Goal: Transaction & Acquisition: Purchase product/service

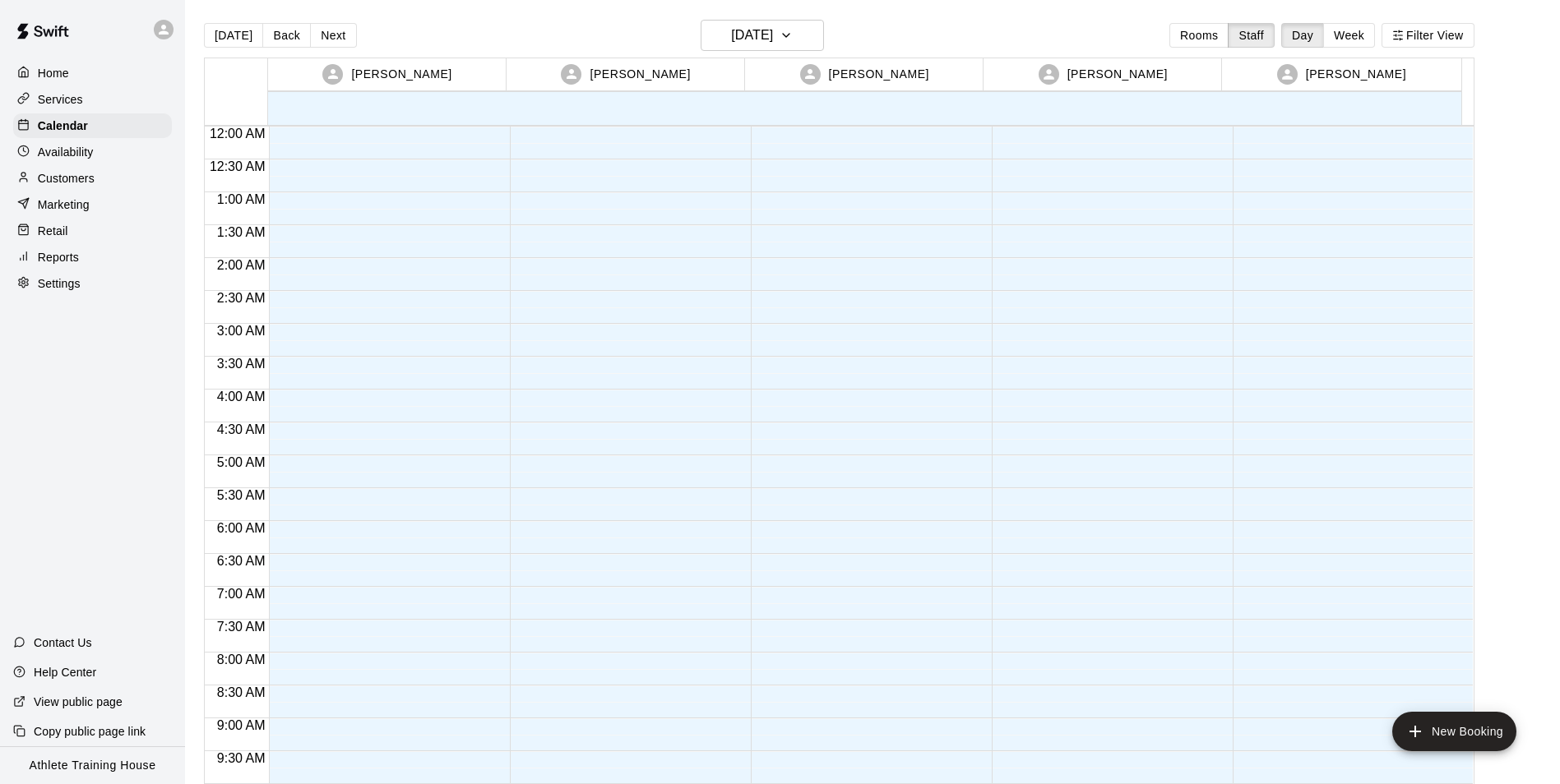
scroll to position [786, 0]
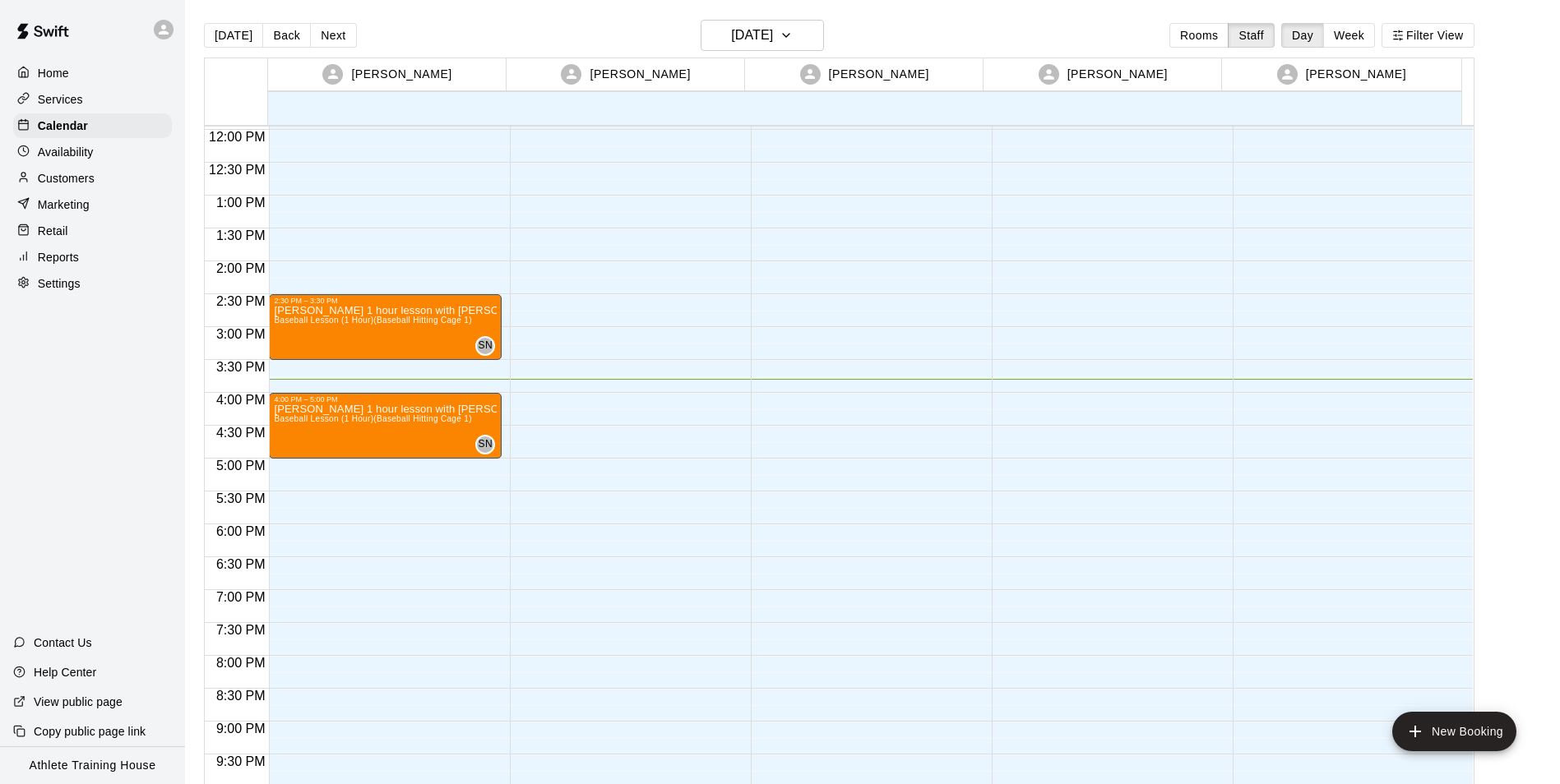
drag, startPoint x: 54, startPoint y: 238, endPoint x: 64, endPoint y: 237, distance: 10.0
click at [54, 238] on p "Retail" at bounding box center [53, 231] width 30 height 16
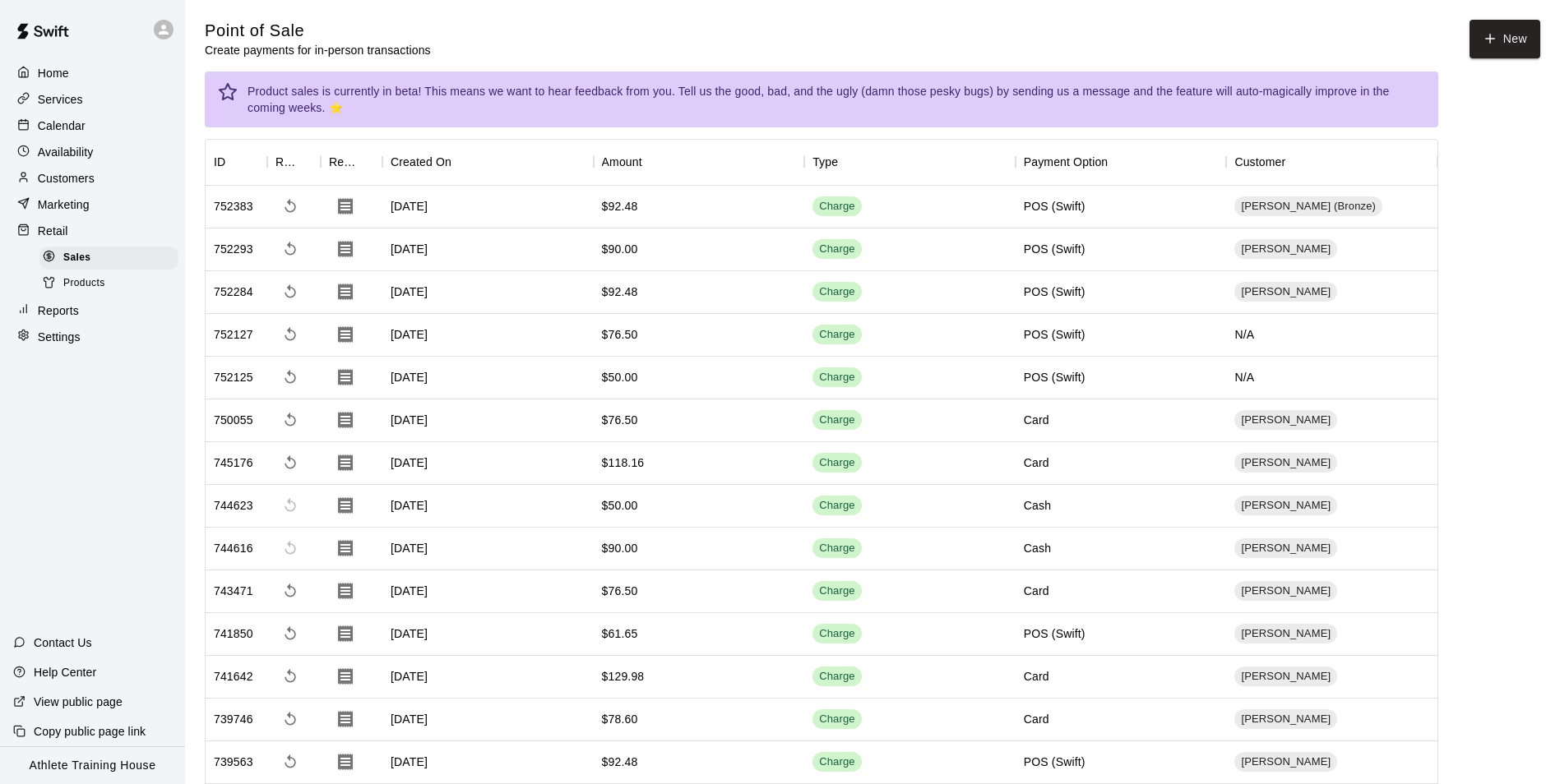
click at [17, 138] on div "Calendar" at bounding box center [92, 126] width 159 height 25
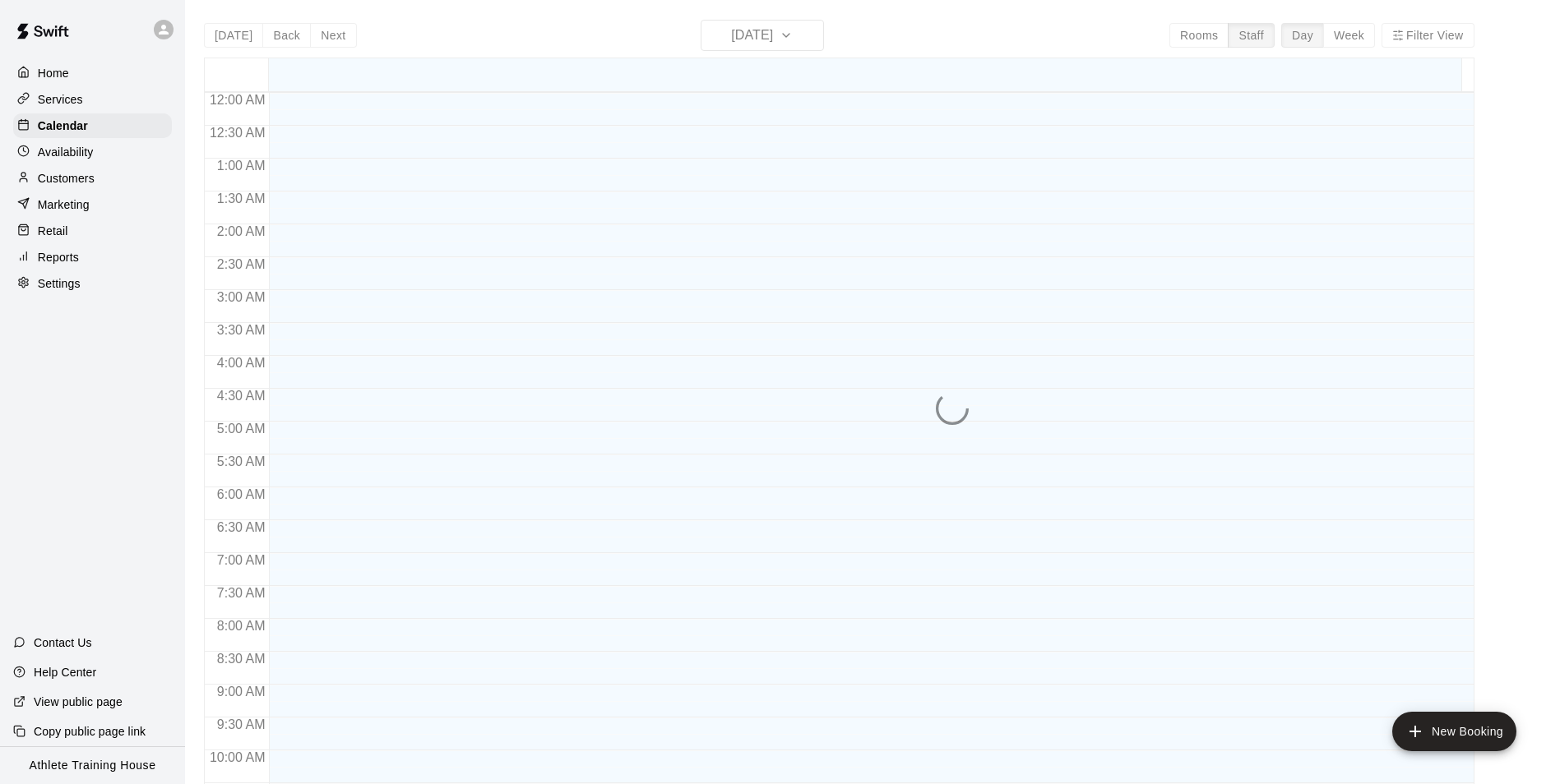
scroll to position [868, 0]
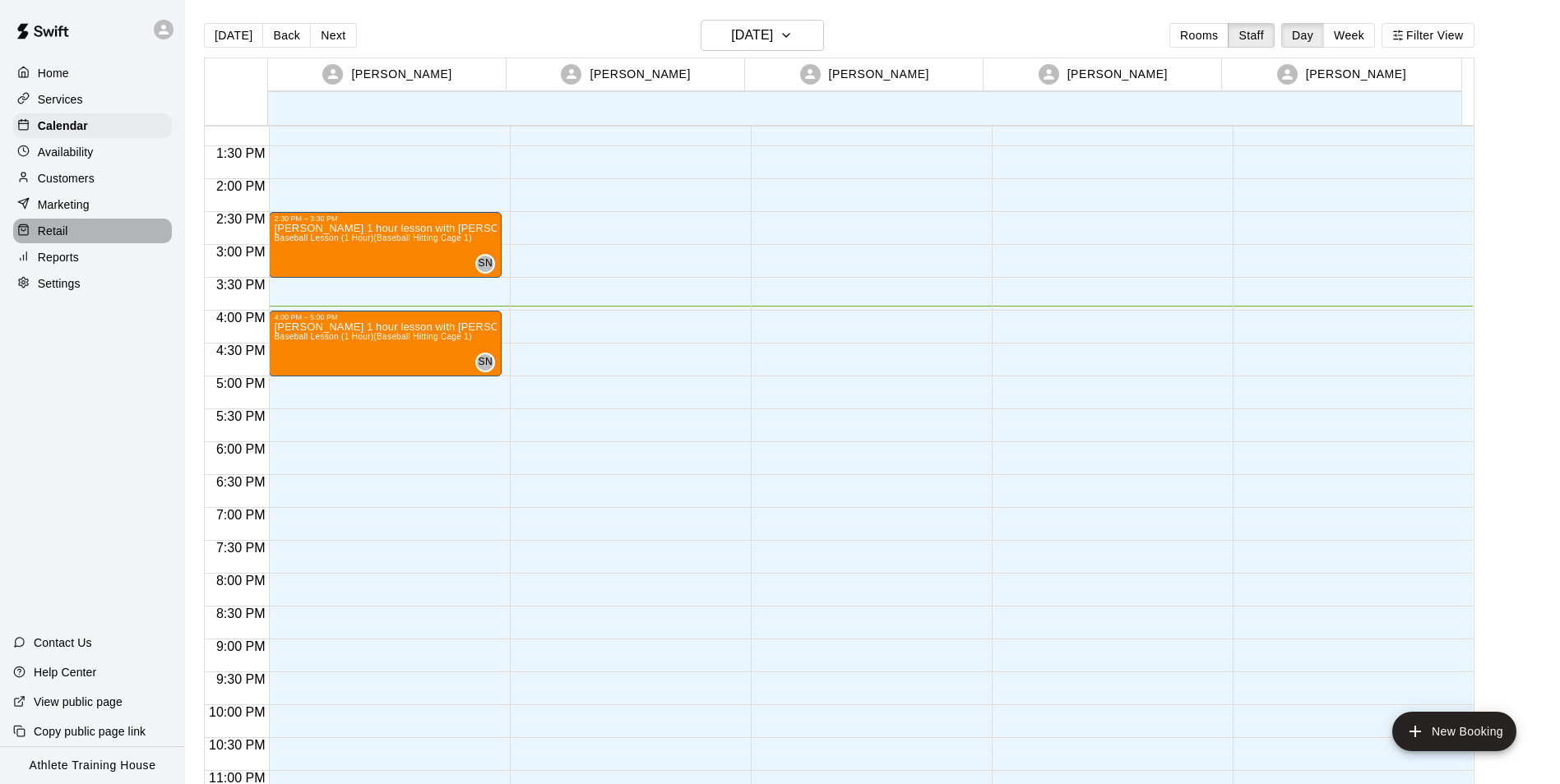
click at [54, 240] on p "Retail" at bounding box center [53, 231] width 30 height 16
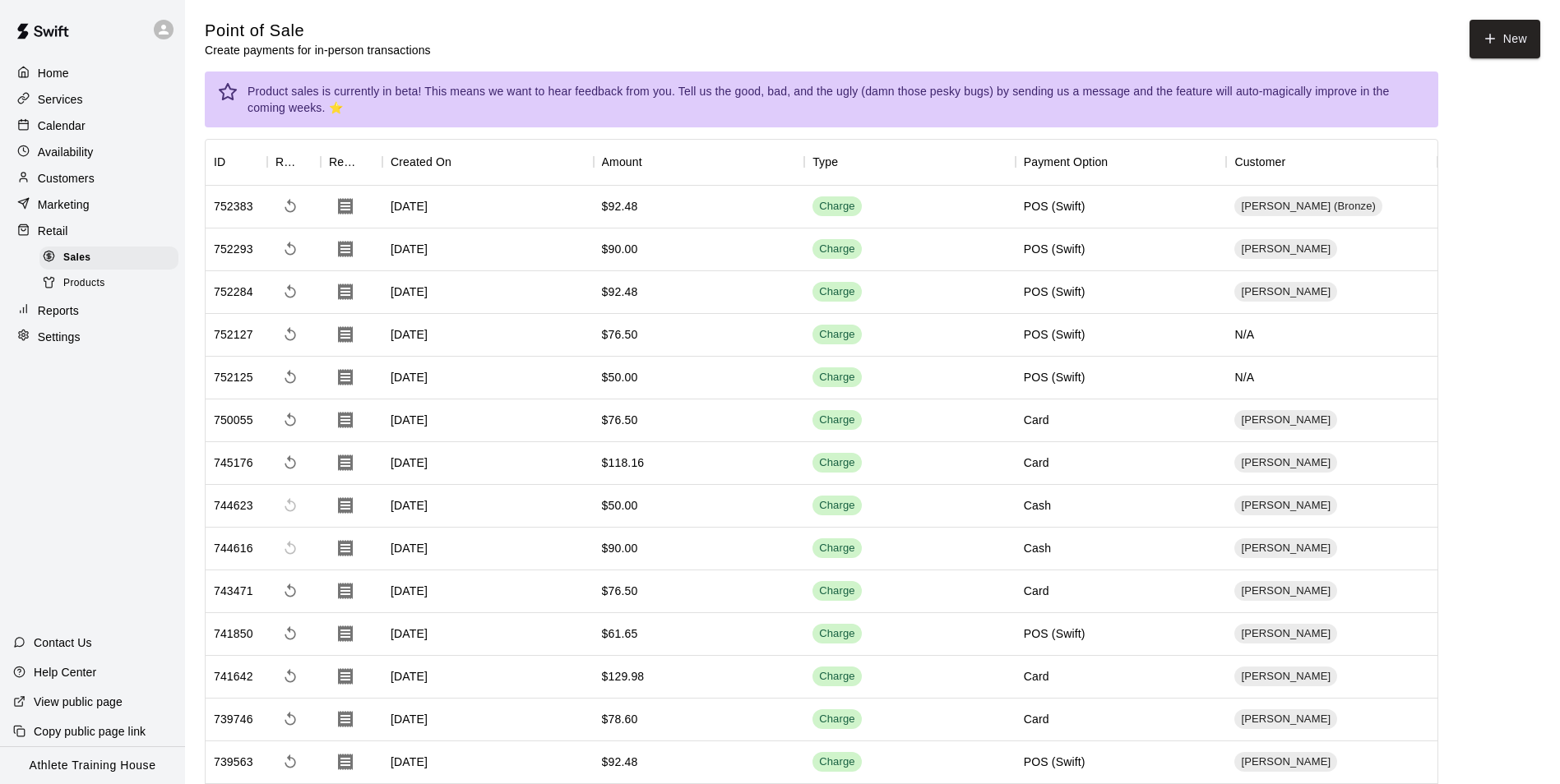
click at [82, 128] on p "Calendar" at bounding box center [62, 126] width 48 height 16
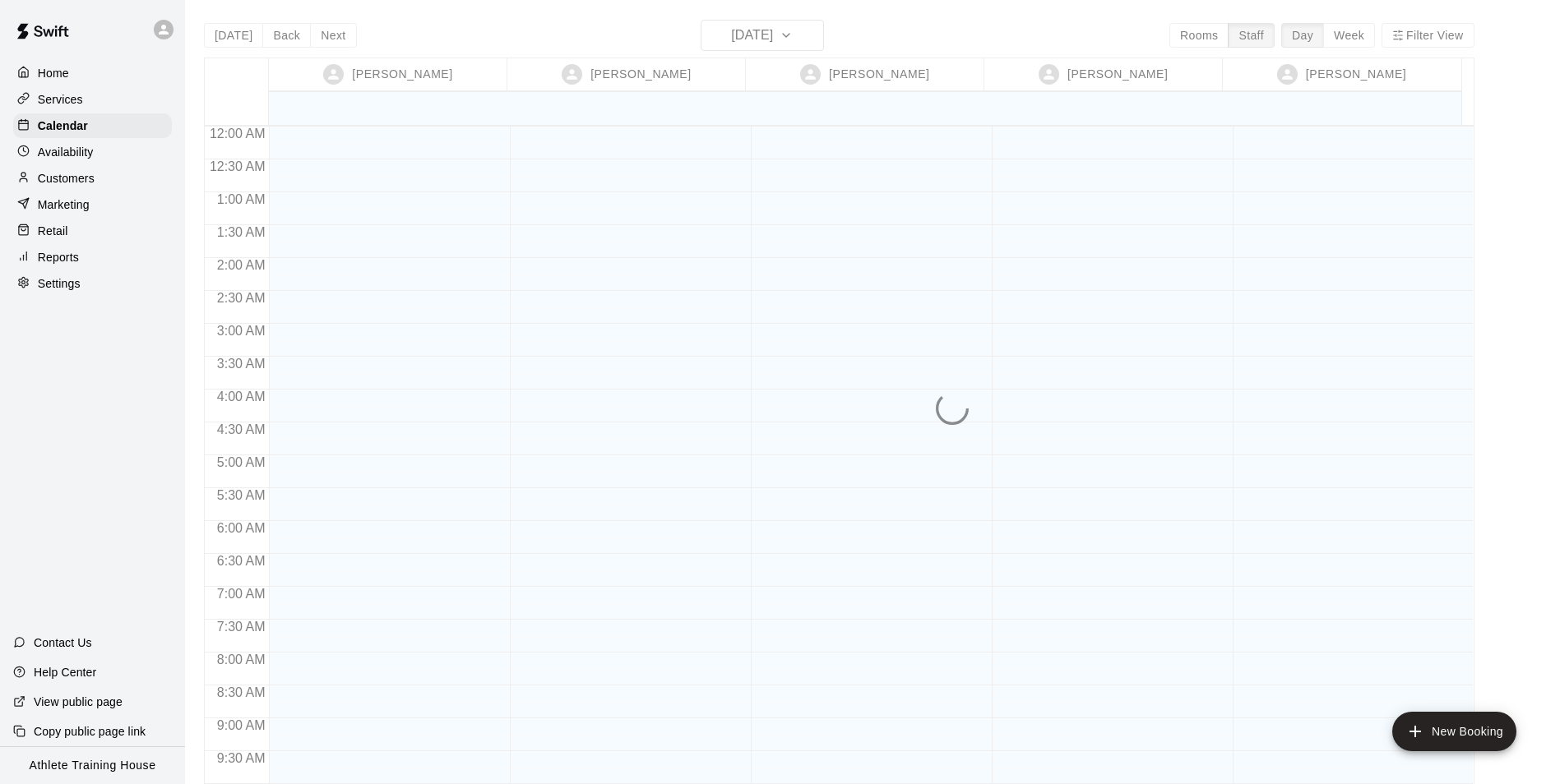
scroll to position [902, 0]
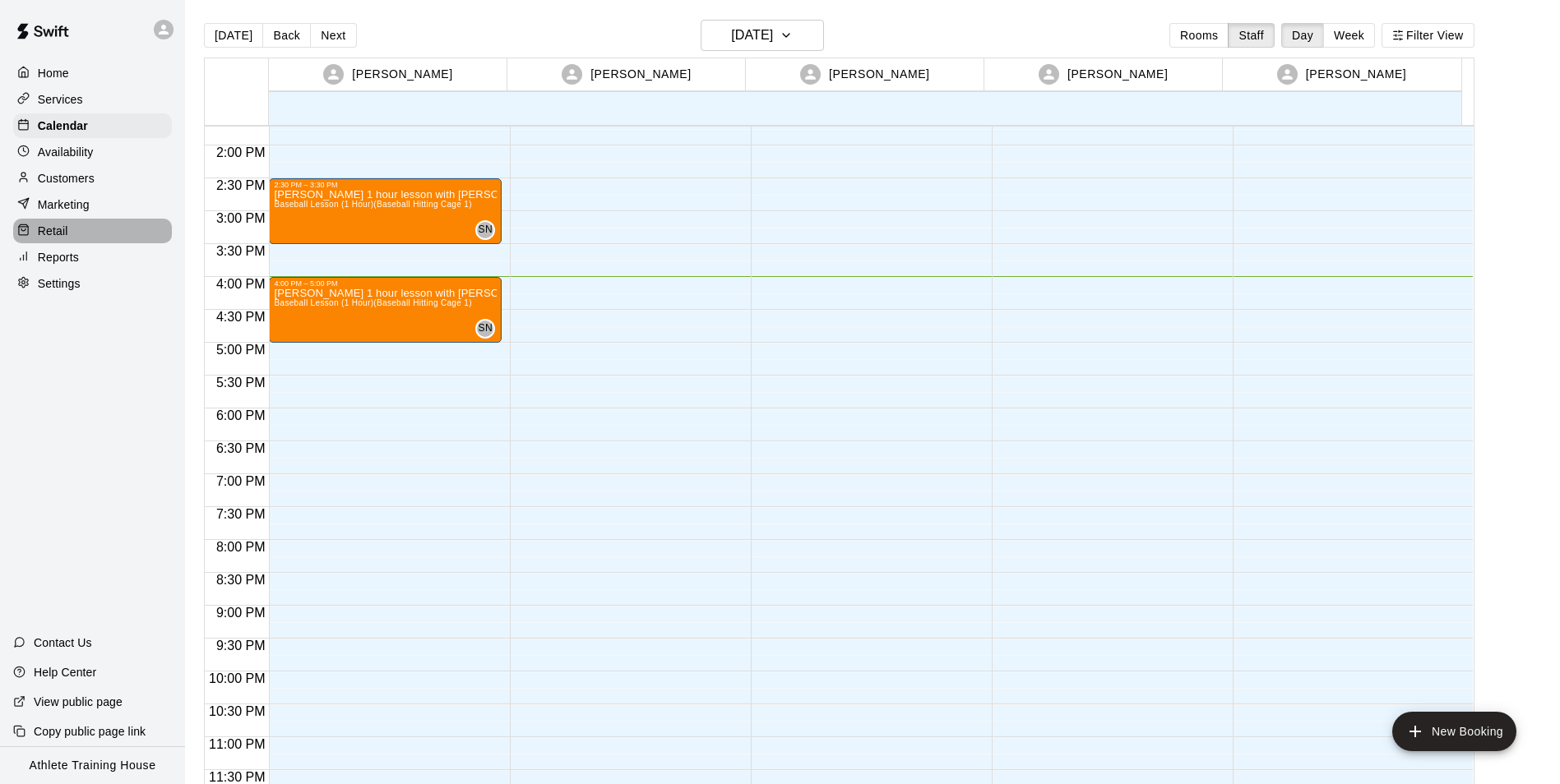
drag, startPoint x: 82, startPoint y: 230, endPoint x: 16, endPoint y: 228, distance: 66.0
click at [82, 231] on div "Retail" at bounding box center [92, 231] width 159 height 25
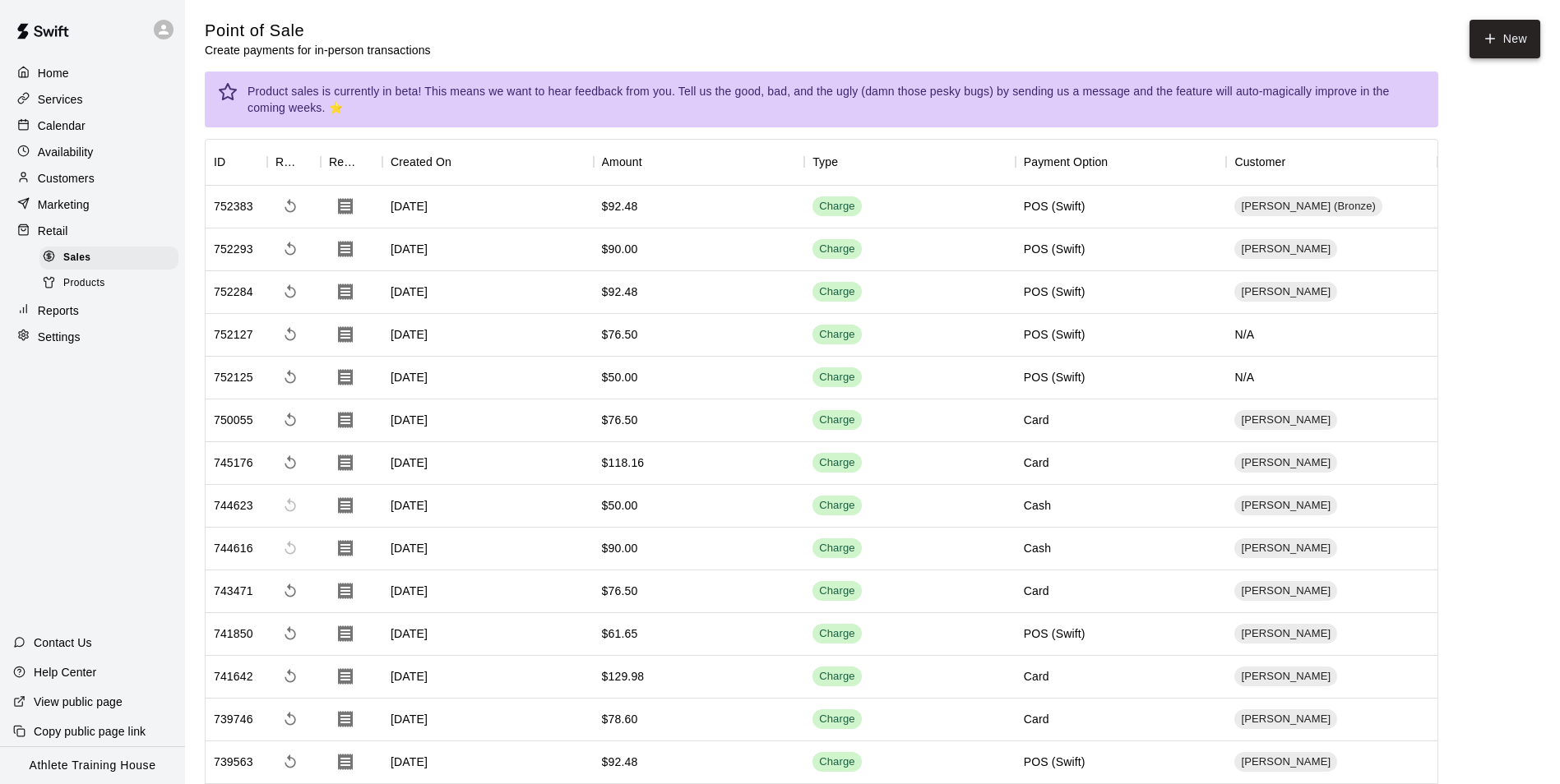
click at [1485, 27] on button "New" at bounding box center [1505, 39] width 71 height 39
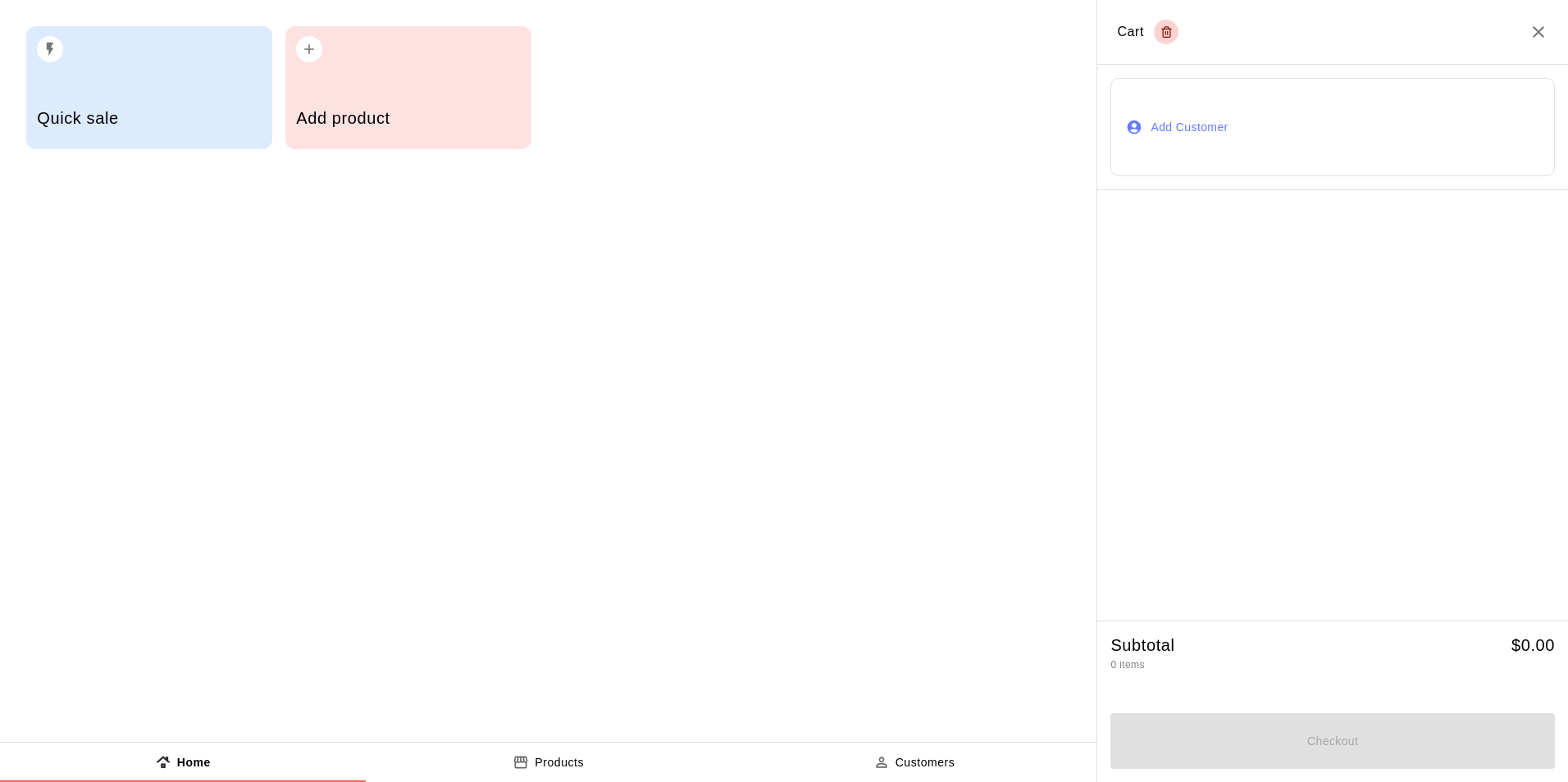
click at [1244, 119] on button "Add Customer" at bounding box center [1332, 127] width 444 height 99
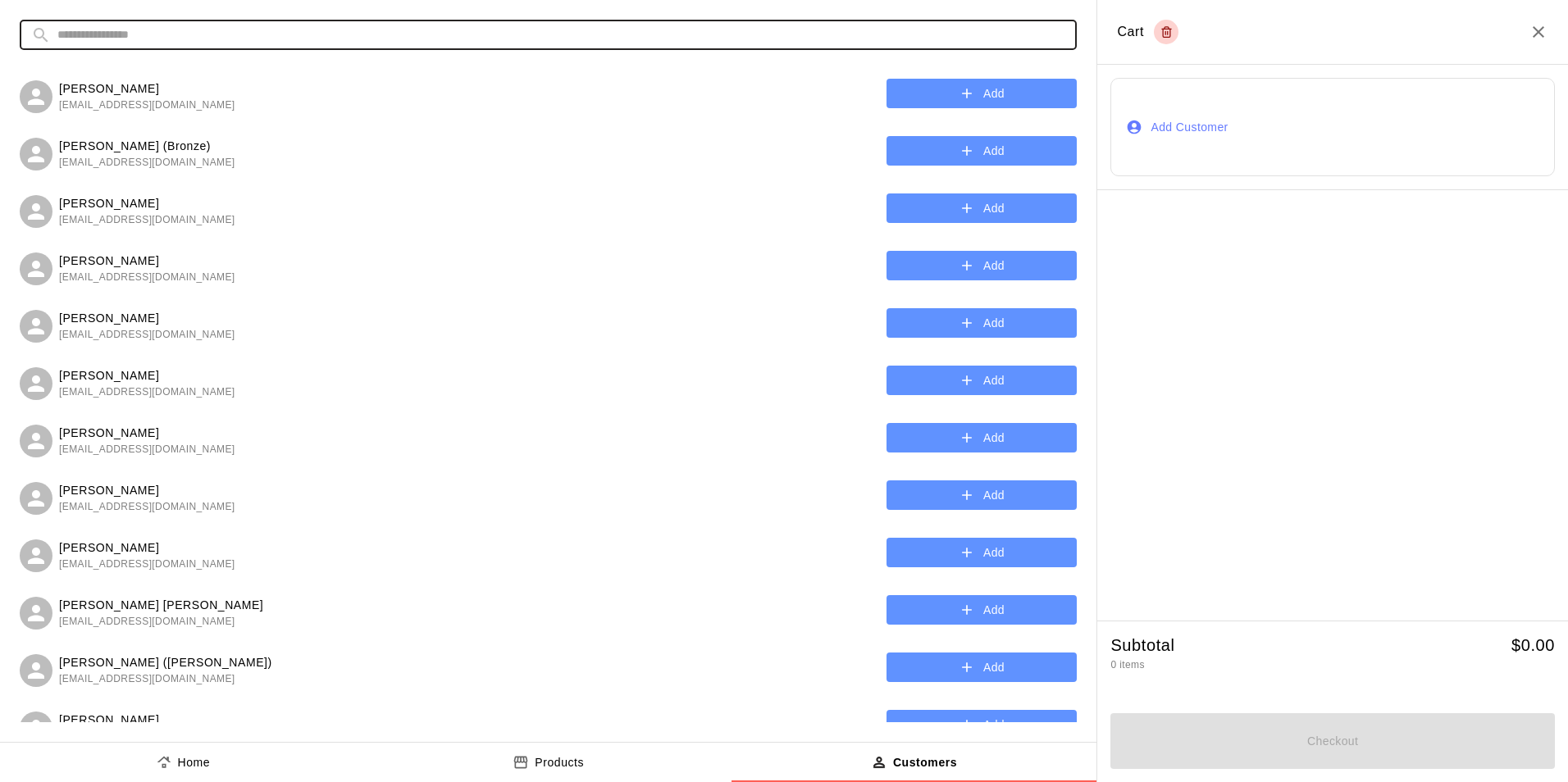
click at [649, 36] on input "text" at bounding box center [561, 34] width 1008 height 30
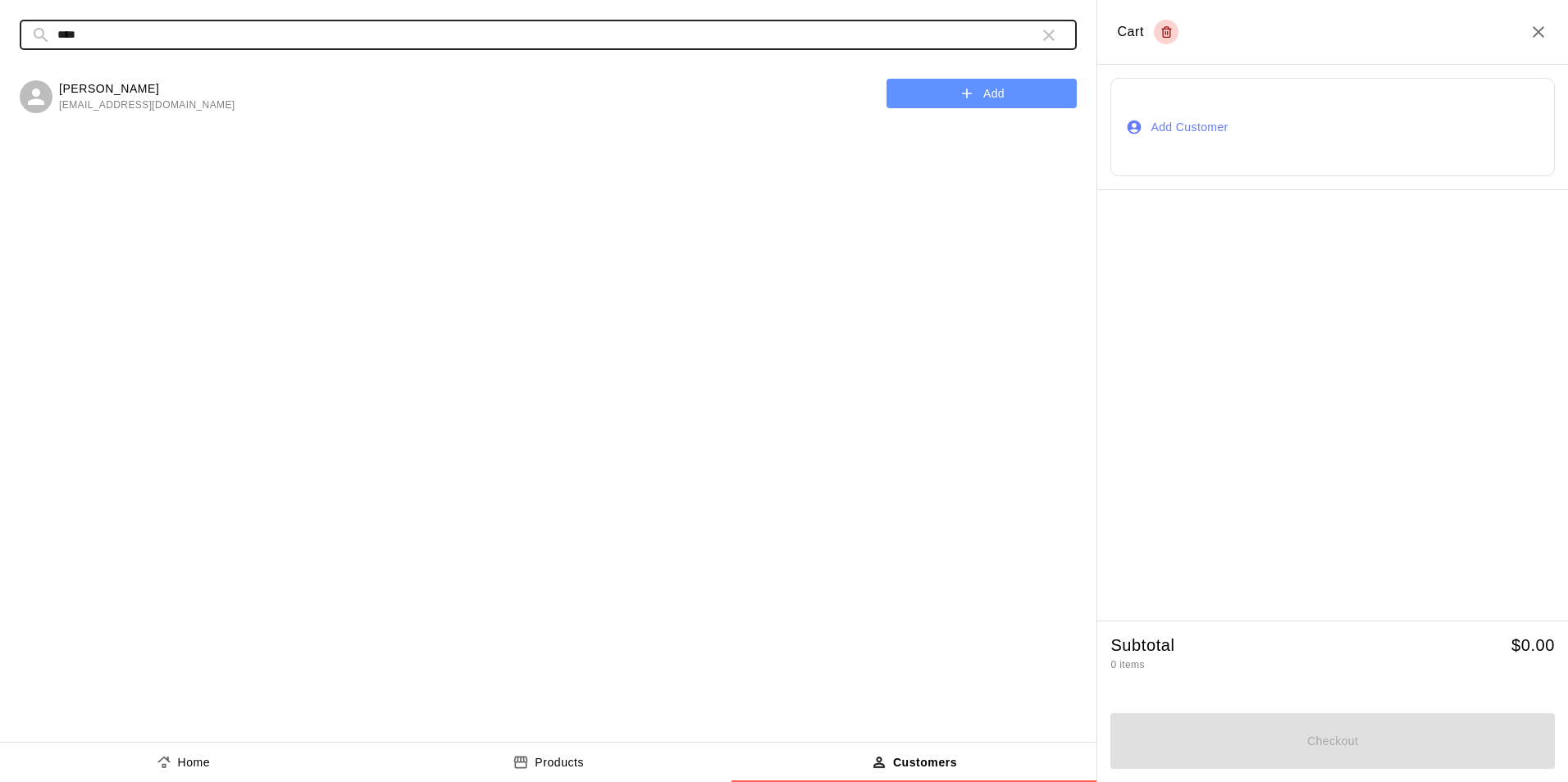
type input "****"
click at [1048, 25] on icon "button" at bounding box center [1049, 35] width 20 height 20
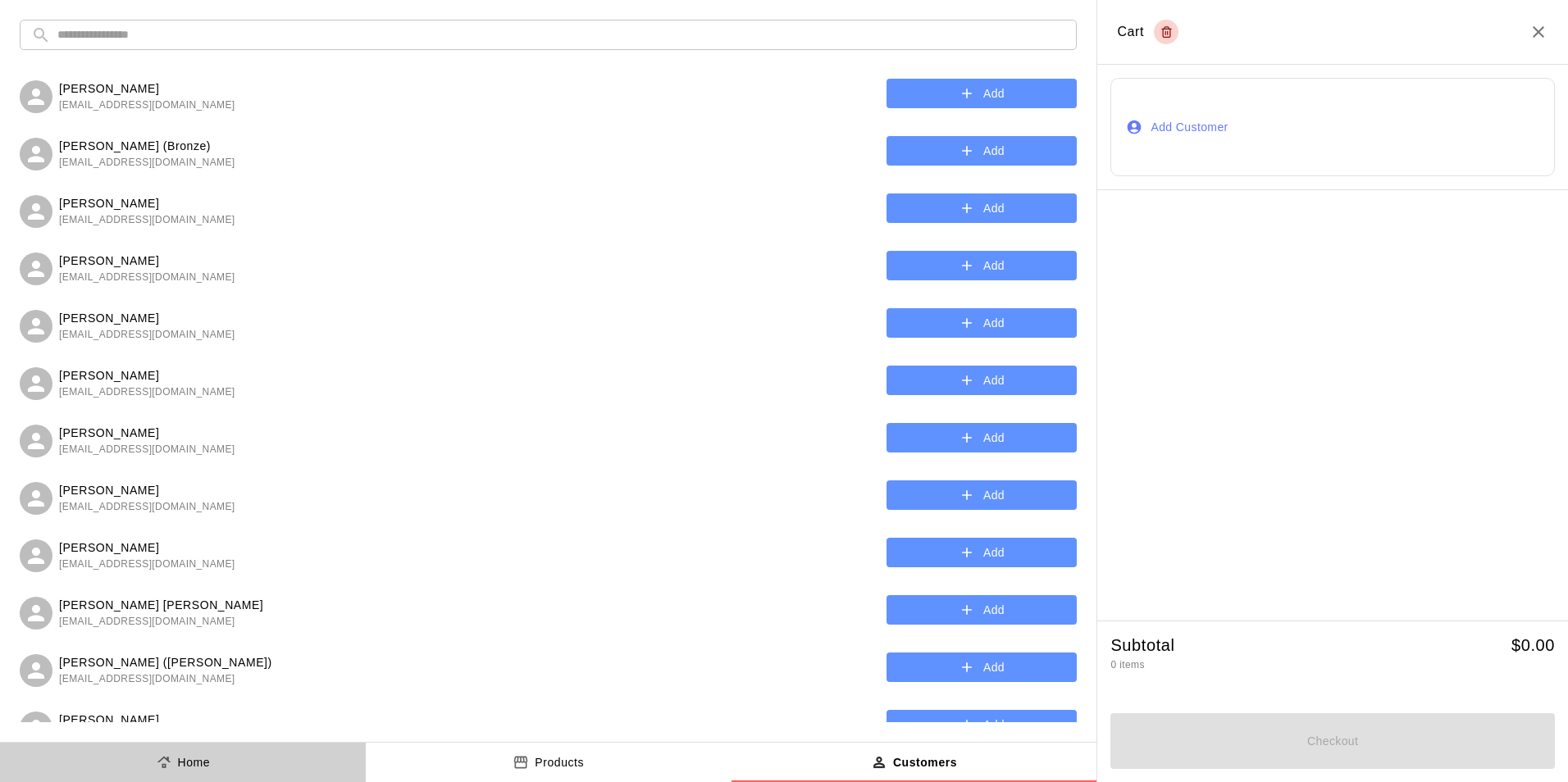
click at [166, 749] on button "Home" at bounding box center [182, 763] width 366 height 39
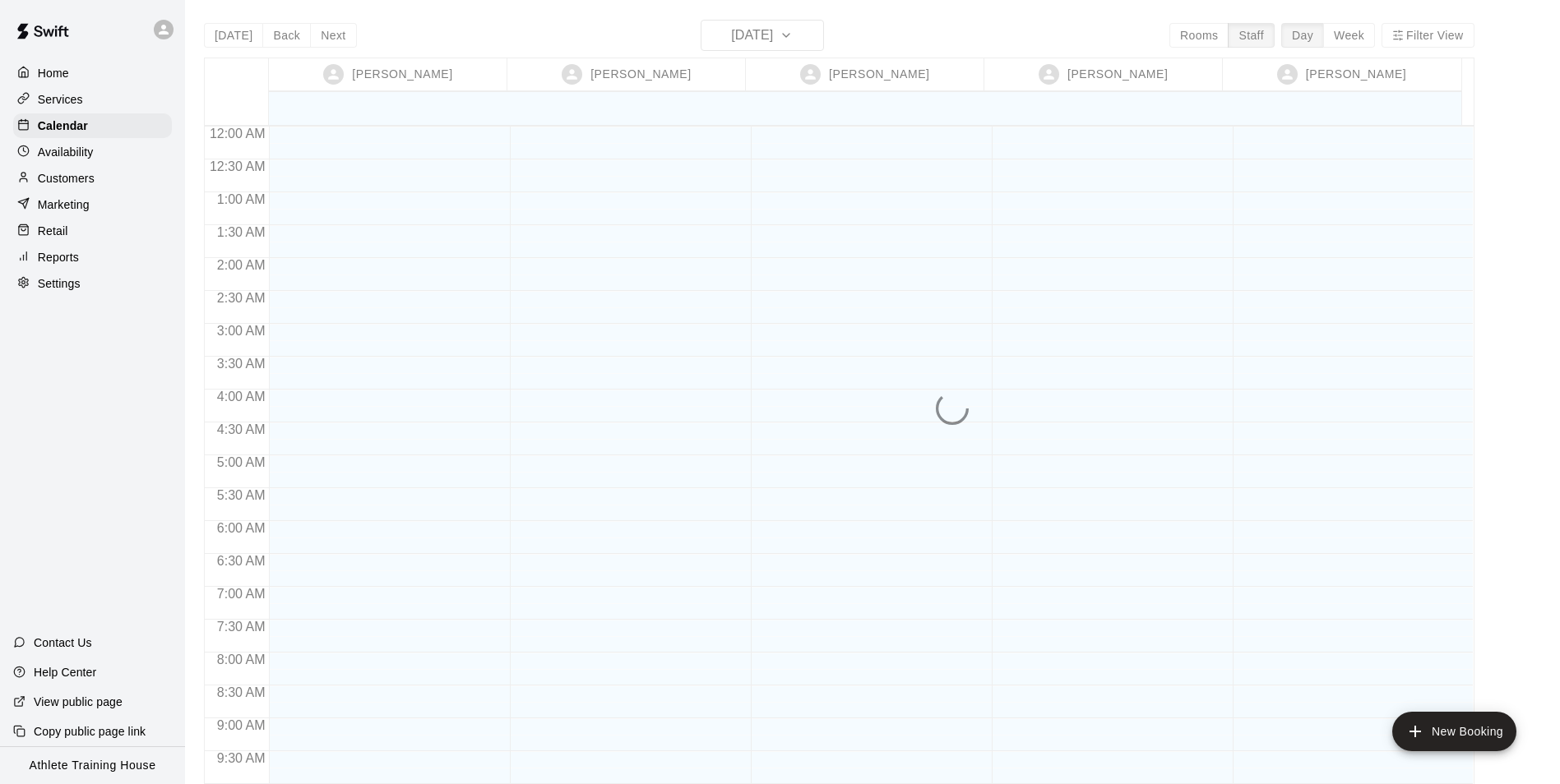
scroll to position [902, 0]
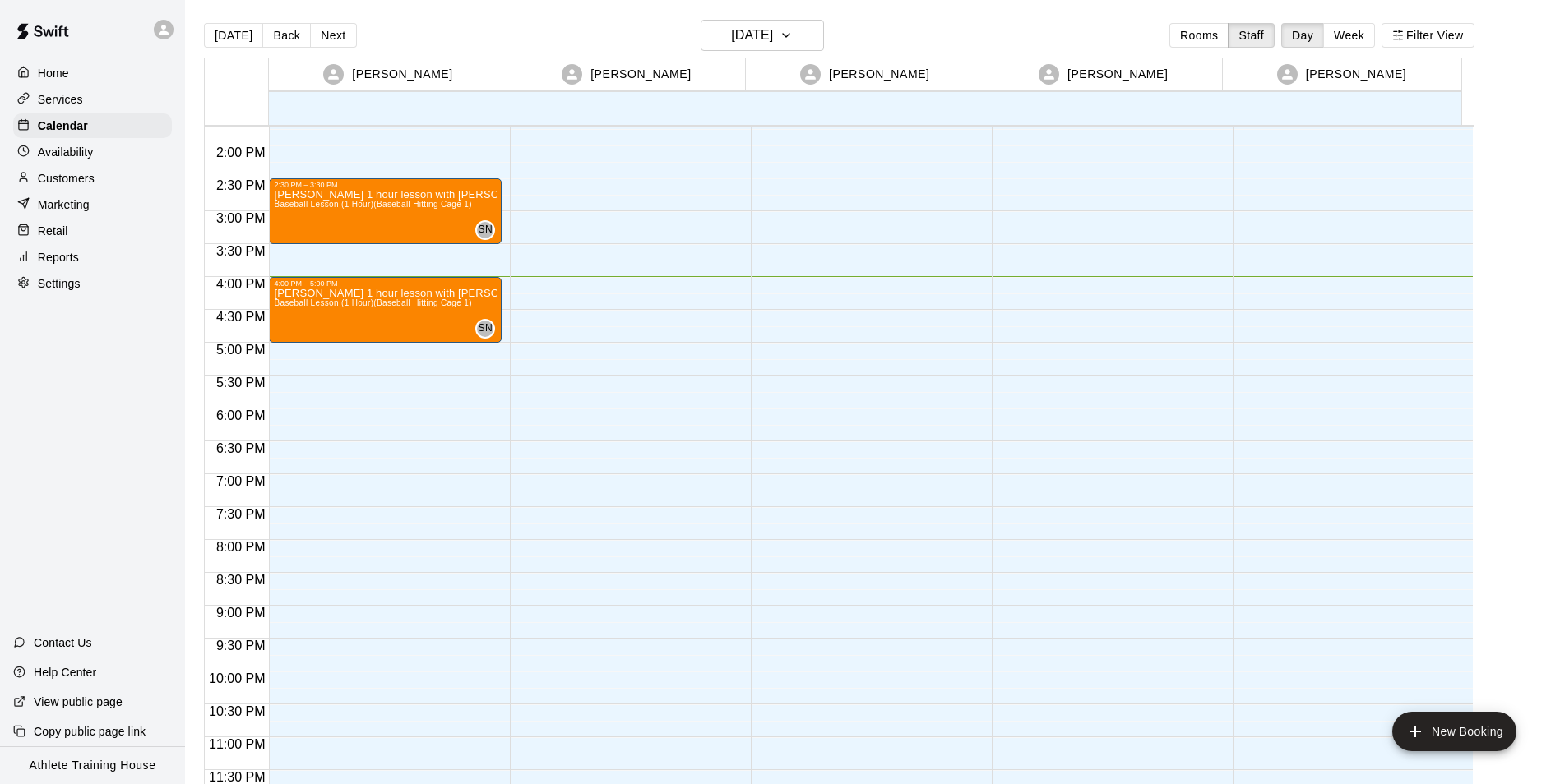
click at [68, 175] on p "Customers" at bounding box center [66, 179] width 57 height 16
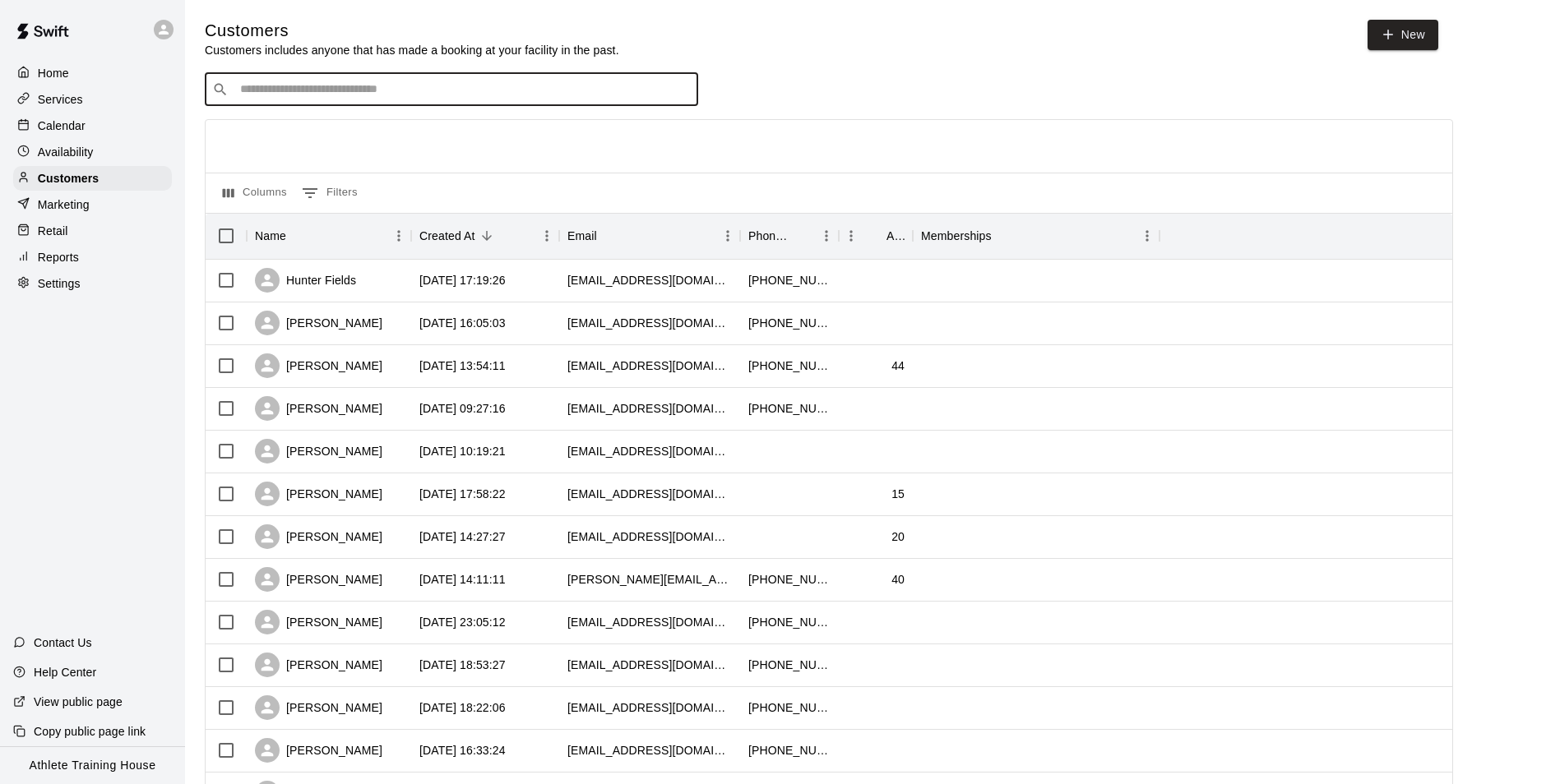
click at [616, 95] on input "Search customers by name or email" at bounding box center [463, 90] width 455 height 16
type input "****"
click at [554, 119] on div "Elliot Lazado lozada78@yahoo.com" at bounding box center [468, 135] width 434 height 35
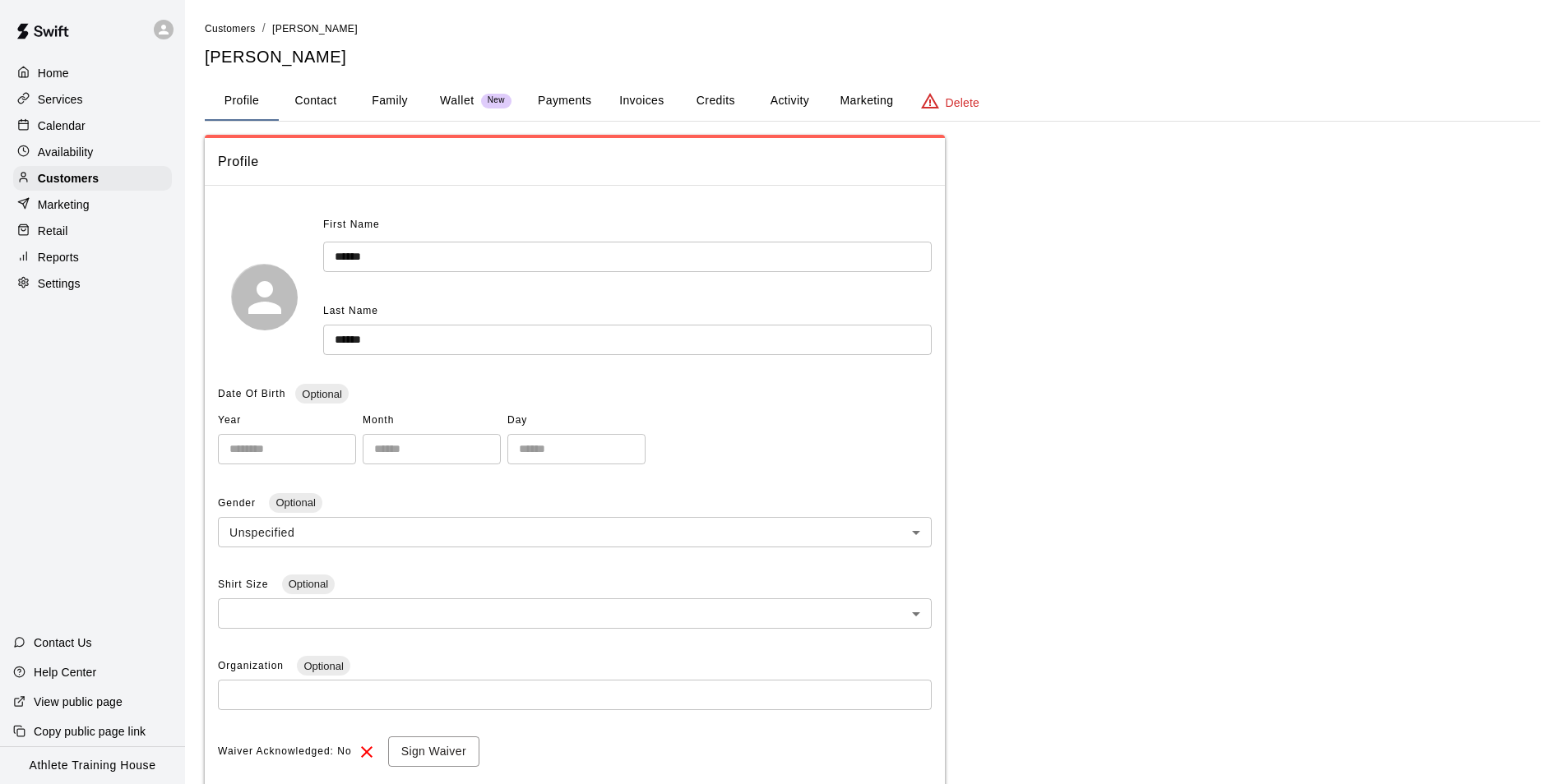
click at [567, 107] on button "Payments" at bounding box center [564, 101] width 80 height 40
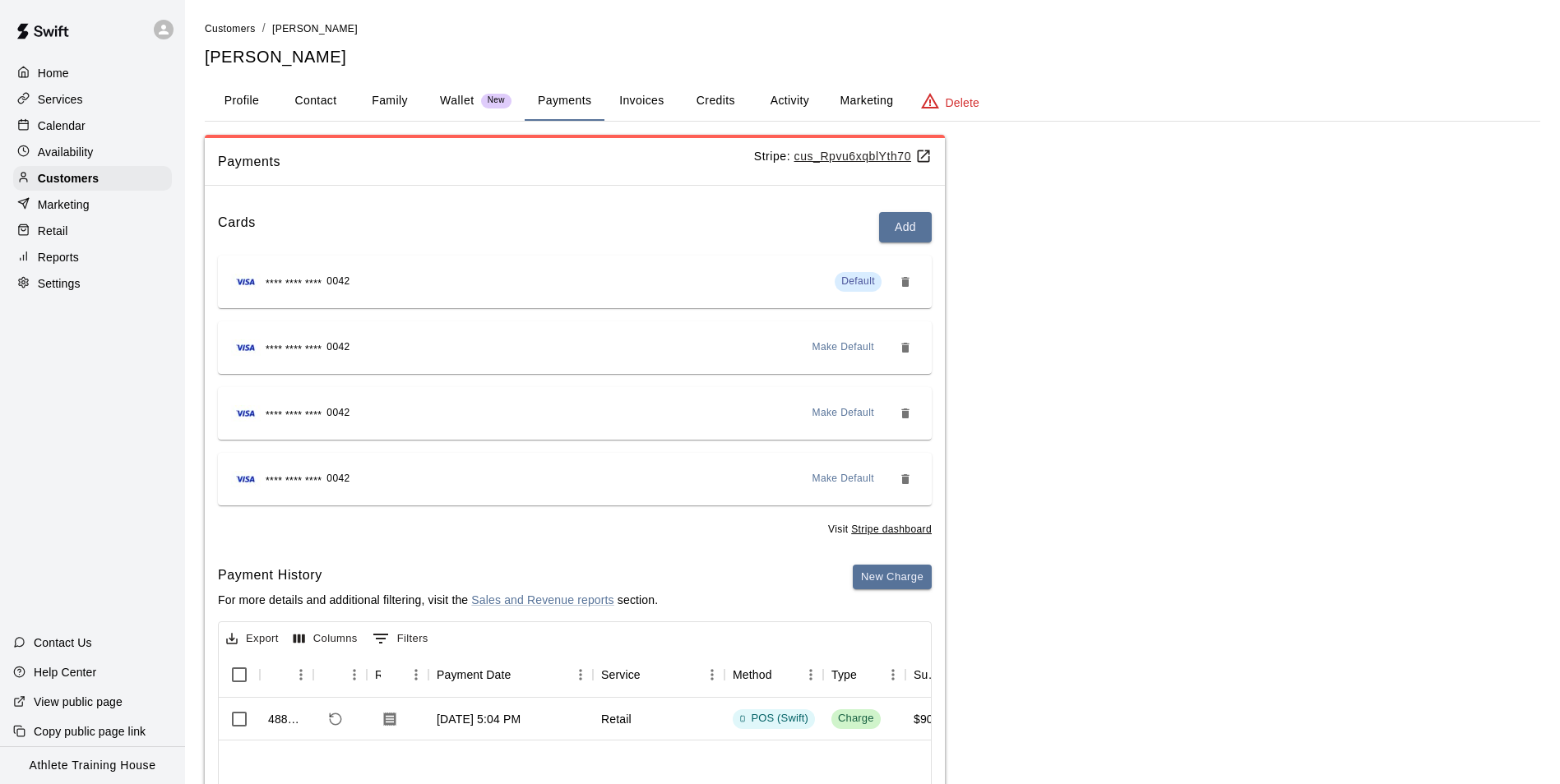
click at [649, 105] on button "Invoices" at bounding box center [642, 101] width 74 height 40
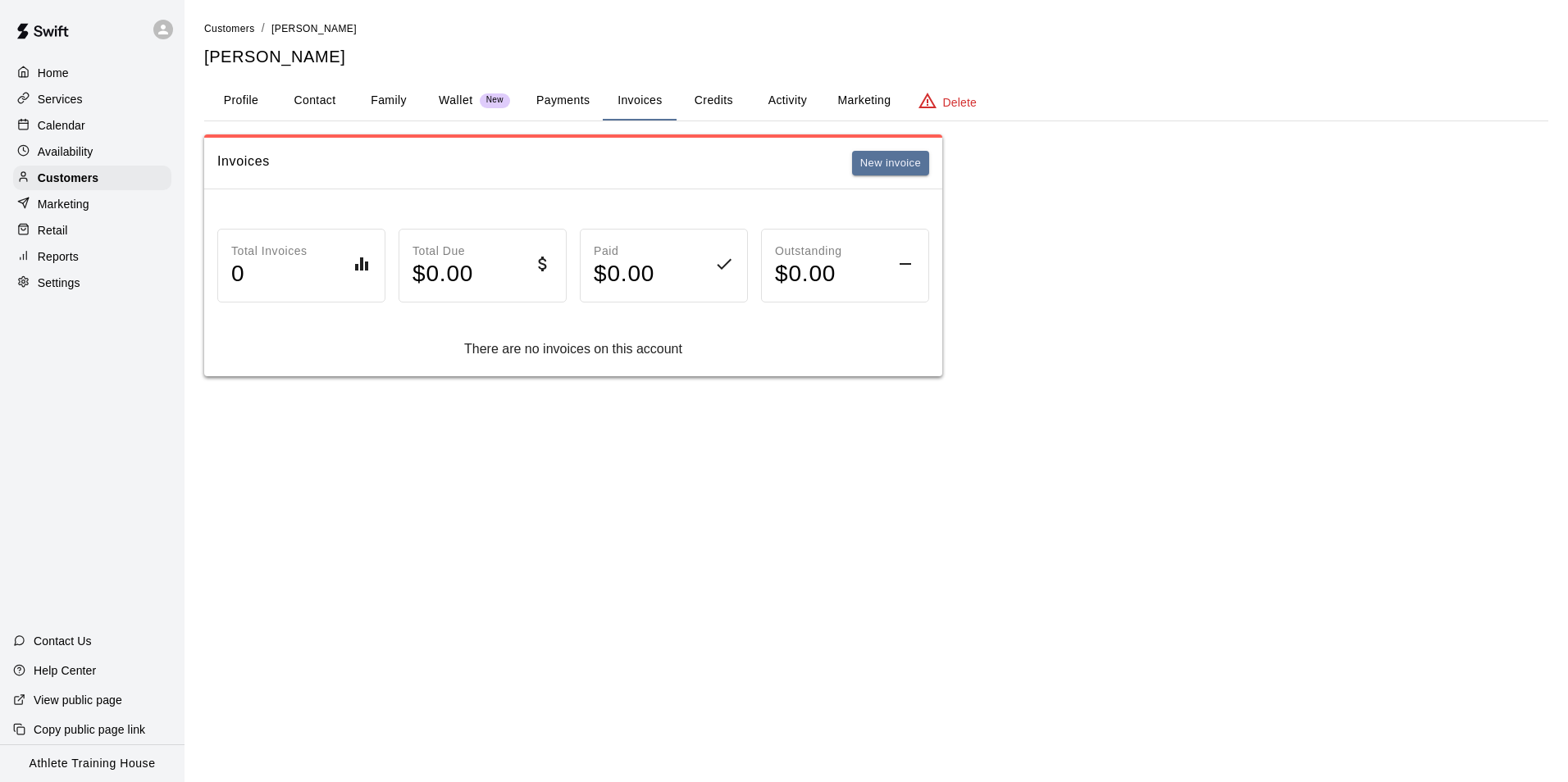
click at [581, 105] on button "Payments" at bounding box center [563, 101] width 80 height 39
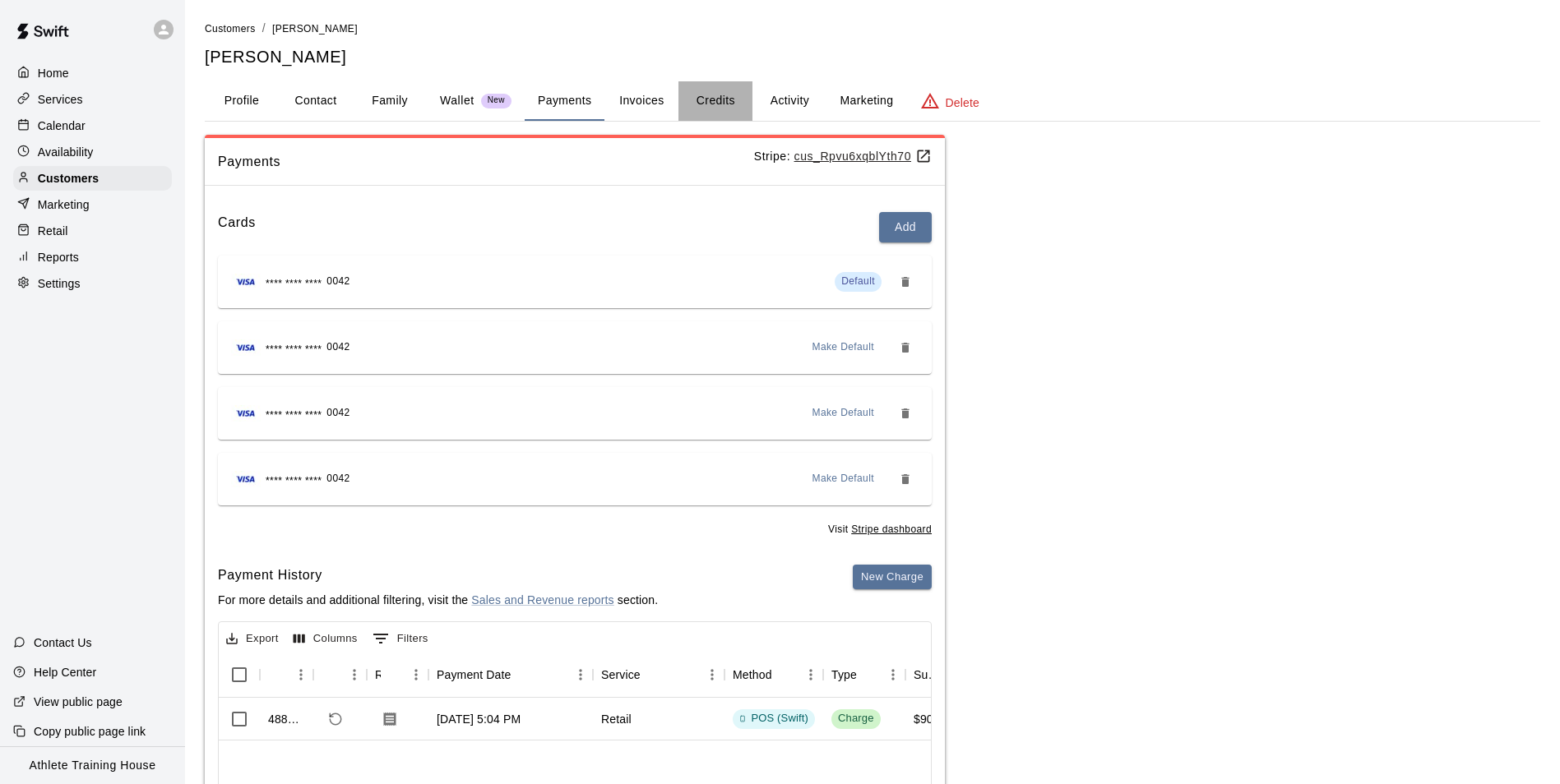
click at [712, 103] on button "Credits" at bounding box center [716, 101] width 74 height 40
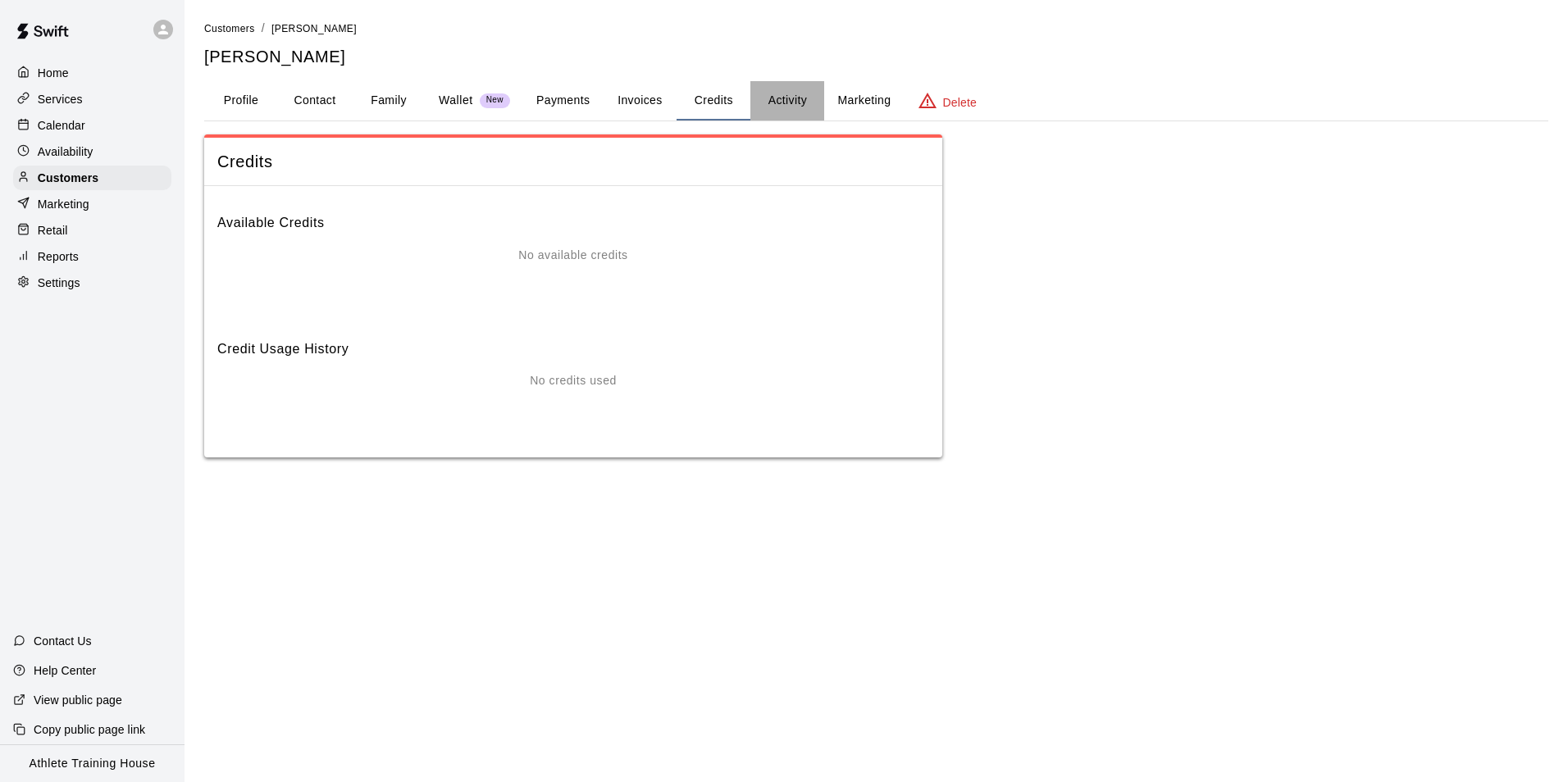
click at [789, 108] on button "Activity" at bounding box center [788, 101] width 74 height 39
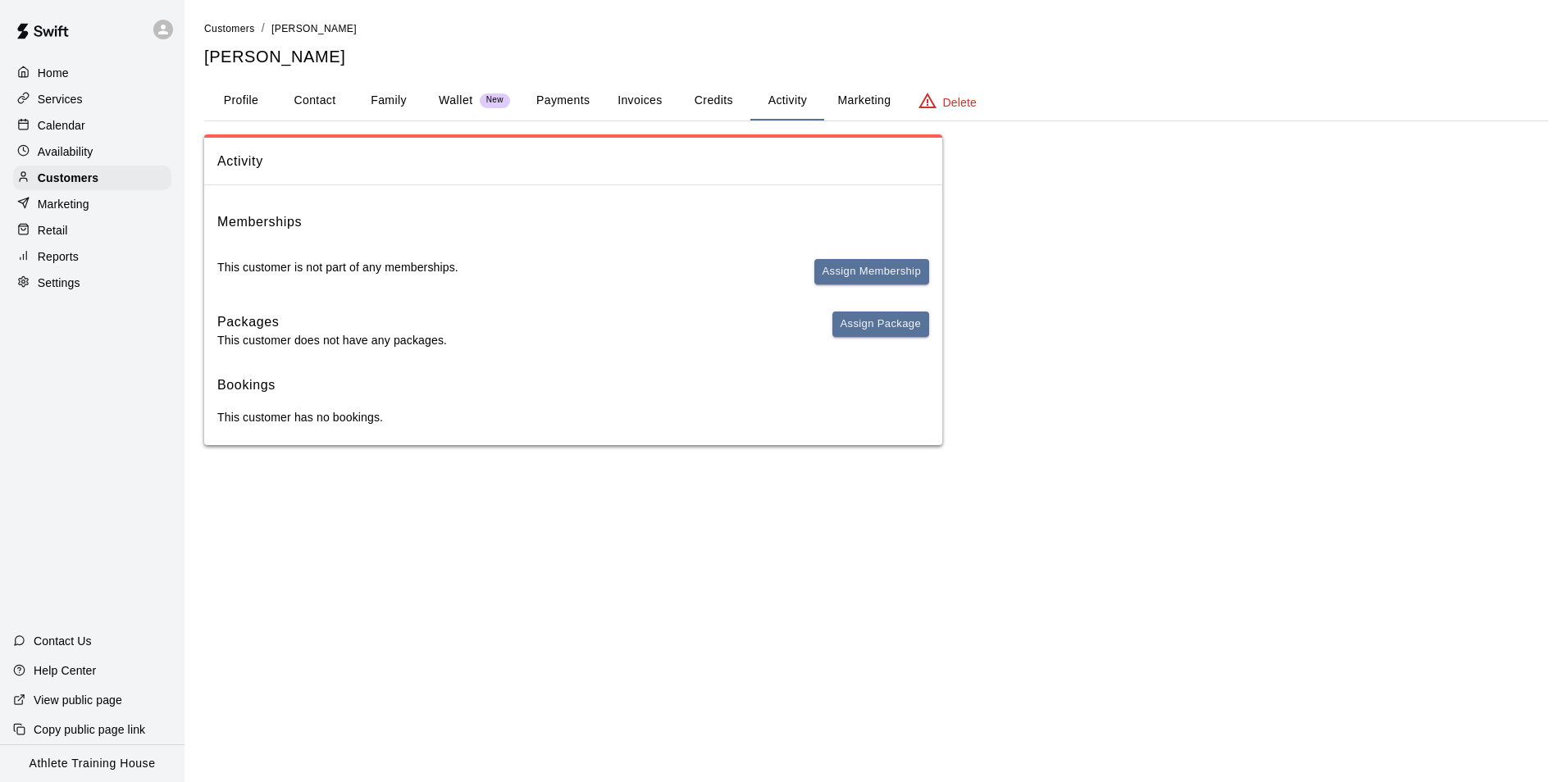
click at [233, 95] on button "Profile" at bounding box center [241, 101] width 74 height 39
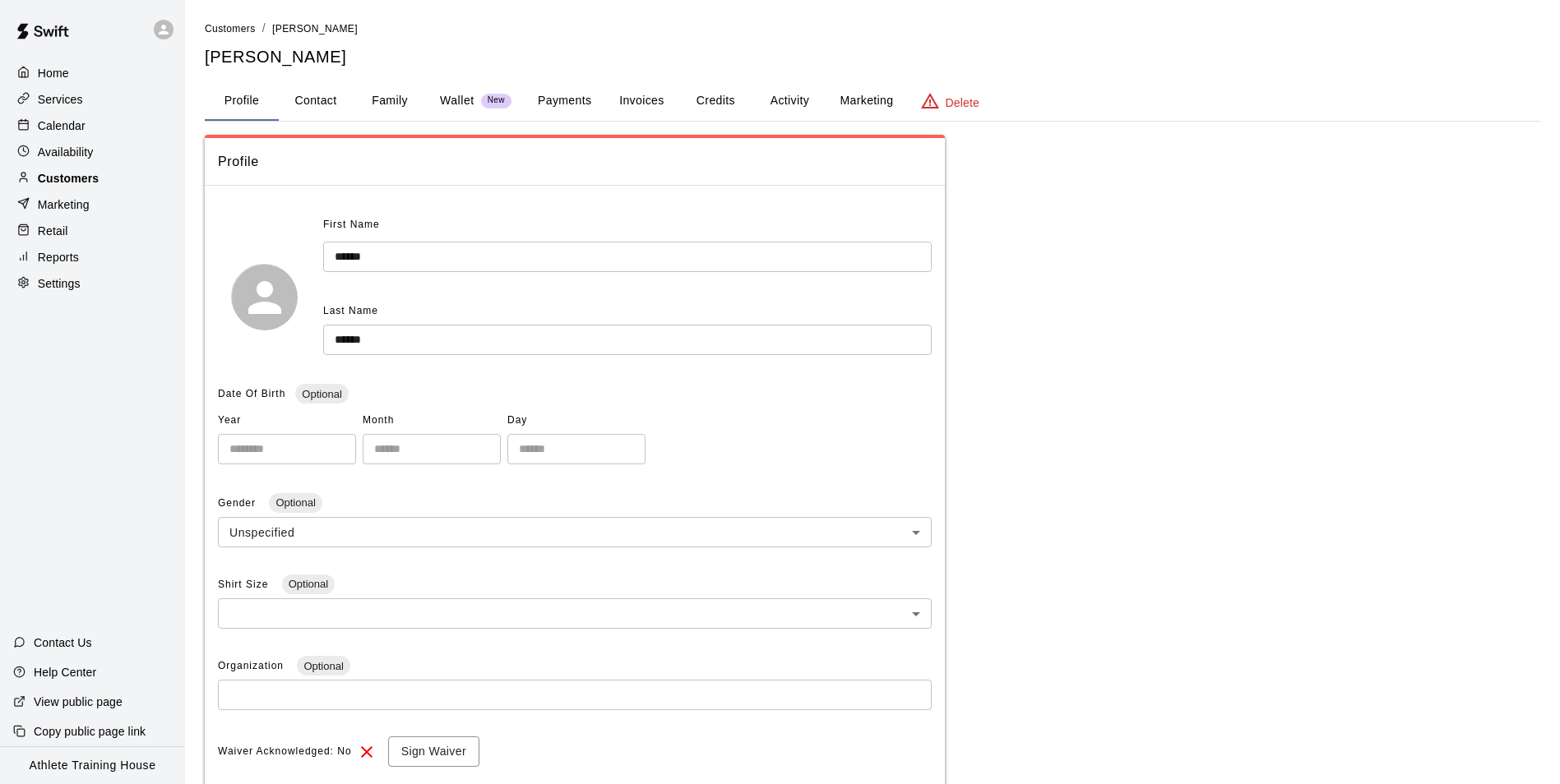
click at [65, 175] on p "Customers" at bounding box center [68, 179] width 61 height 16
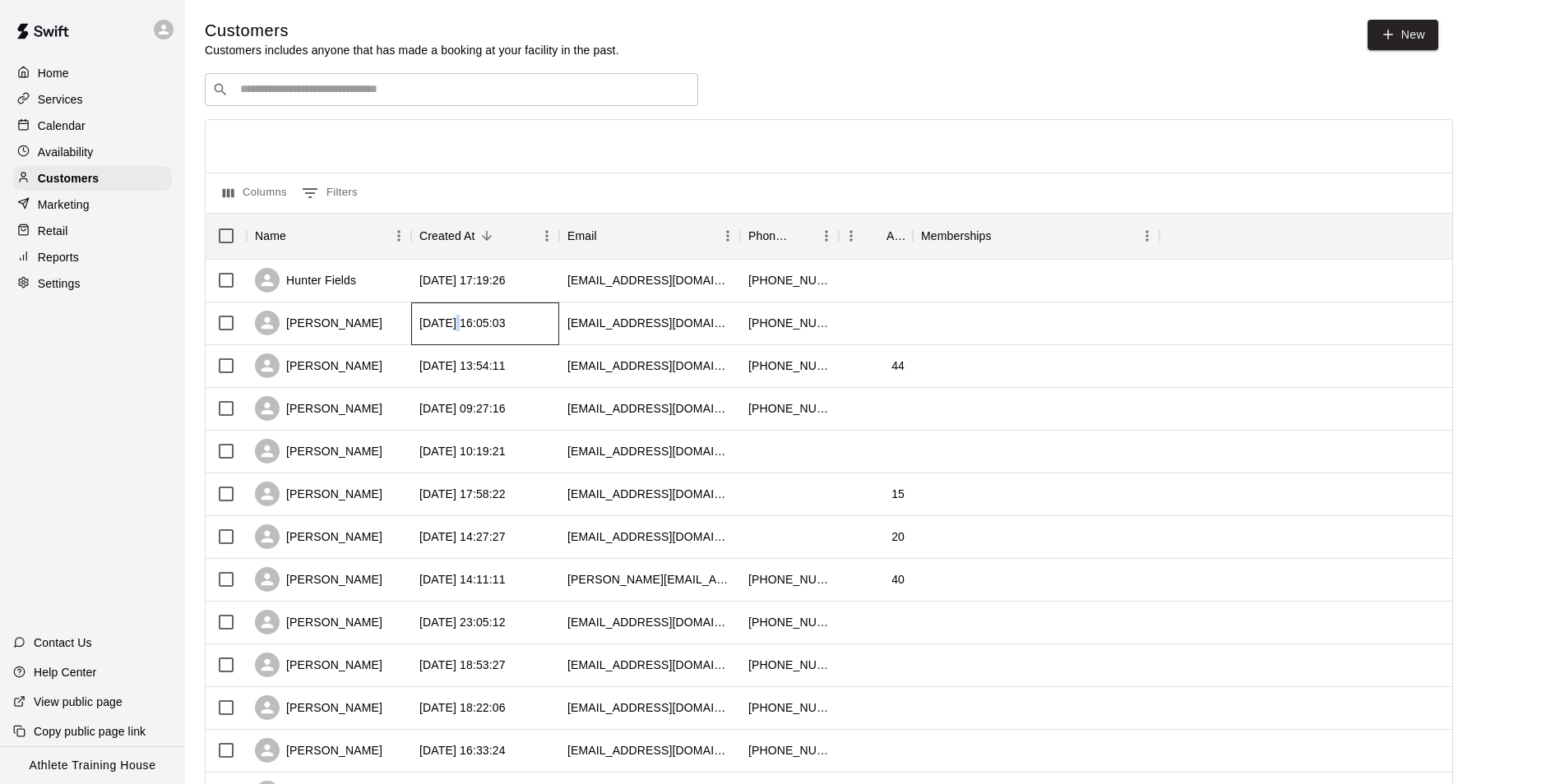
click at [460, 338] on div "2025-08-12 16:05:03" at bounding box center [485, 324] width 148 height 43
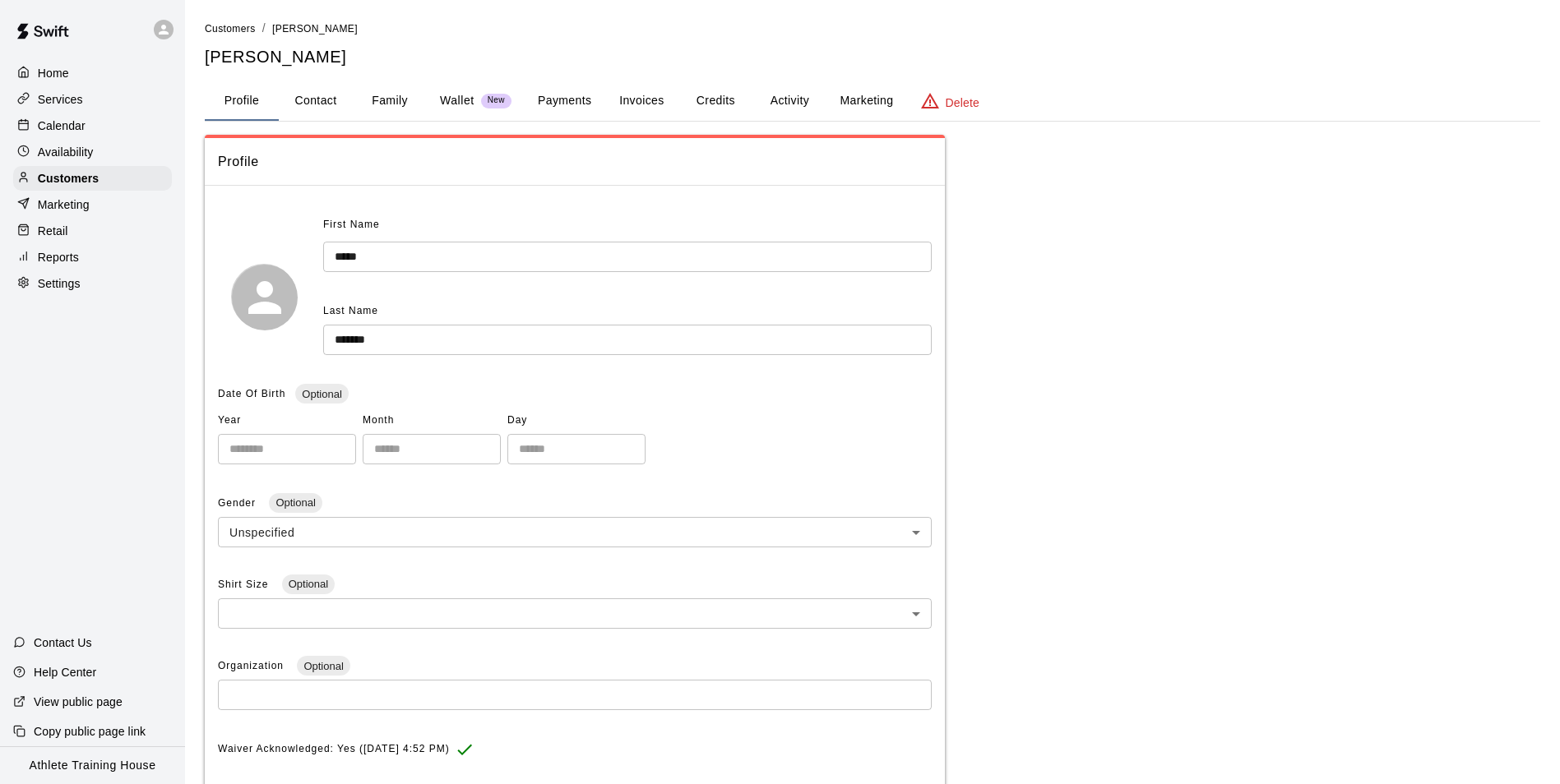
scroll to position [102, 0]
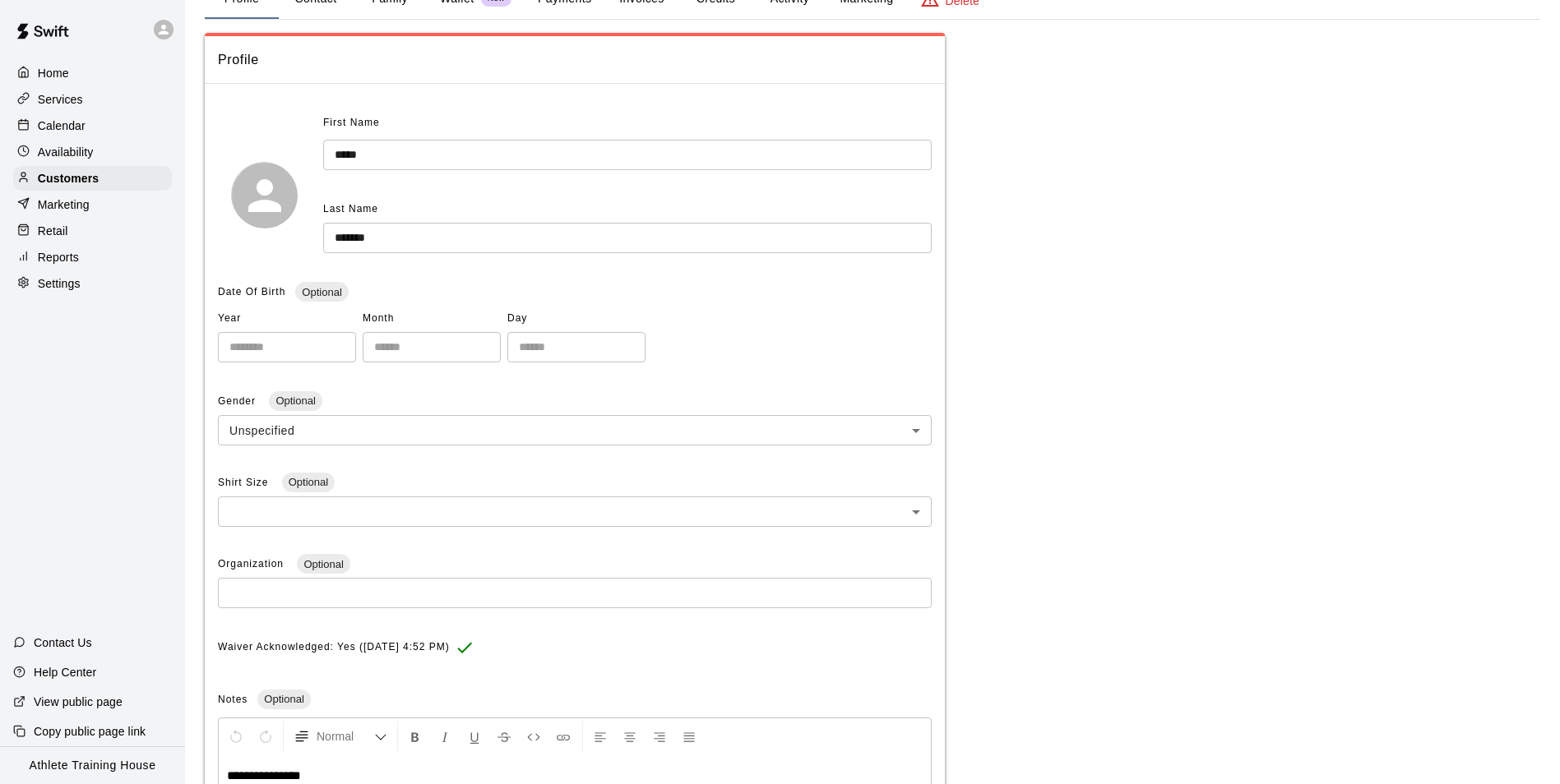
click at [856, 289] on div "Date Of Birth Optional" at bounding box center [575, 292] width 714 height 26
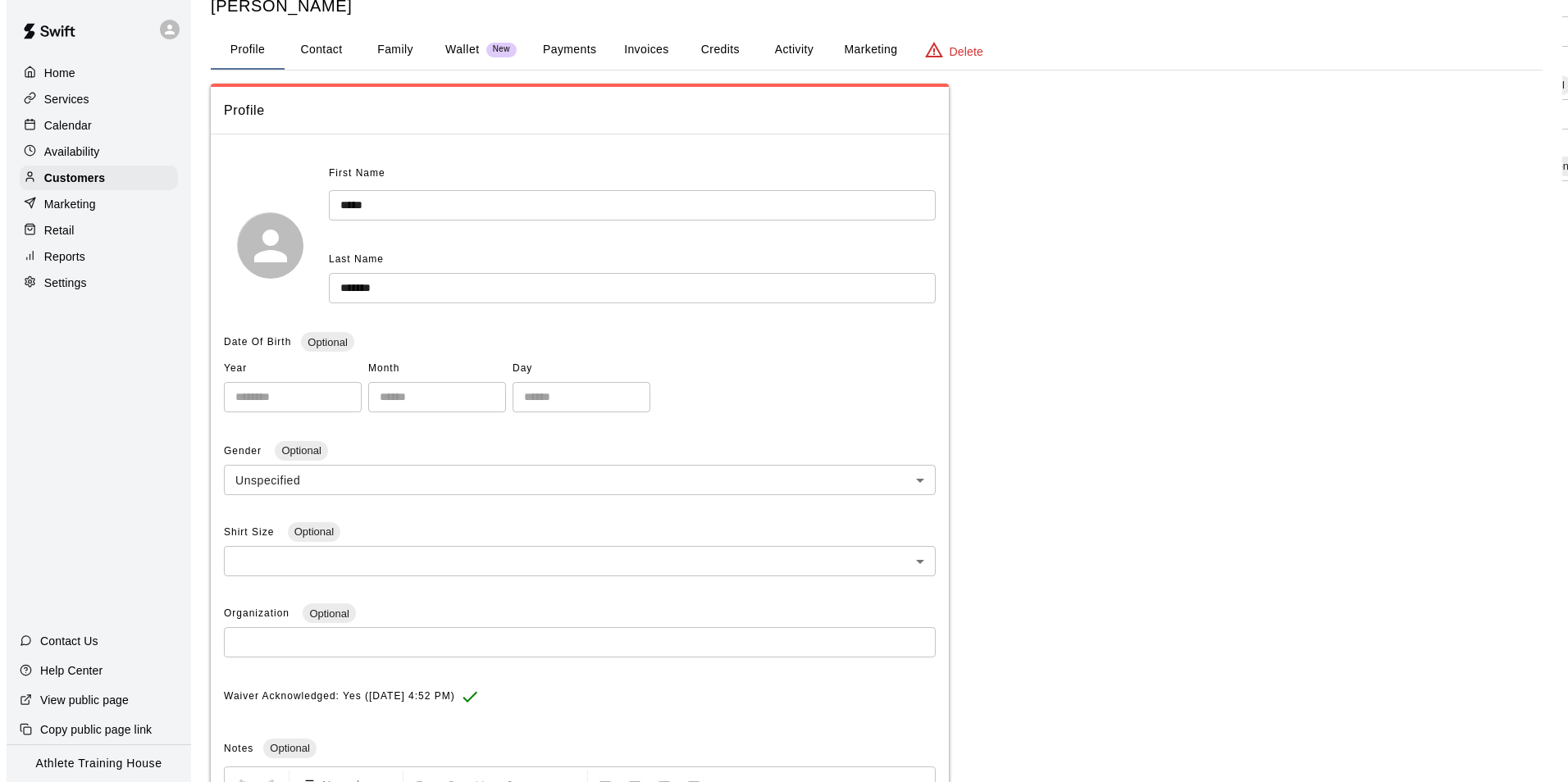
scroll to position [0, 0]
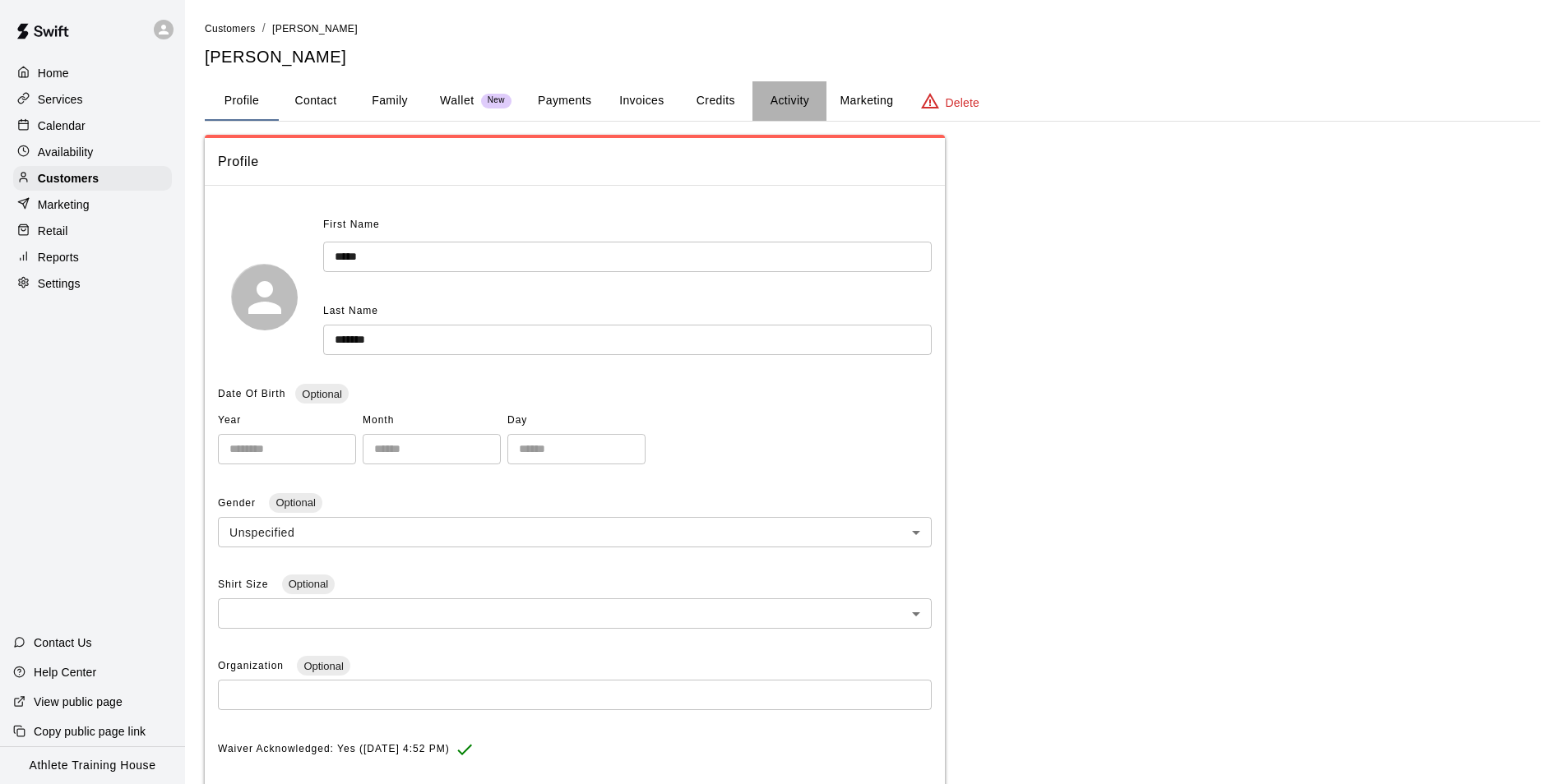
click at [800, 100] on button "Activity" at bounding box center [790, 101] width 74 height 40
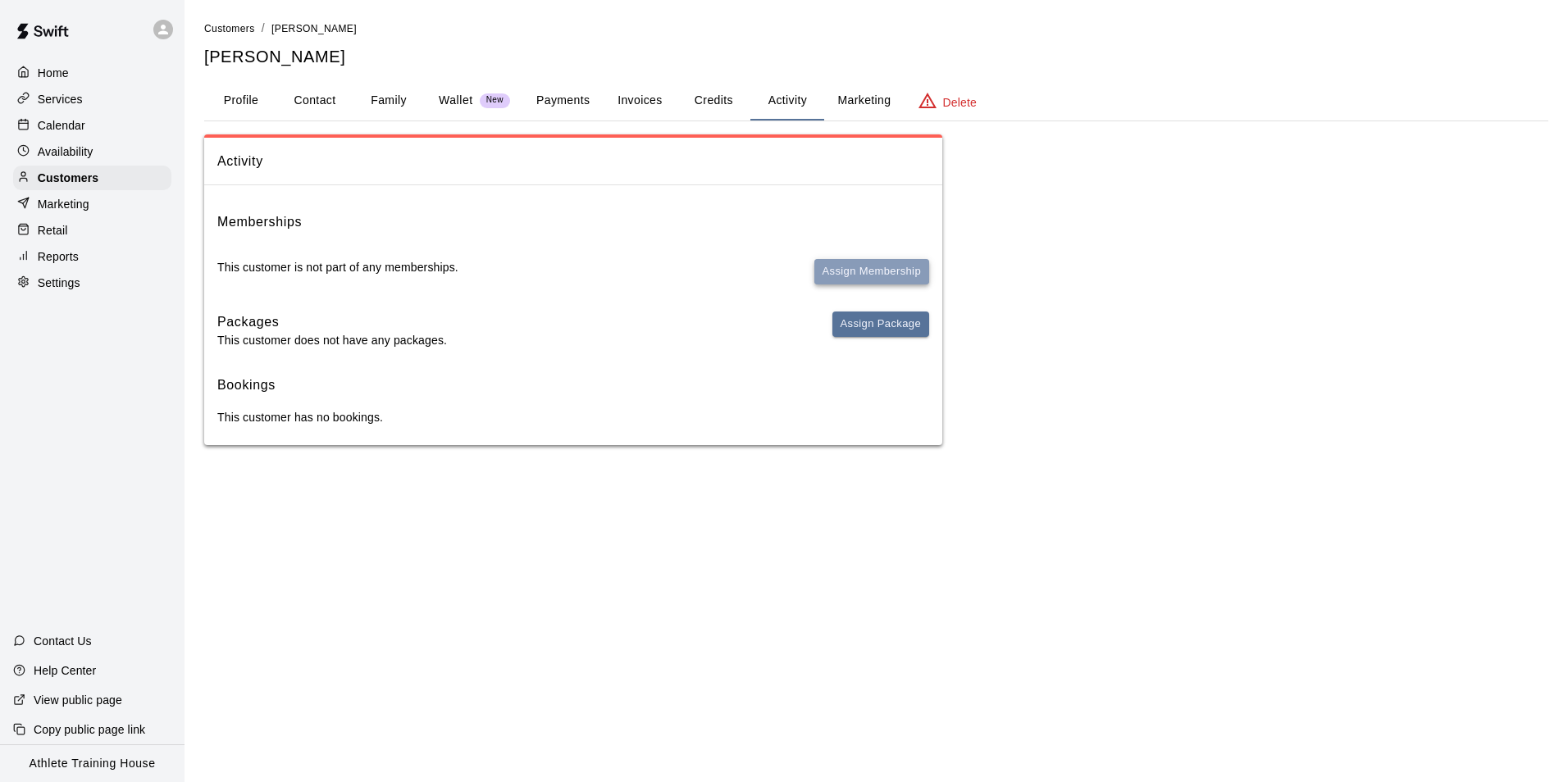
click at [842, 259] on button "Assign Membership" at bounding box center [871, 271] width 115 height 25
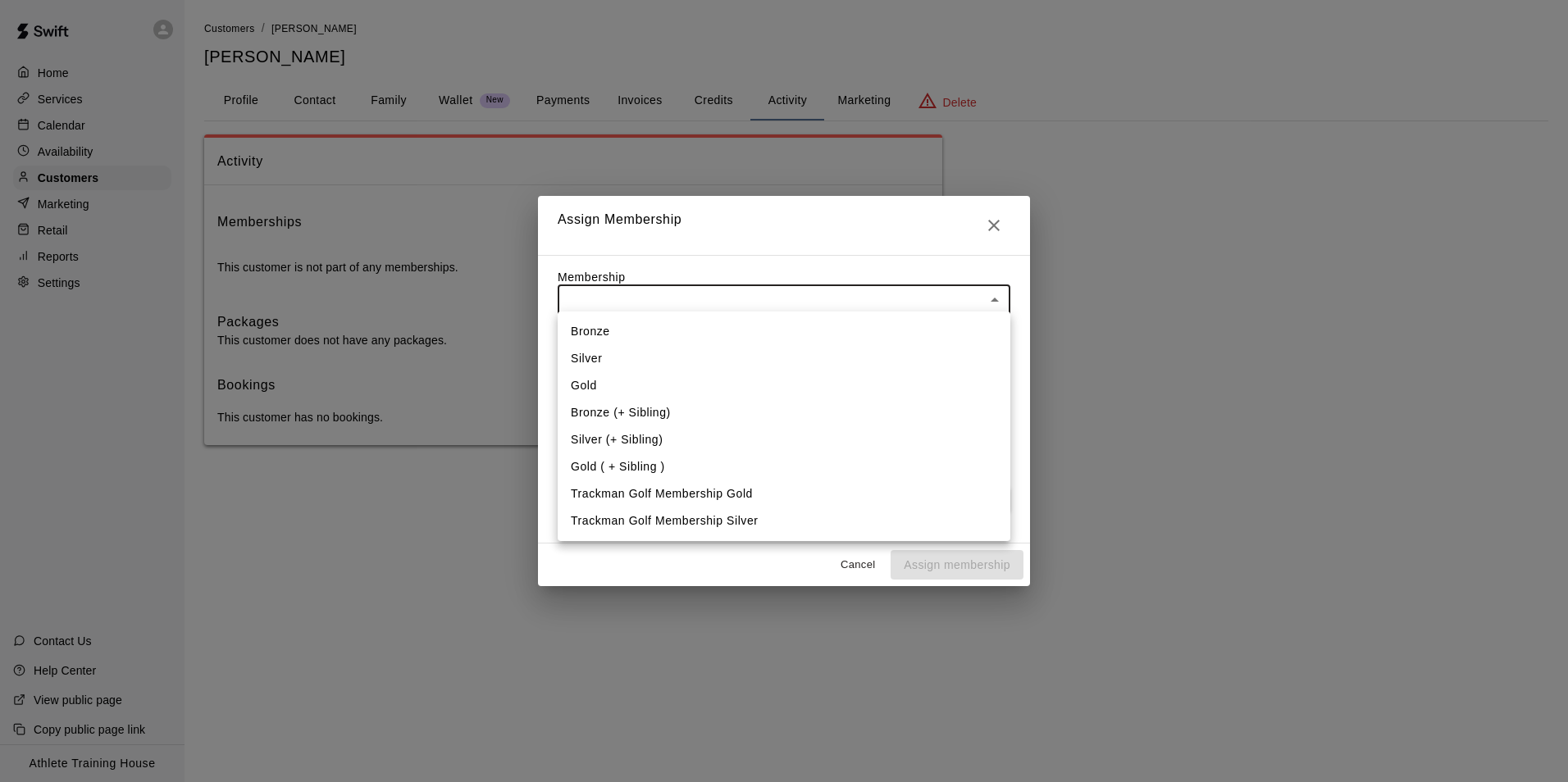
click at [795, 296] on body "Home Services Calendar Availability Customers Marketing Retail Reports Settings…" at bounding box center [784, 239] width 1568 height 478
click at [643, 391] on li "Gold" at bounding box center [784, 385] width 453 height 27
type input "**********"
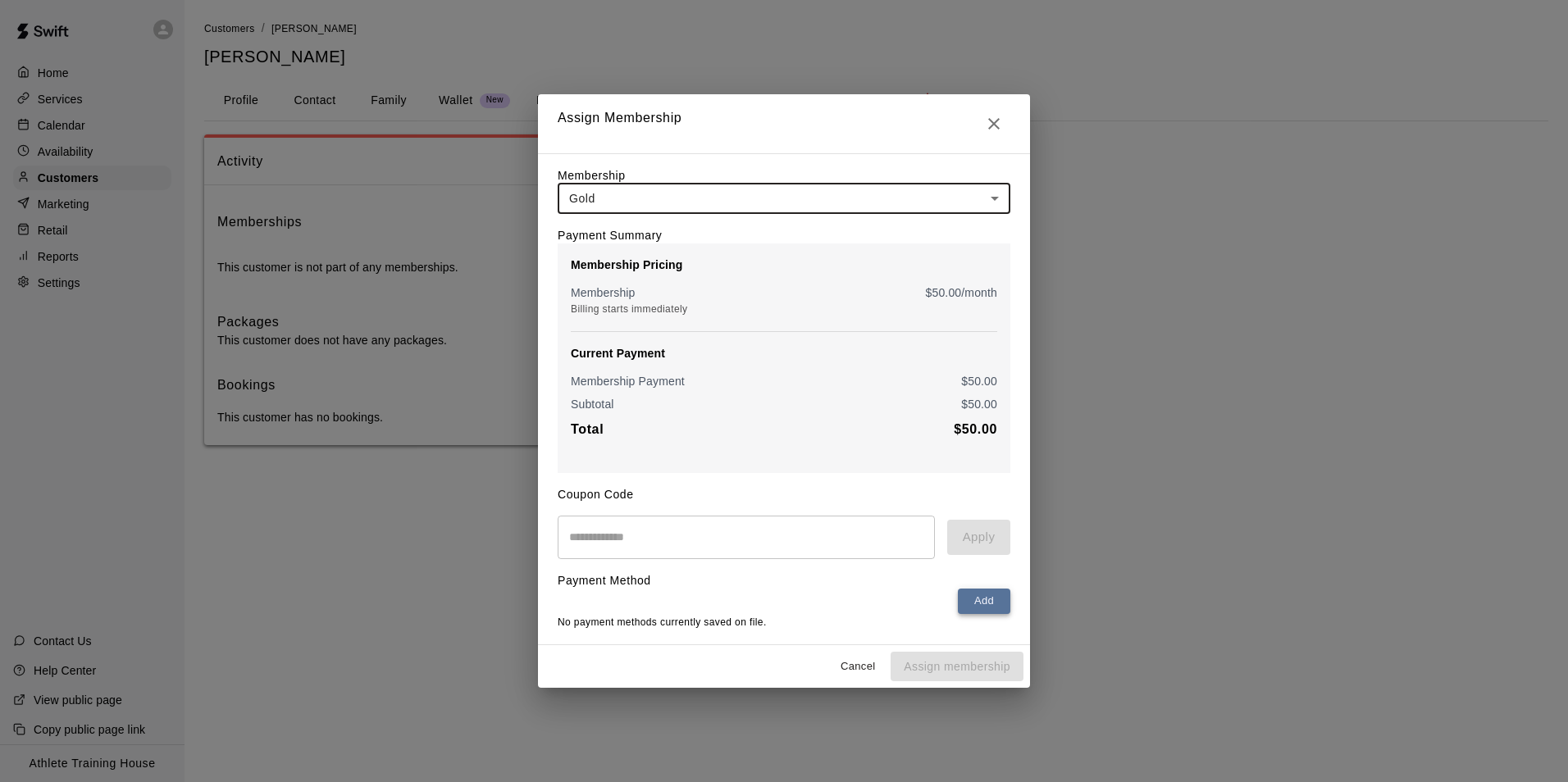
click at [994, 612] on button "Add" at bounding box center [984, 601] width 53 height 25
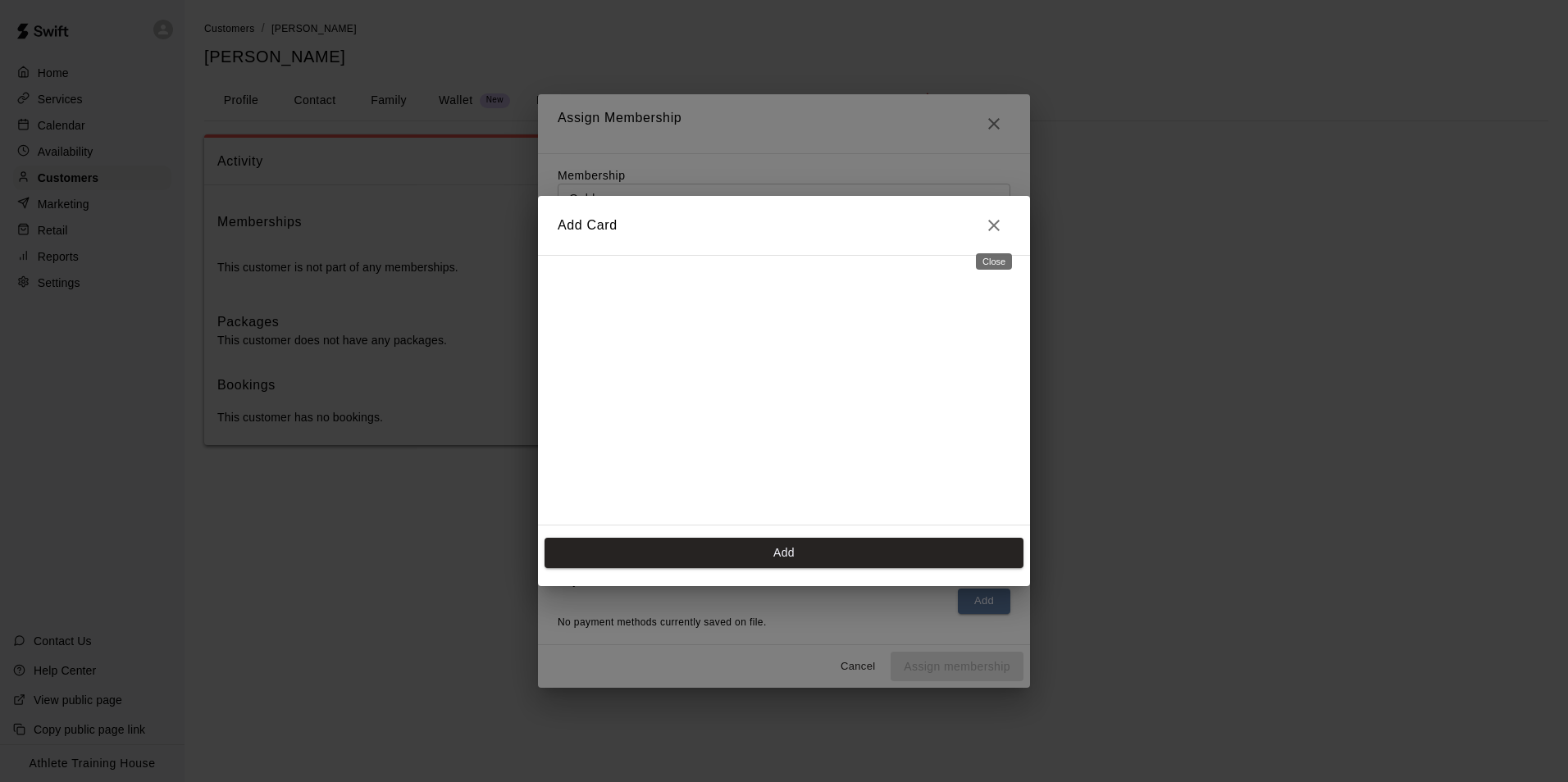
click at [986, 233] on icon "Close" at bounding box center [994, 226] width 20 height 20
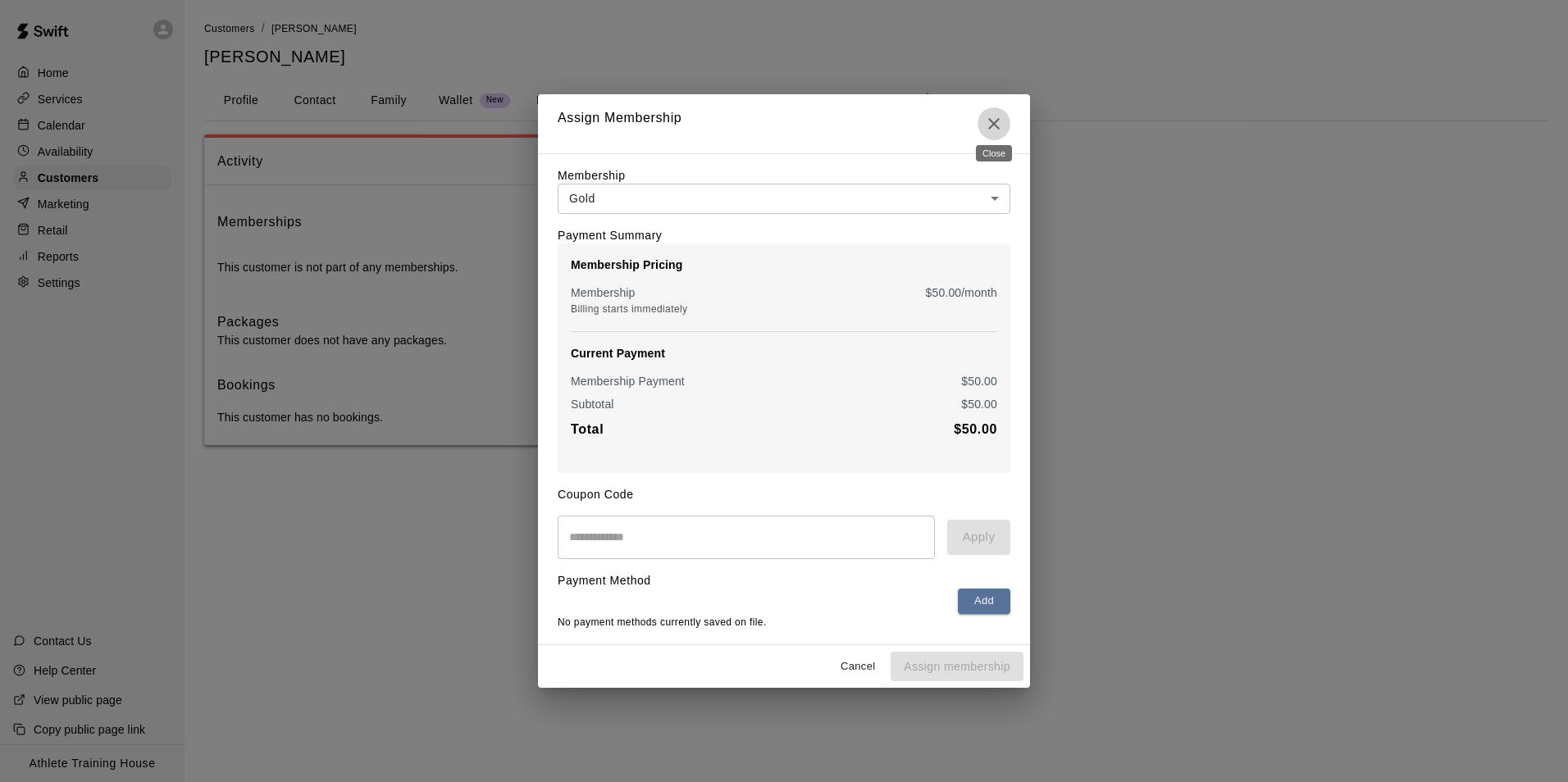
click at [985, 123] on icon "Close" at bounding box center [994, 124] width 20 height 20
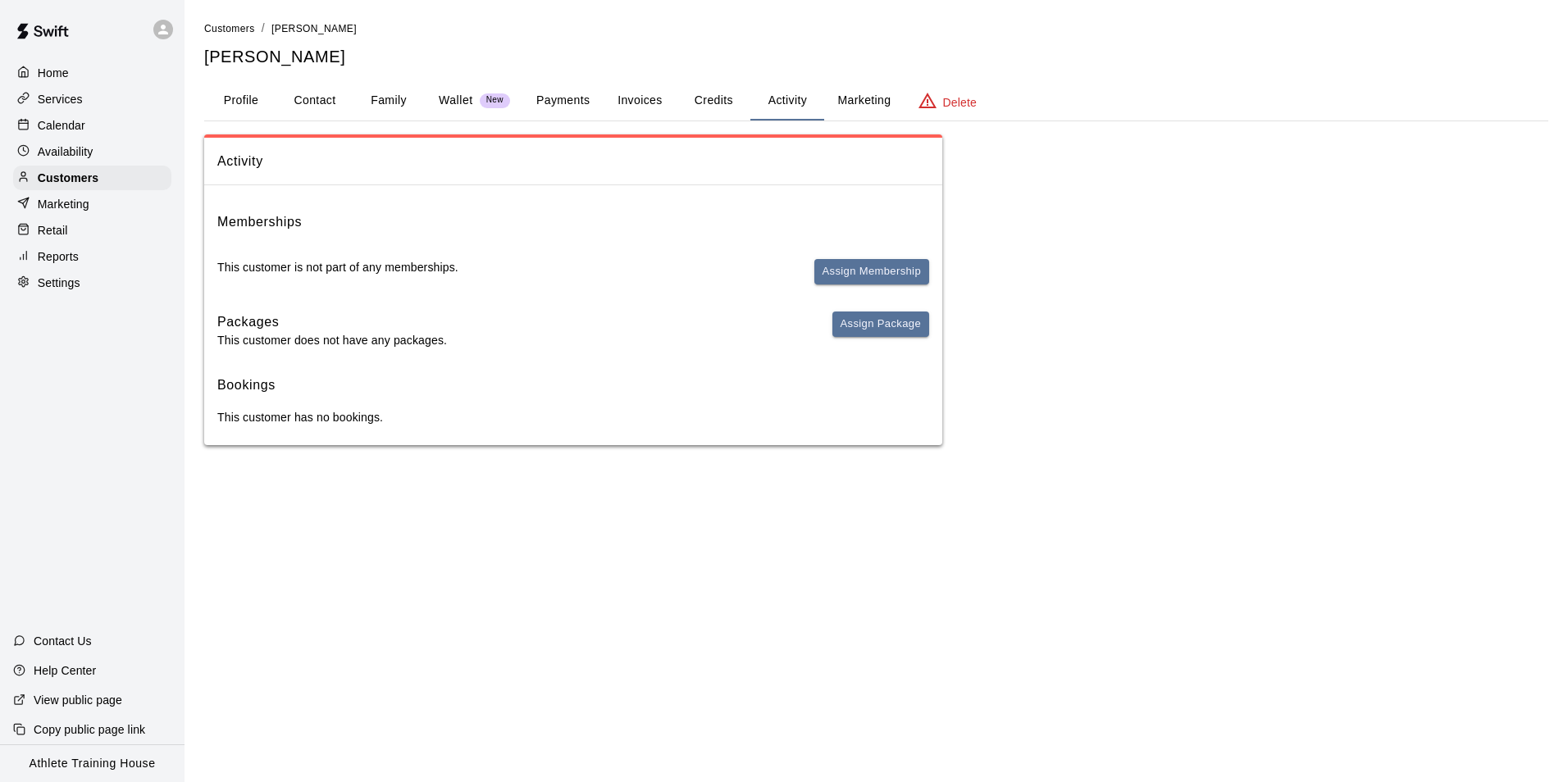
click at [258, 99] on button "Profile" at bounding box center [241, 101] width 74 height 39
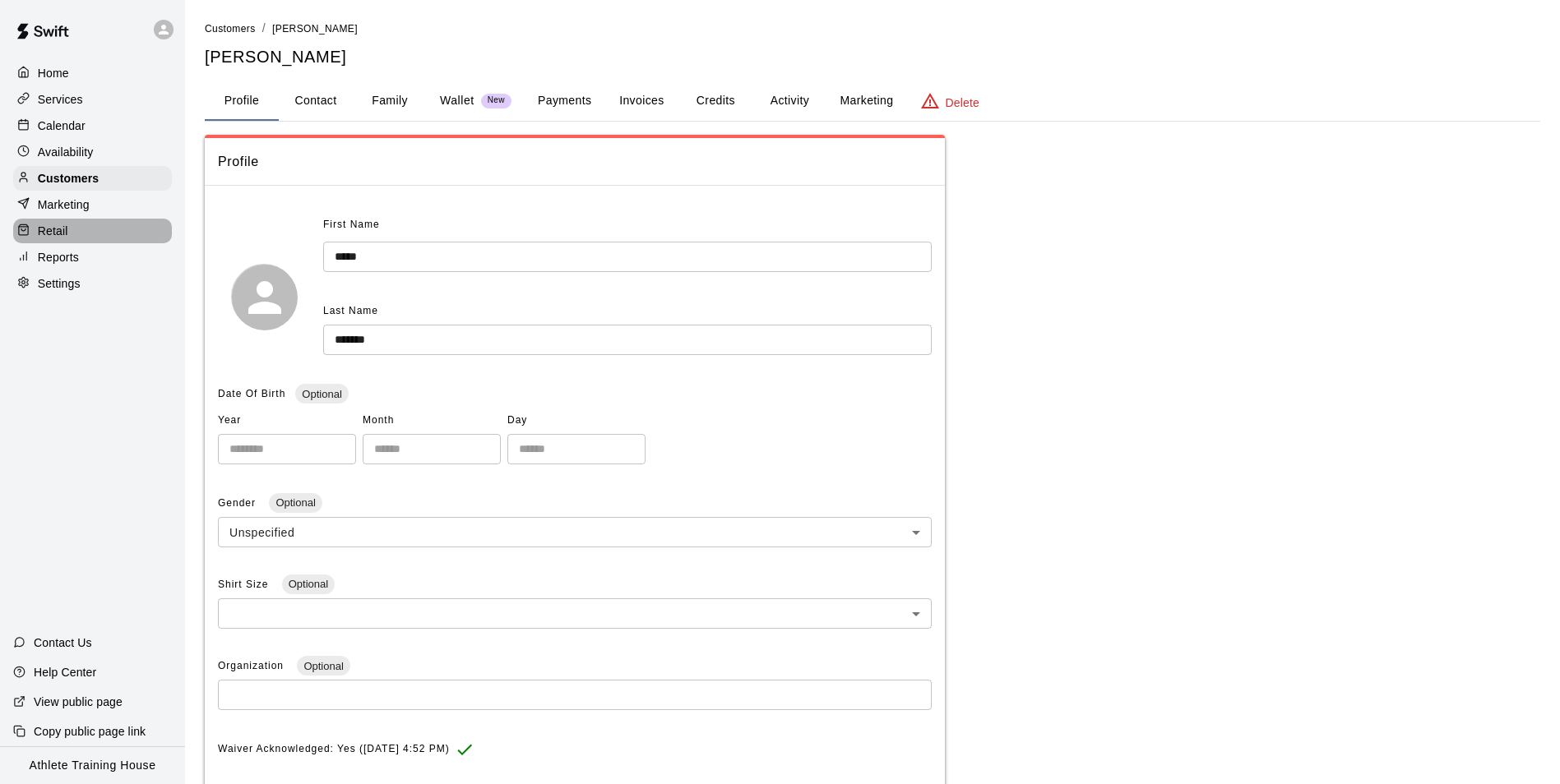
click at [71, 228] on div "Retail" at bounding box center [92, 231] width 159 height 25
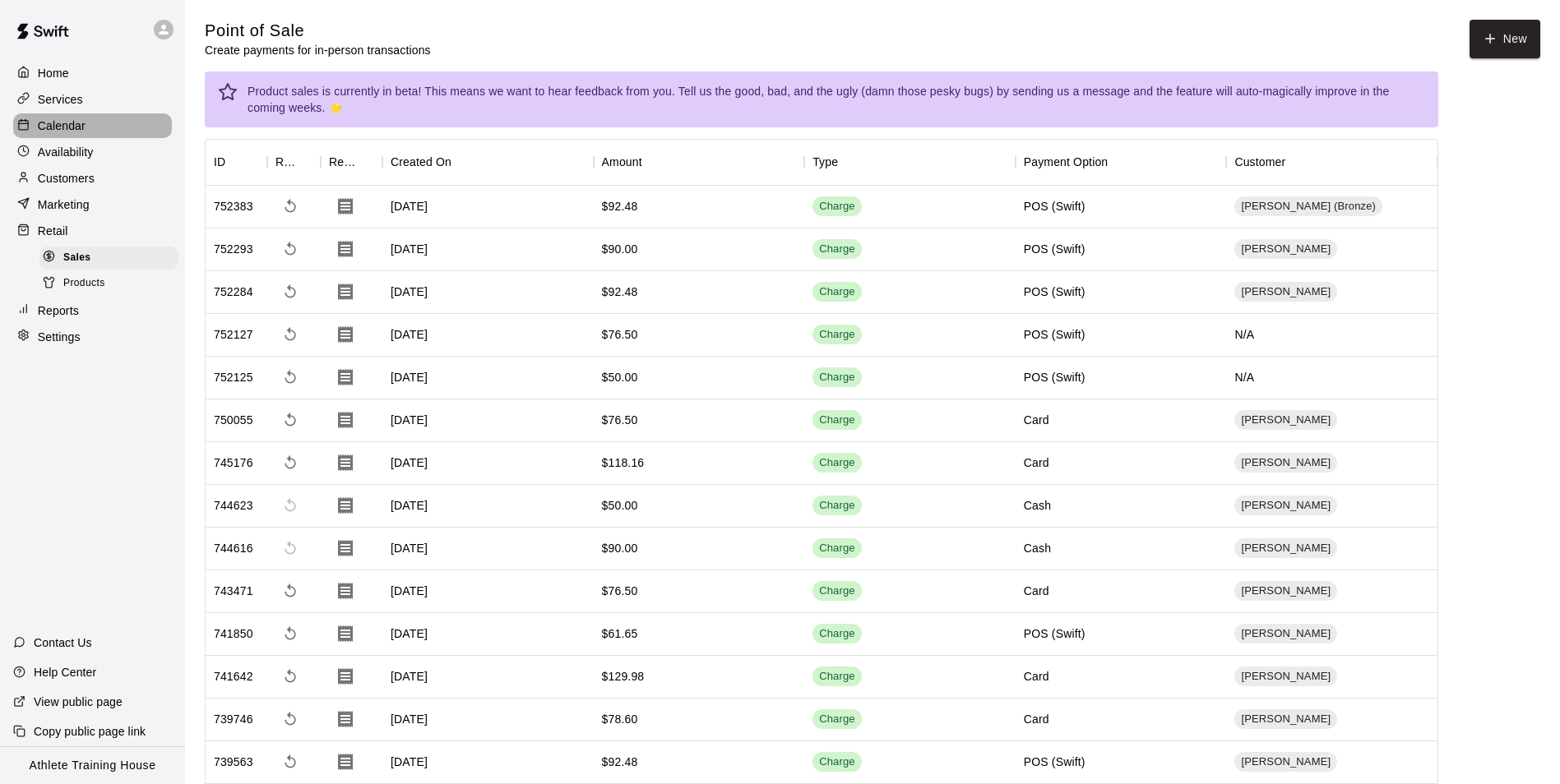
click at [77, 130] on p "Calendar" at bounding box center [62, 126] width 48 height 16
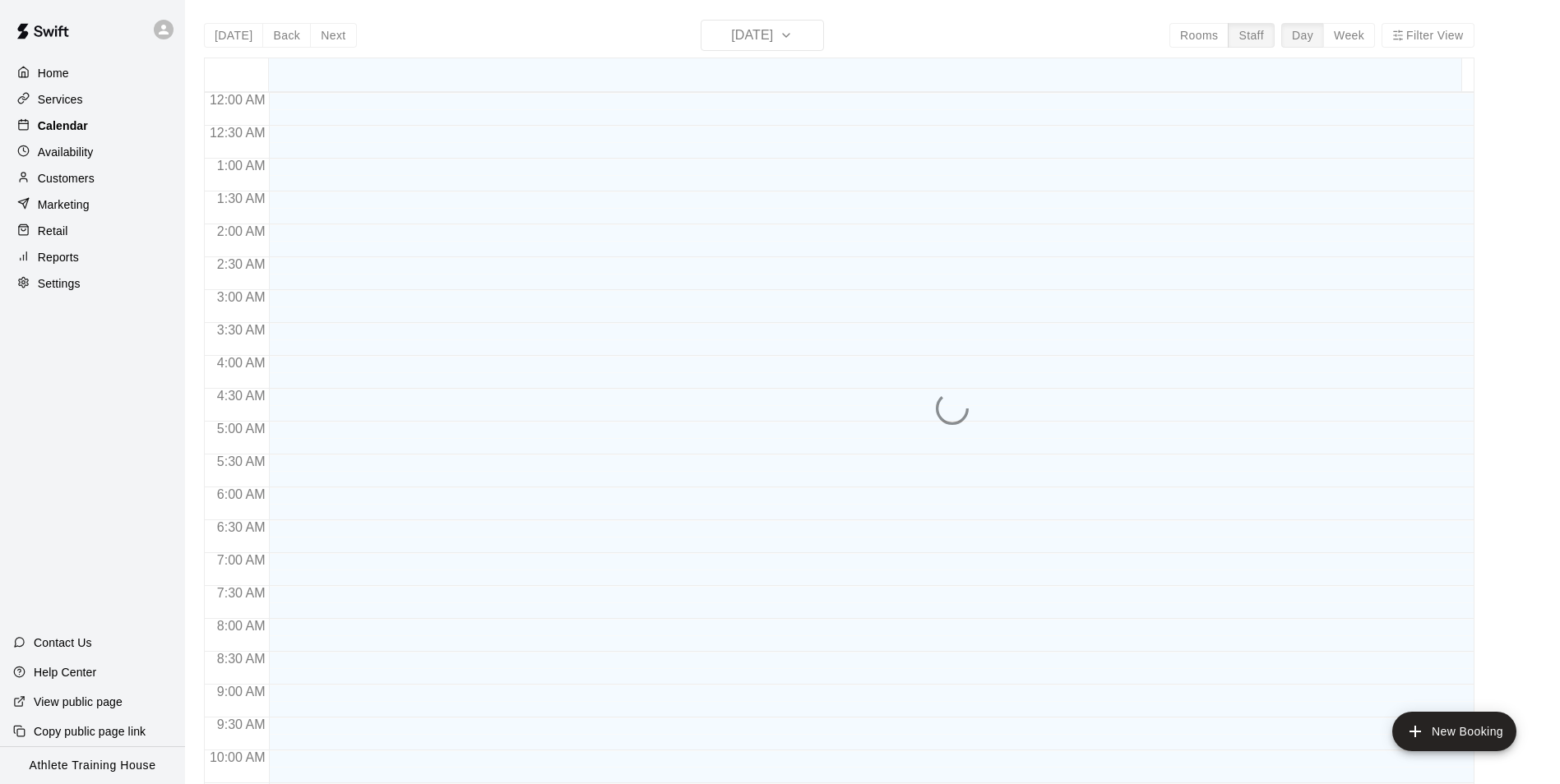
scroll to position [868, 0]
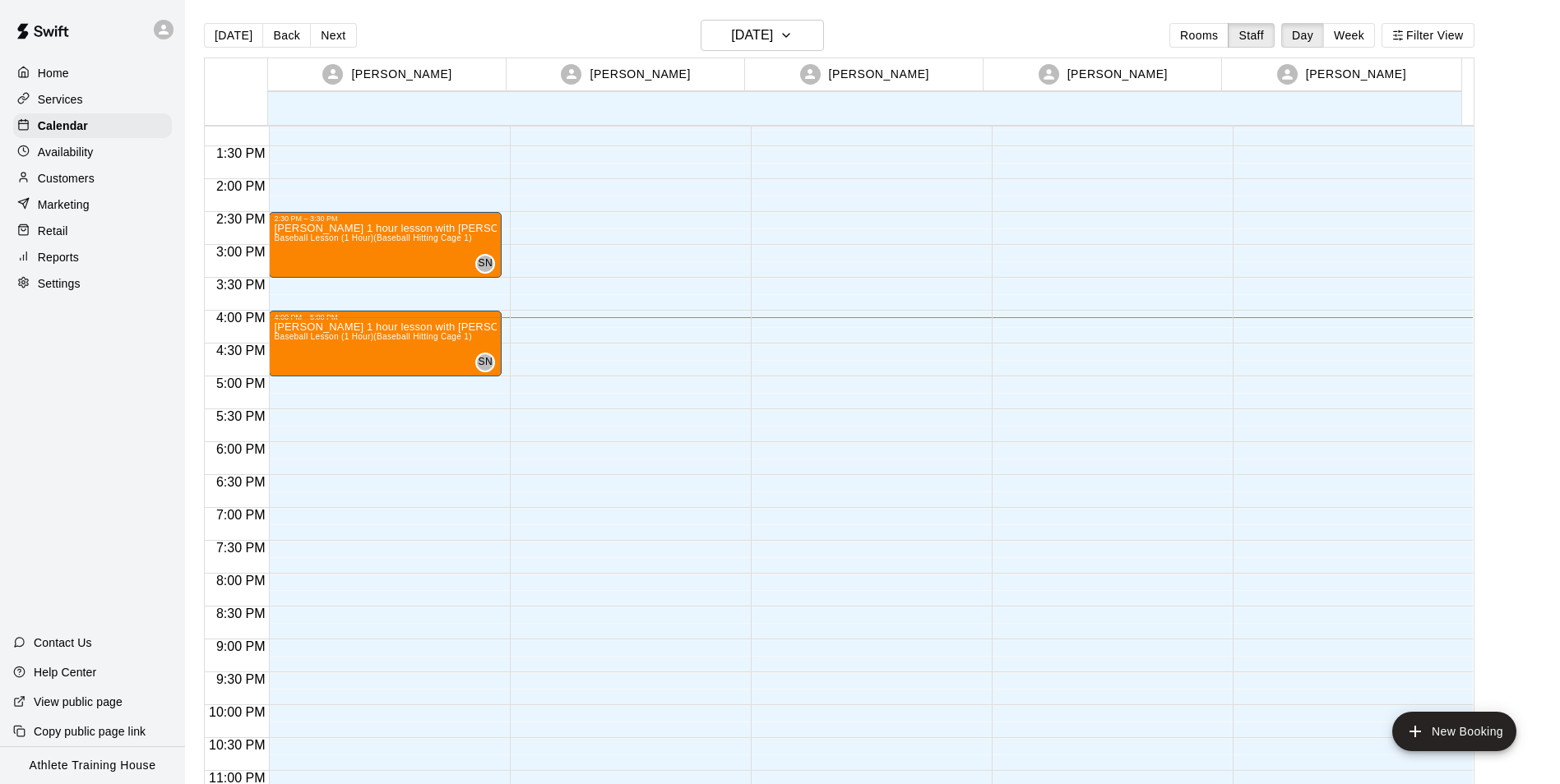
click at [99, 188] on div "Customers" at bounding box center [92, 179] width 159 height 25
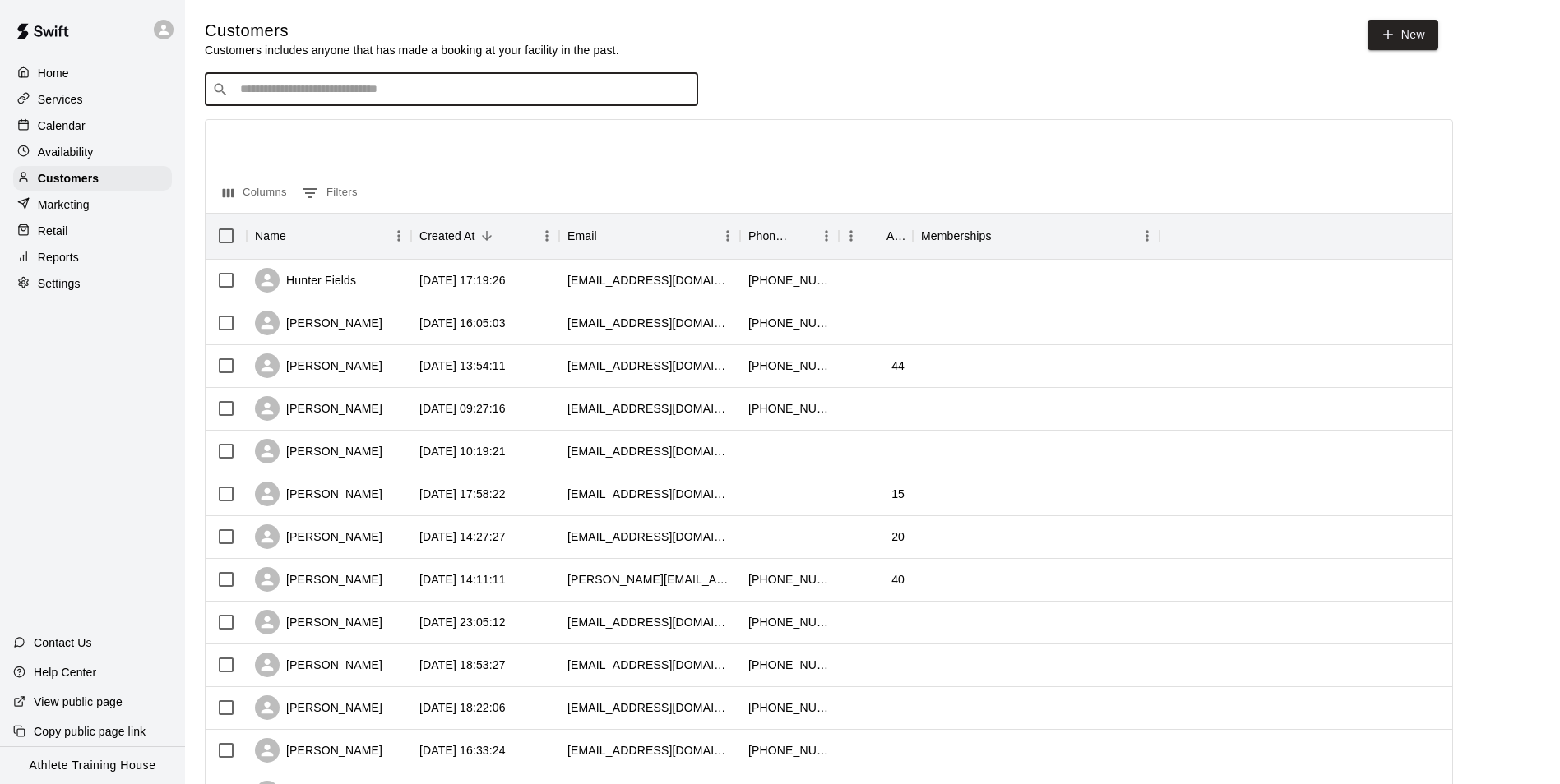
click at [507, 98] on input "Search customers by name or email" at bounding box center [463, 90] width 455 height 16
type input "******"
click at [359, 144] on div "Elliot Lazado lozada78@yahoo.com" at bounding box center [468, 135] width 434 height 35
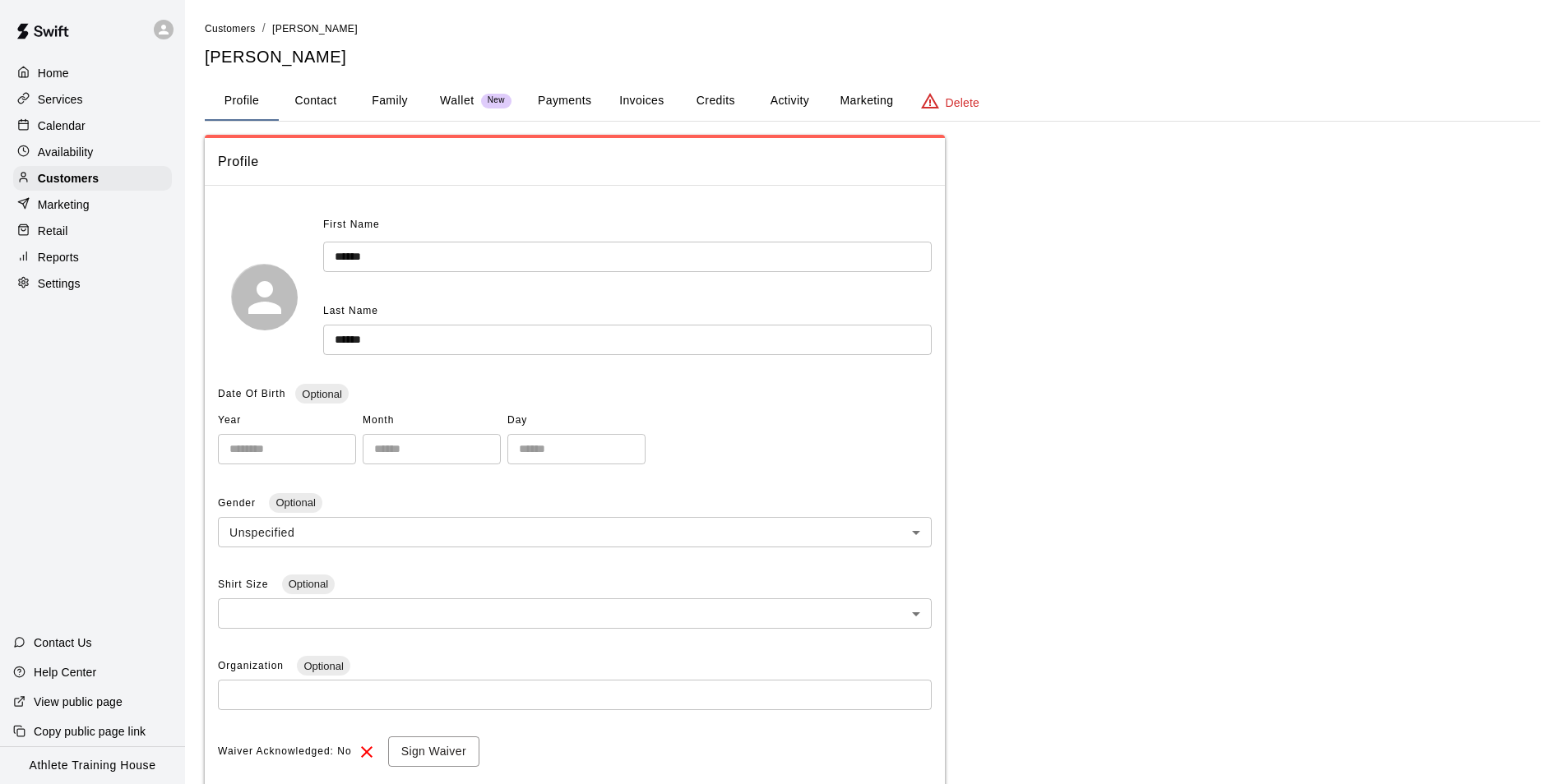
click at [579, 98] on button "Payments" at bounding box center [564, 101] width 80 height 40
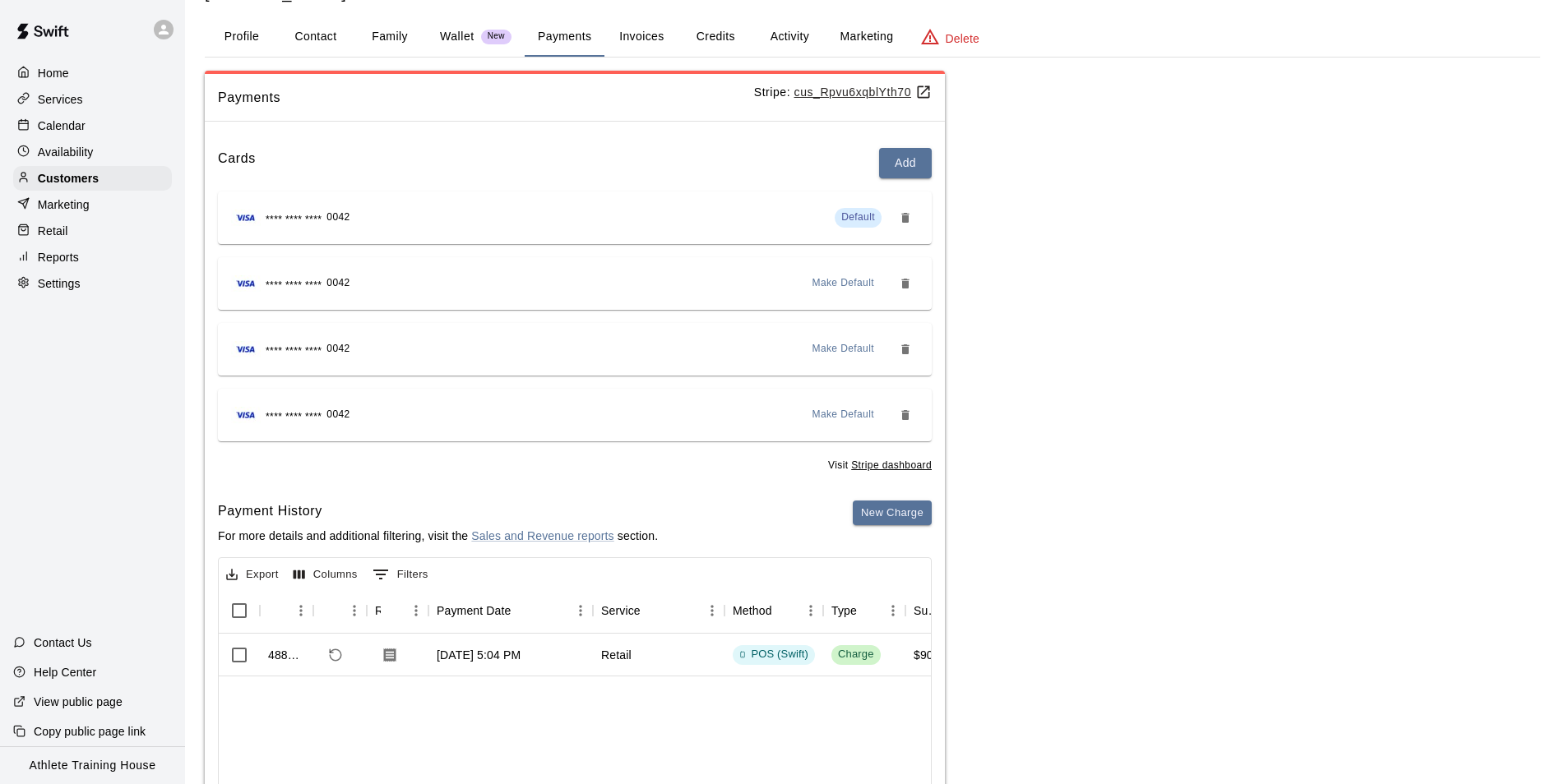
scroll to position [82, 0]
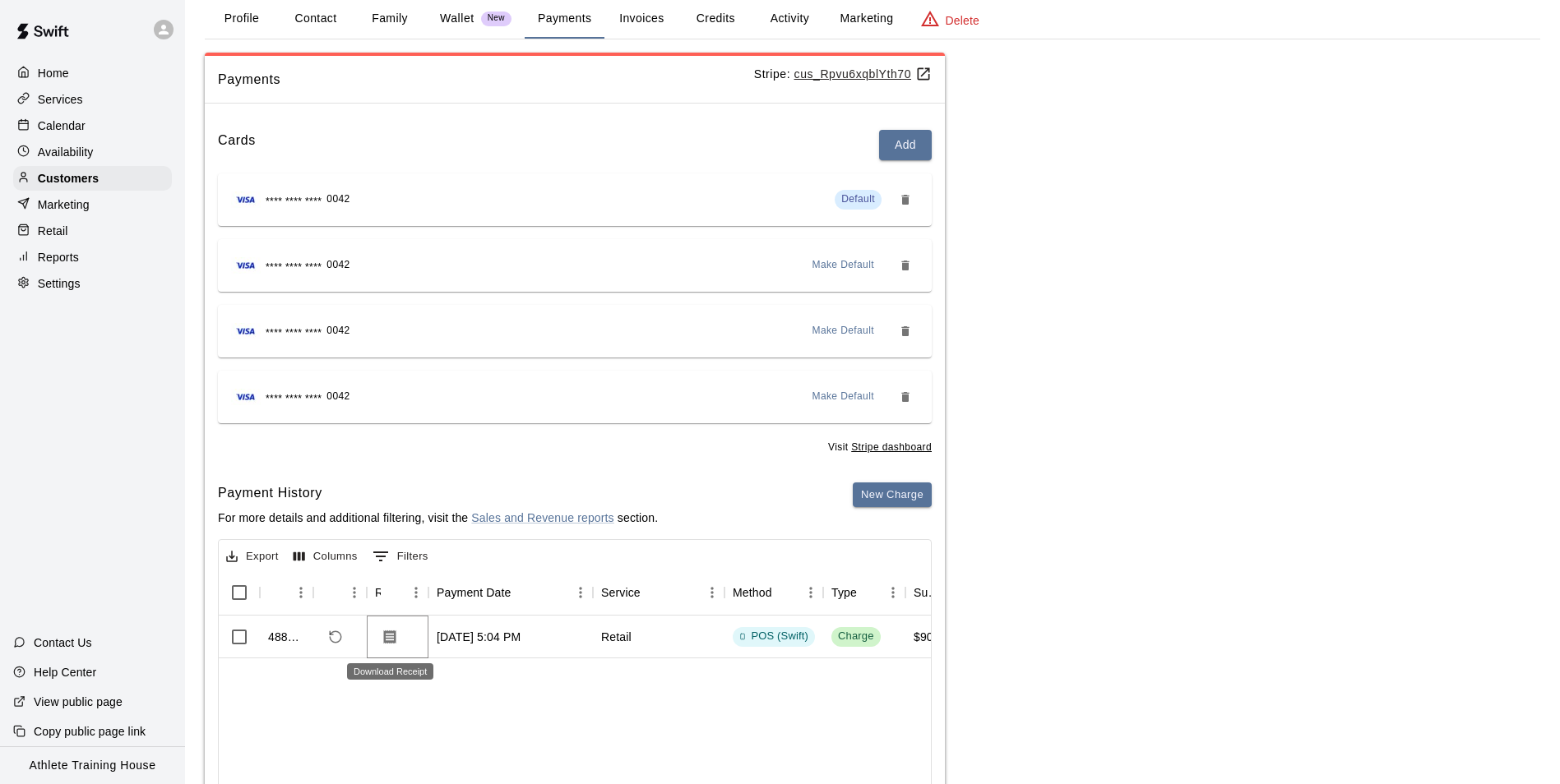
click at [391, 632] on icon "Download Receipt" at bounding box center [390, 637] width 12 height 14
click at [114, 233] on div "Retail" at bounding box center [92, 231] width 159 height 25
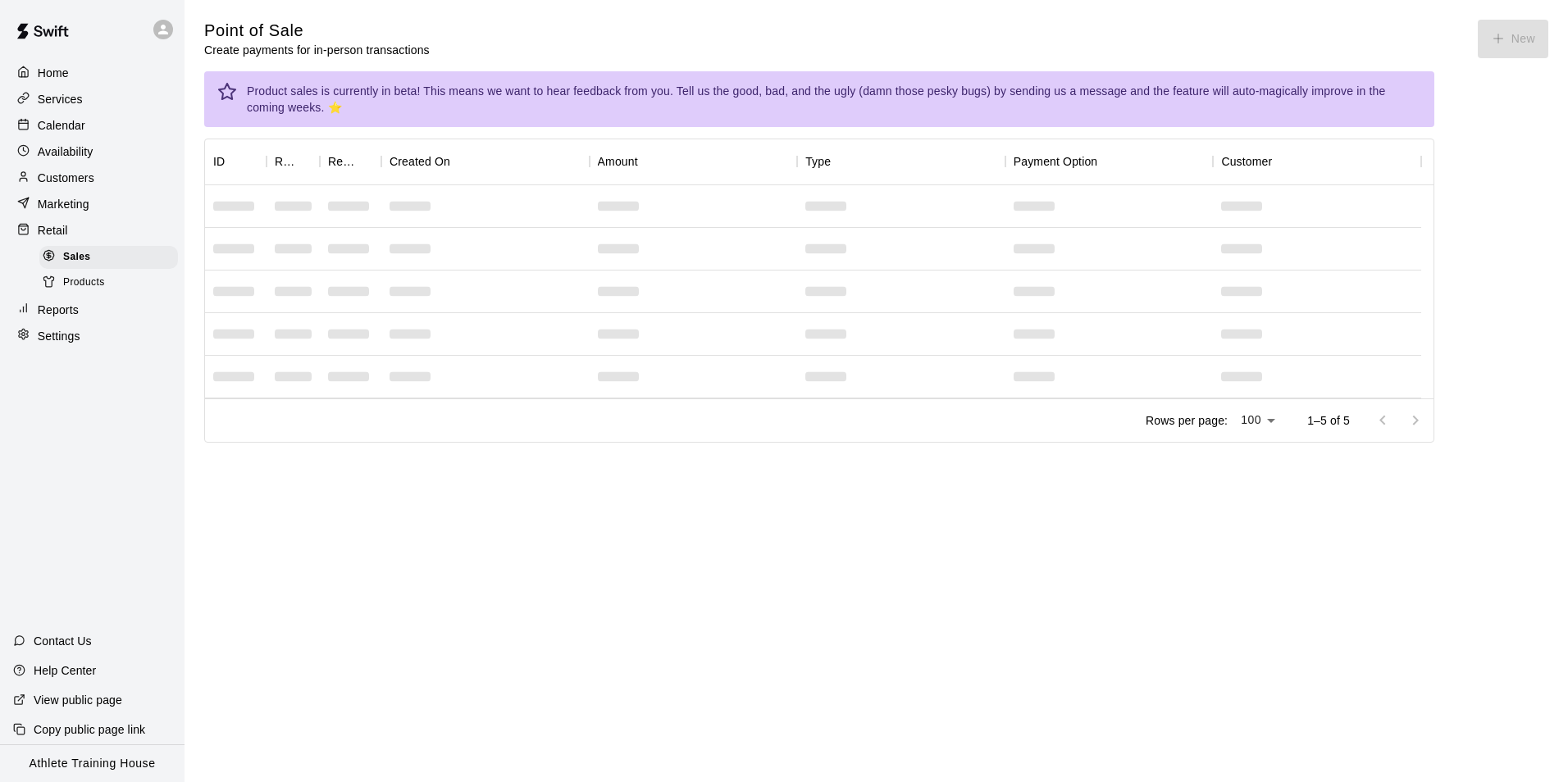
click at [90, 186] on p "Customers" at bounding box center [66, 178] width 57 height 16
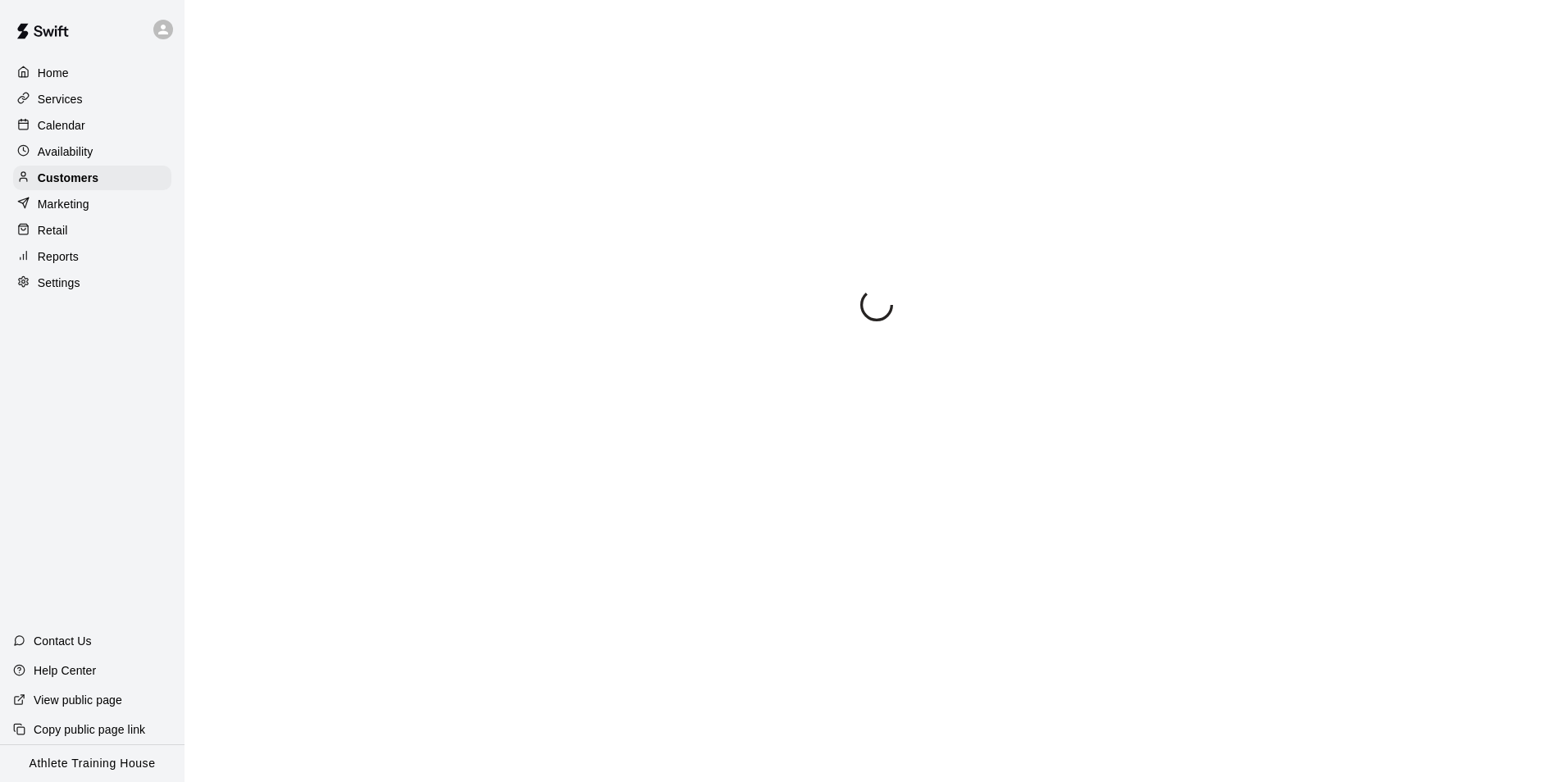
click at [102, 241] on div "Retail" at bounding box center [92, 231] width 159 height 25
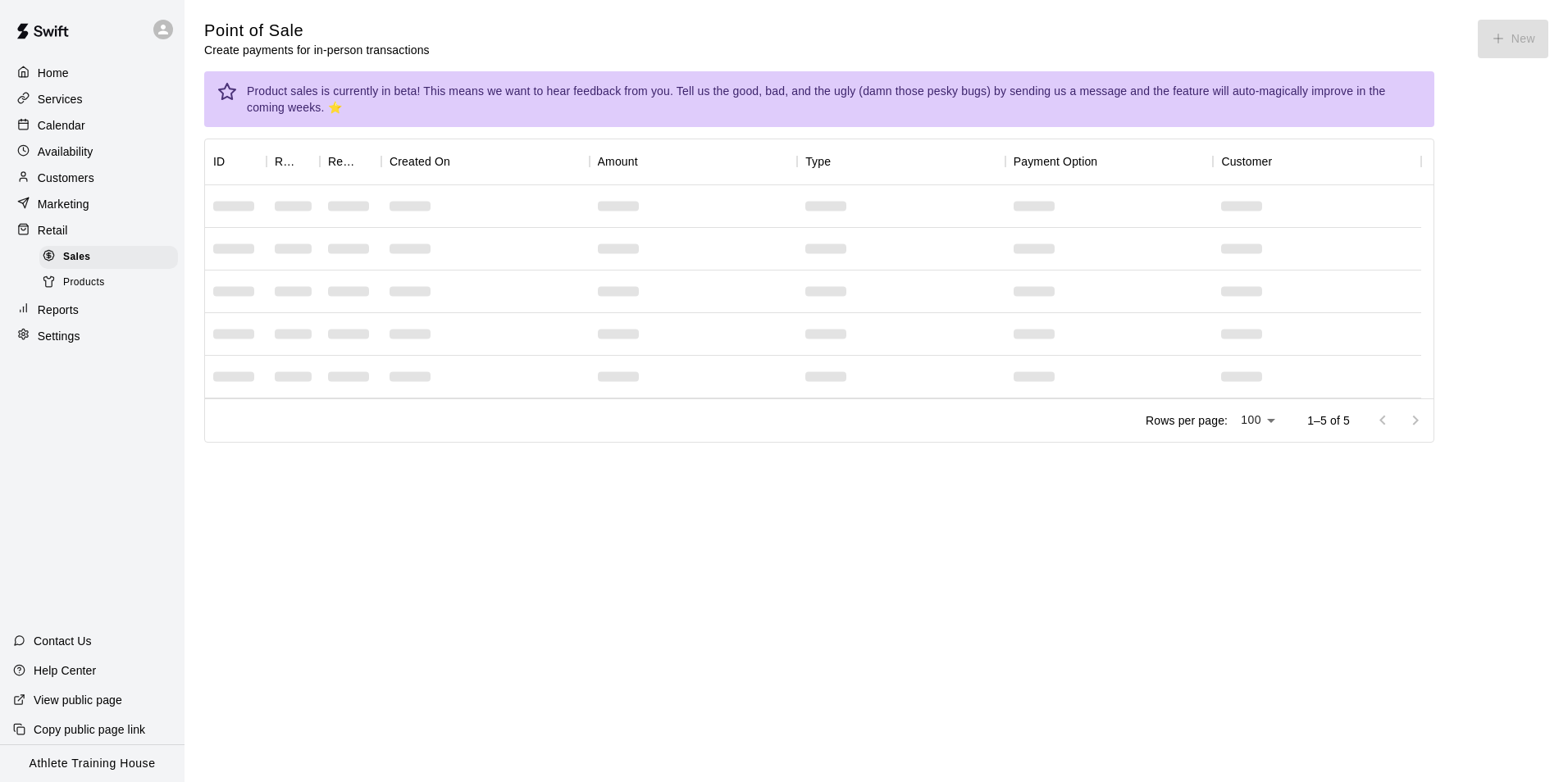
click at [1216, 485] on main "Point of Sale Create payments for in-person transactions New Product sales is c…" at bounding box center [876, 244] width 1383 height 489
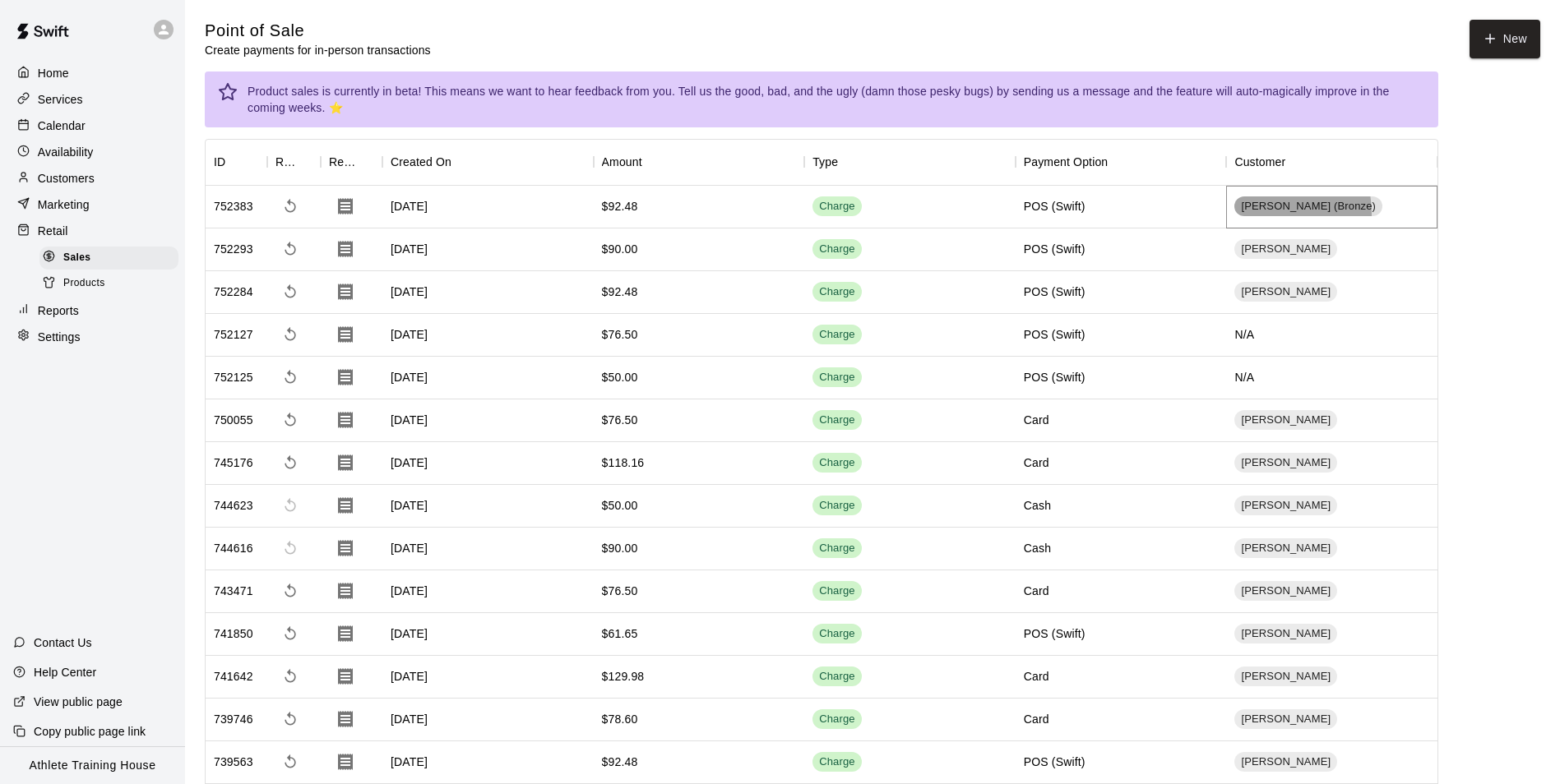
click at [1259, 214] on span "Tucker Stanford (Bronze)" at bounding box center [1309, 207] width 148 height 16
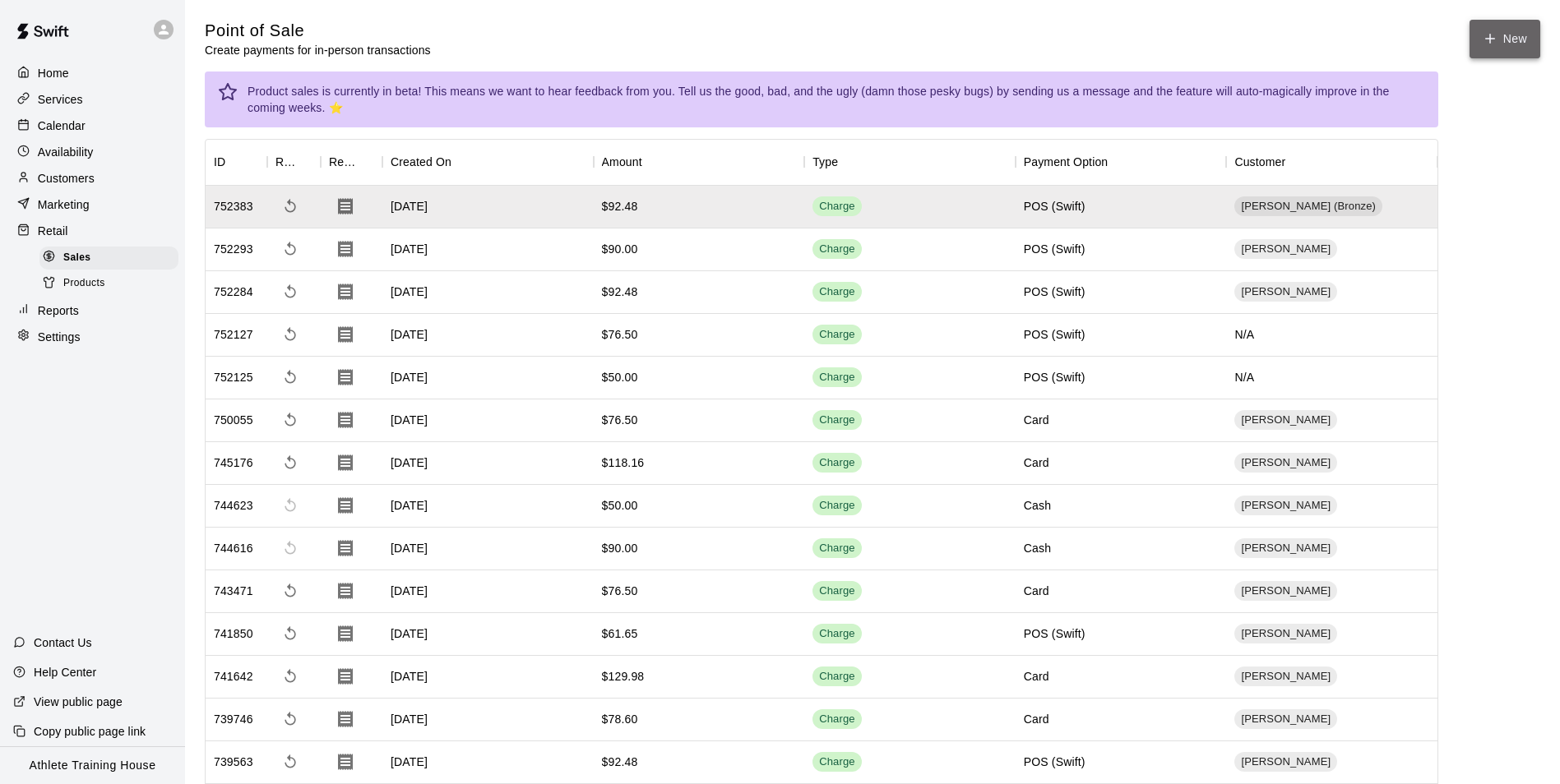
click at [1480, 54] on button "New" at bounding box center [1505, 39] width 71 height 39
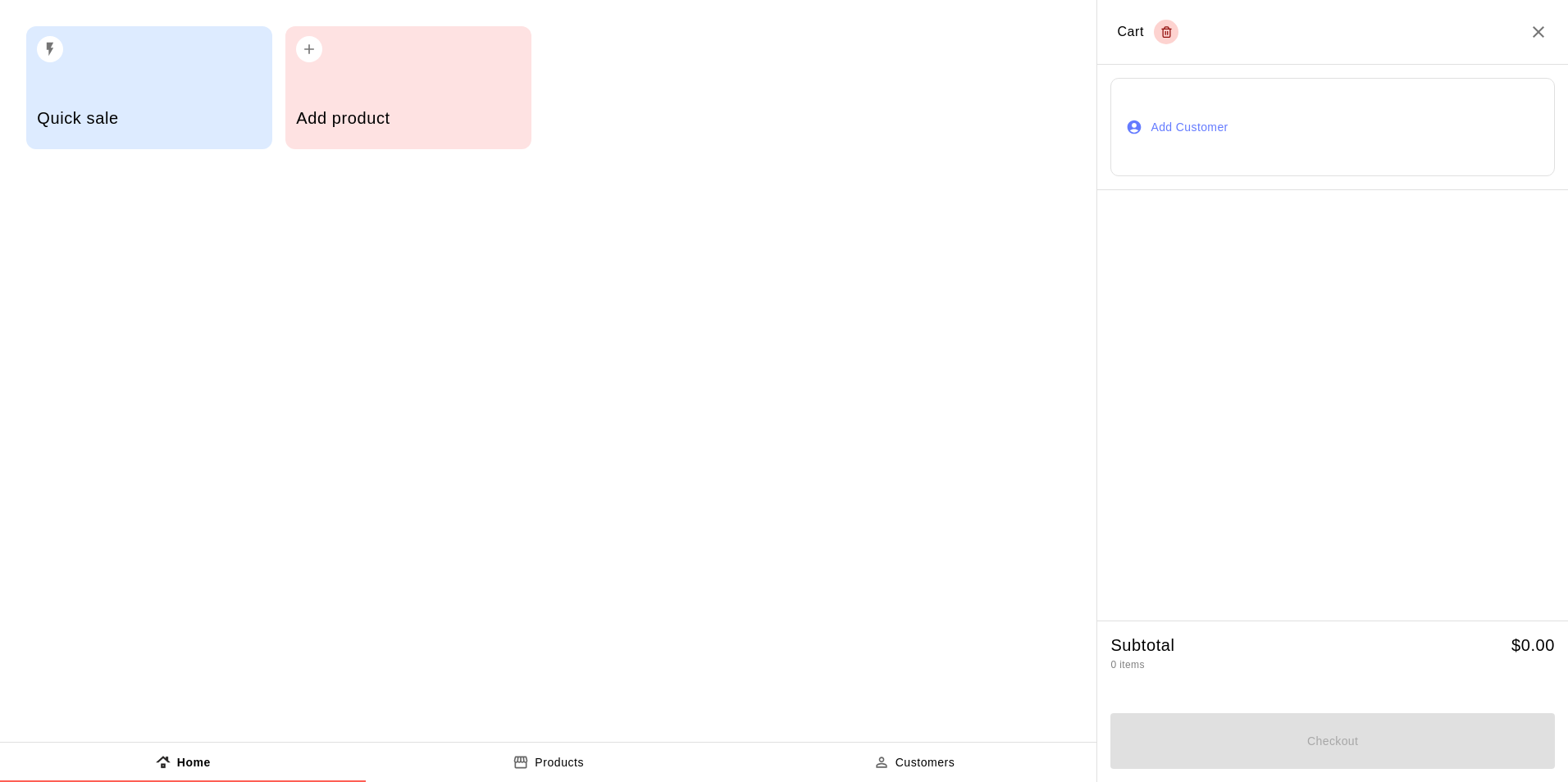
click at [1432, 153] on button "Add Customer" at bounding box center [1332, 127] width 444 height 99
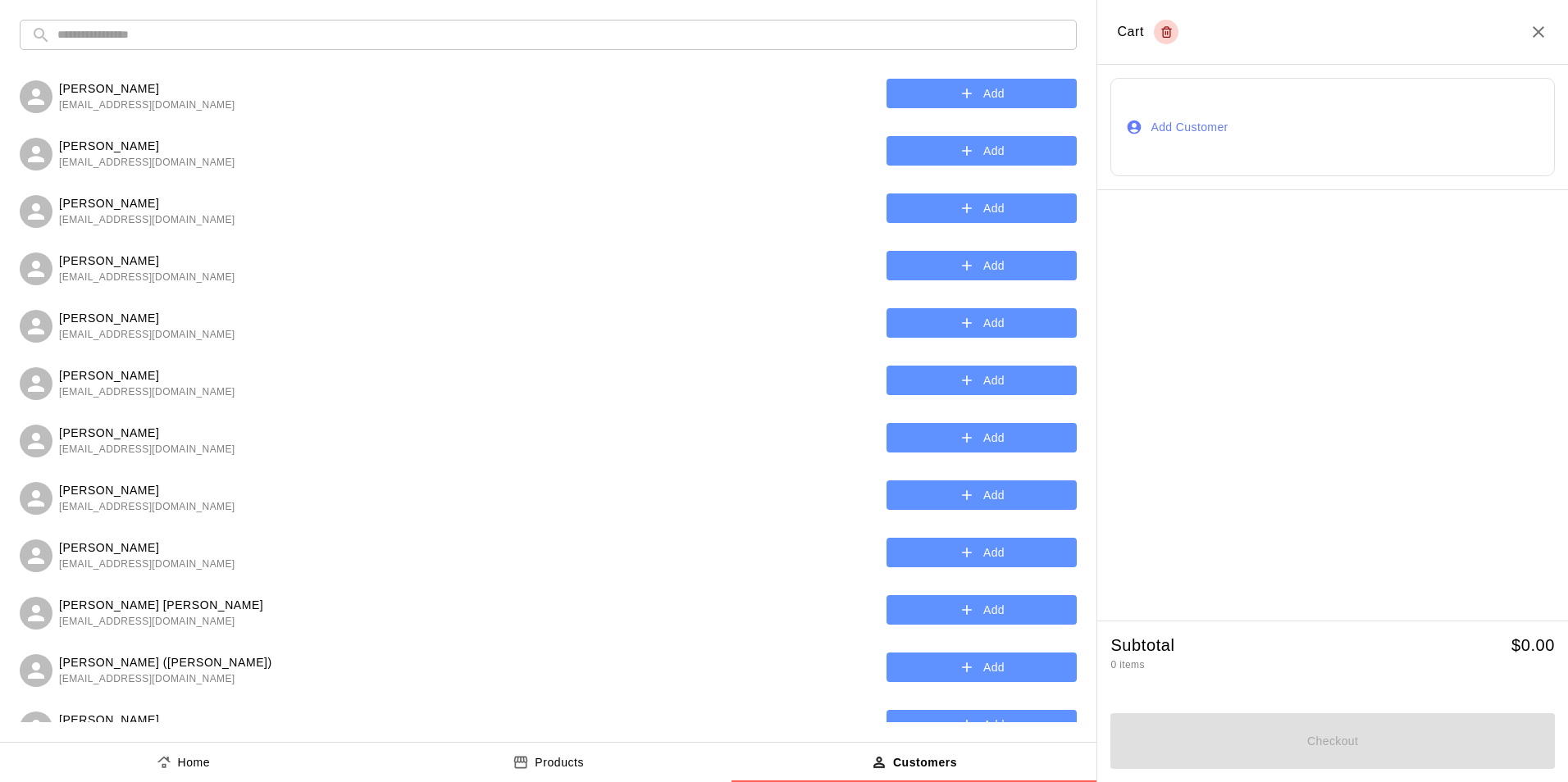
click at [876, 25] on input "text" at bounding box center [561, 34] width 1008 height 30
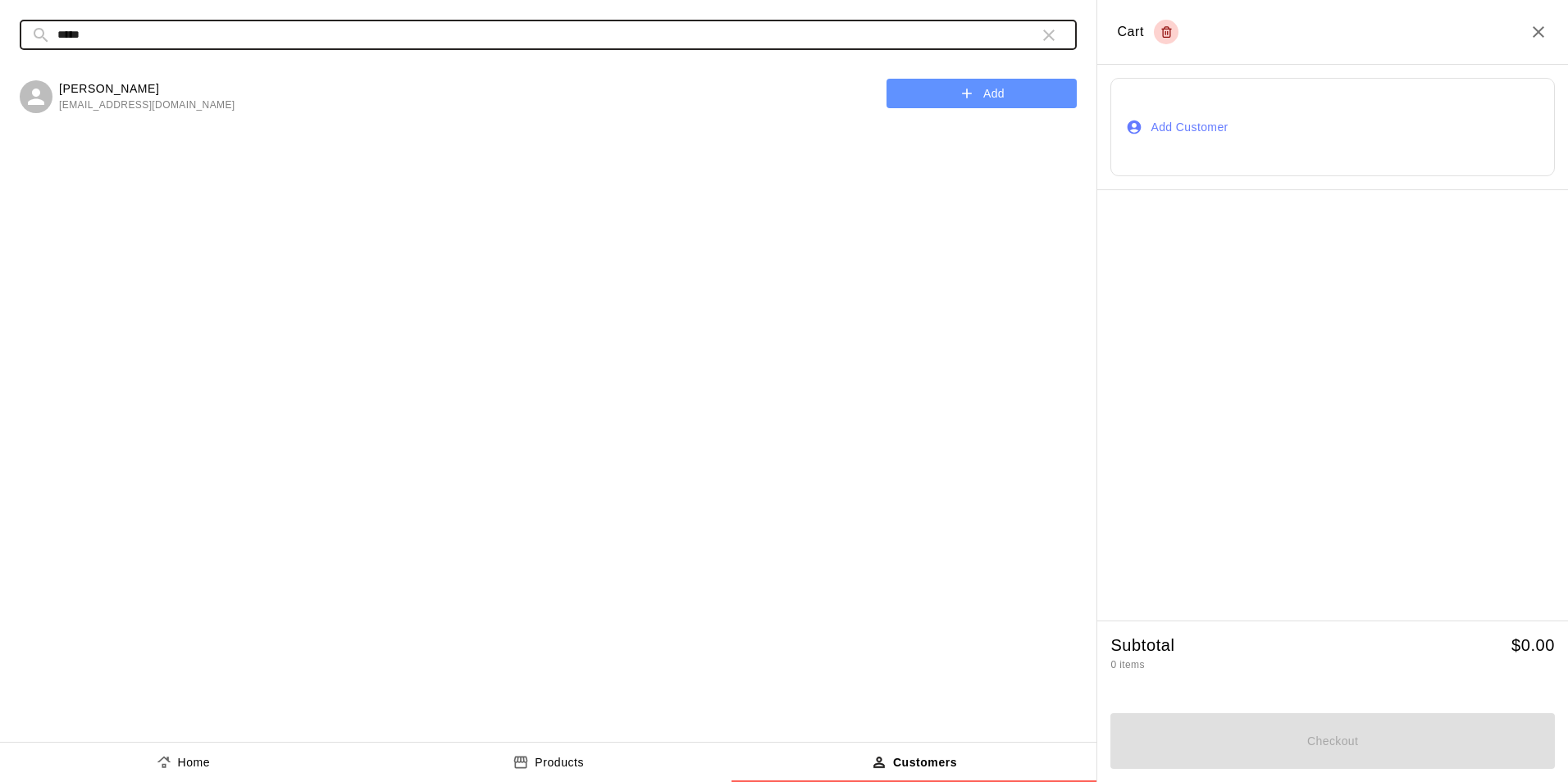
type input "*****"
click at [976, 94] on button "Add" at bounding box center [982, 94] width 191 height 30
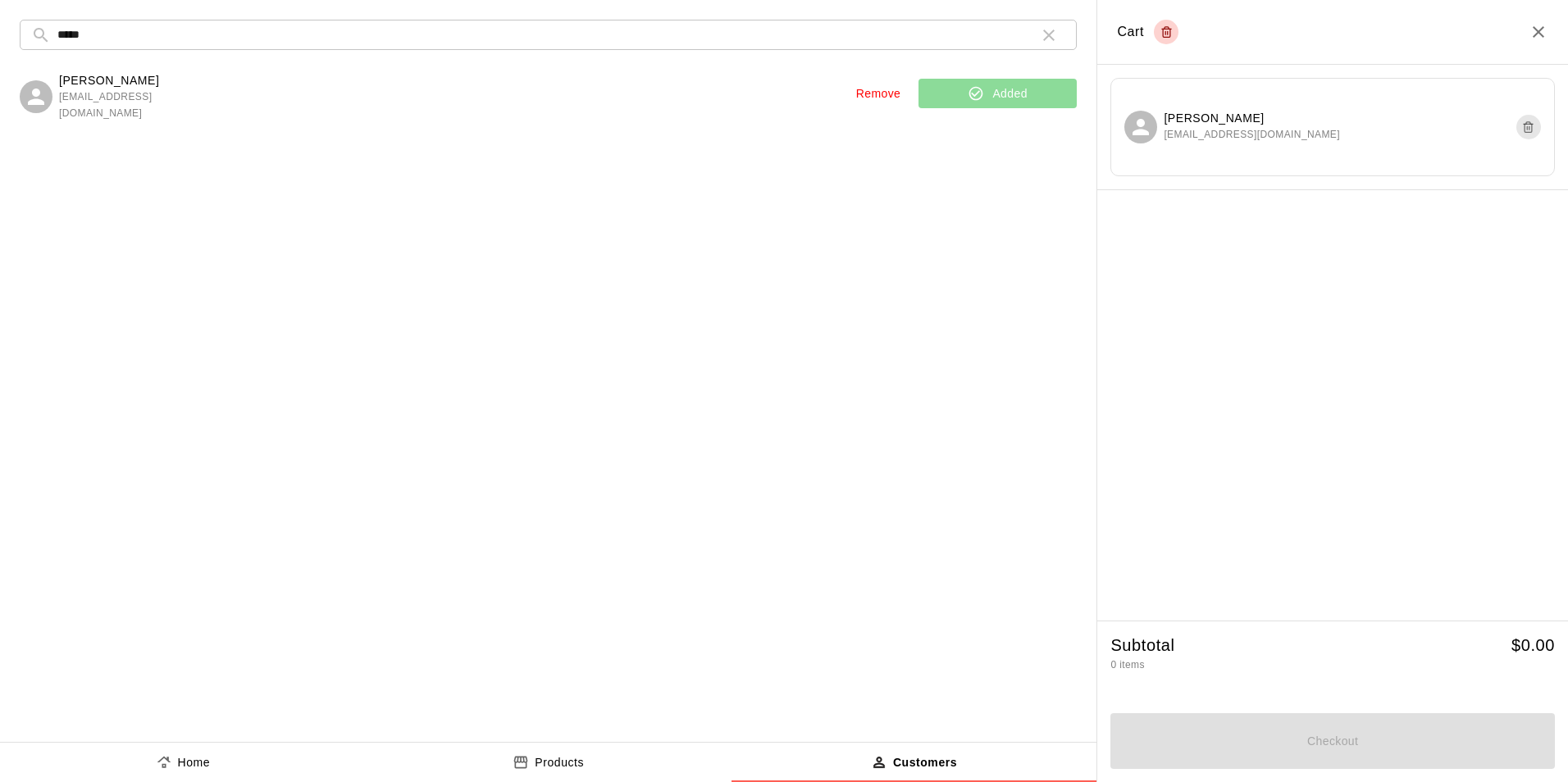
click at [228, 771] on button "Home" at bounding box center [182, 763] width 366 height 39
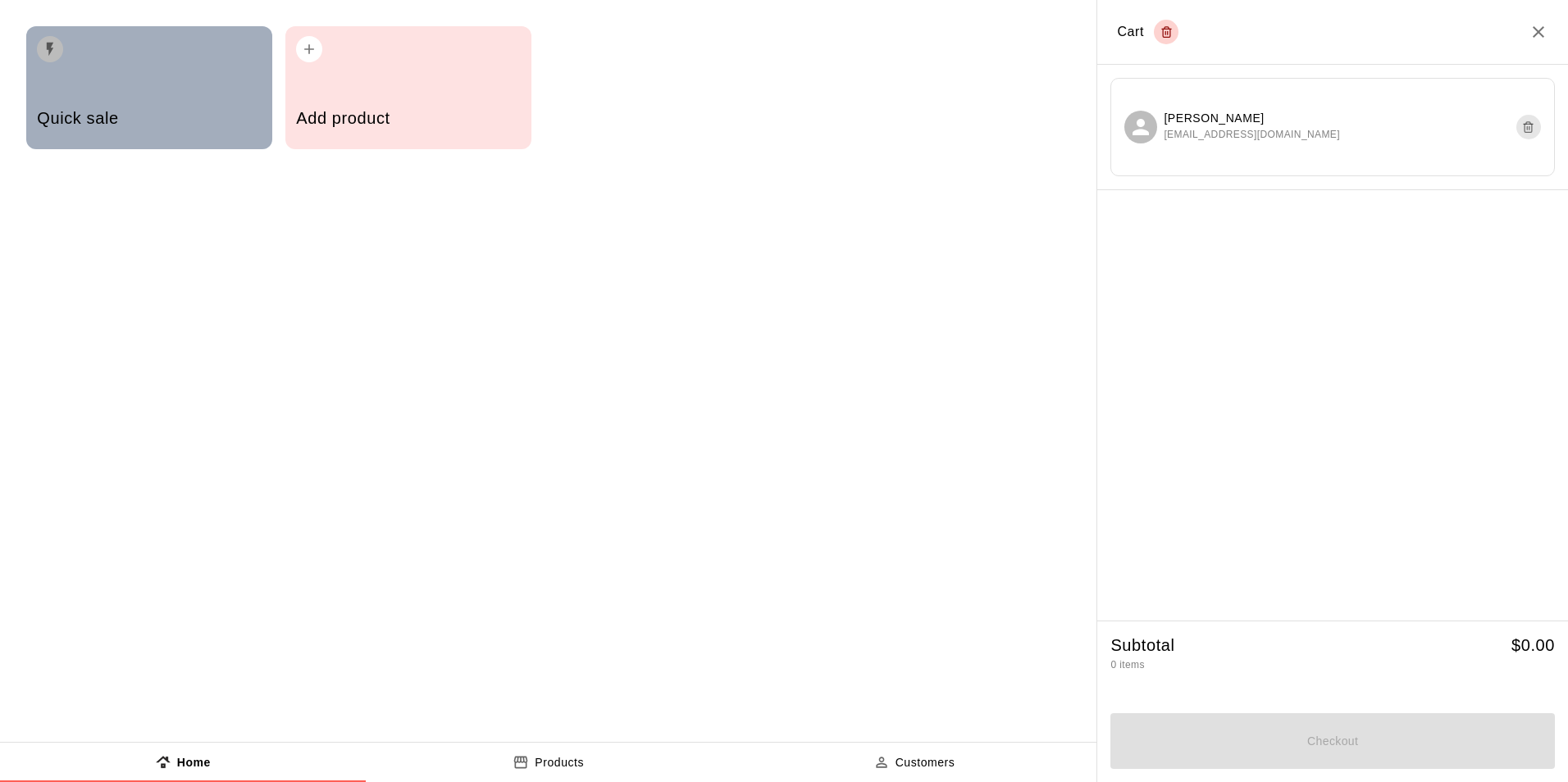
click at [156, 126] on h5 "Quick sale" at bounding box center [149, 118] width 224 height 22
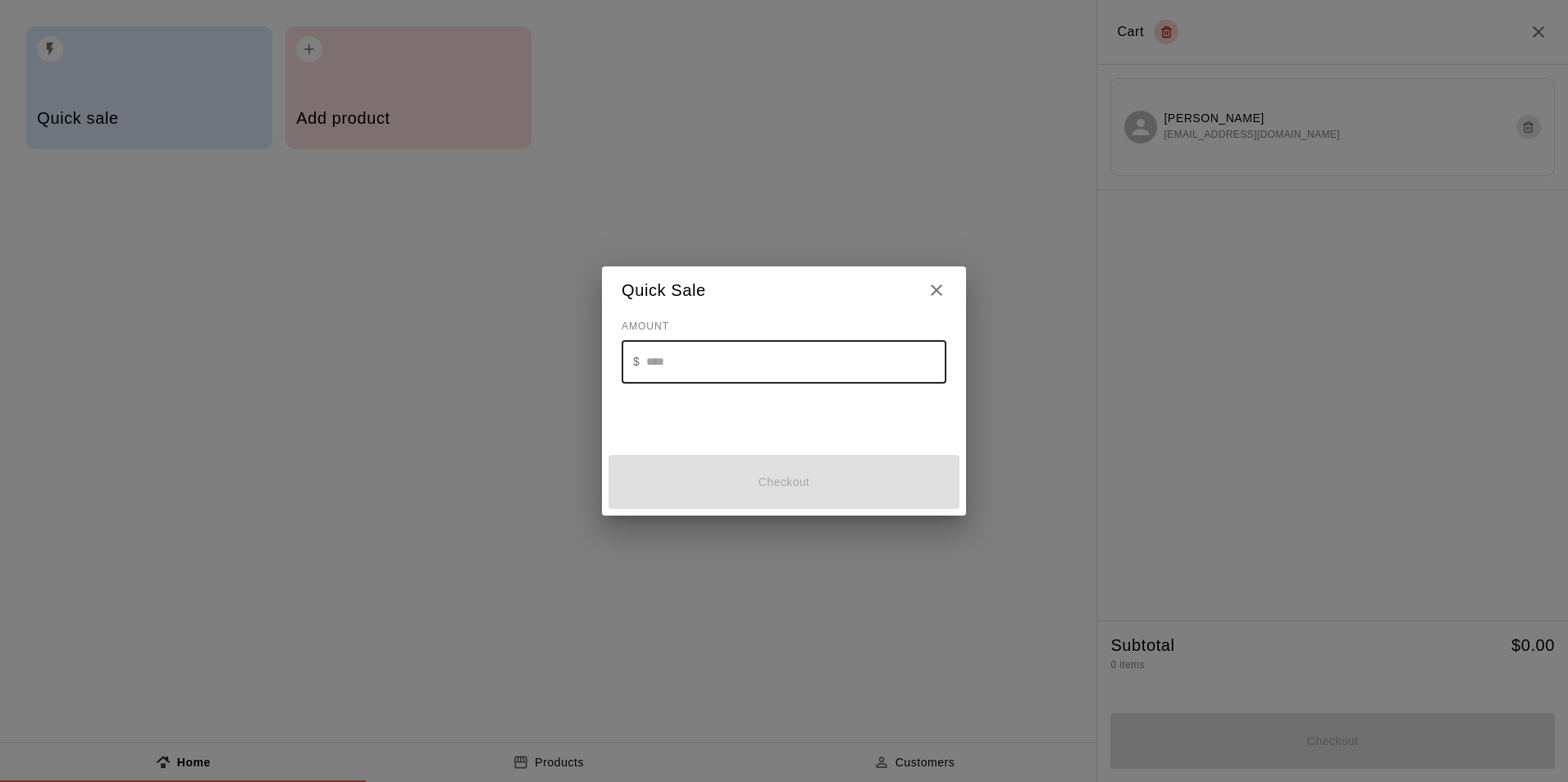
click at [709, 375] on input "text" at bounding box center [796, 361] width 300 height 44
click at [1514, 49] on div "Quick Sale AMOUNT $ ​ Checkout" at bounding box center [784, 391] width 1568 height 782
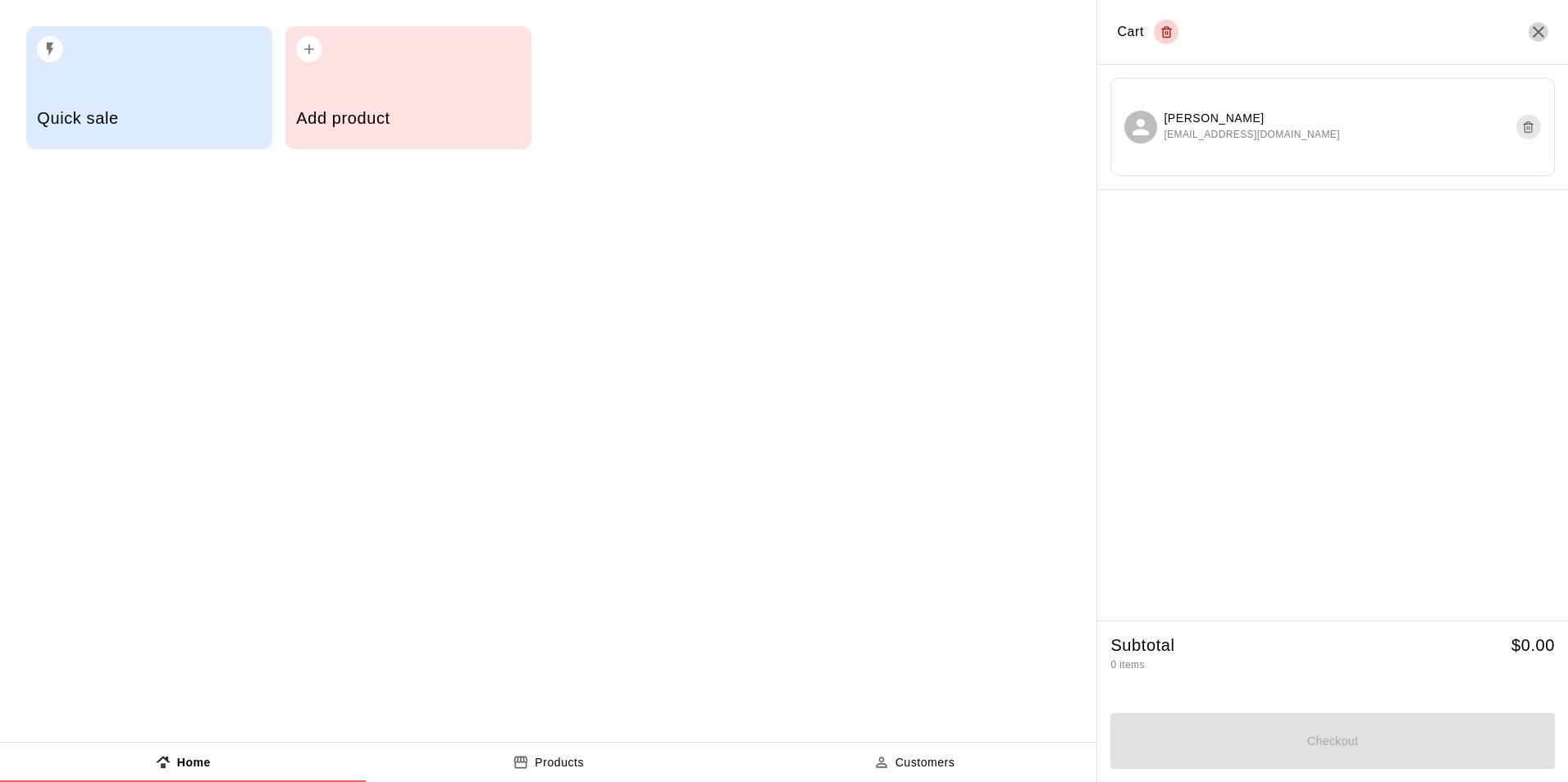
click at [1537, 30] on icon "Close" at bounding box center [1538, 32] width 11 height 12
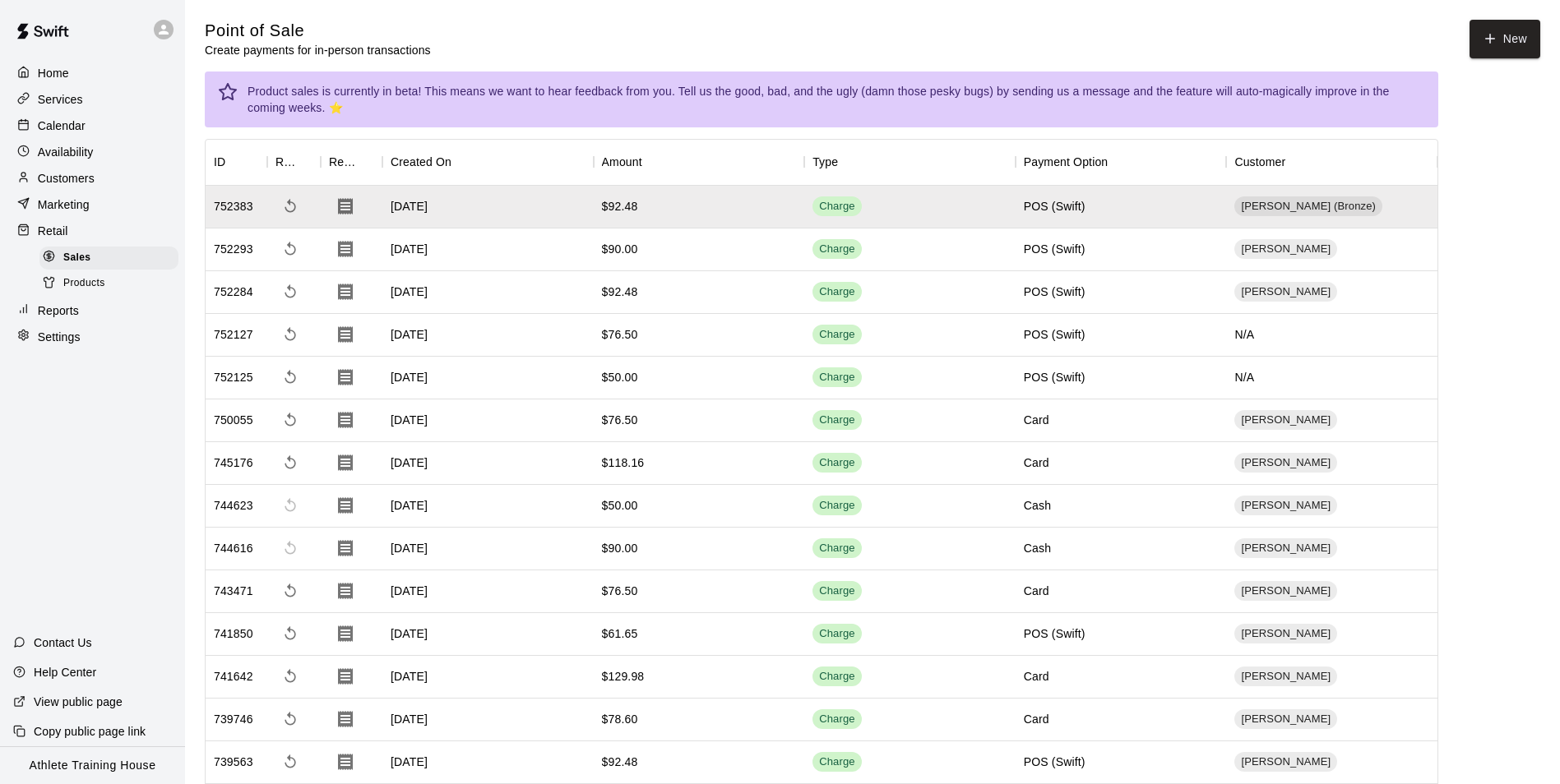
click at [76, 180] on p "Customers" at bounding box center [66, 179] width 57 height 16
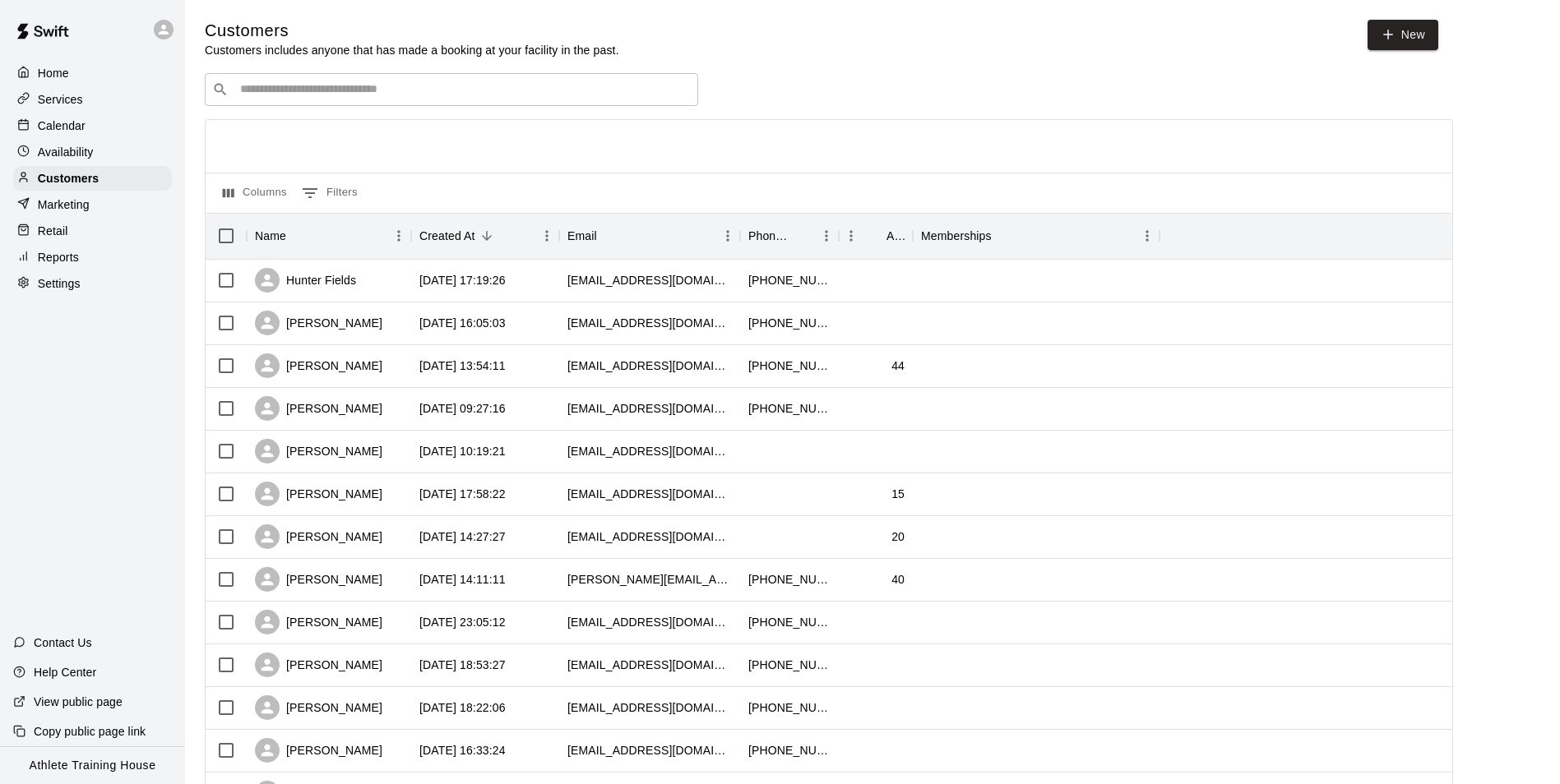
click at [467, 81] on div "​ ​" at bounding box center [451, 90] width 493 height 33
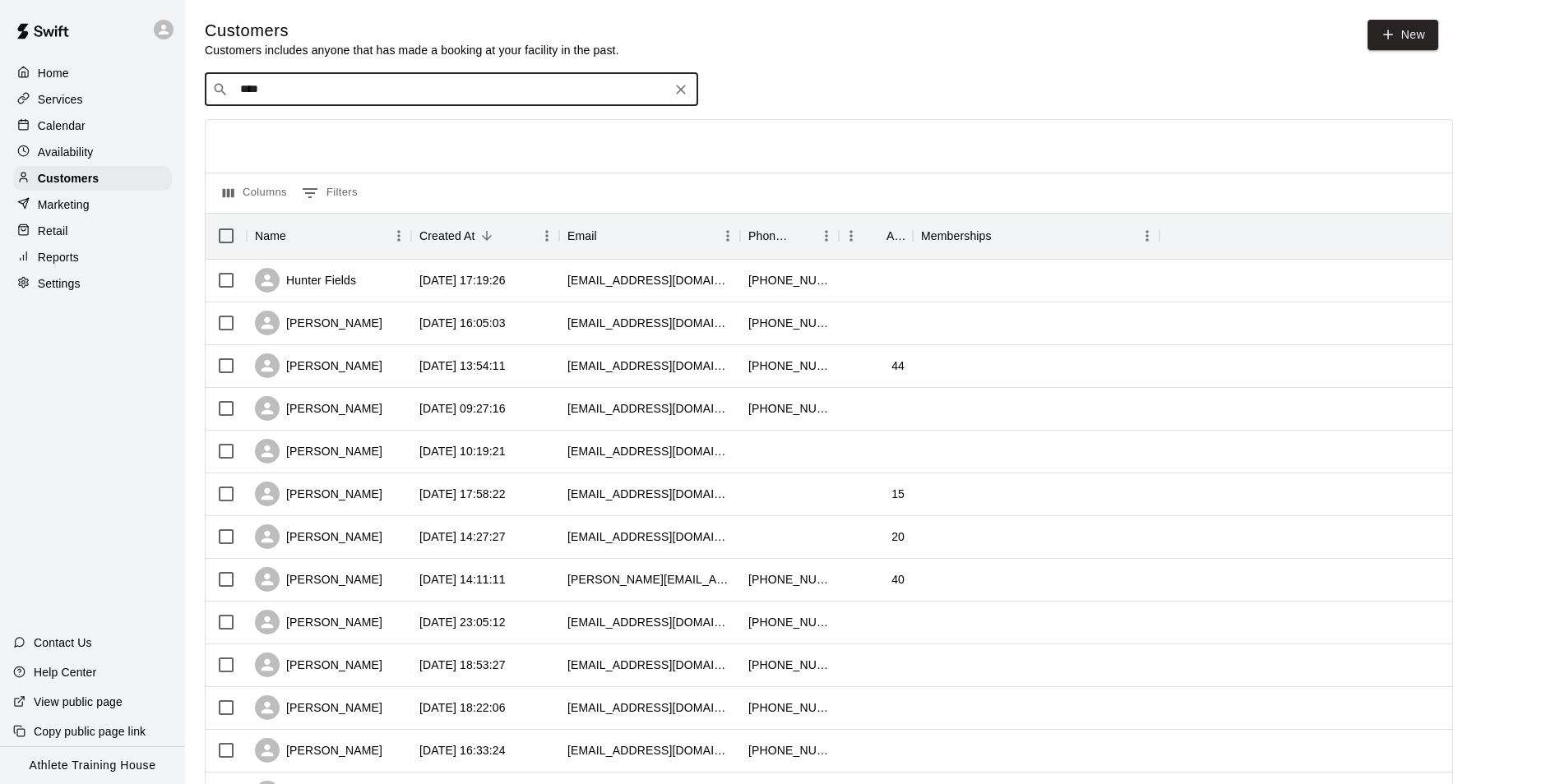
type input "*****"
click at [315, 128] on p "Eason Ruffin" at bounding box center [301, 126] width 100 height 17
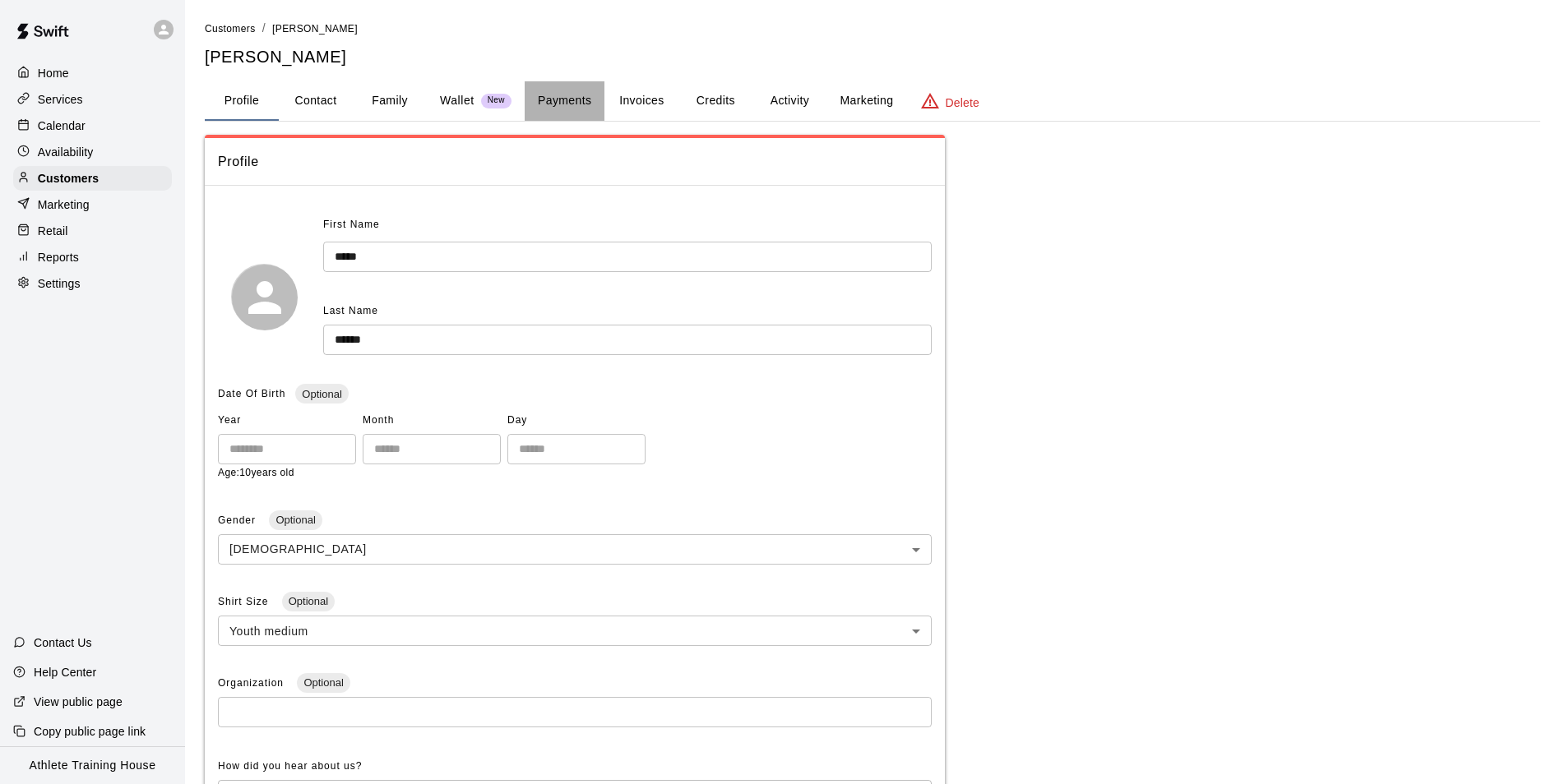
click at [583, 100] on button "Payments" at bounding box center [564, 101] width 80 height 40
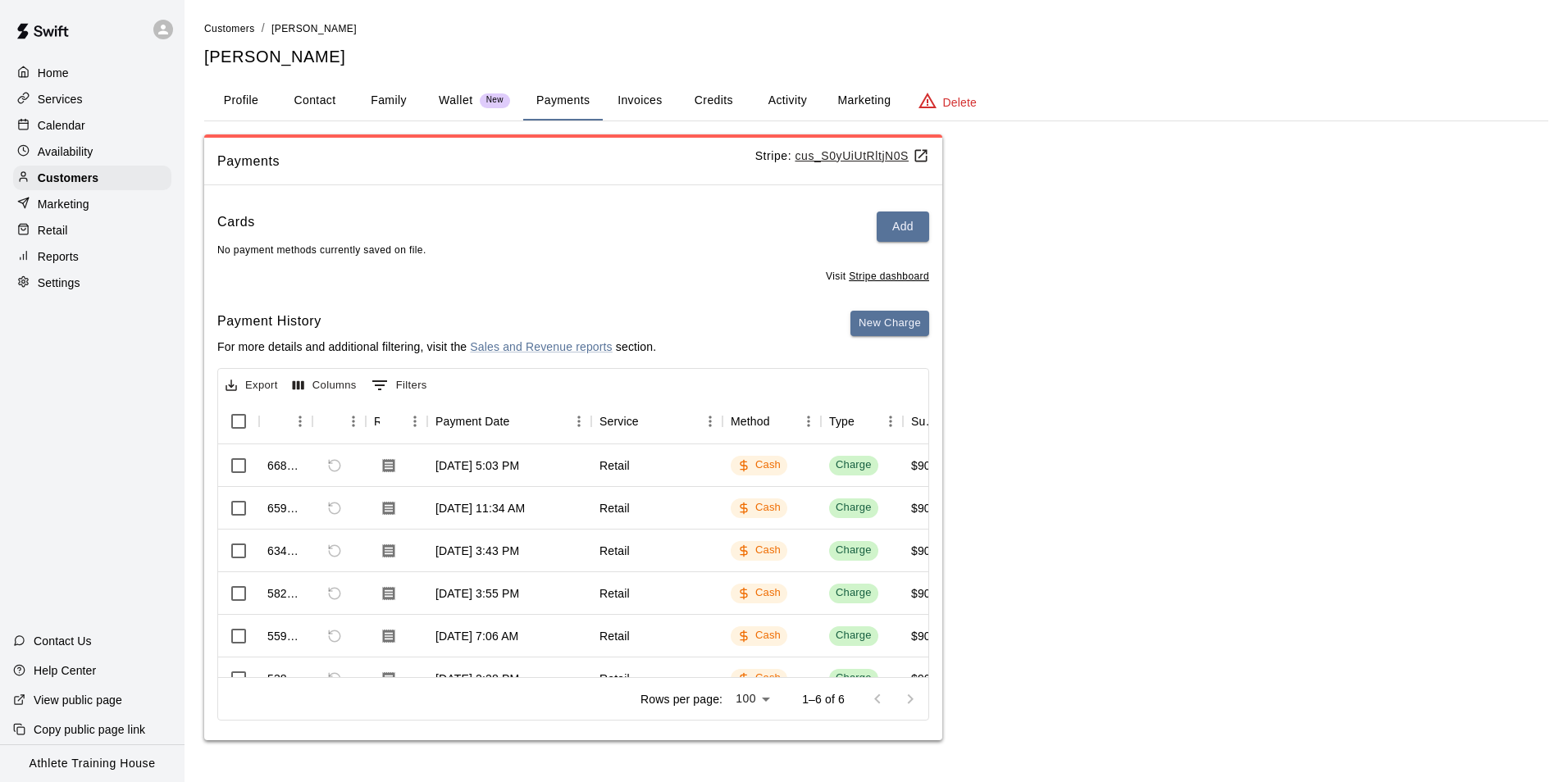
click at [81, 134] on p "Calendar" at bounding box center [62, 126] width 48 height 16
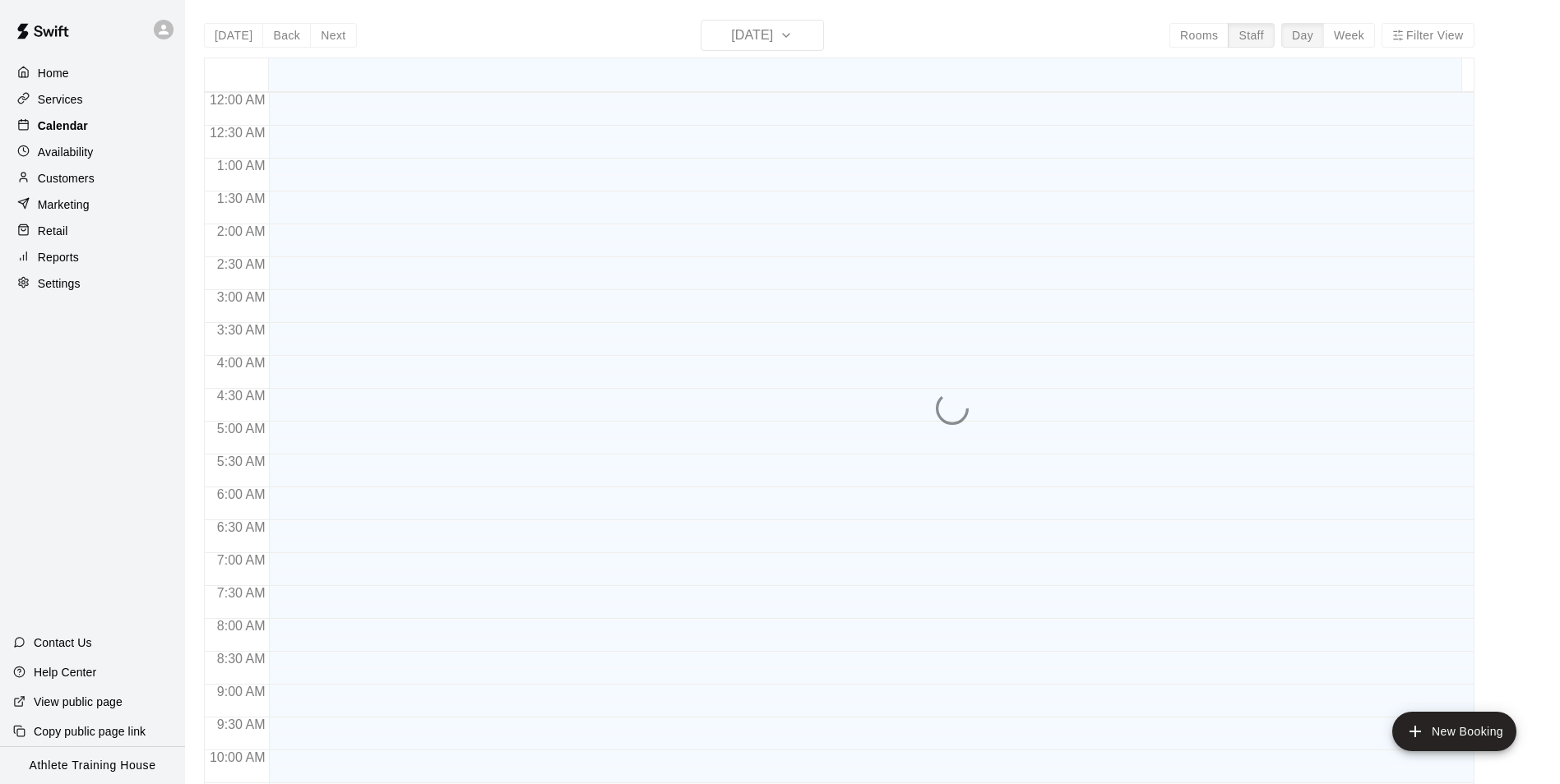
scroll to position [868, 0]
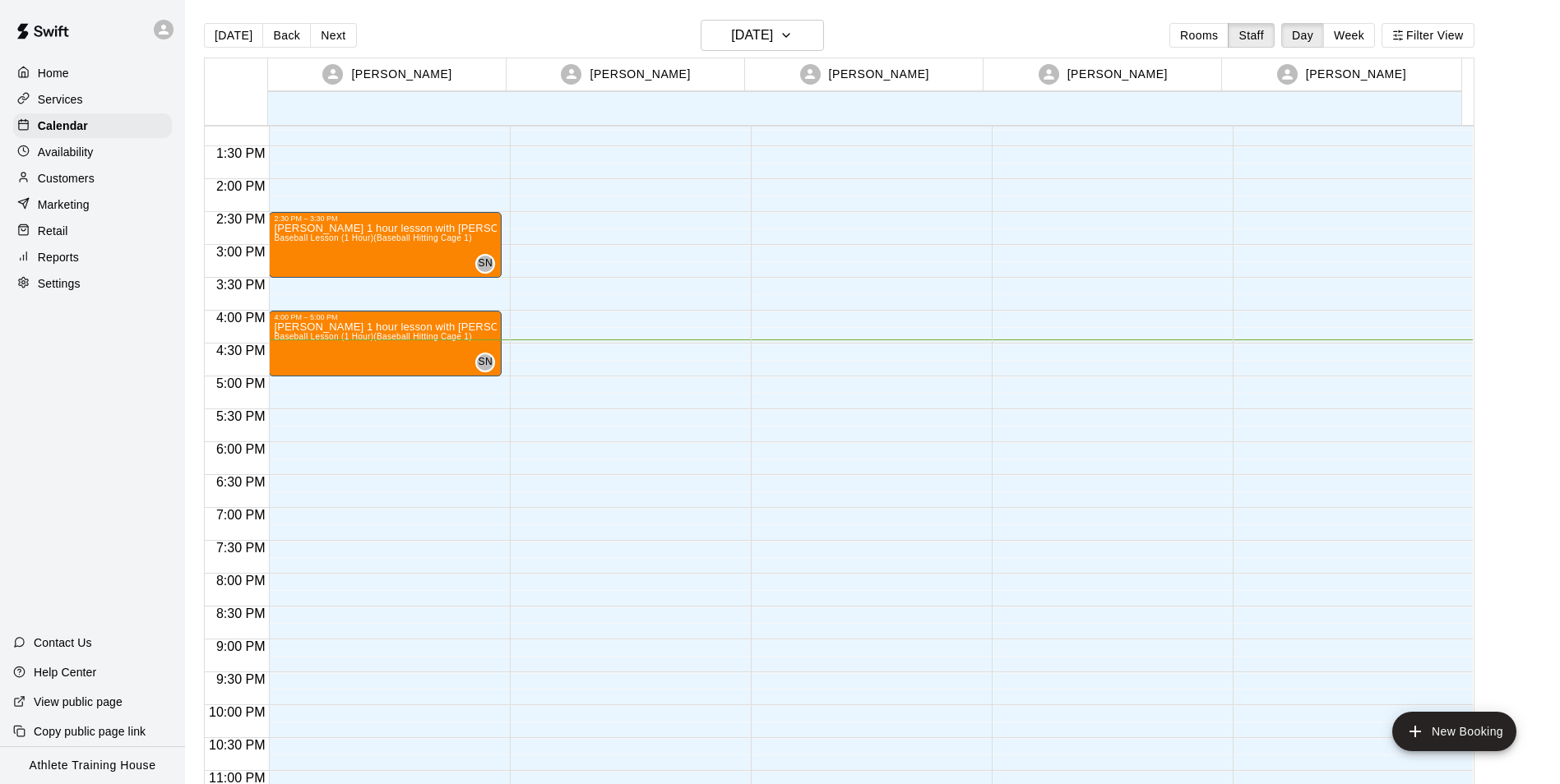
click at [49, 187] on p "Customers" at bounding box center [66, 179] width 57 height 16
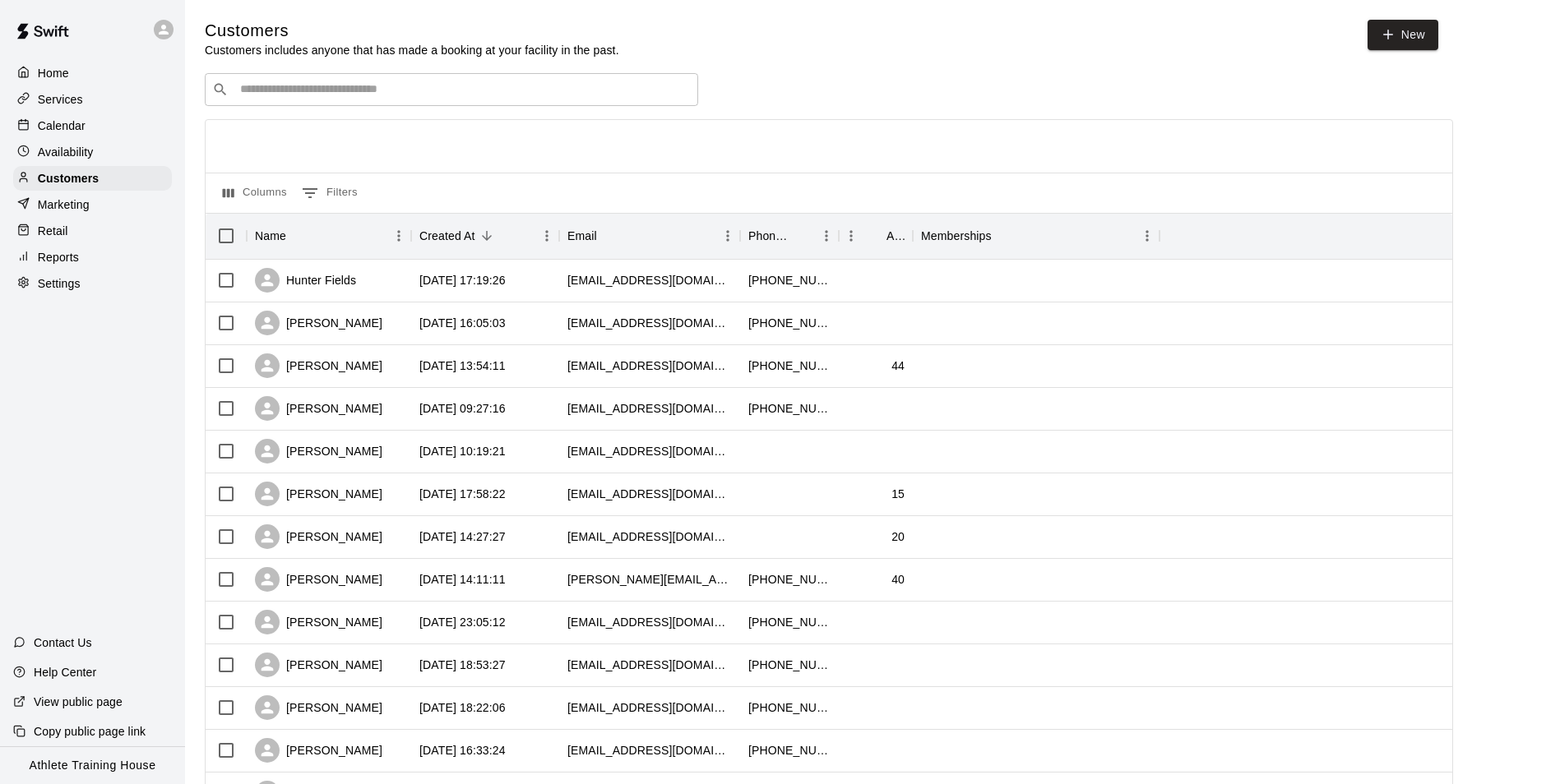
click at [414, 84] on input "Search customers by name or email" at bounding box center [463, 90] width 455 height 16
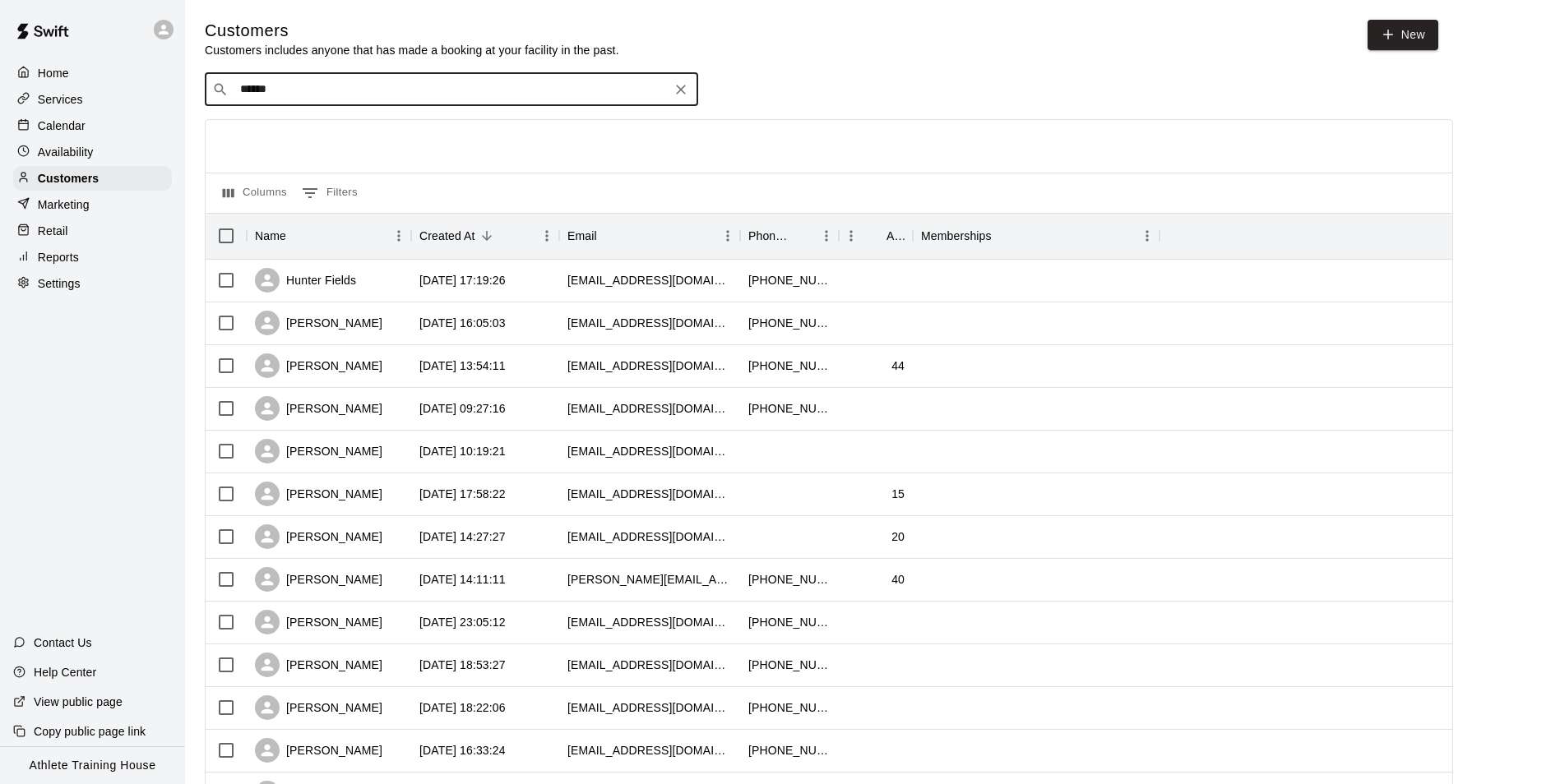
type input "*****"
click at [287, 124] on p "Elliot Lazado" at bounding box center [301, 126] width 100 height 17
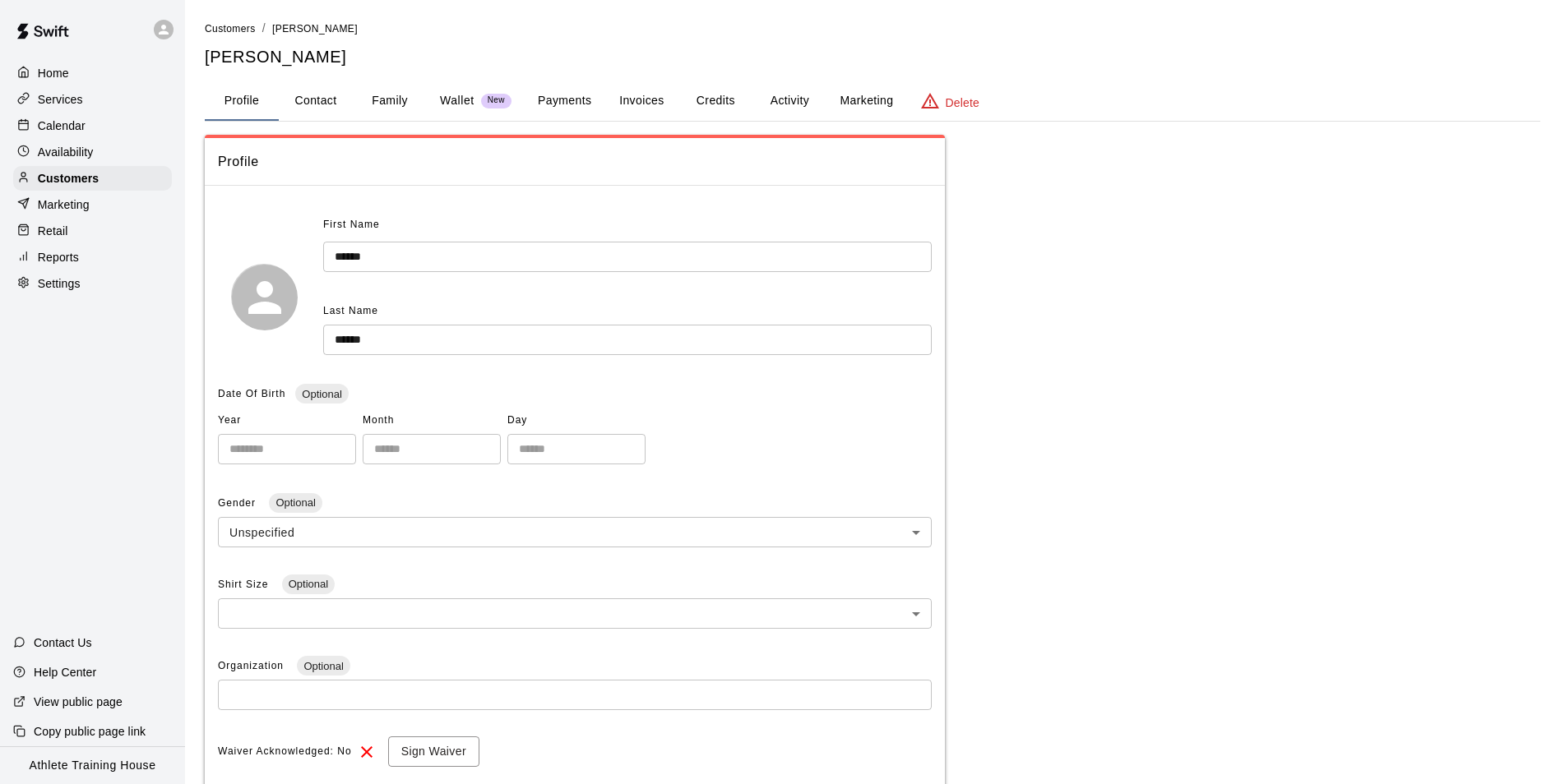
click at [603, 100] on button "Payments" at bounding box center [564, 101] width 80 height 40
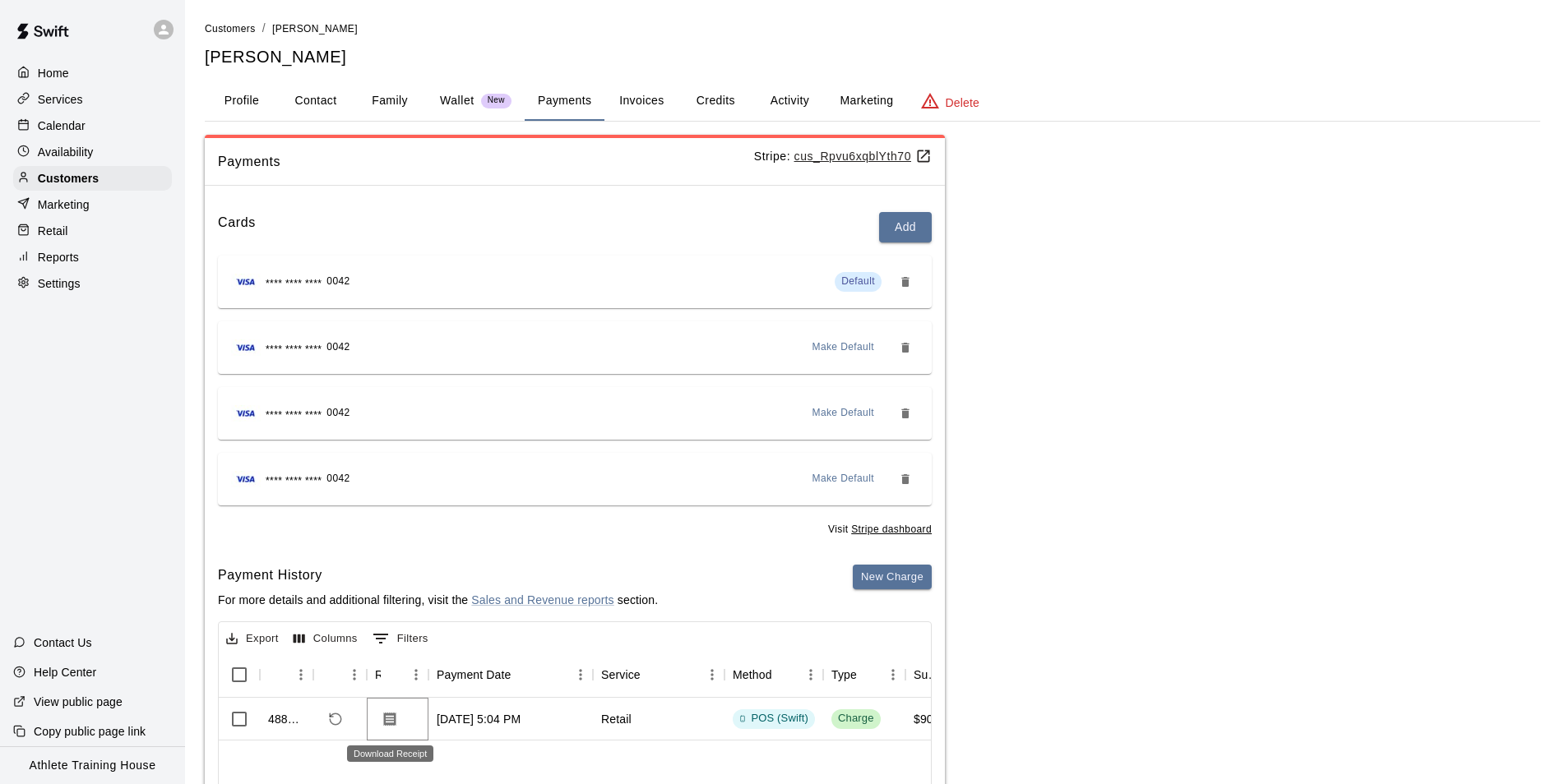
click at [379, 730] on button "Download Receipt" at bounding box center [390, 720] width 30 height 30
click at [56, 240] on p "Retail" at bounding box center [53, 231] width 30 height 16
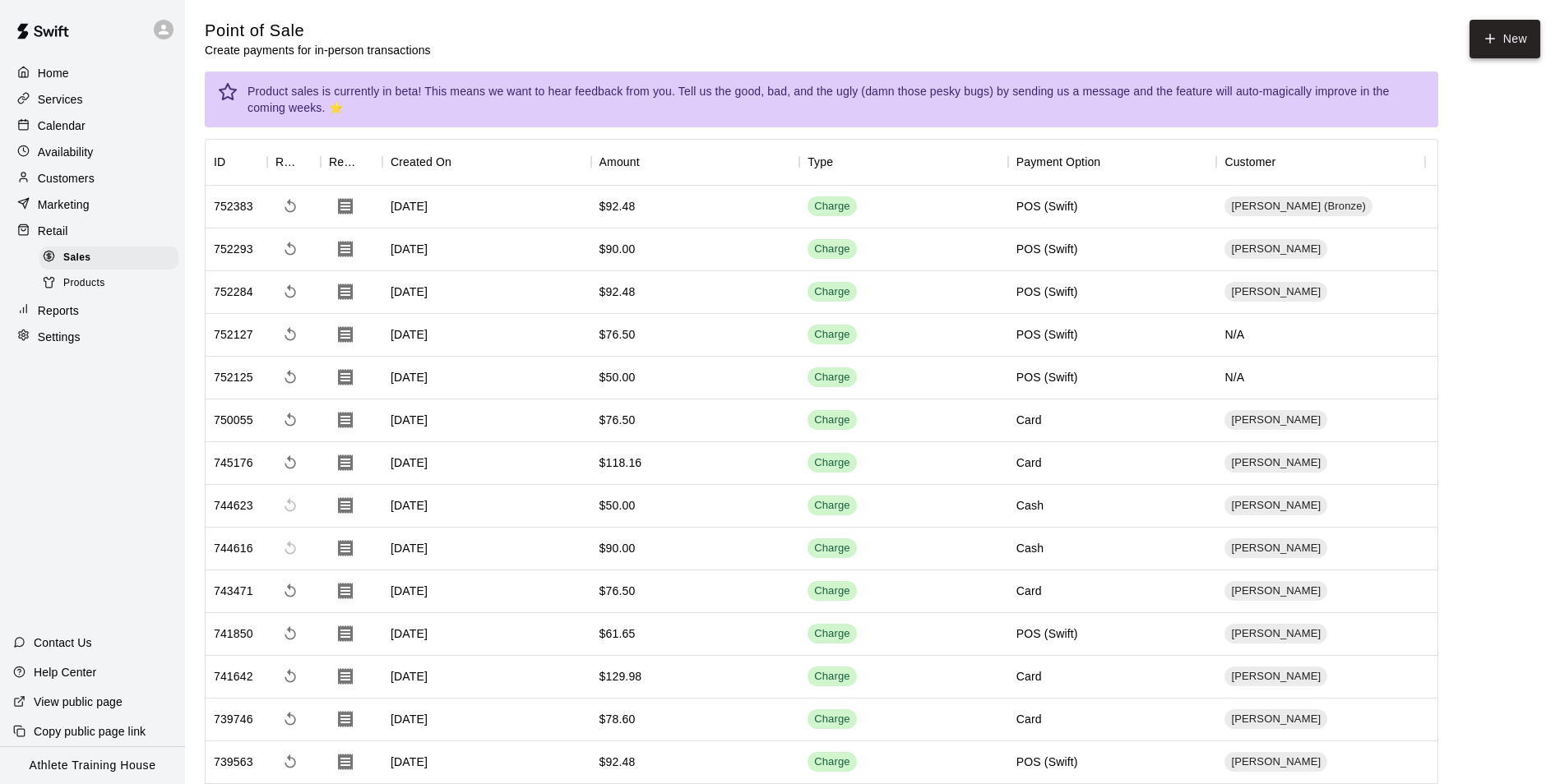
click at [1483, 41] on icon "button" at bounding box center [1490, 39] width 15 height 15
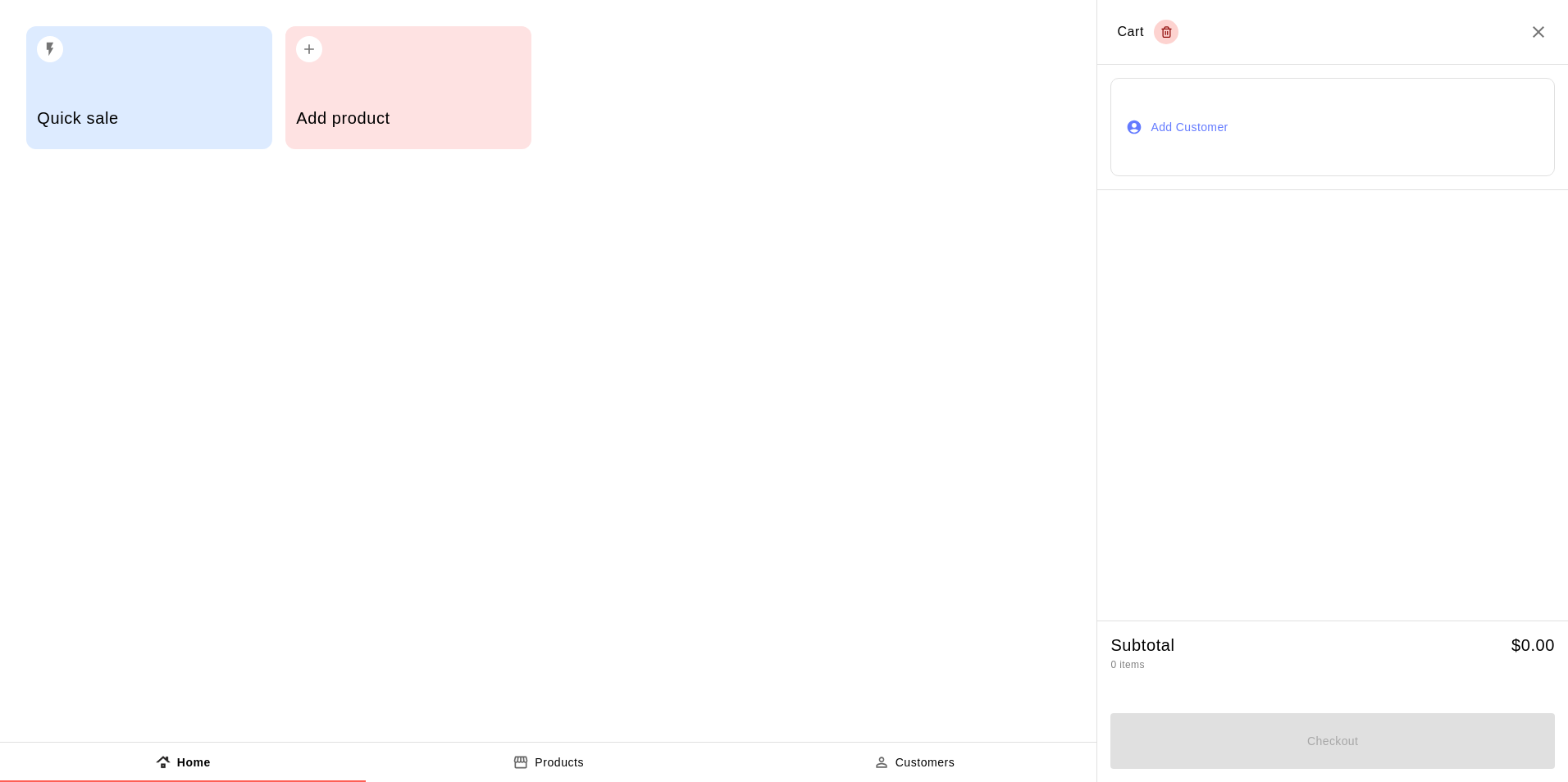
click at [1418, 159] on button "Add Customer" at bounding box center [1332, 127] width 444 height 99
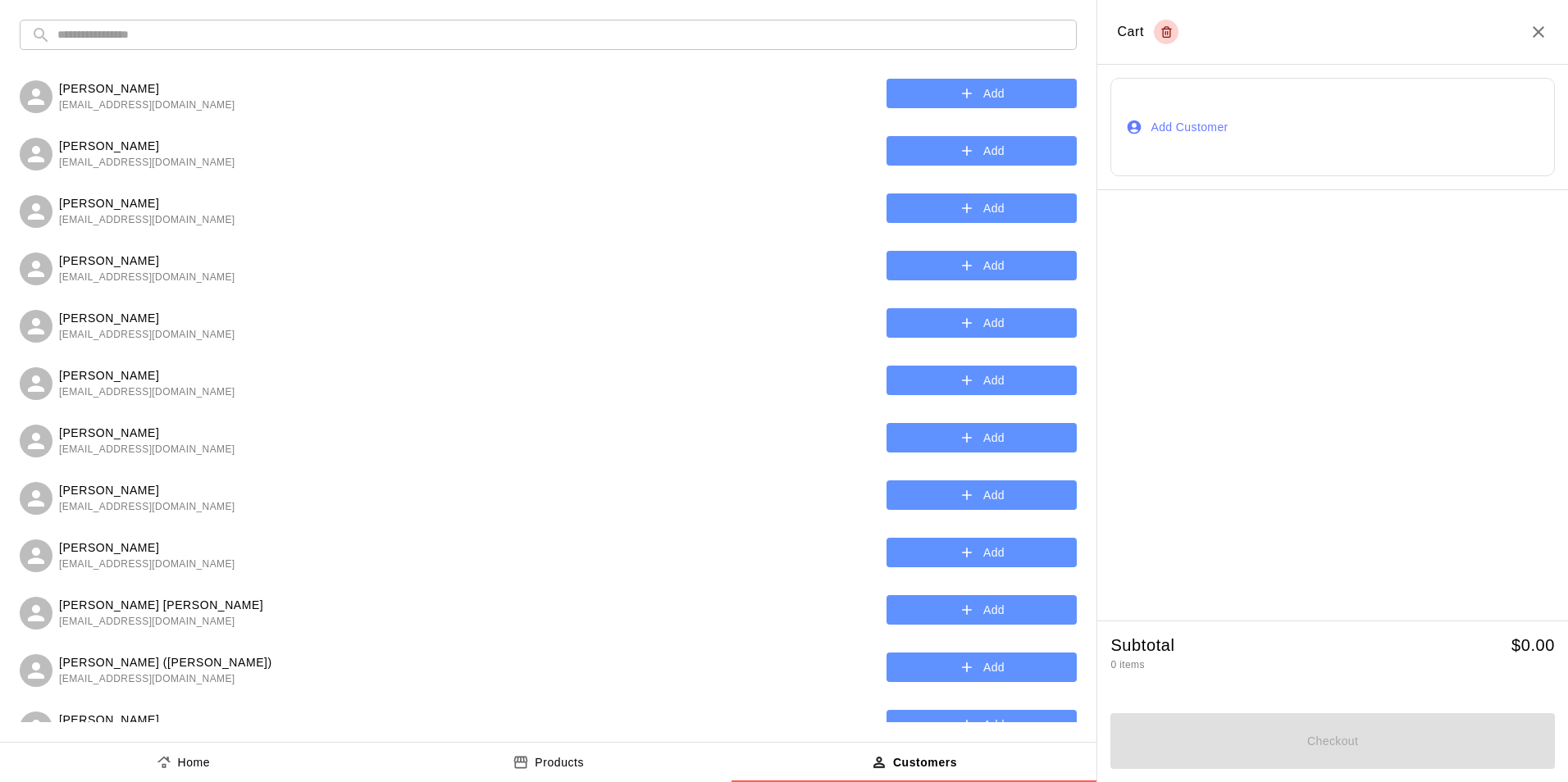
click at [791, 37] on input "text" at bounding box center [561, 34] width 1008 height 30
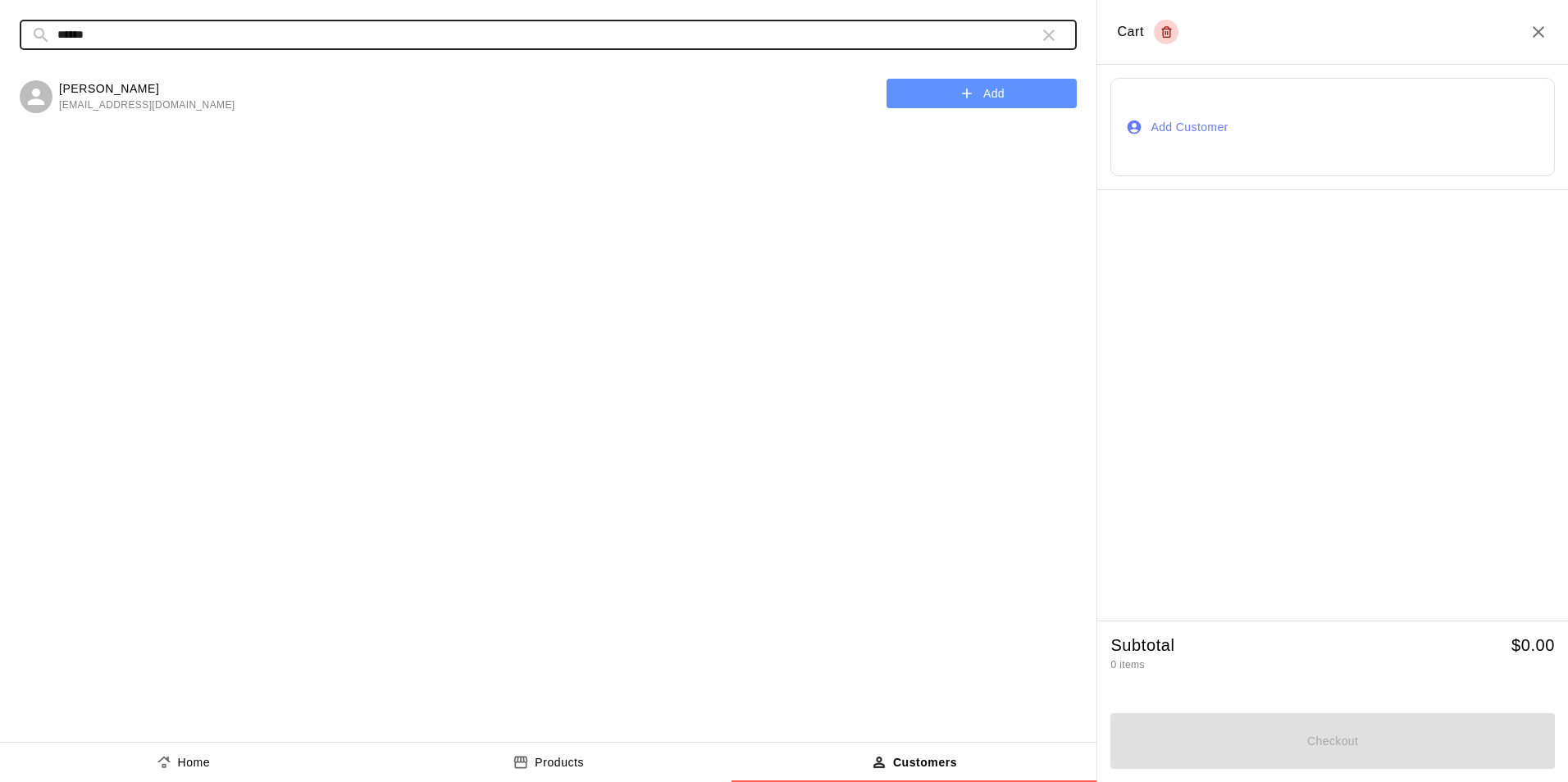
type input "******"
click at [973, 106] on button "Add" at bounding box center [982, 94] width 191 height 30
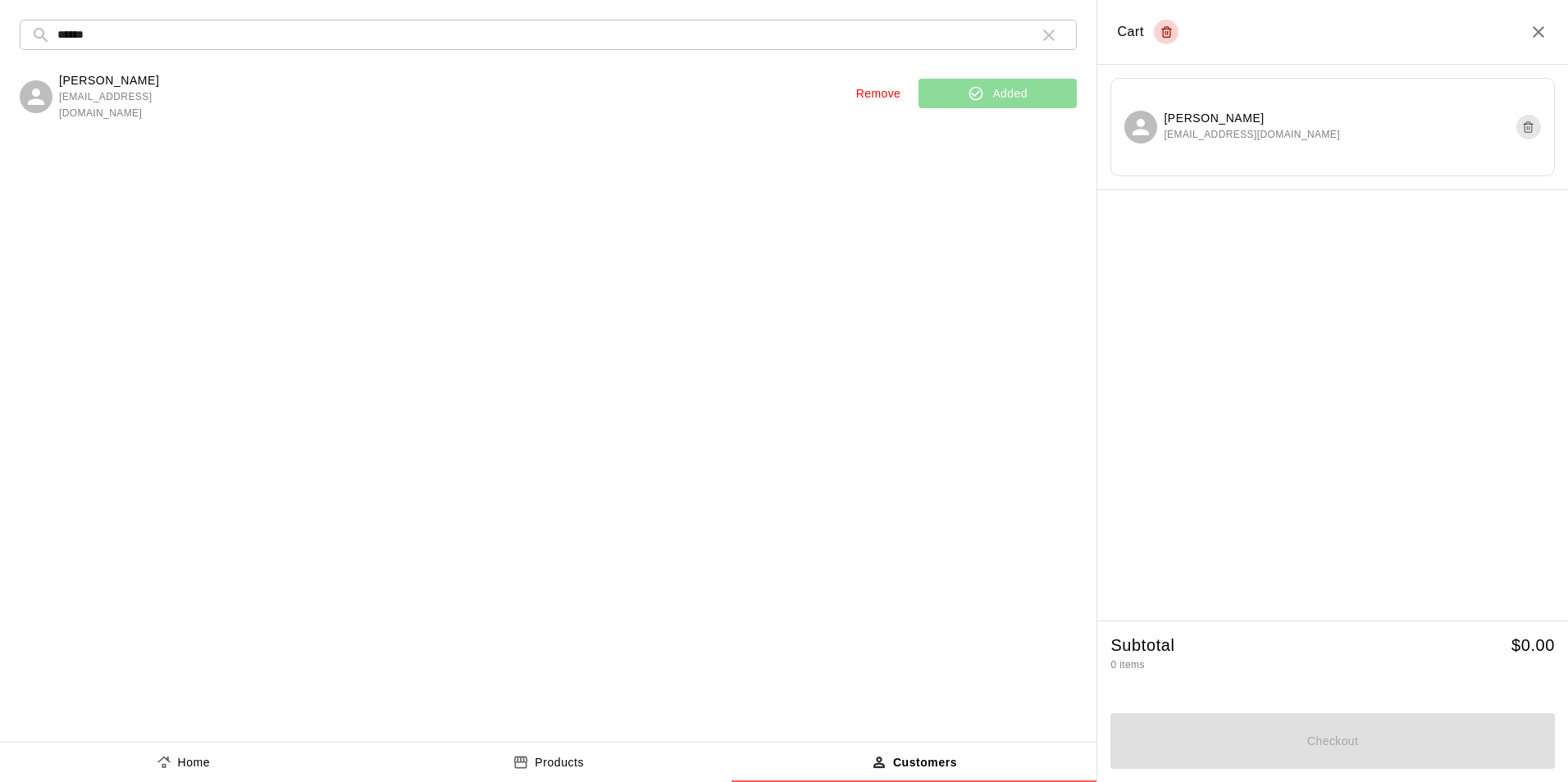
click at [113, 766] on button "Home" at bounding box center [182, 763] width 366 height 39
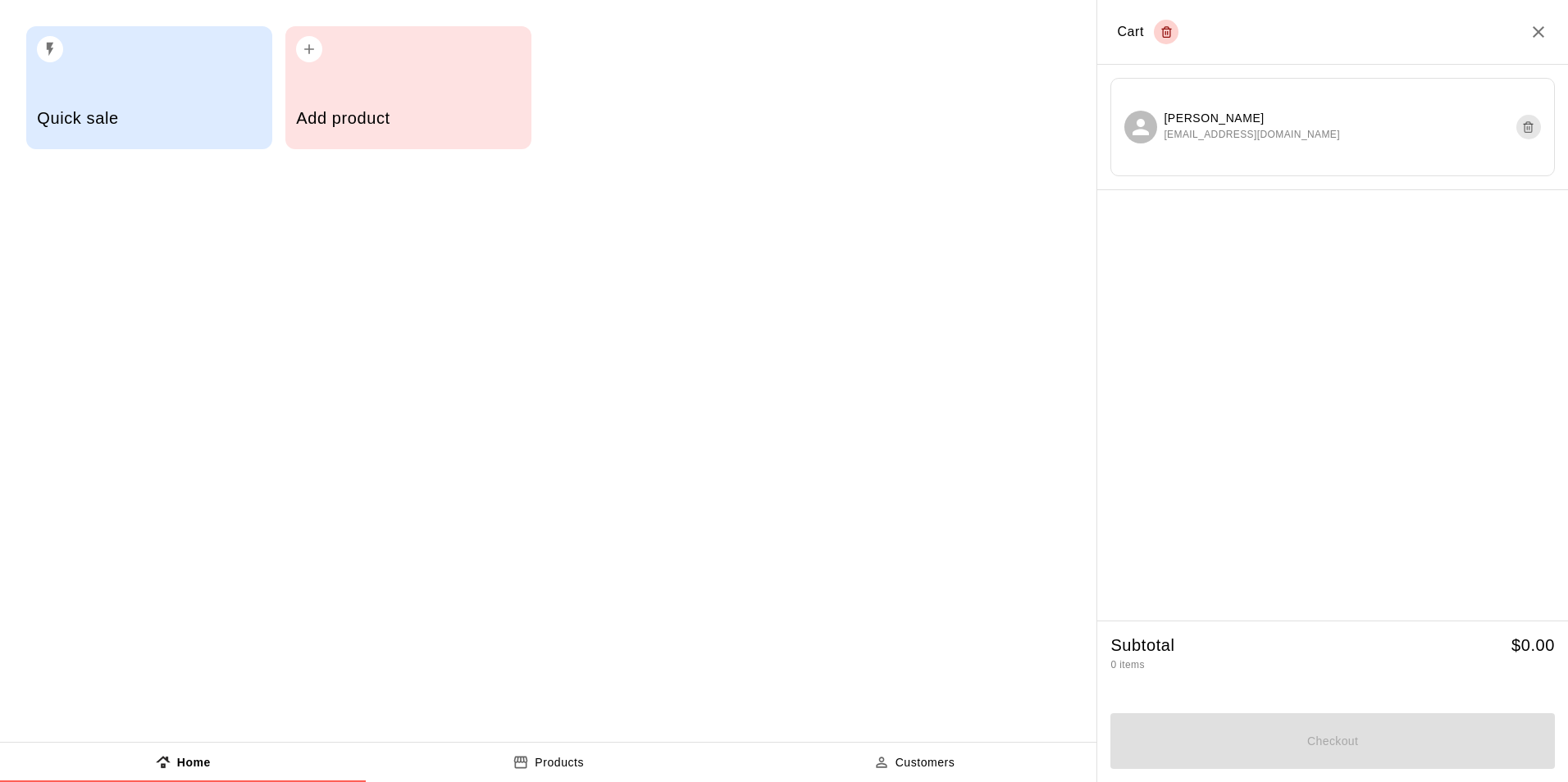
click at [218, 128] on h5 "Quick sale" at bounding box center [149, 118] width 224 height 22
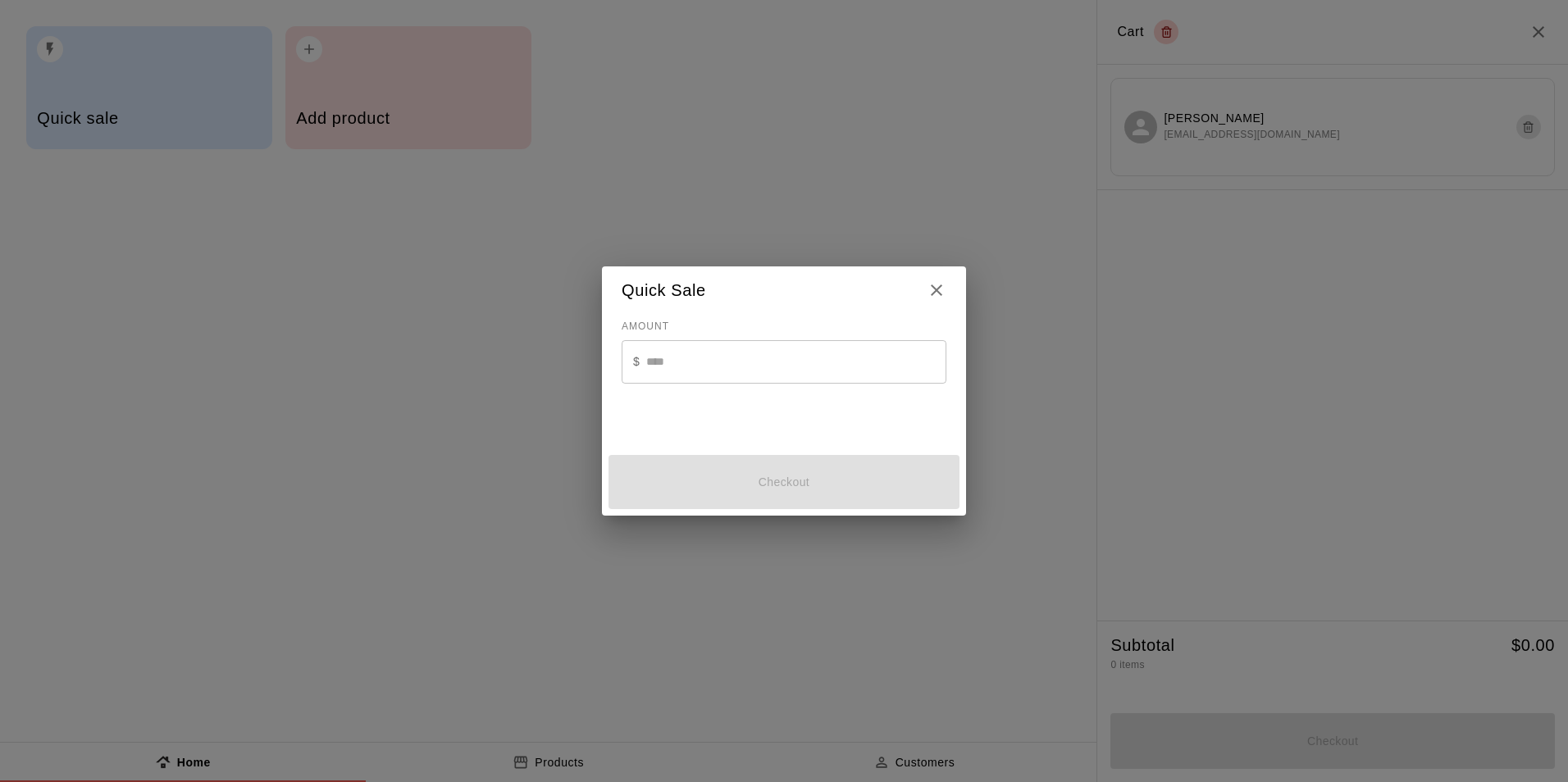
click at [727, 380] on input "text" at bounding box center [796, 361] width 300 height 44
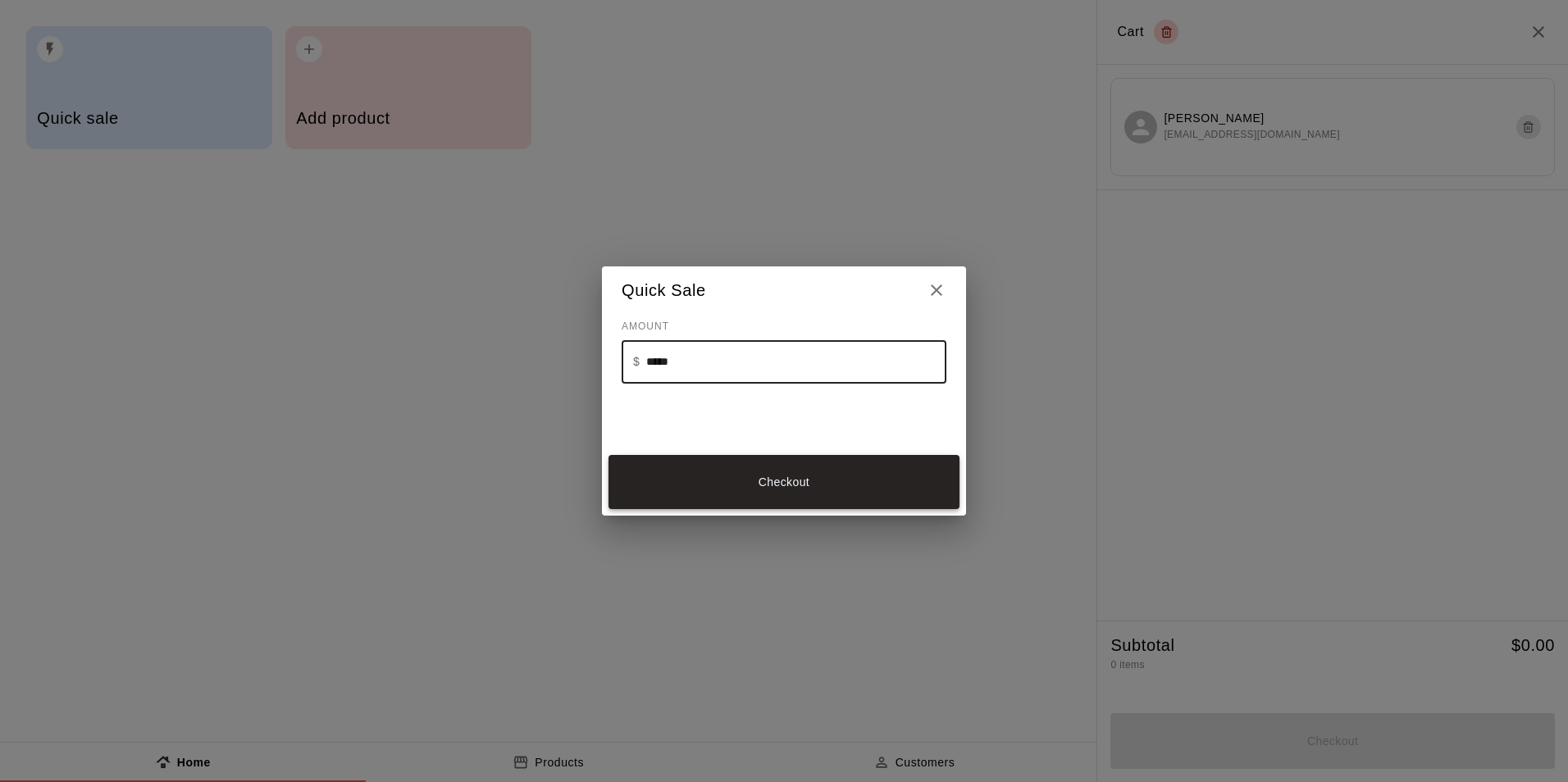
type input "*****"
click at [737, 496] on button "Checkout" at bounding box center [784, 482] width 351 height 55
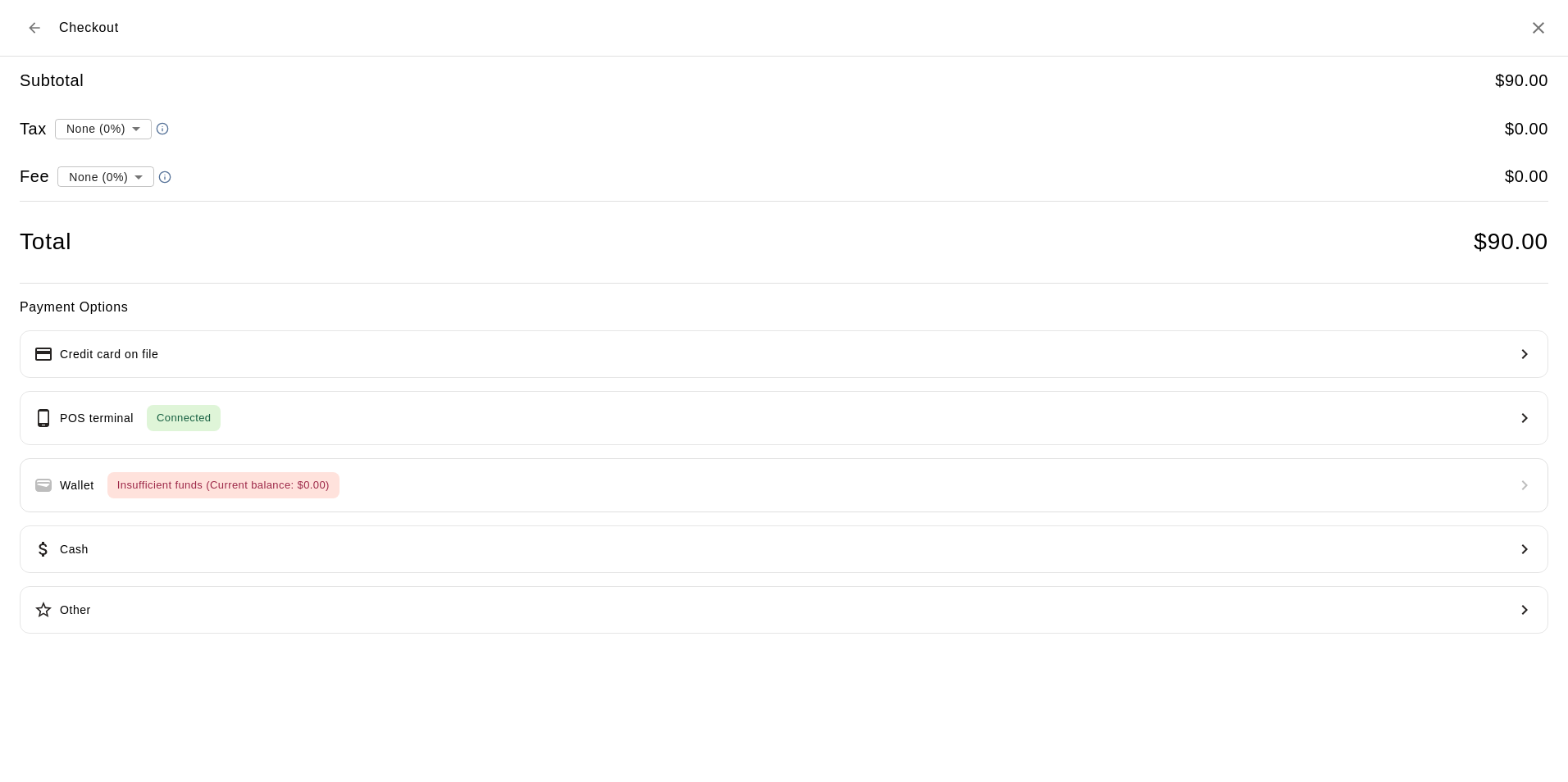
click at [151, 230] on li "convenience fee ( 2.75 % )" at bounding box center [102, 234] width 160 height 27
type input "**********"
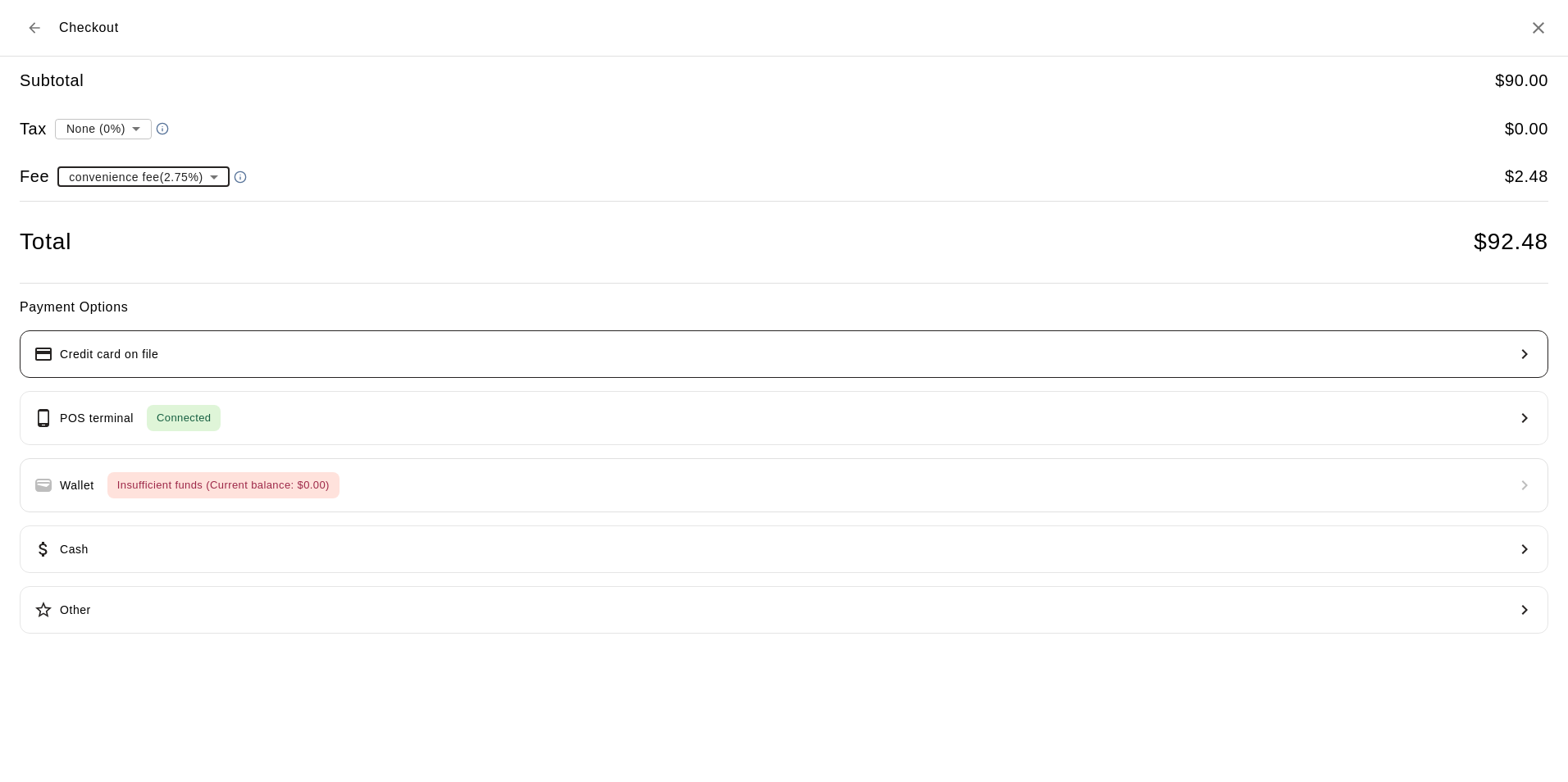
click at [259, 374] on button "Credit card on file" at bounding box center [784, 354] width 1529 height 48
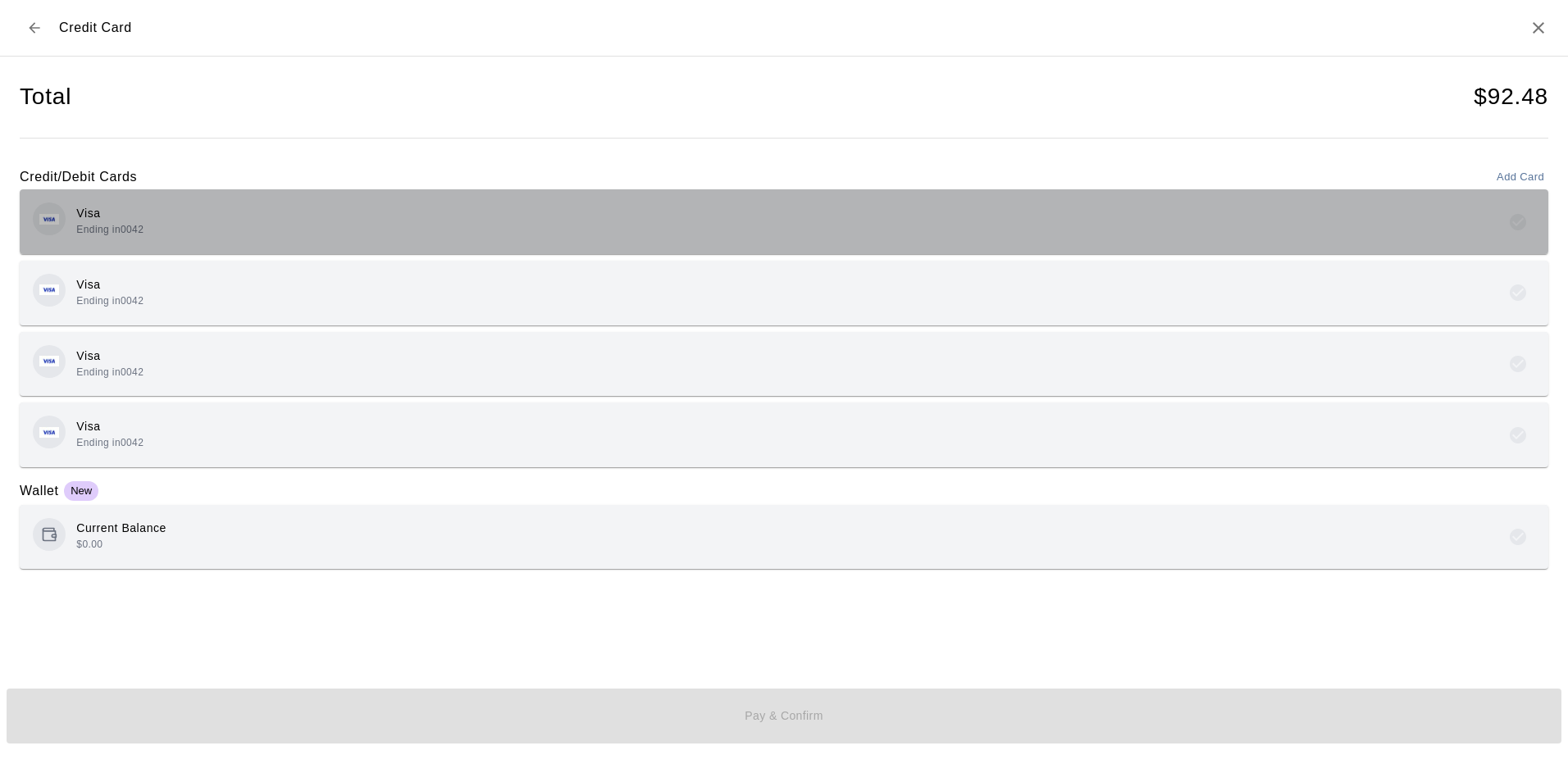
click at [525, 214] on div "Visa Ending in 0042" at bounding box center [784, 222] width 1502 height 39
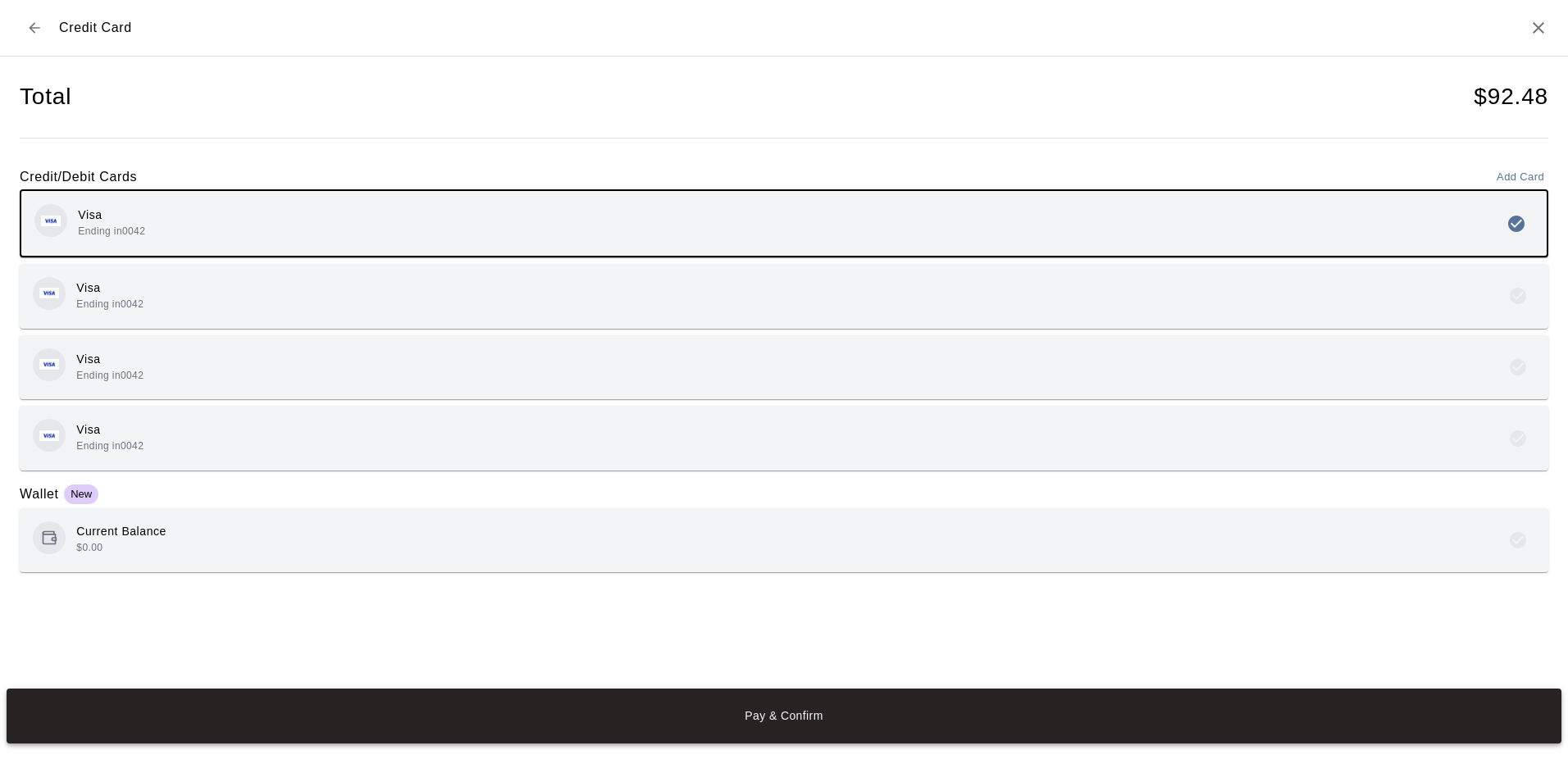
click at [850, 725] on button "Pay & Confirm" at bounding box center [784, 716] width 1555 height 55
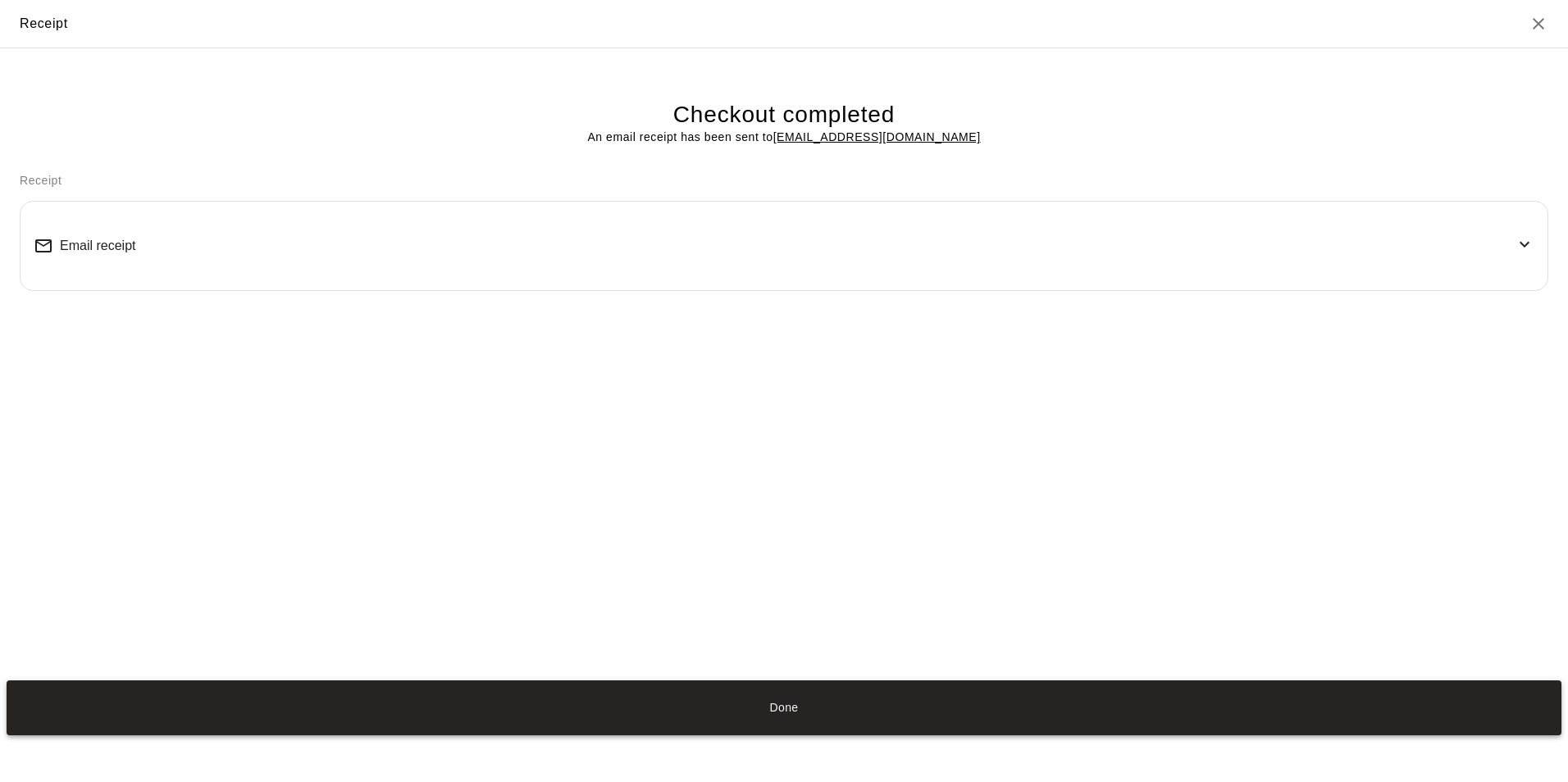
click at [766, 711] on button "Done" at bounding box center [784, 708] width 1555 height 55
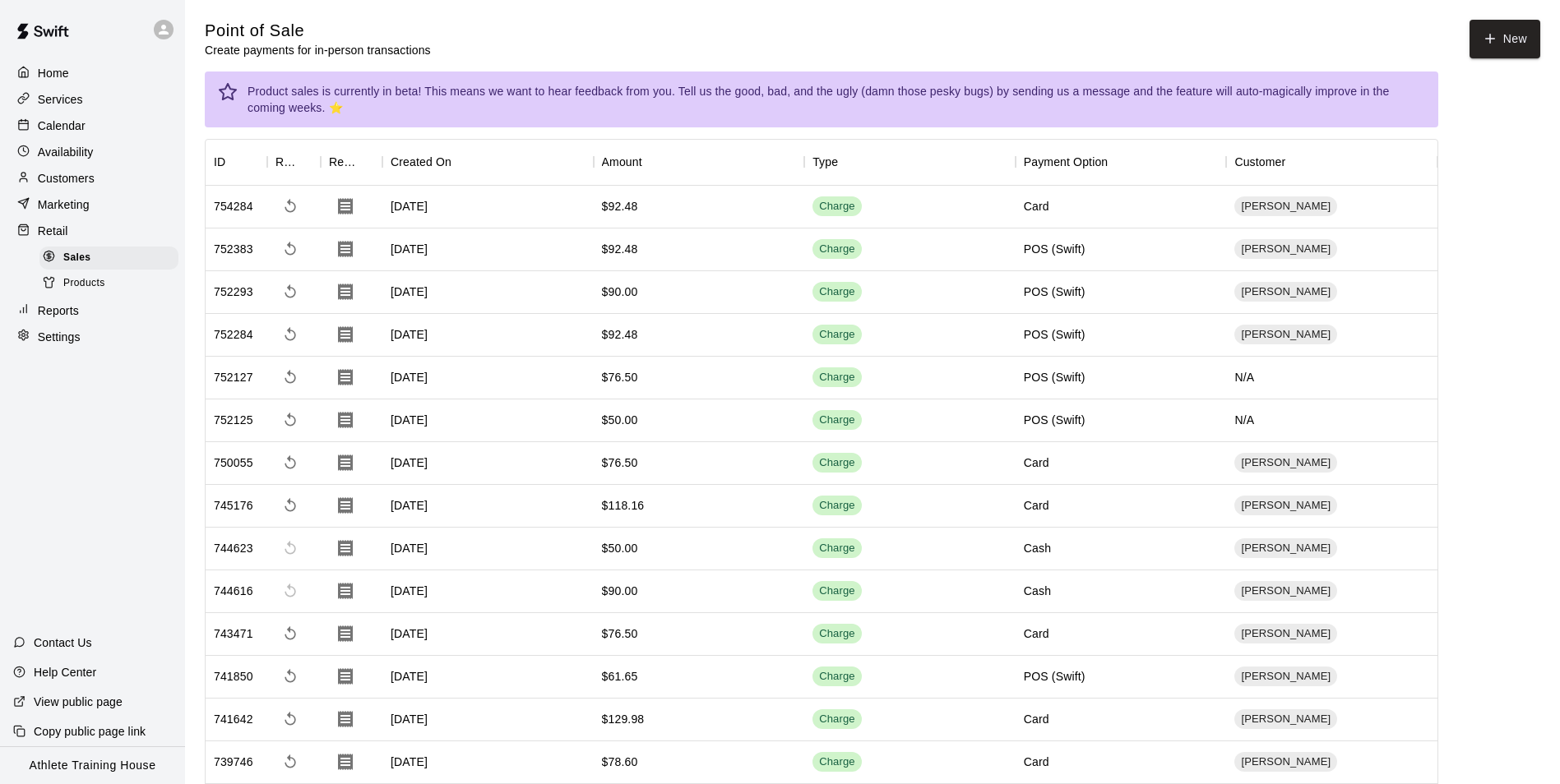
click at [112, 185] on div "Customers" at bounding box center [92, 179] width 159 height 25
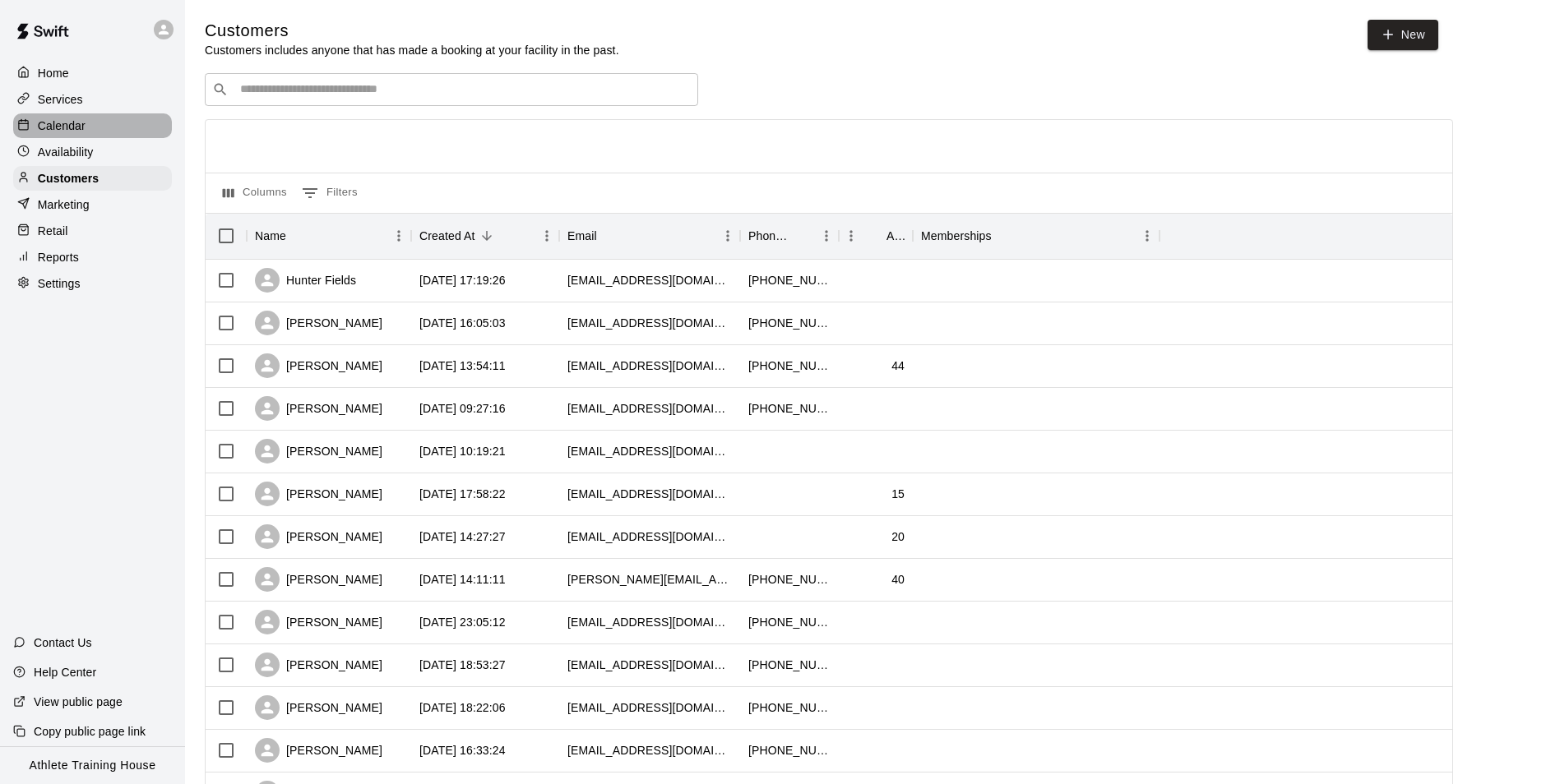
click at [82, 133] on p "Calendar" at bounding box center [62, 126] width 48 height 16
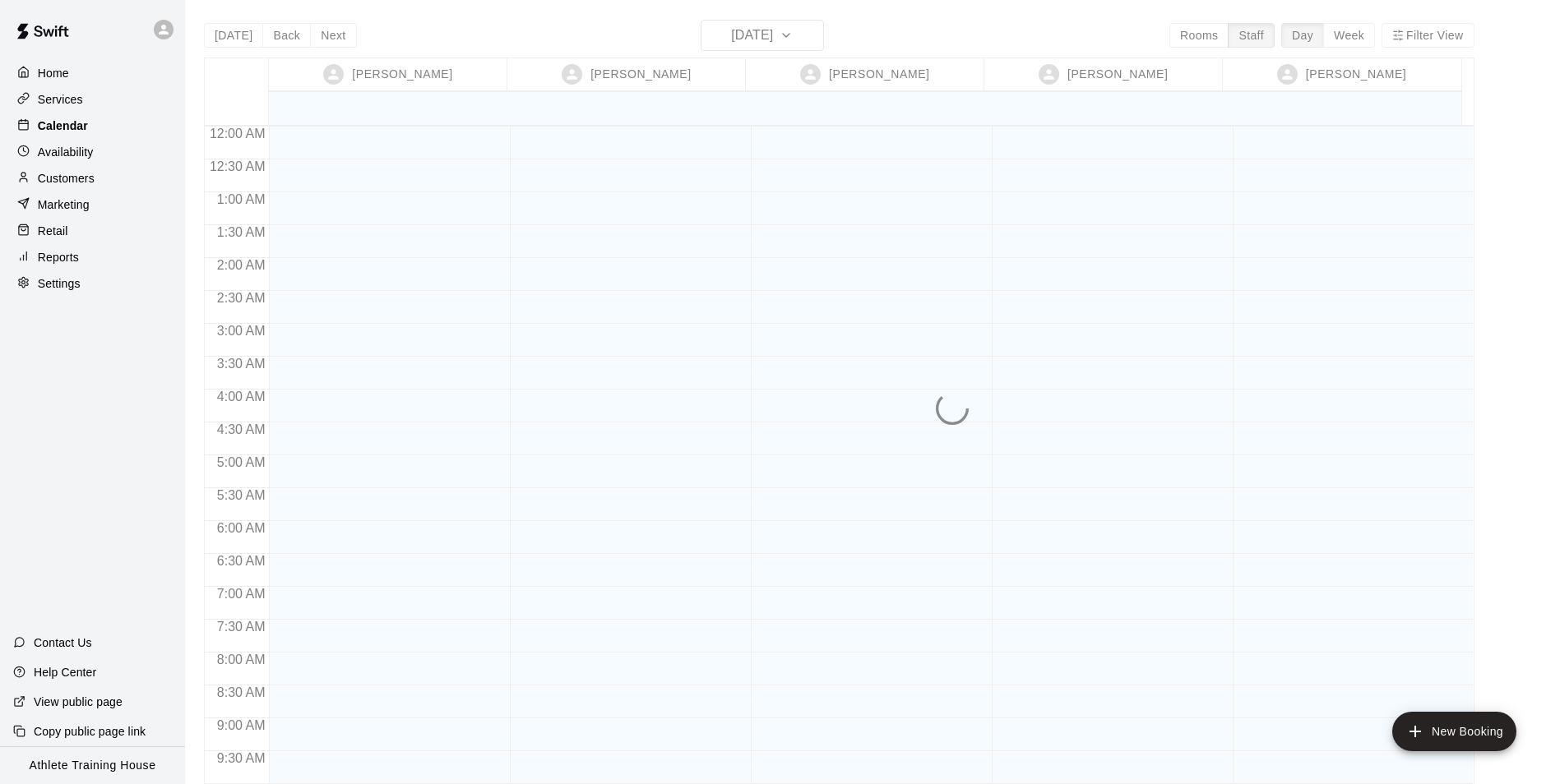
scroll to position [902, 0]
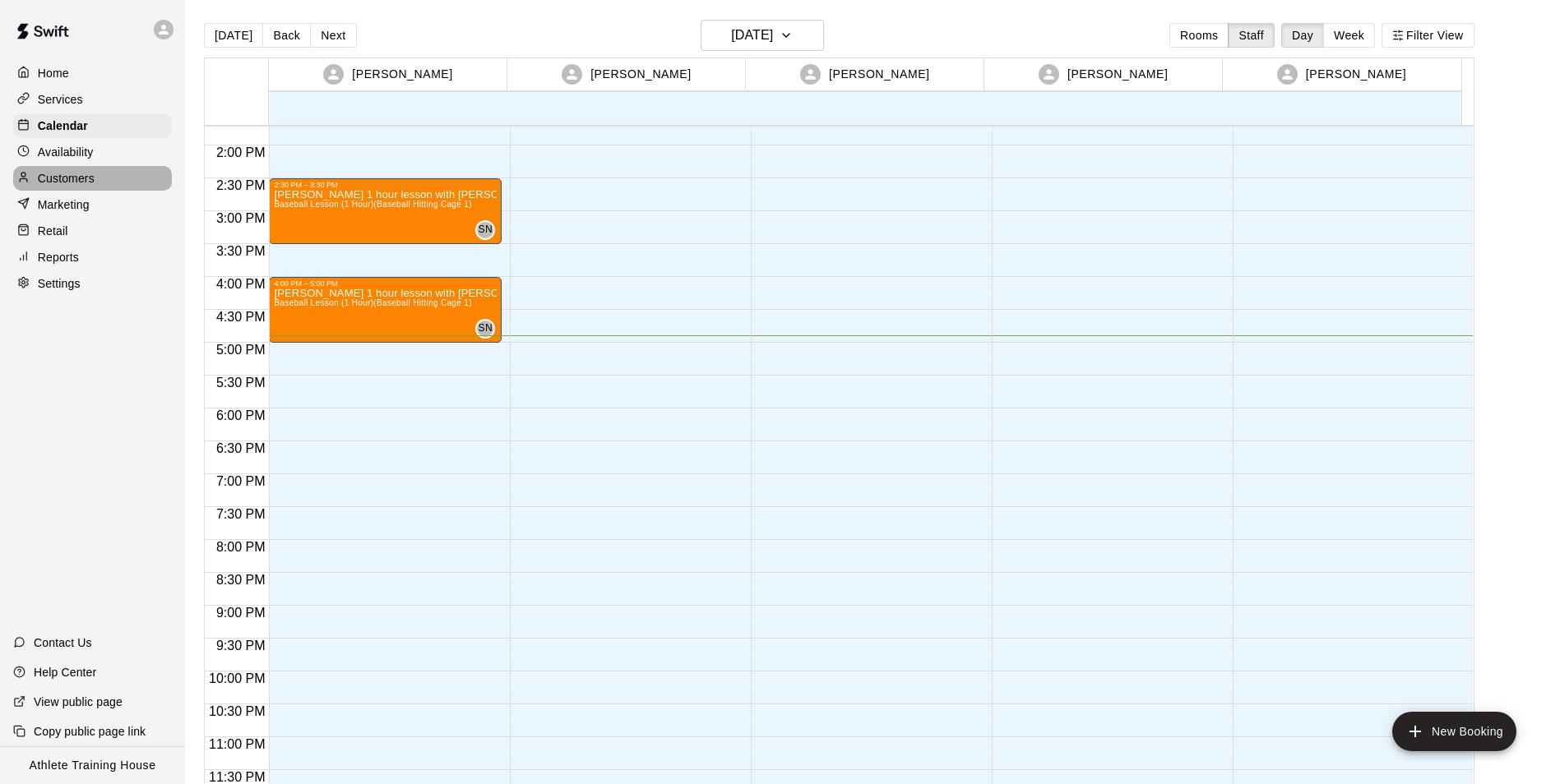
click at [92, 177] on p "Customers" at bounding box center [66, 179] width 57 height 16
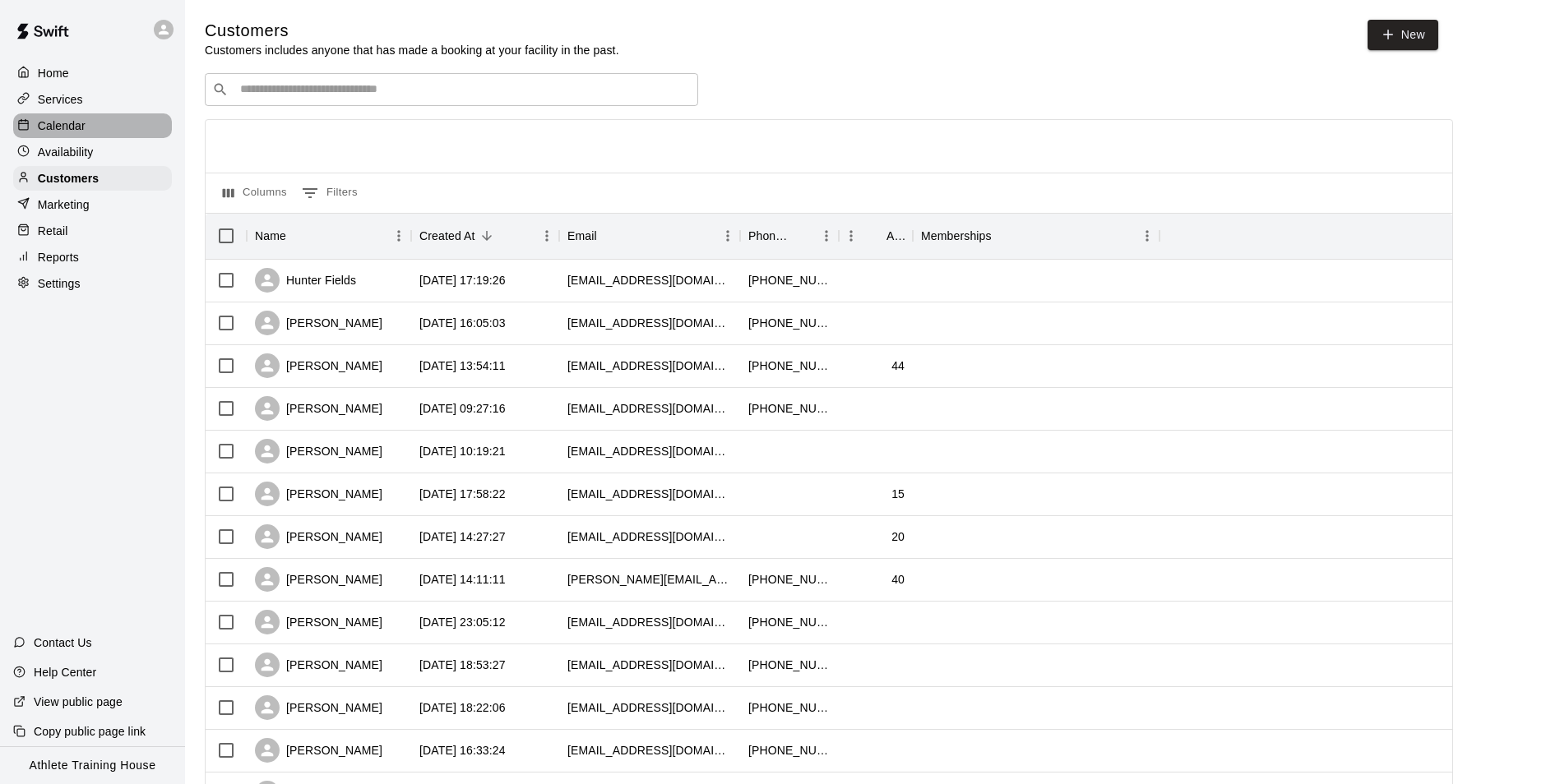
click at [74, 123] on p "Calendar" at bounding box center [62, 126] width 48 height 16
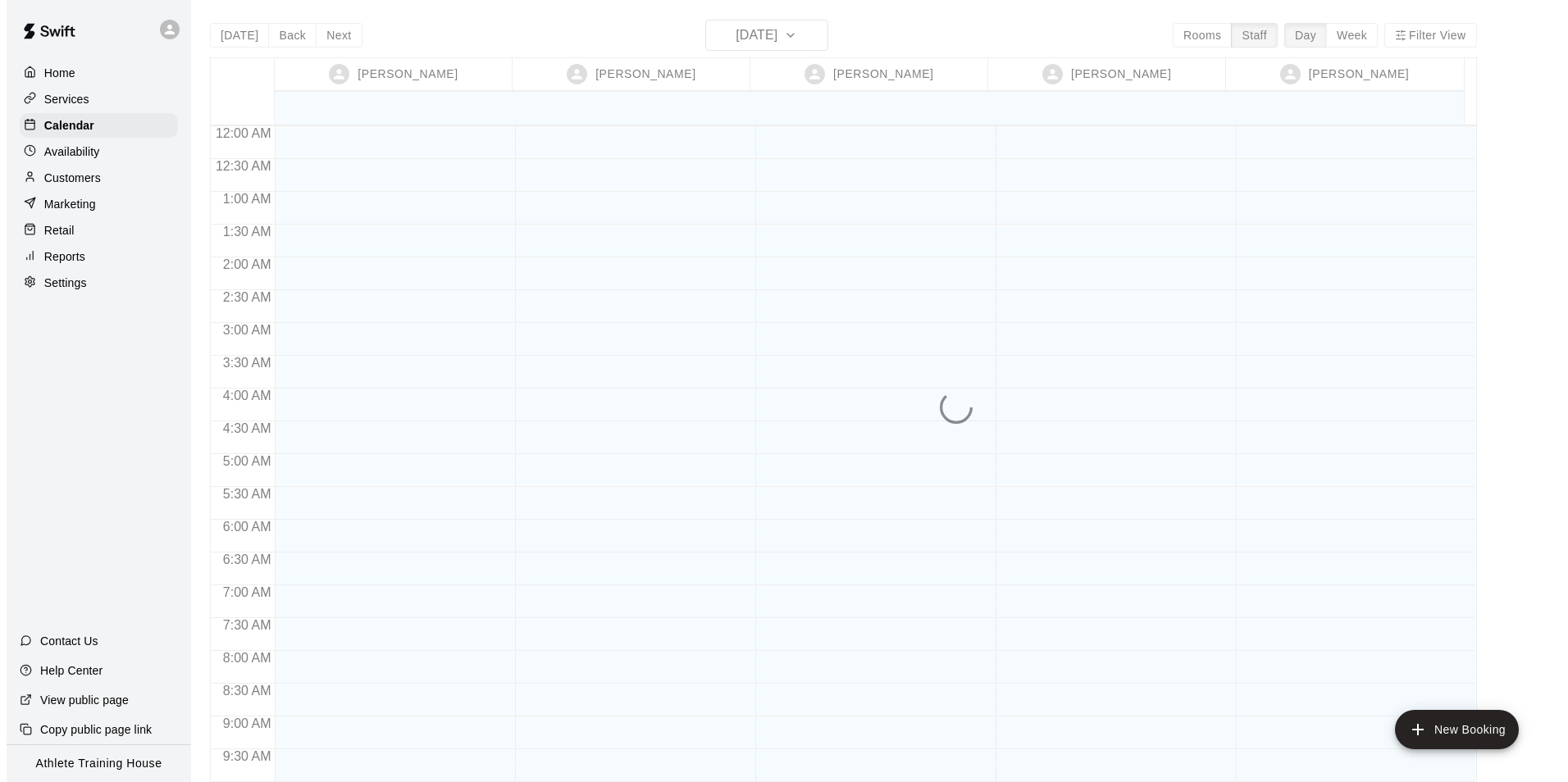
scroll to position [899, 0]
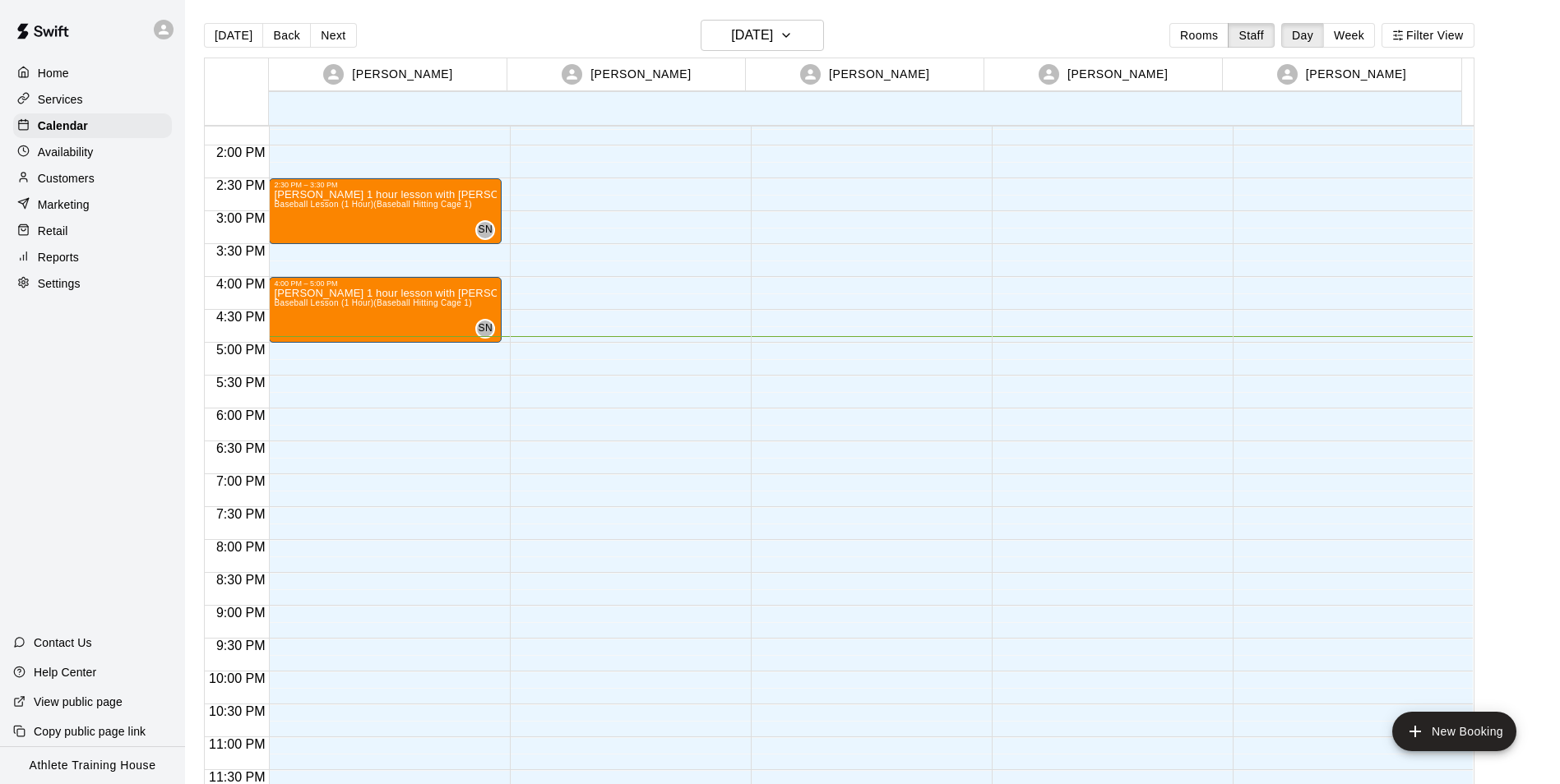
click at [1268, 344] on div at bounding box center [1349, 14] width 233 height 1579
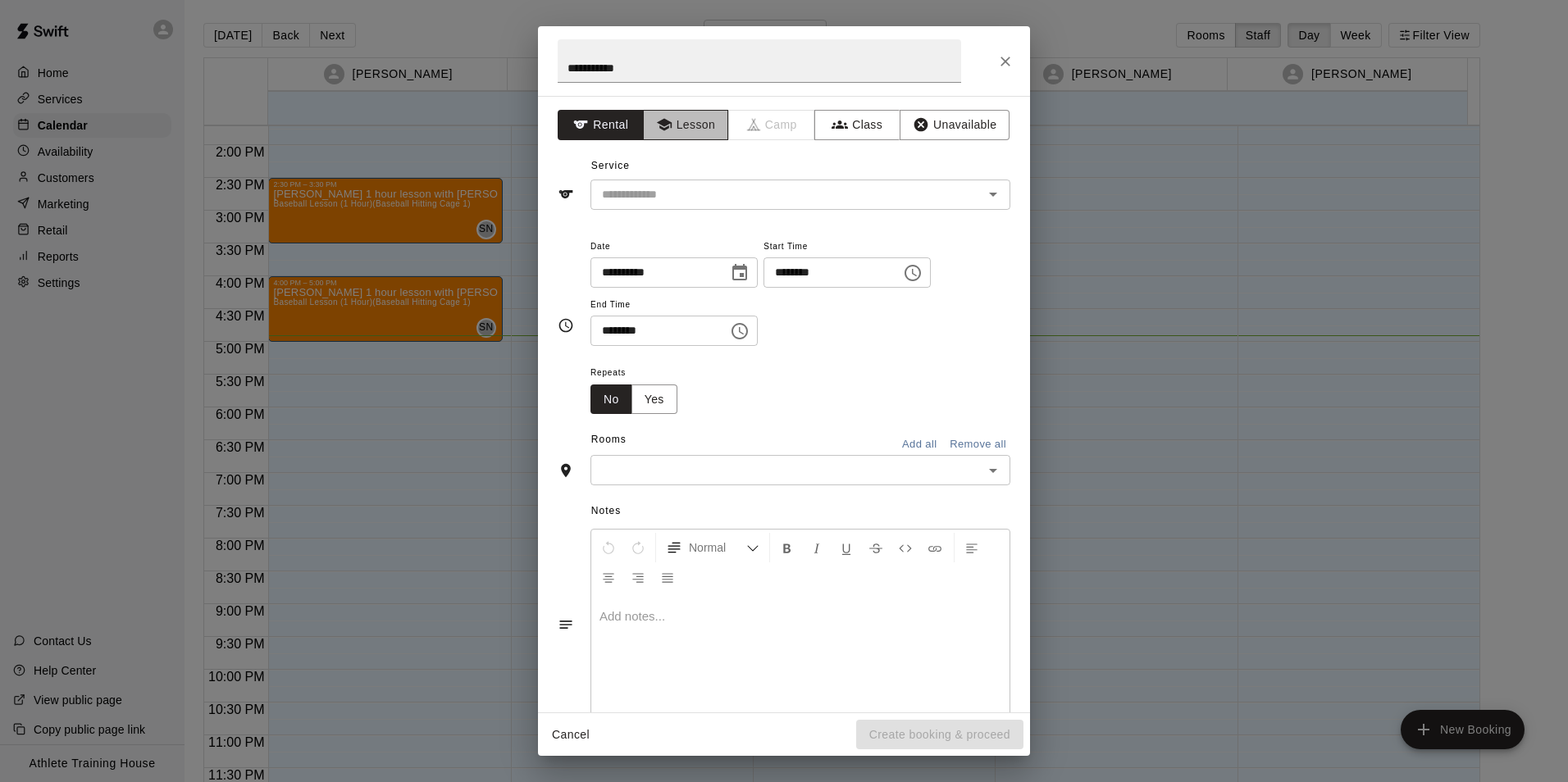
click at [695, 125] on button "Lesson" at bounding box center [686, 125] width 86 height 30
click at [690, 76] on input "**********" at bounding box center [759, 61] width 403 height 44
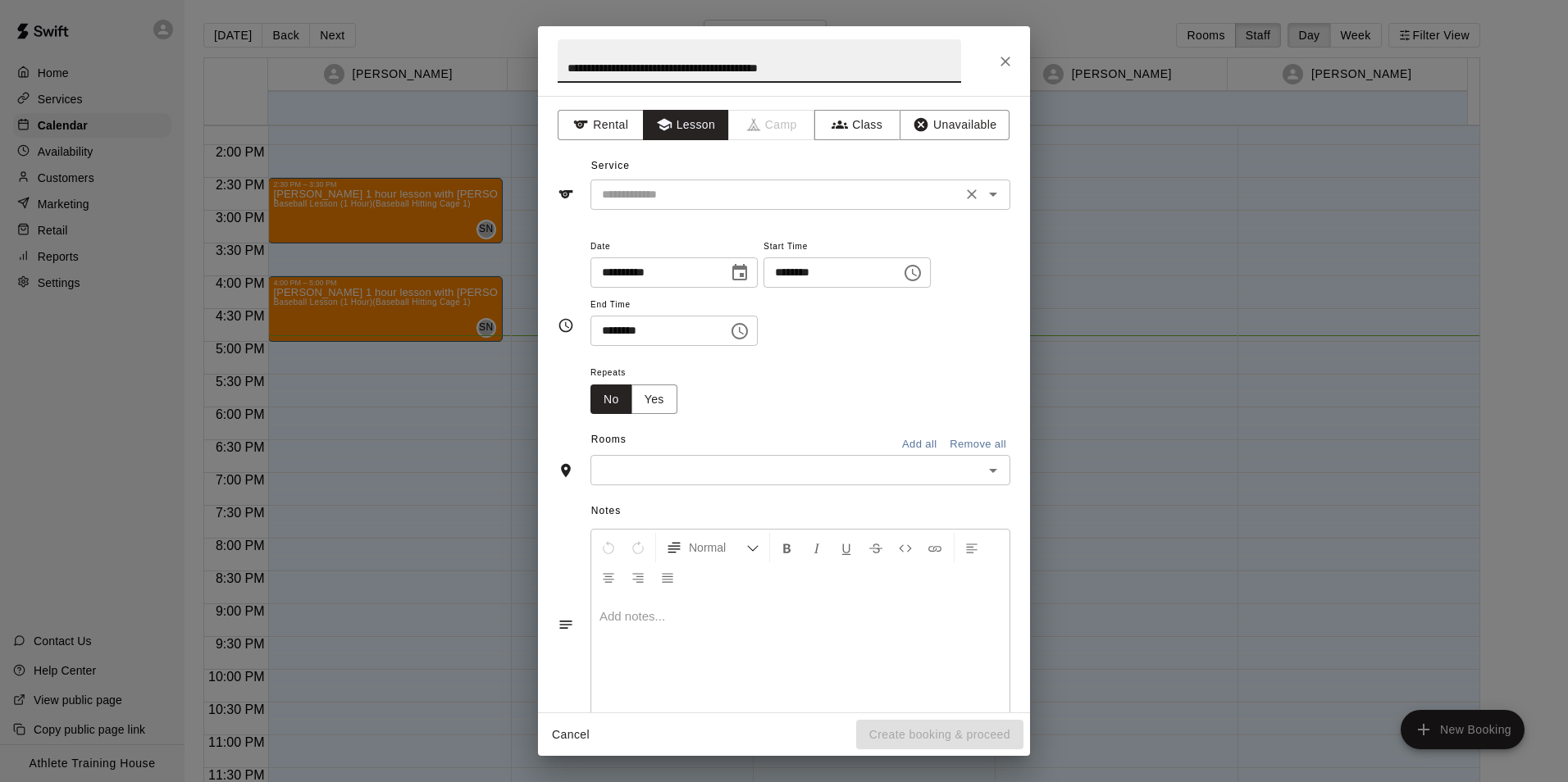
type input "**********"
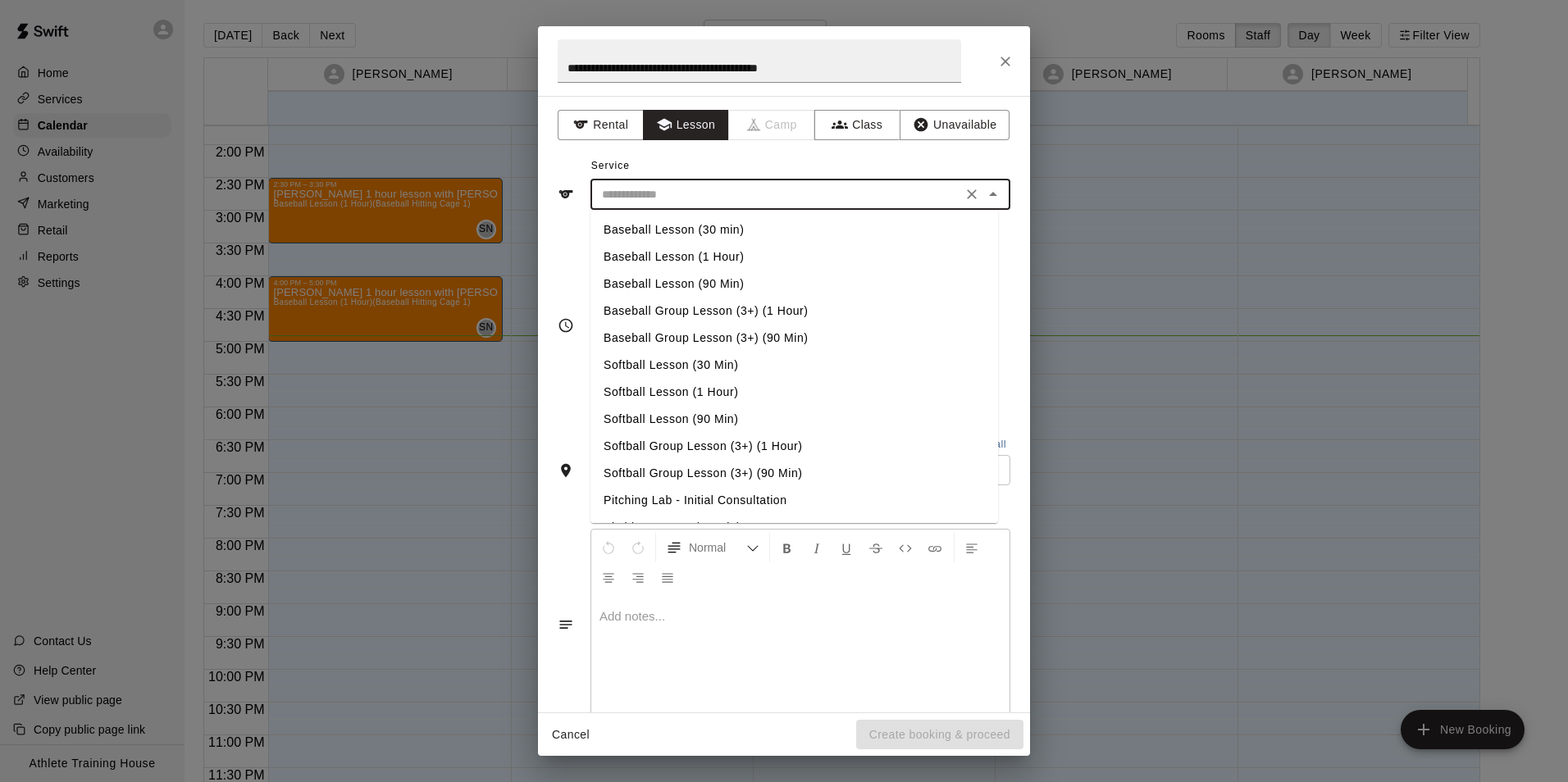
click at [732, 186] on input "text" at bounding box center [776, 195] width 361 height 21
click at [701, 389] on li "Pitching Lesson (1 Hour)" at bounding box center [794, 390] width 407 height 27
type input "**********"
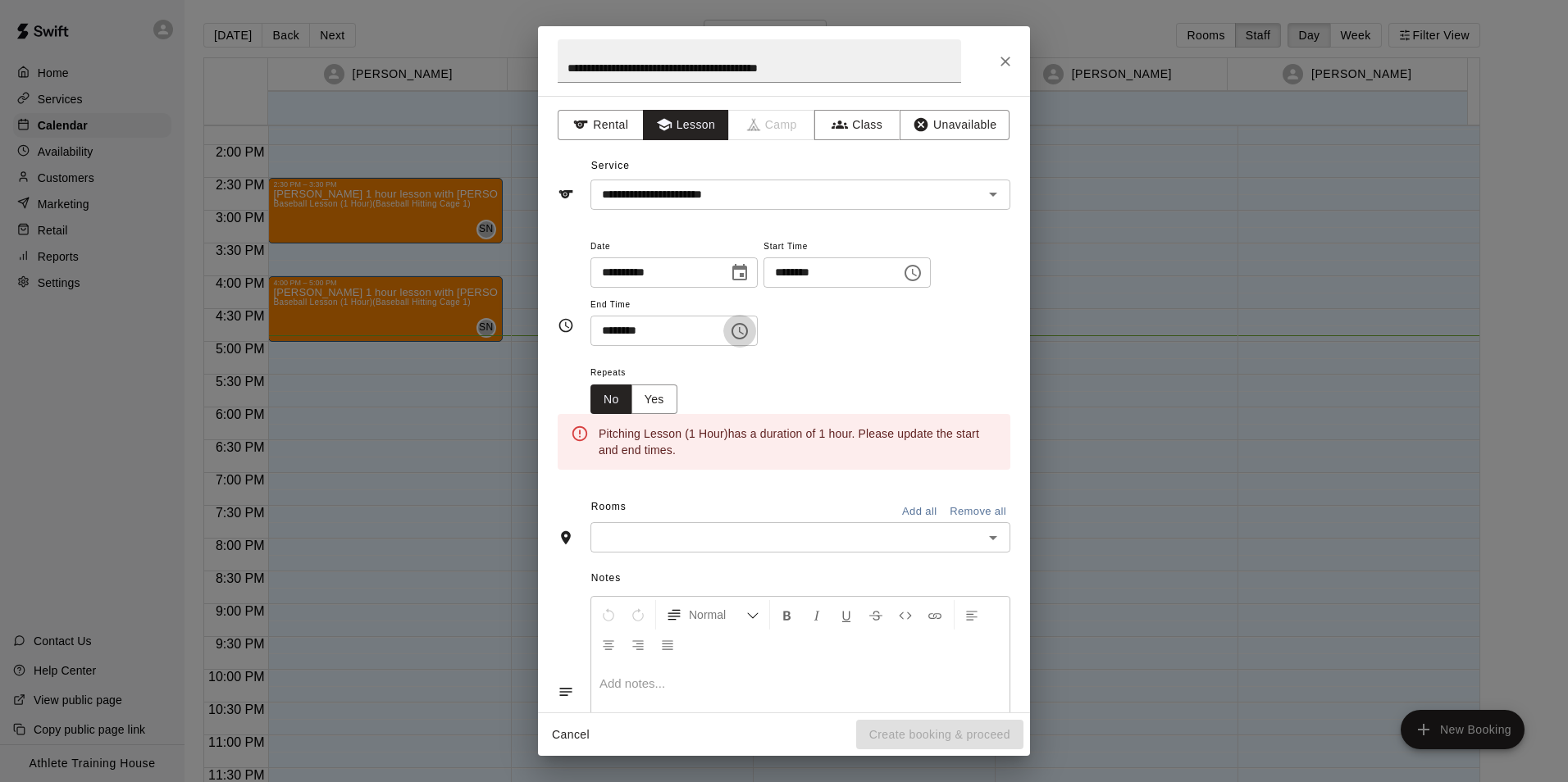
click at [747, 335] on icon "Choose time, selected time is 5:30 PM" at bounding box center [740, 331] width 20 height 20
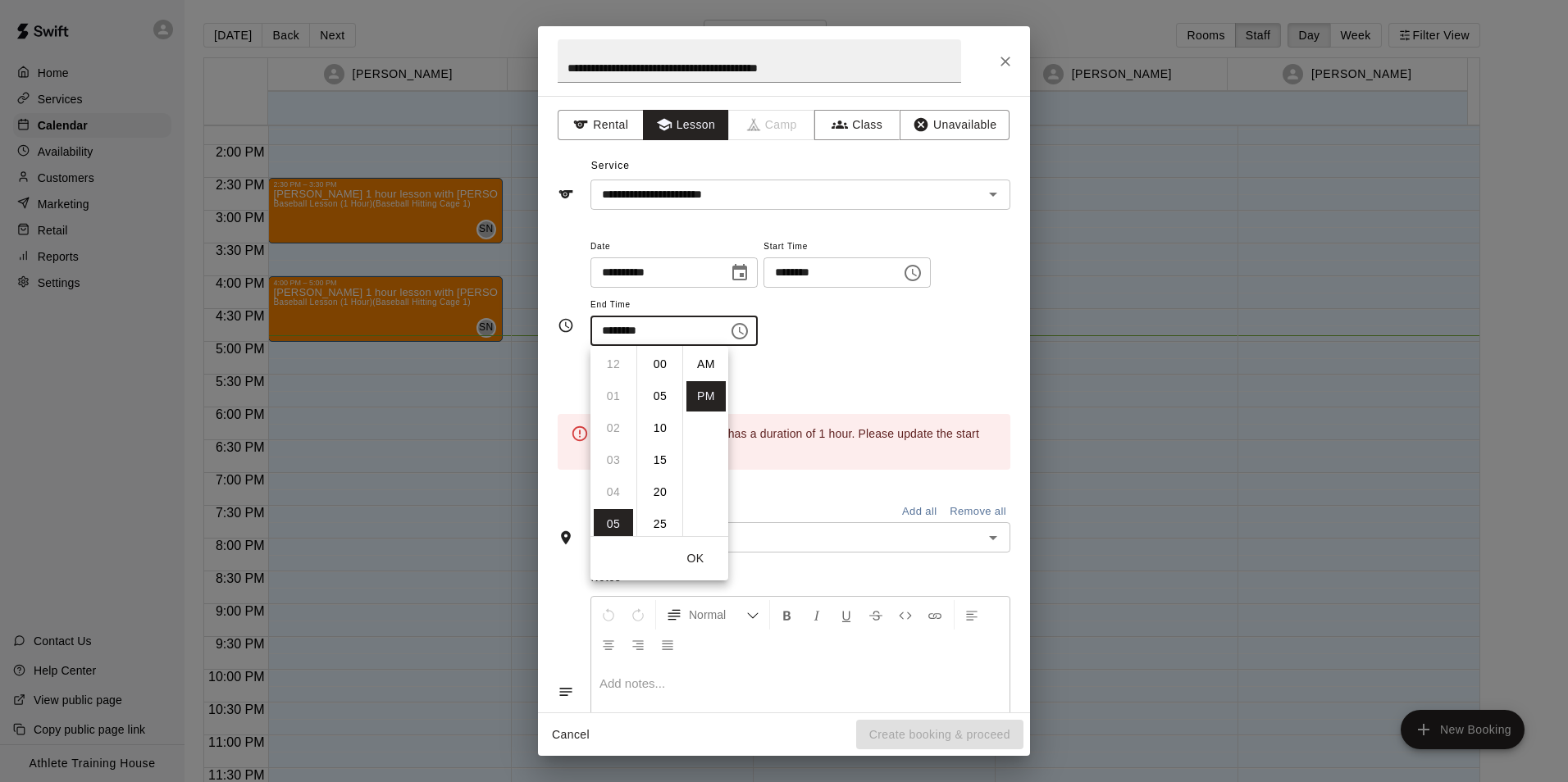
scroll to position [30, 0]
click at [617, 403] on li "06" at bounding box center [614, 396] width 39 height 30
click at [662, 356] on li "00" at bounding box center [660, 364] width 39 height 30
type input "********"
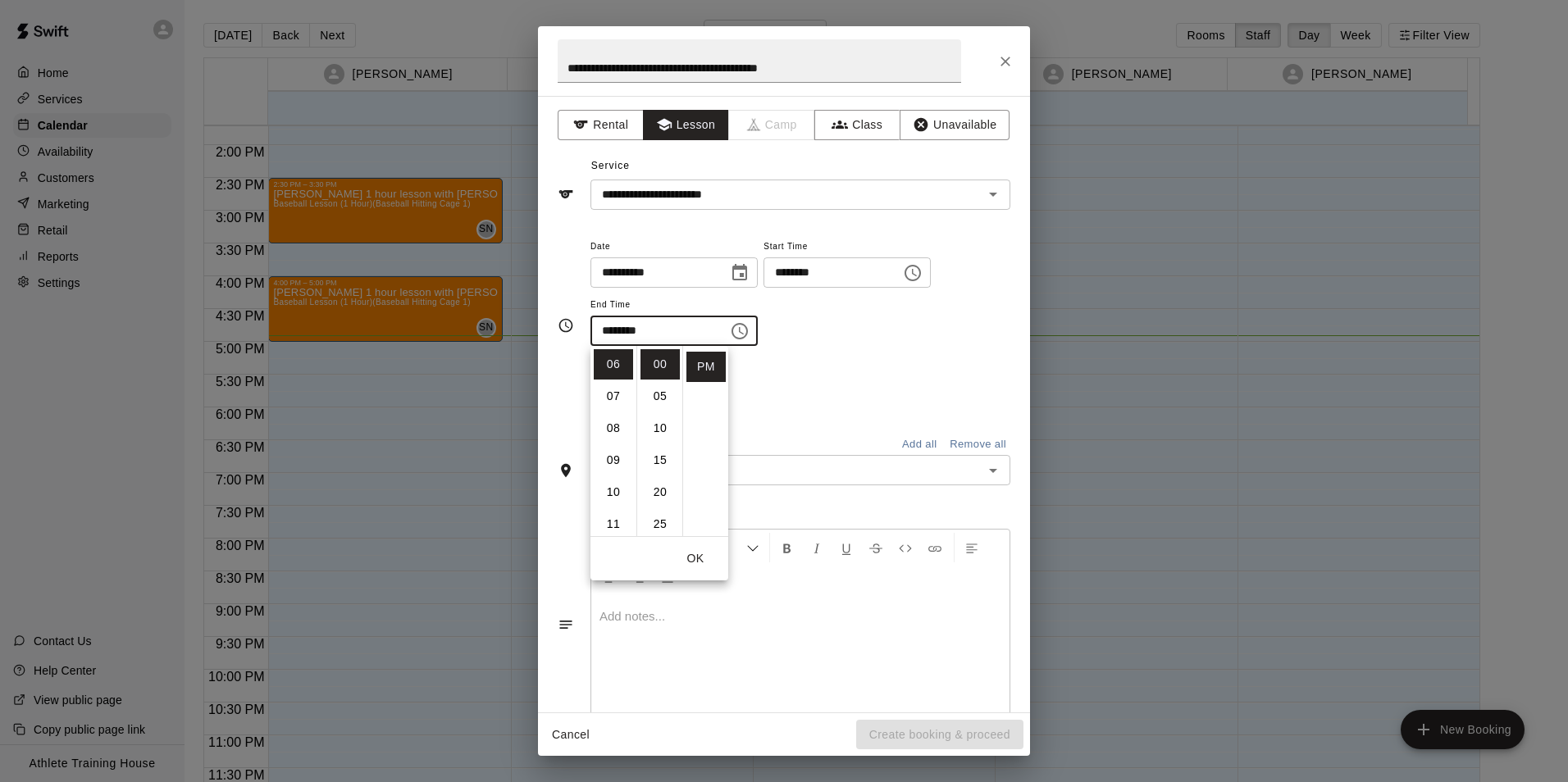
click at [836, 358] on div "**********" at bounding box center [800, 300] width 420 height 127
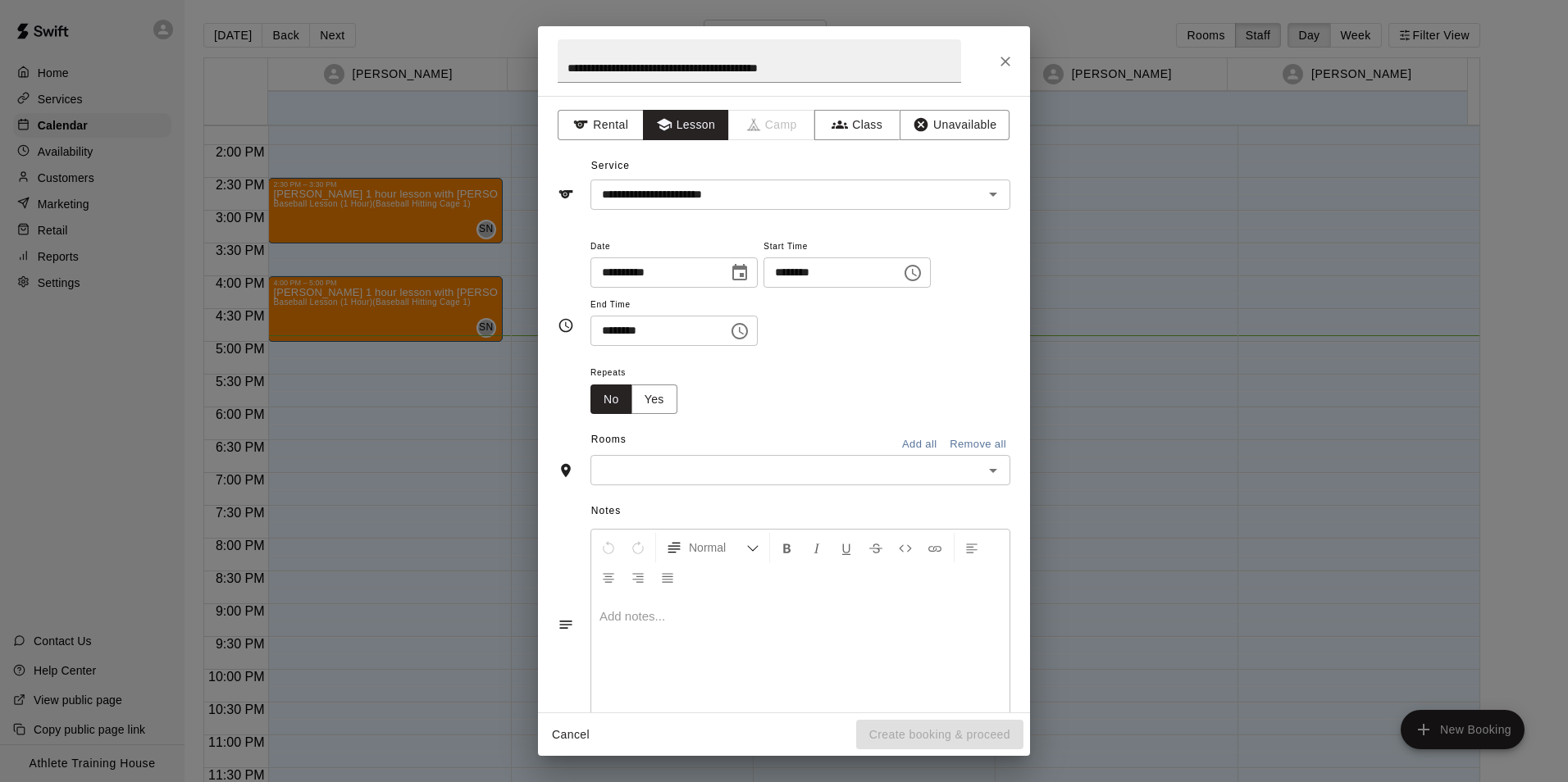
click at [734, 462] on input "text" at bounding box center [787, 470] width 383 height 21
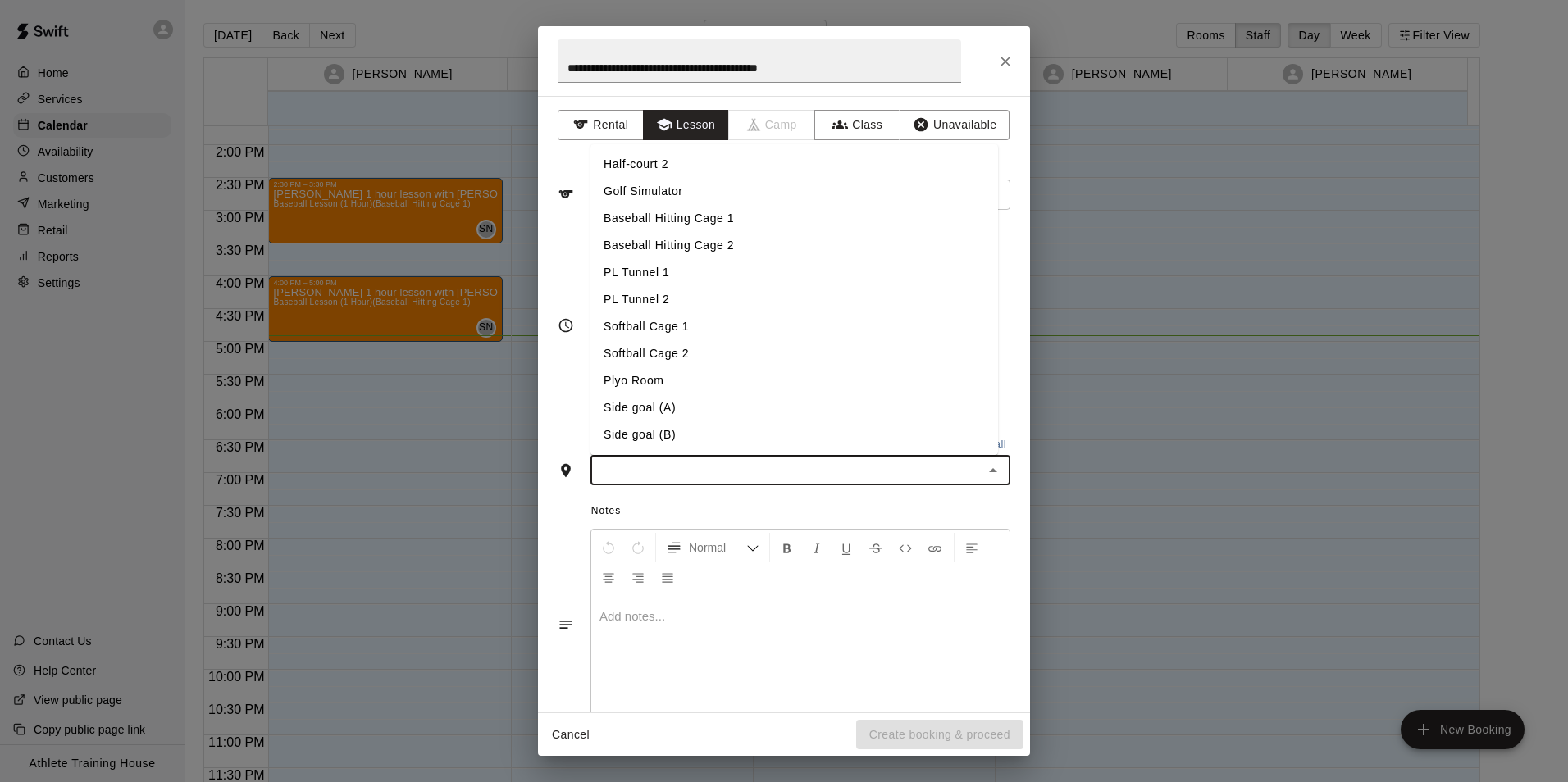
click at [710, 270] on li "PL Tunnel 1" at bounding box center [794, 272] width 407 height 27
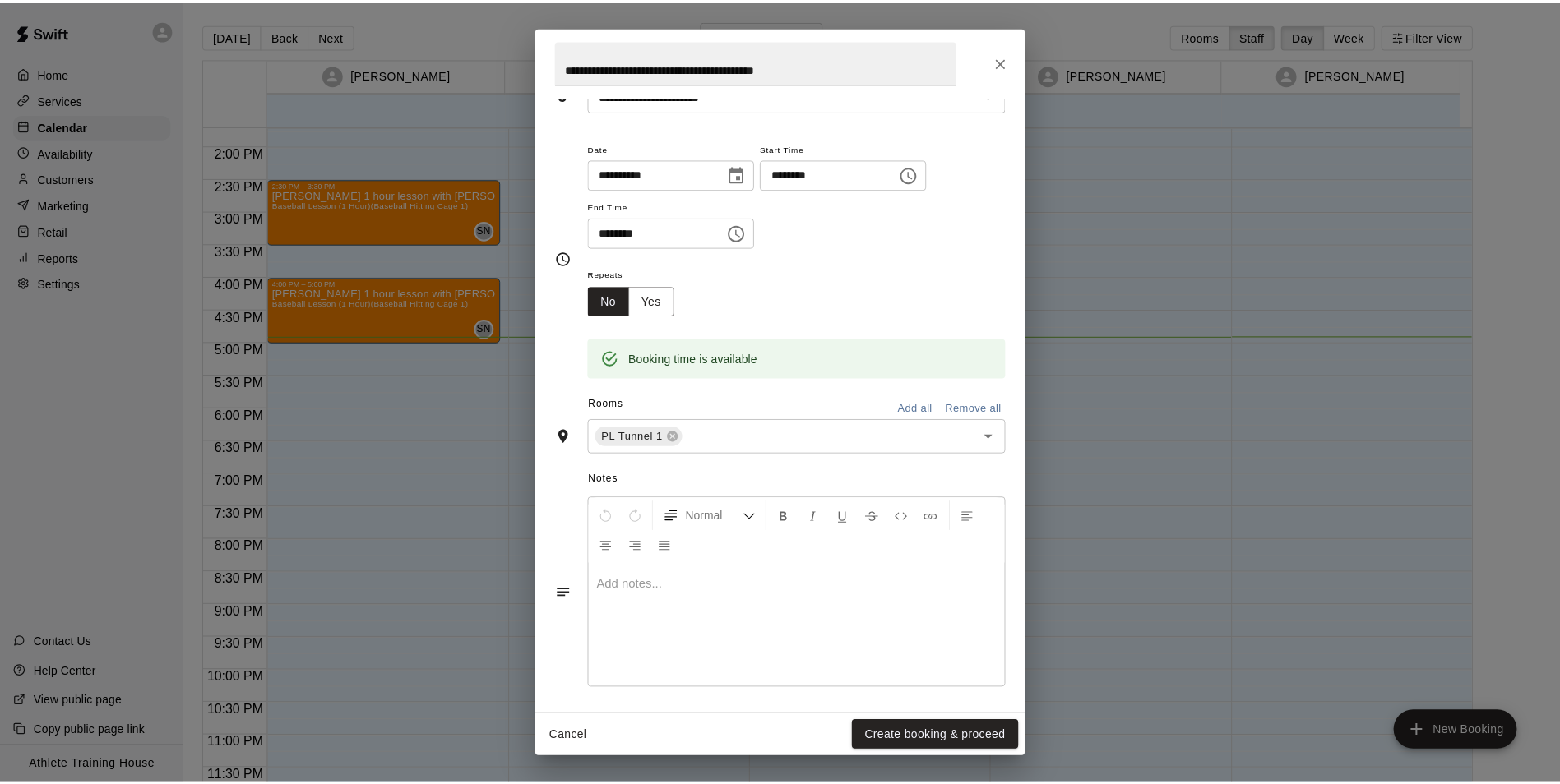
scroll to position [105, 0]
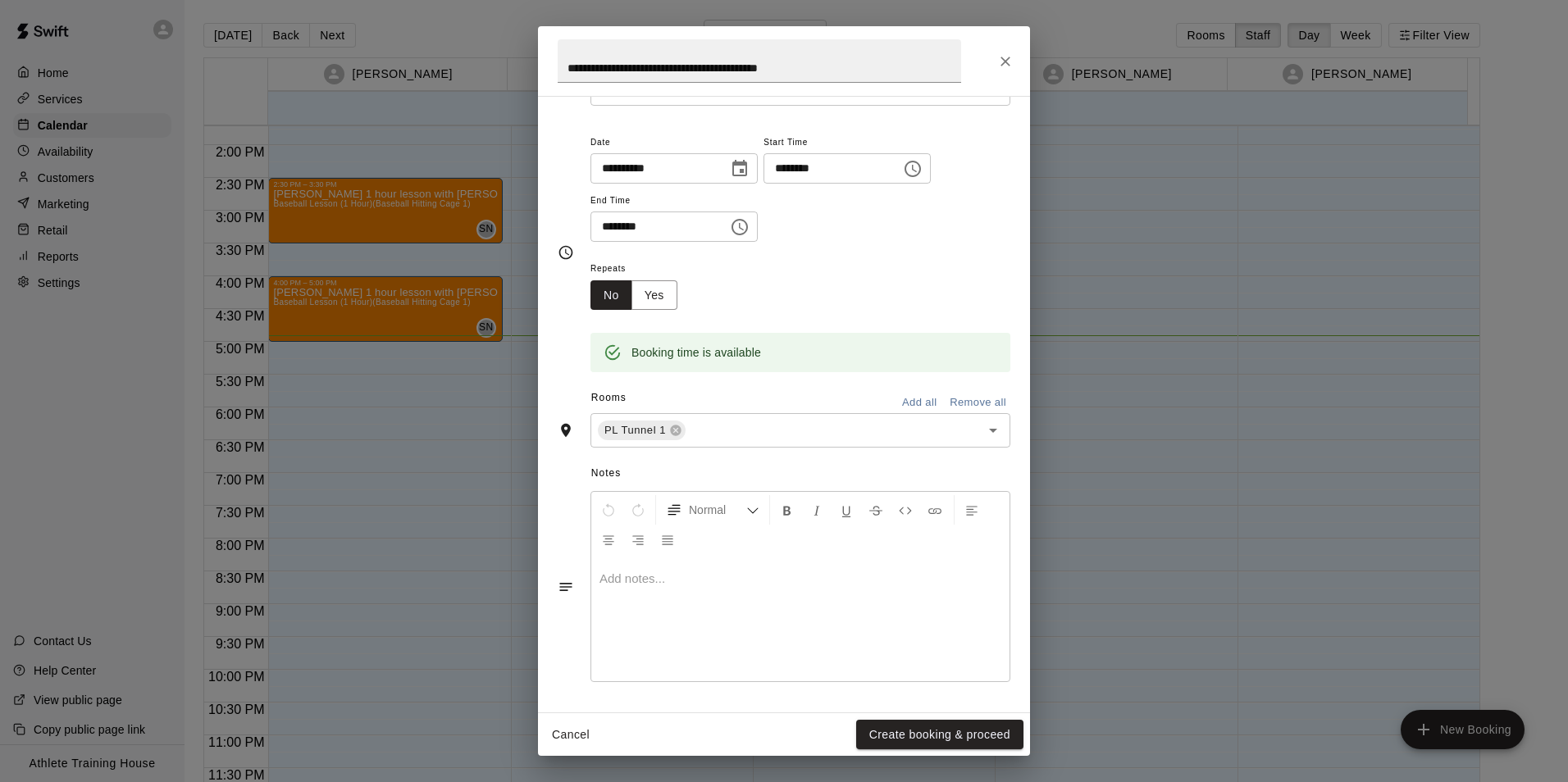
click at [678, 607] on div at bounding box center [800, 620] width 418 height 123
click at [959, 734] on button "Create booking & proceed" at bounding box center [940, 735] width 168 height 30
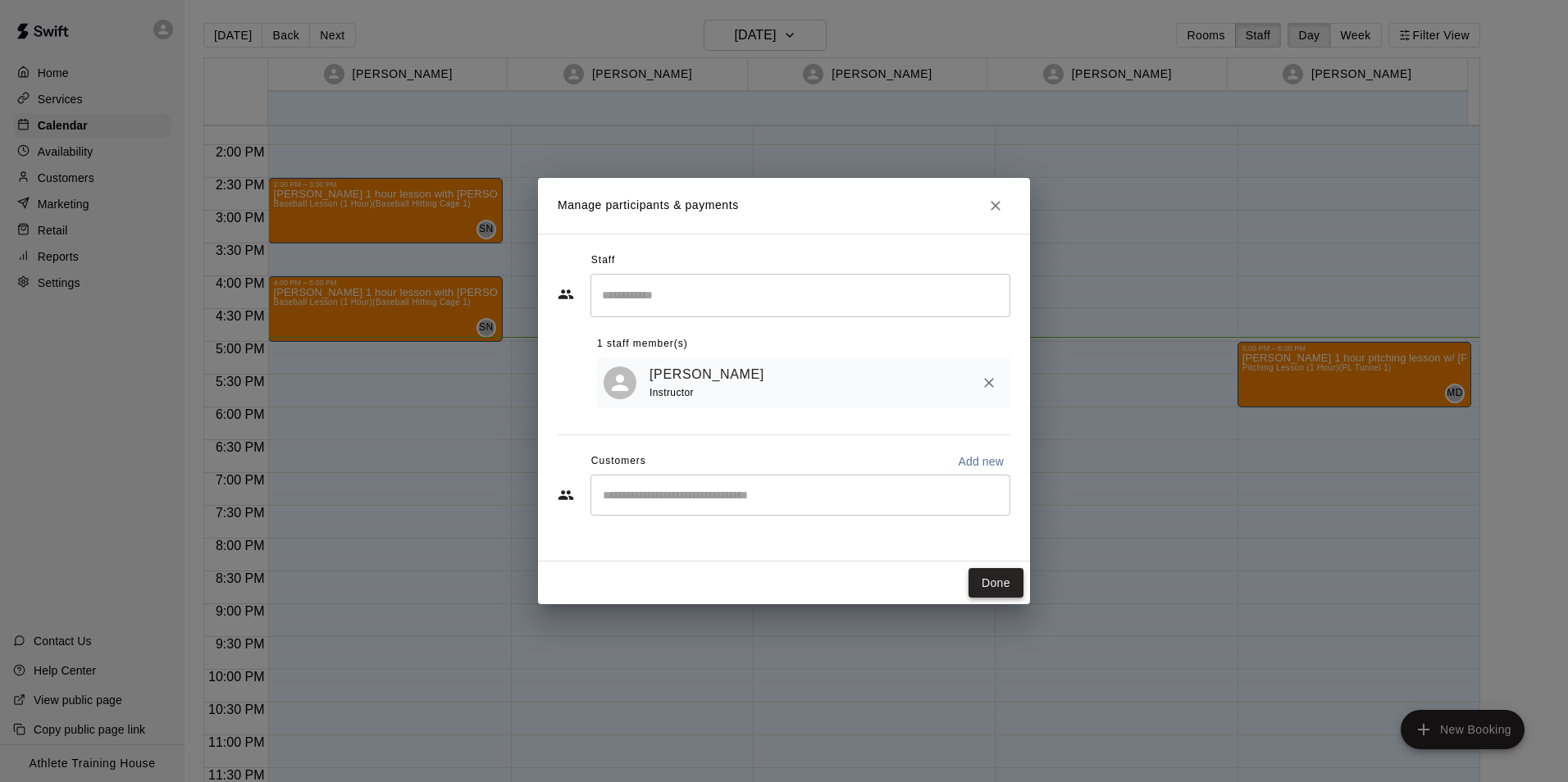
click at [1004, 587] on button "Done" at bounding box center [996, 583] width 55 height 30
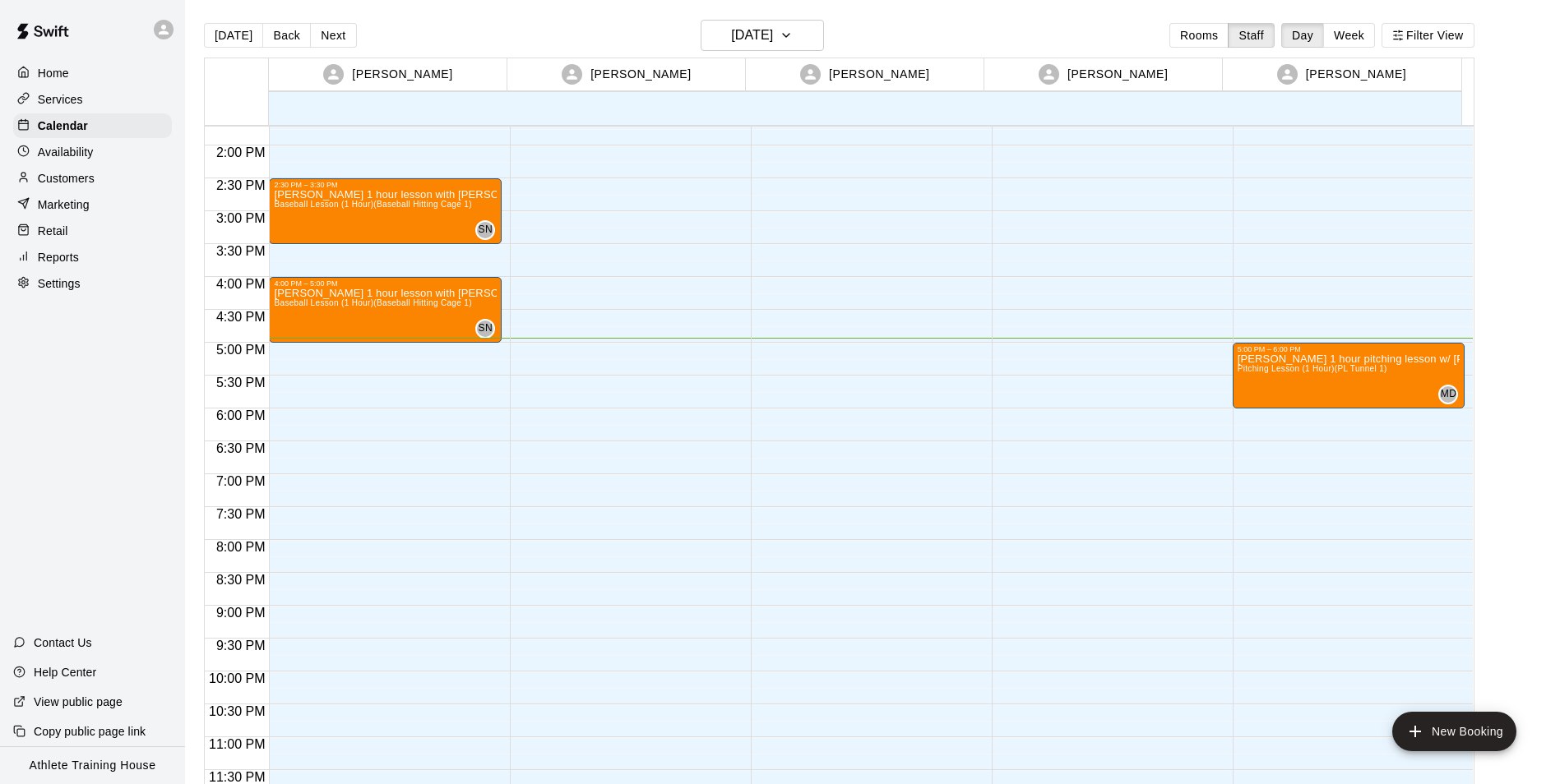
click at [81, 177] on p "Customers" at bounding box center [66, 179] width 57 height 16
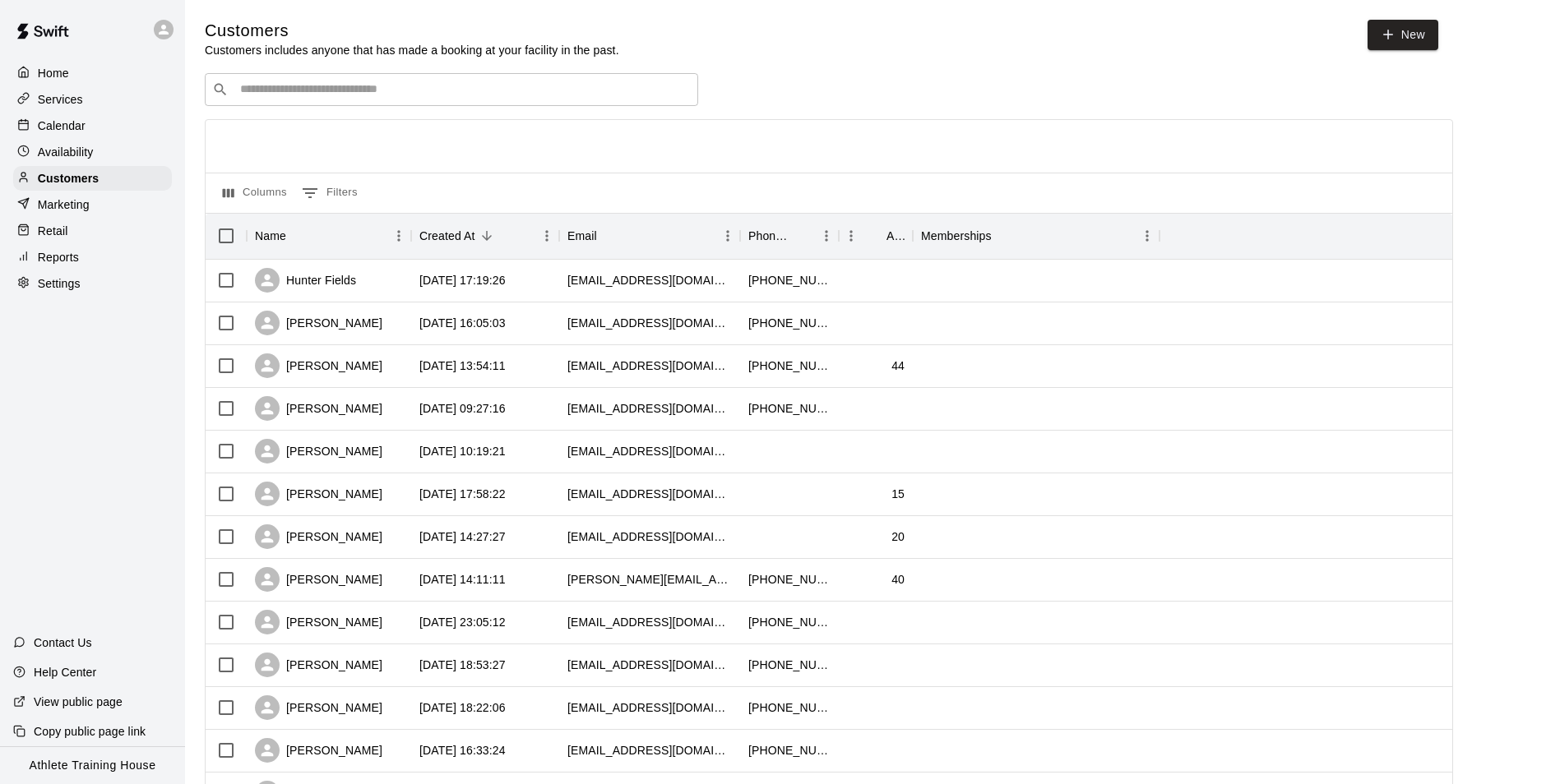
click at [355, 110] on div "​ ​ Columns 0 Filters Name Created At Email Phone Number Age Memberships Hunter…" at bounding box center [829, 723] width 1249 height 1300
click at [364, 84] on input "Search customers by name or email" at bounding box center [463, 90] width 455 height 16
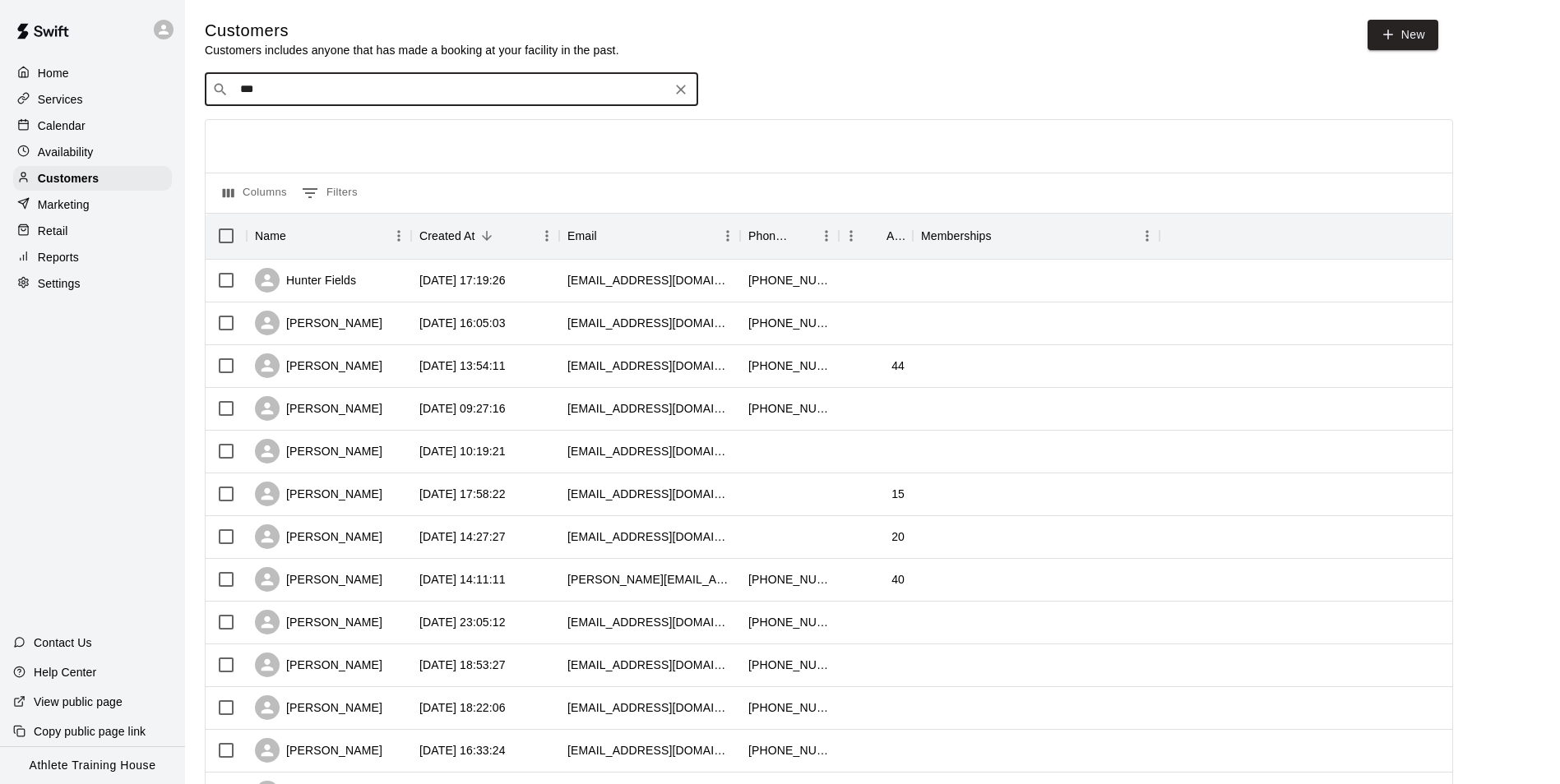
type input "****"
click at [348, 138] on span "leetafoya98@gmail.com" at bounding box center [339, 144] width 177 height 12
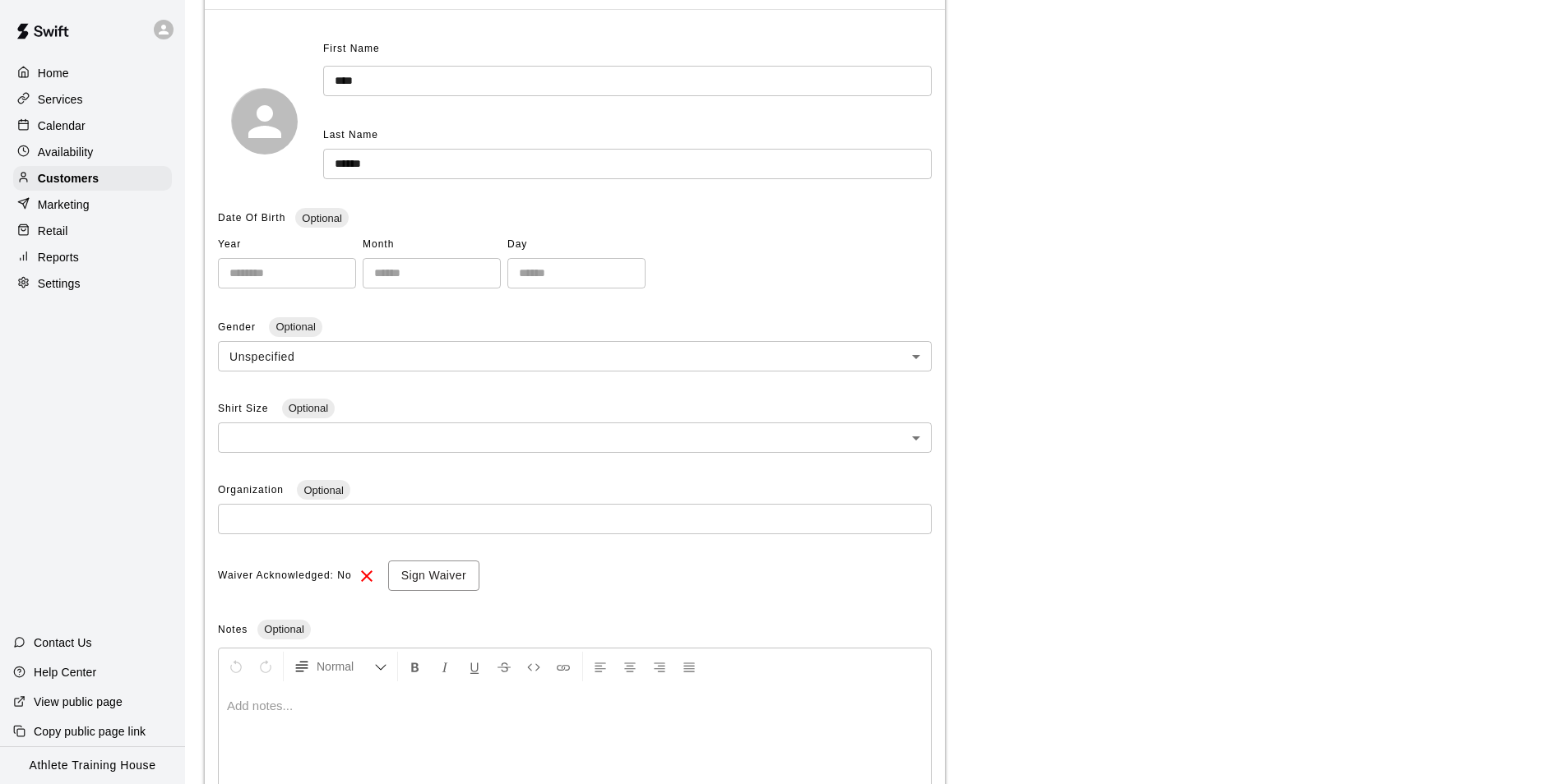
scroll to position [82, 0]
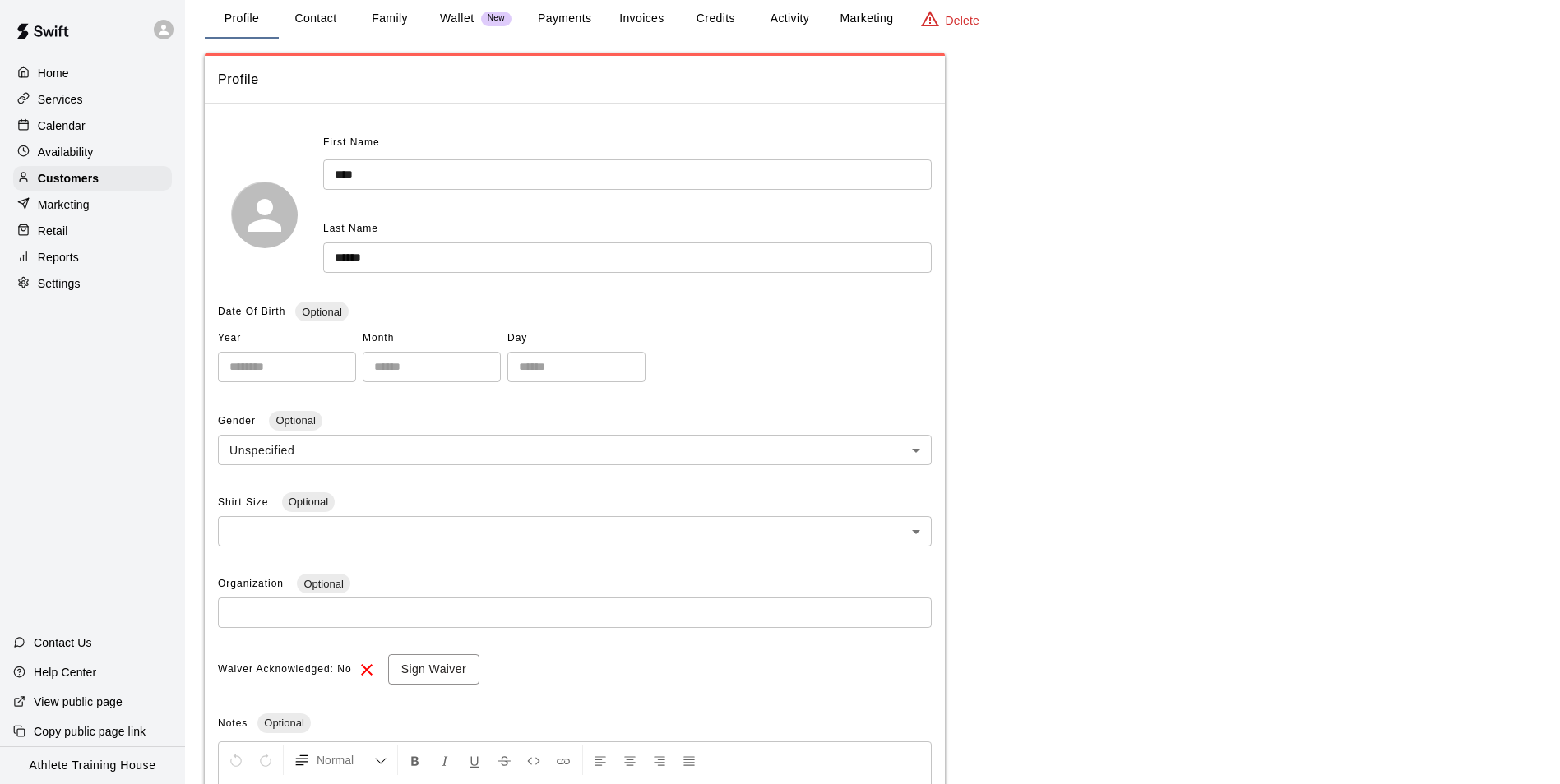
click at [572, 38] on button "Payments" at bounding box center [564, 19] width 80 height 40
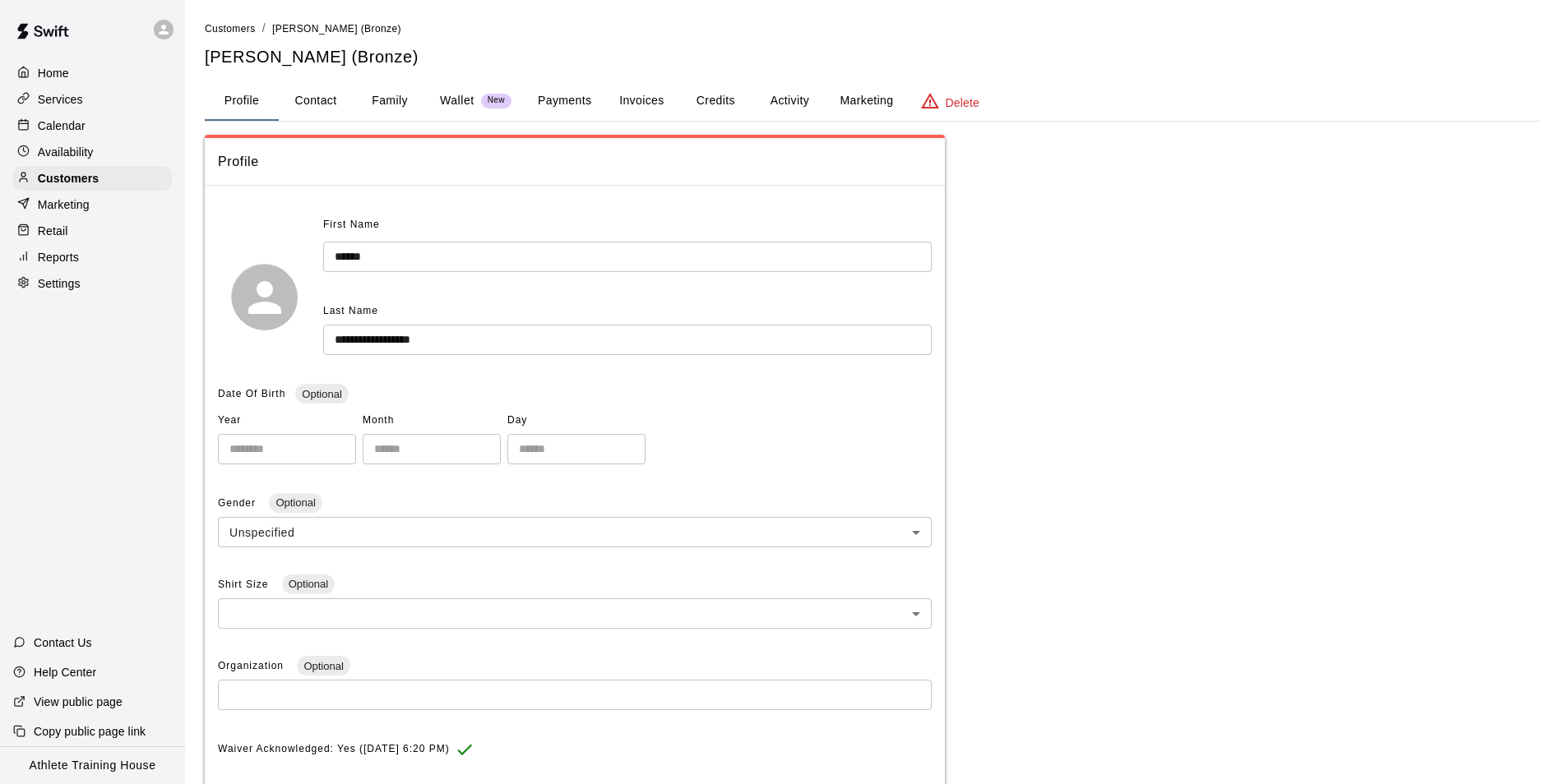
scroll to position [102, 0]
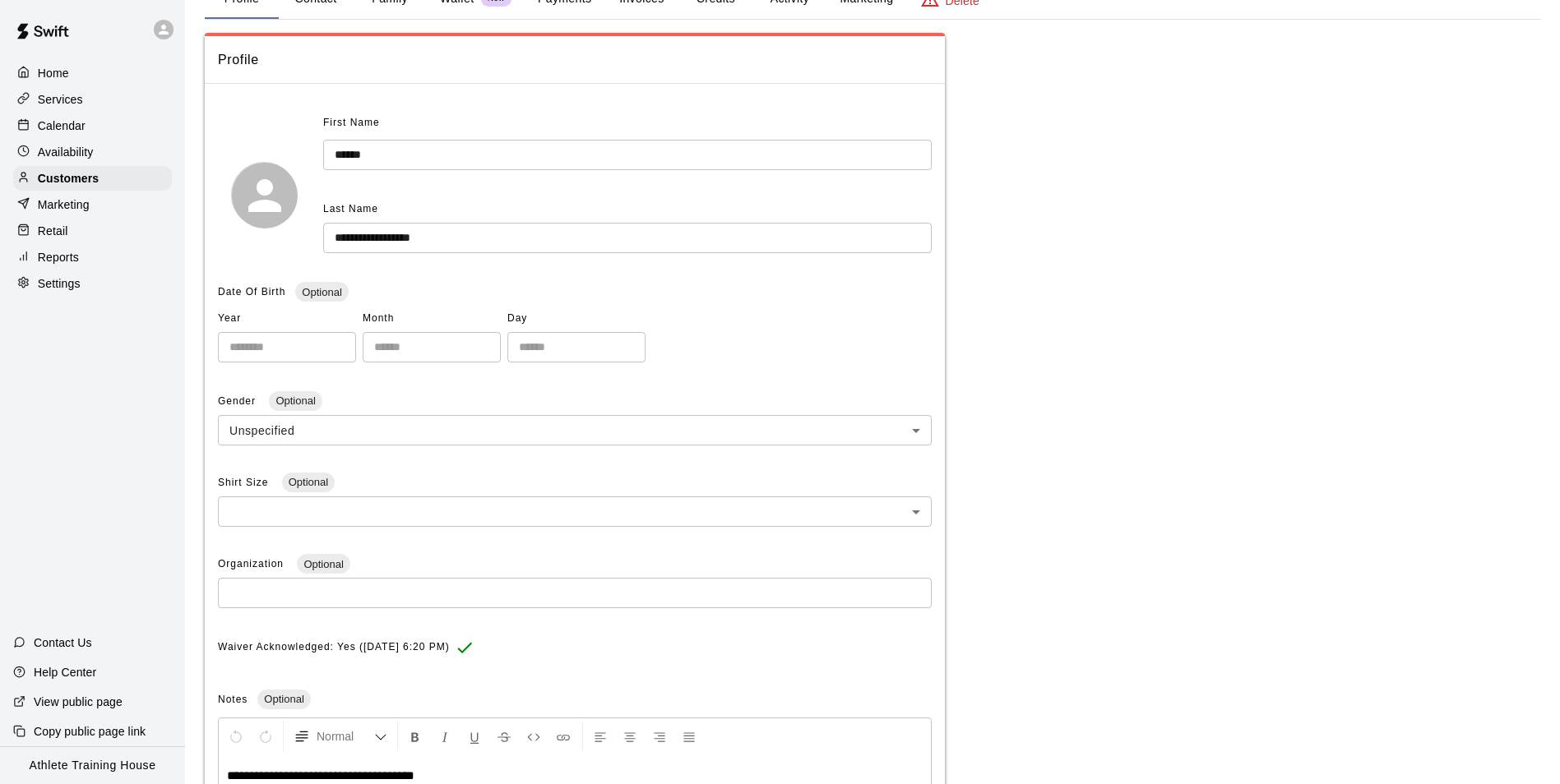
click at [436, 230] on input "**********" at bounding box center [627, 238] width 609 height 30
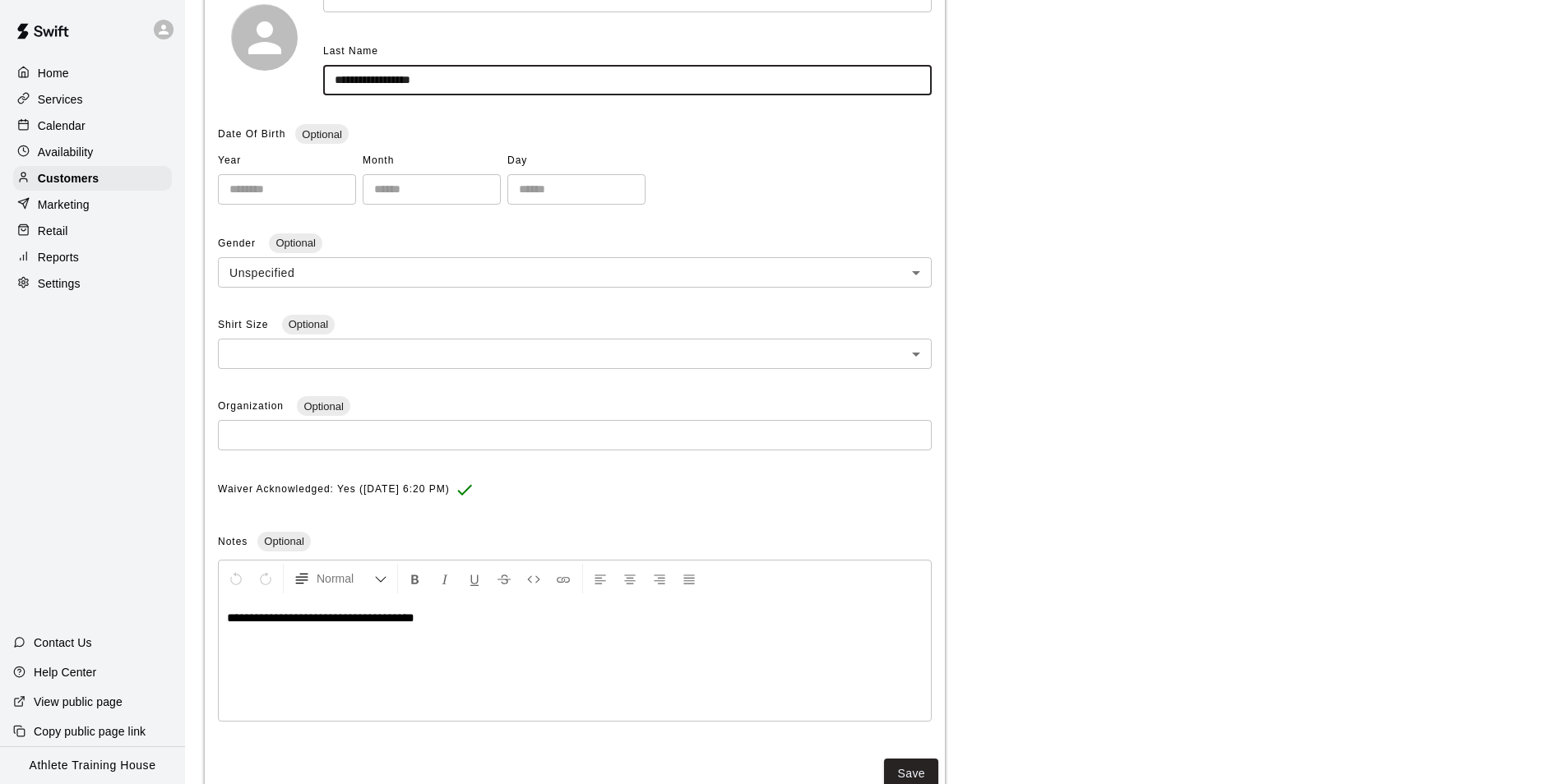
scroll to position [266, 0]
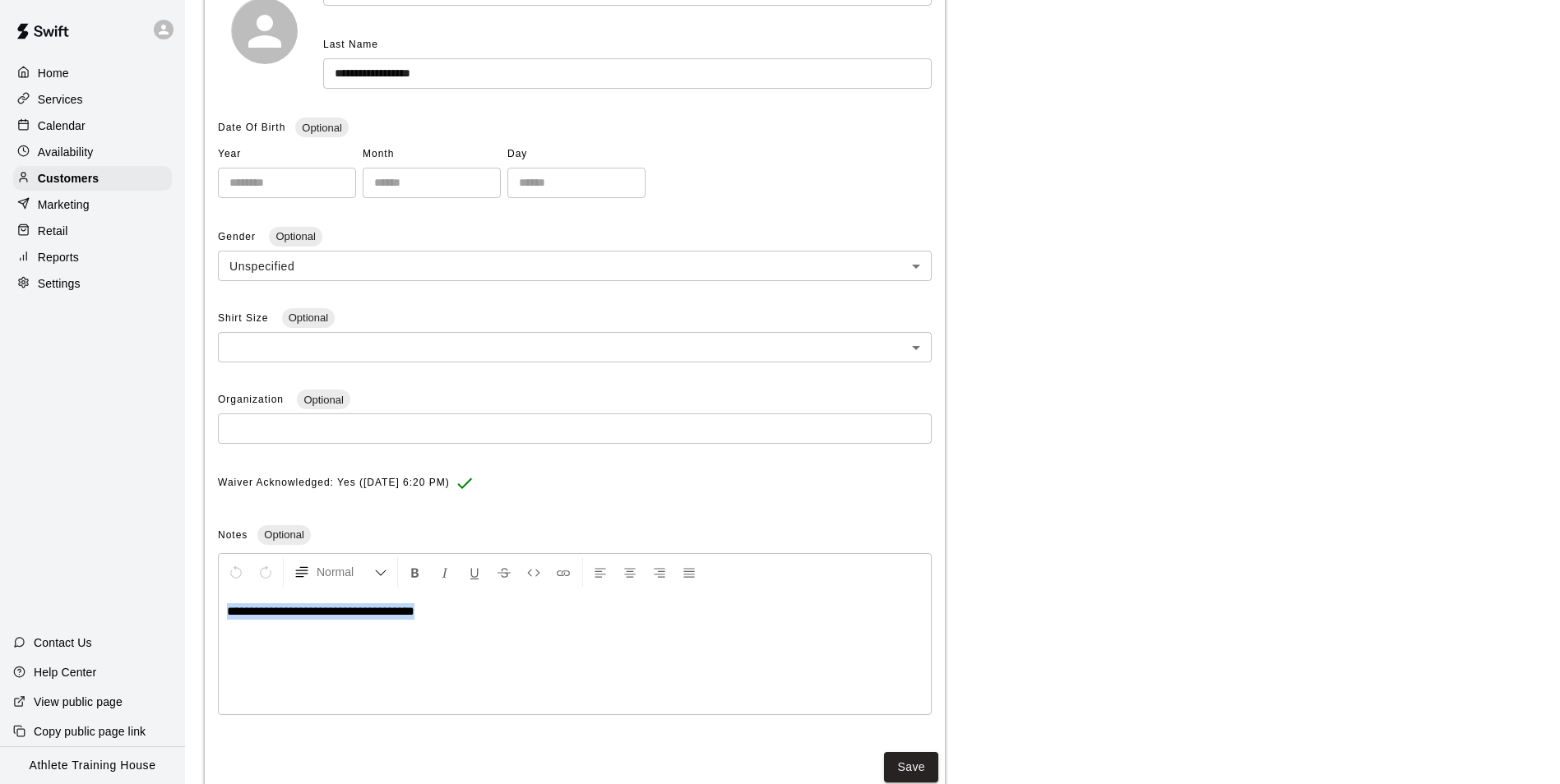
drag, startPoint x: 462, startPoint y: 613, endPoint x: 213, endPoint y: 631, distance: 249.6
click at [213, 631] on div "**********" at bounding box center [575, 332] width 740 height 800
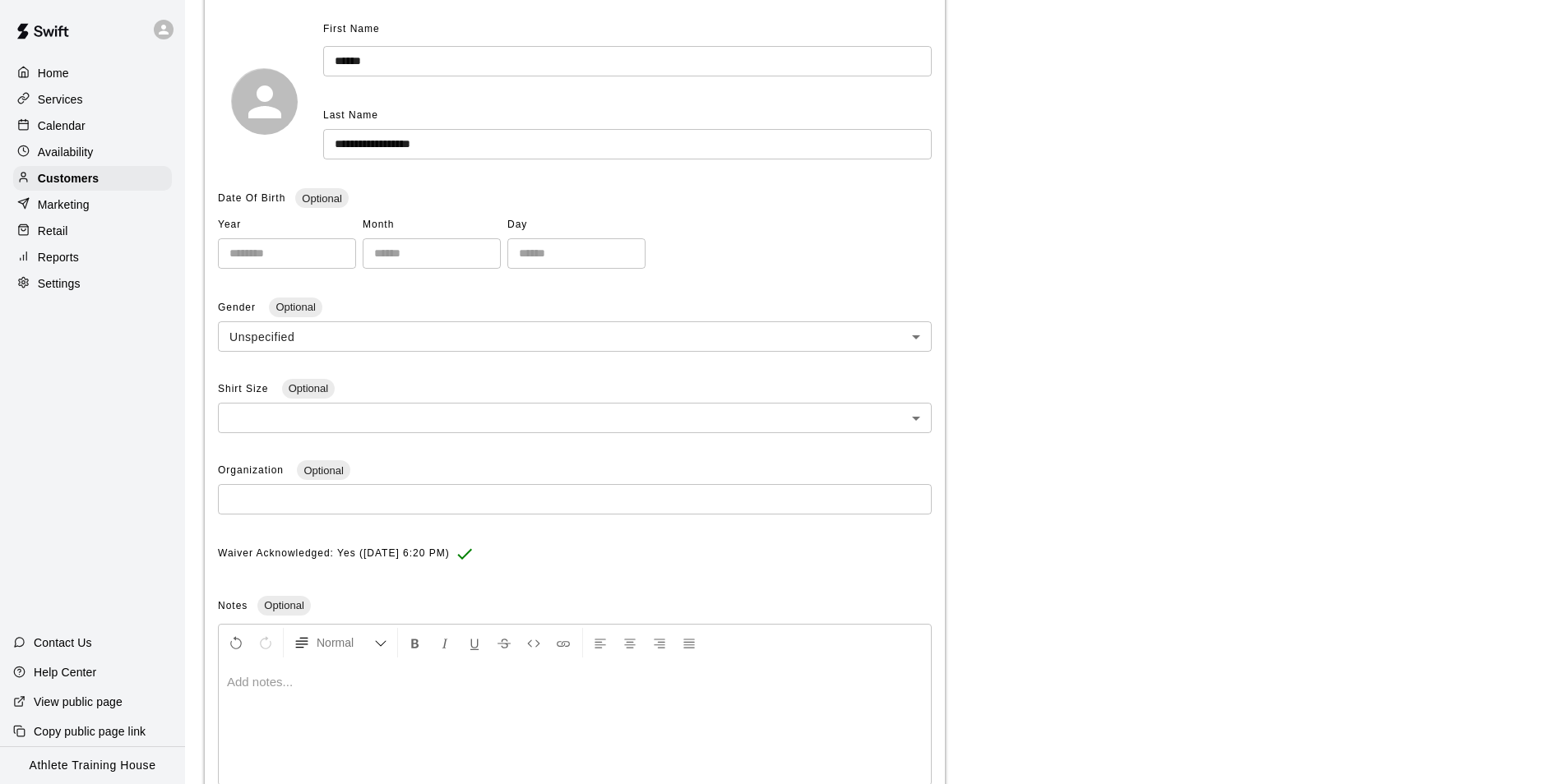
scroll to position [102, 0]
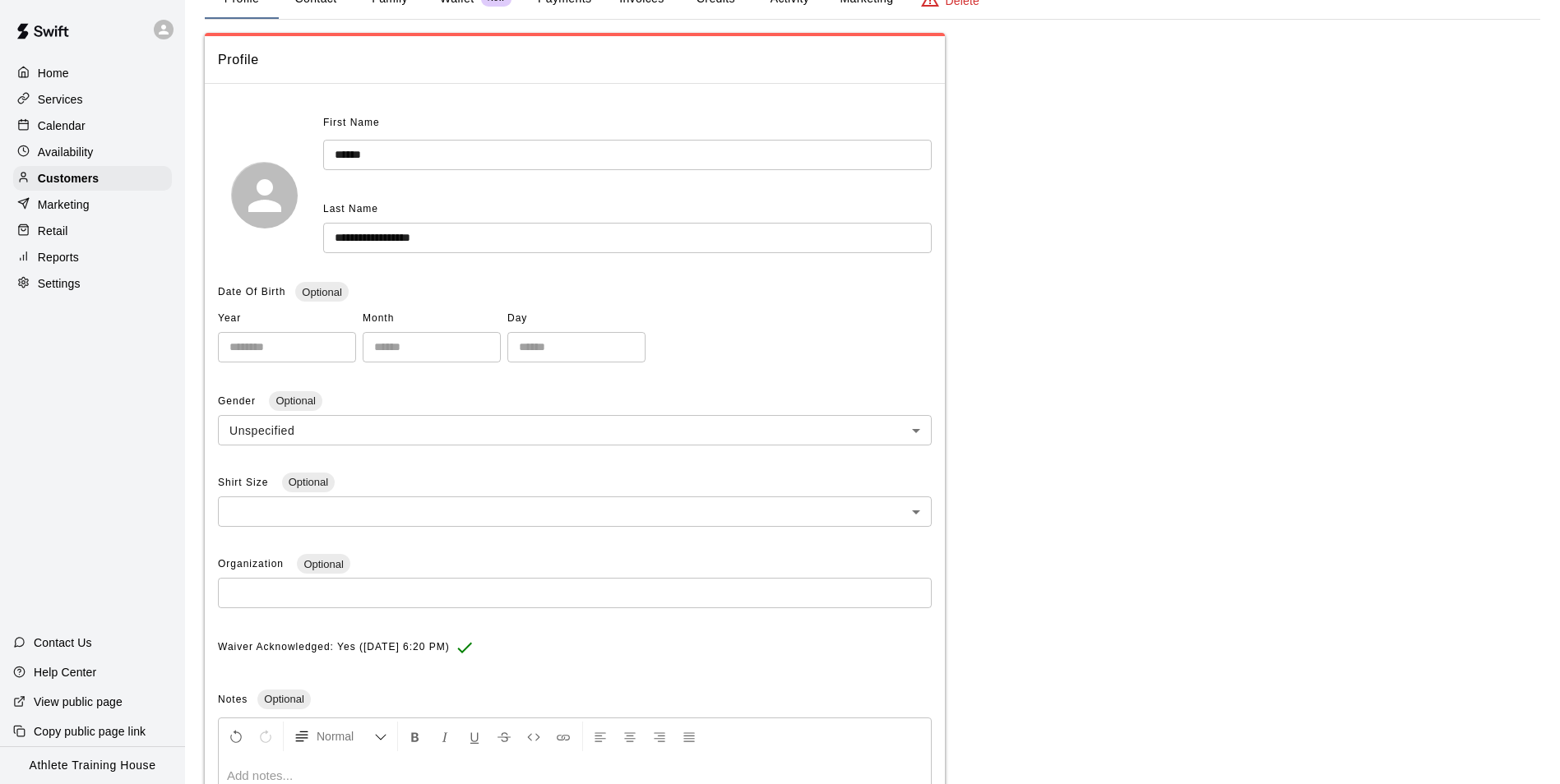
click at [462, 247] on input "**********" at bounding box center [627, 238] width 609 height 30
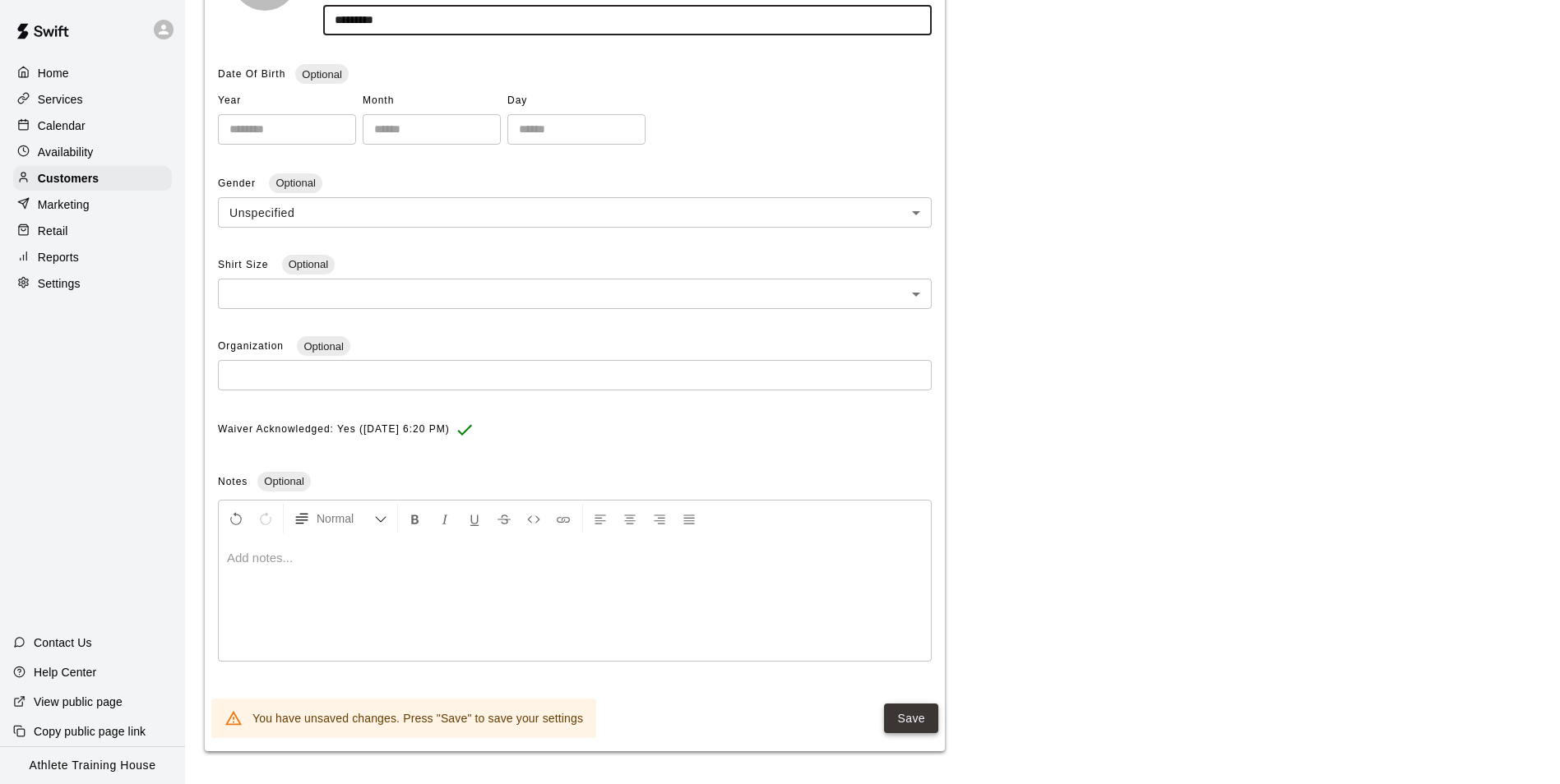
type input "********"
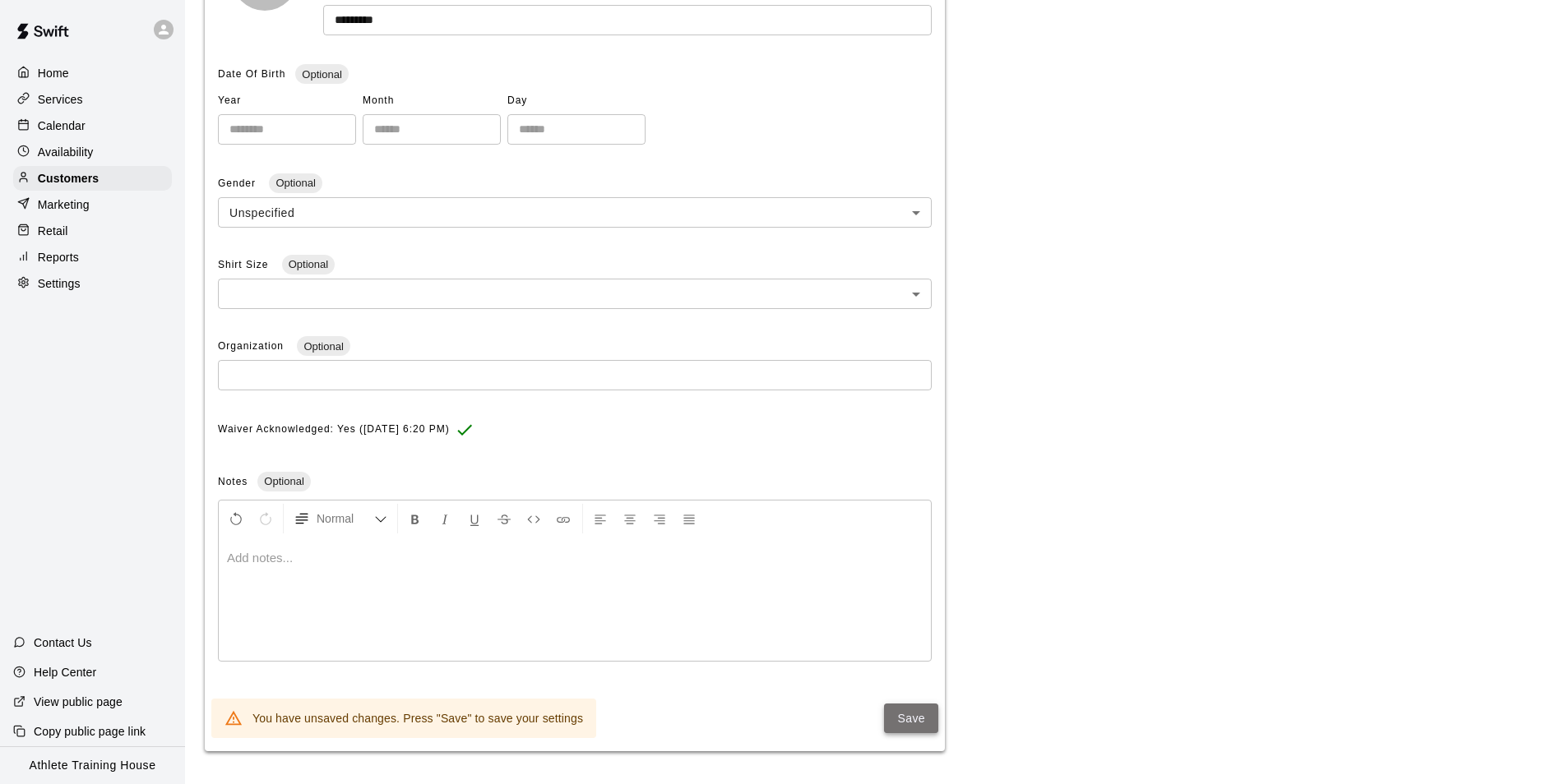
click at [917, 719] on button "Save" at bounding box center [911, 719] width 54 height 30
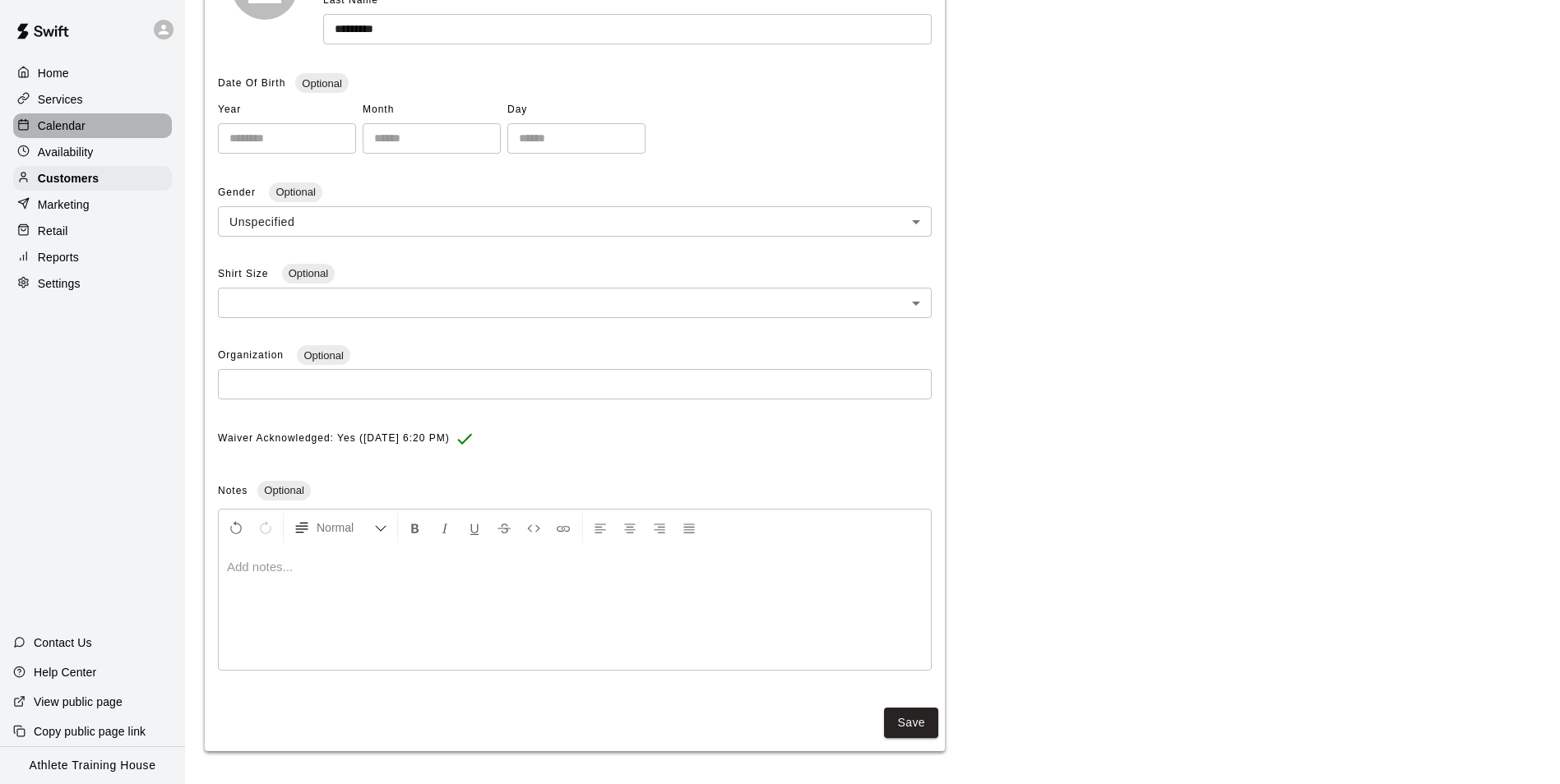
click at [117, 121] on div "Calendar" at bounding box center [92, 126] width 159 height 25
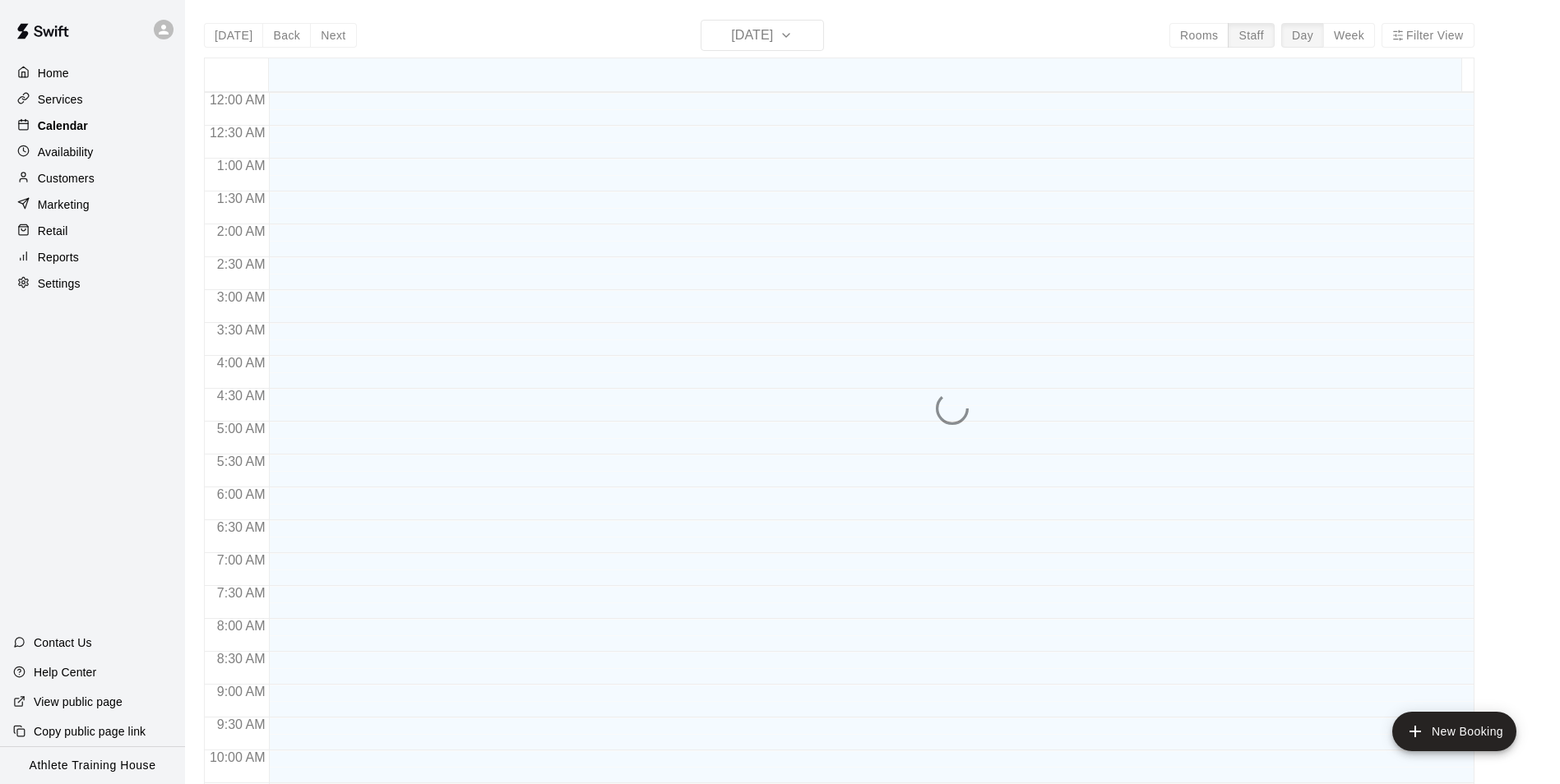
scroll to position [868, 0]
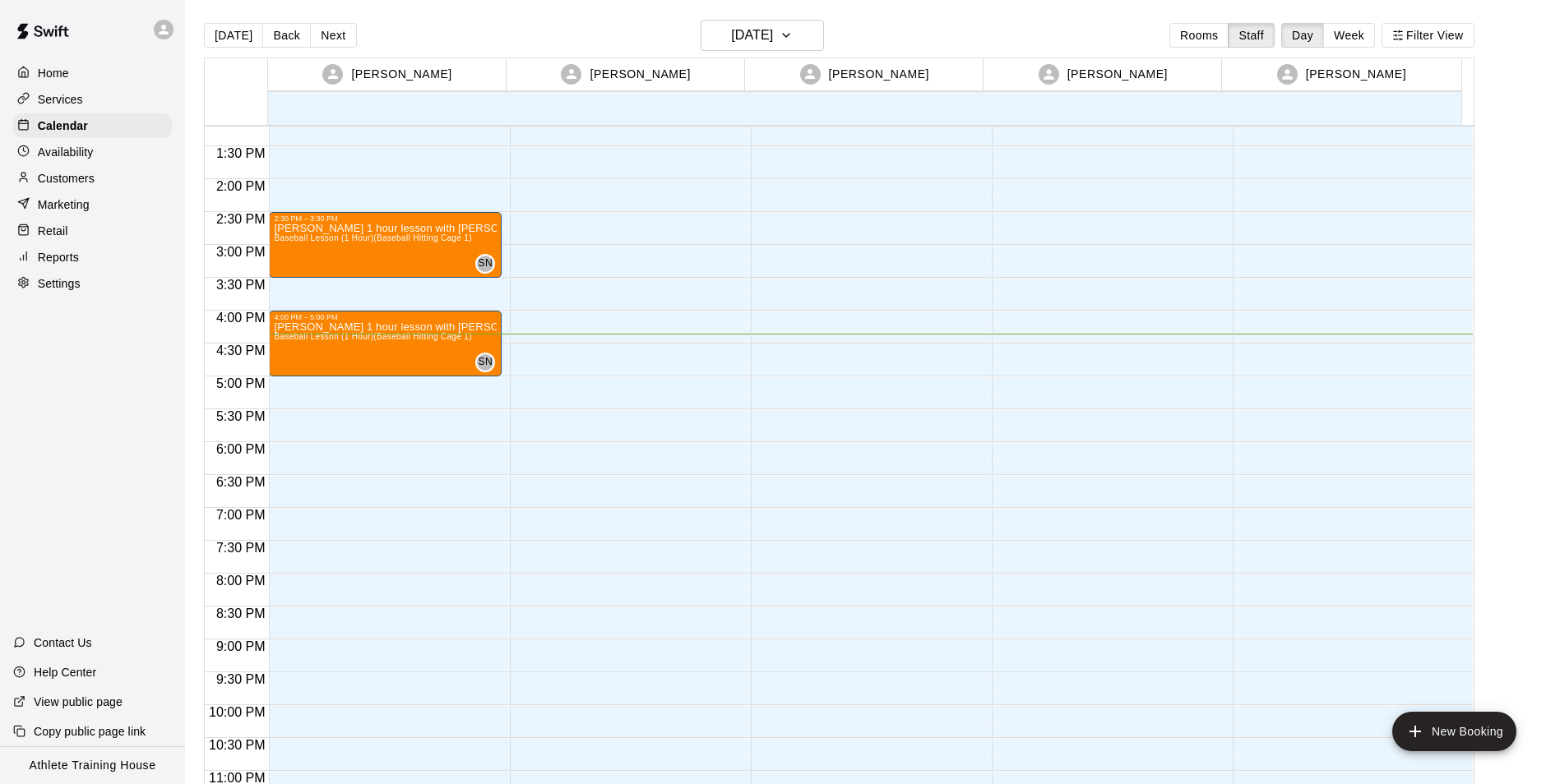
click at [110, 225] on div "Retail" at bounding box center [92, 231] width 159 height 25
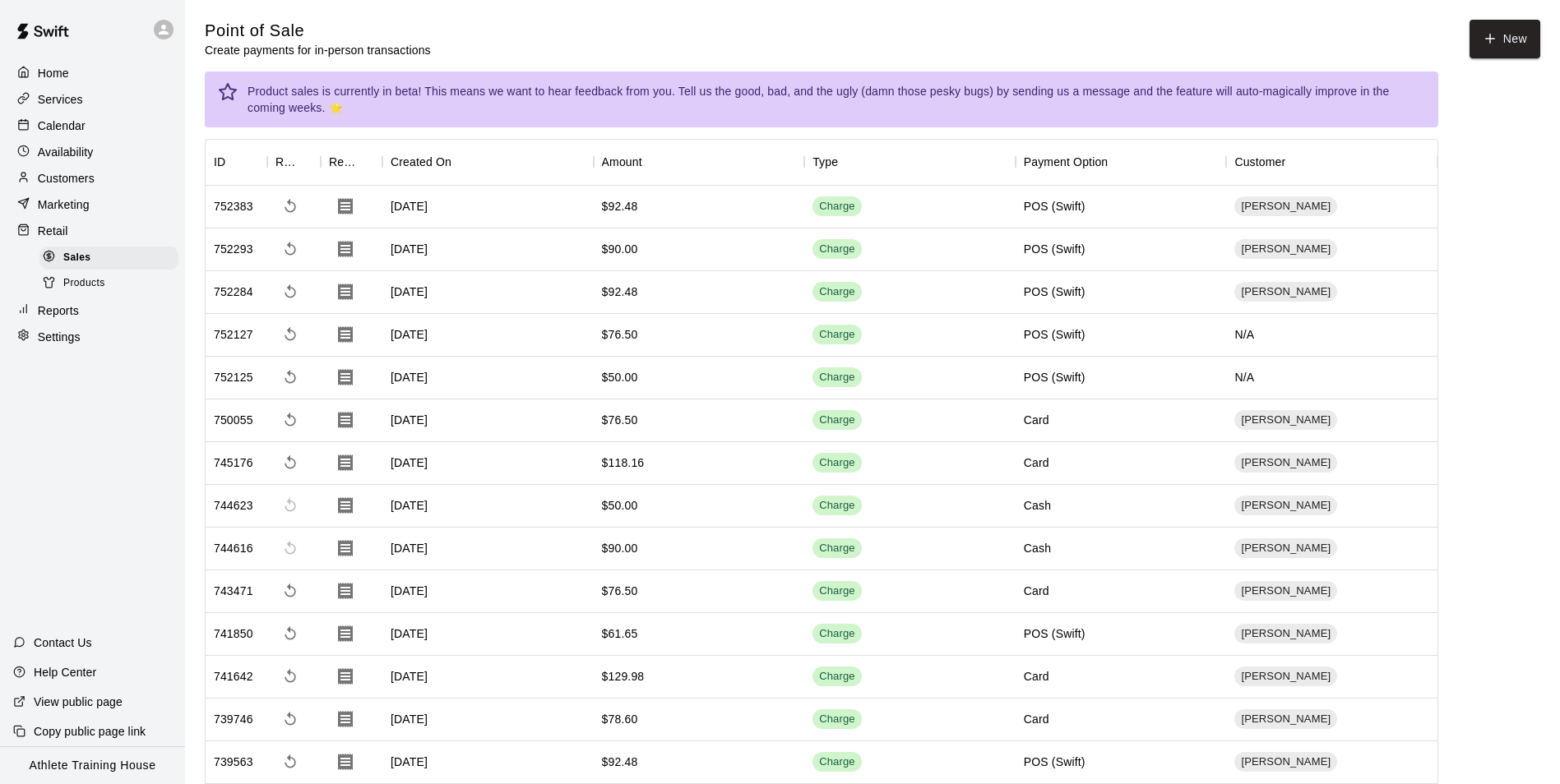
click at [74, 129] on p "Calendar" at bounding box center [62, 126] width 48 height 16
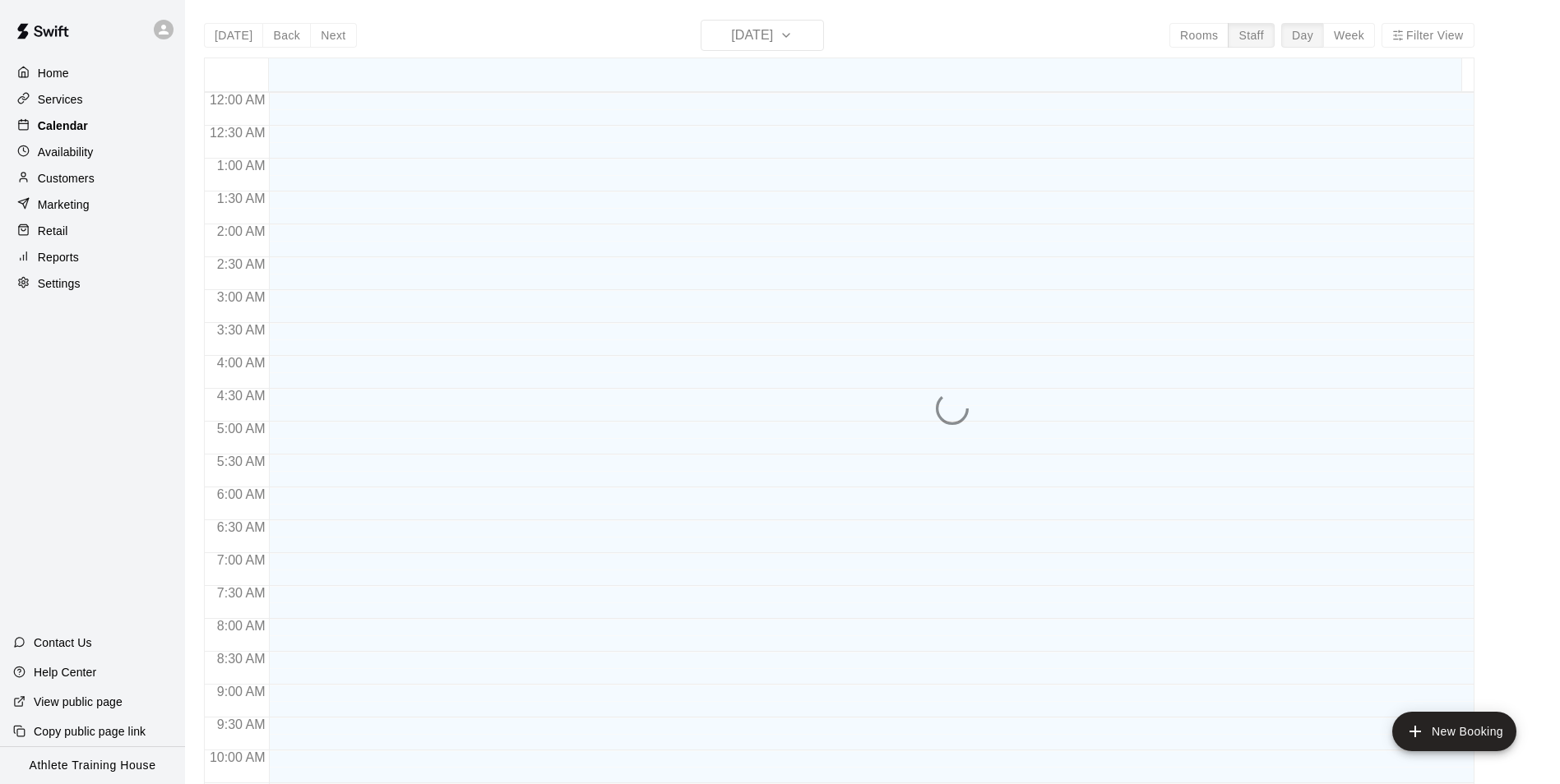
scroll to position [868, 0]
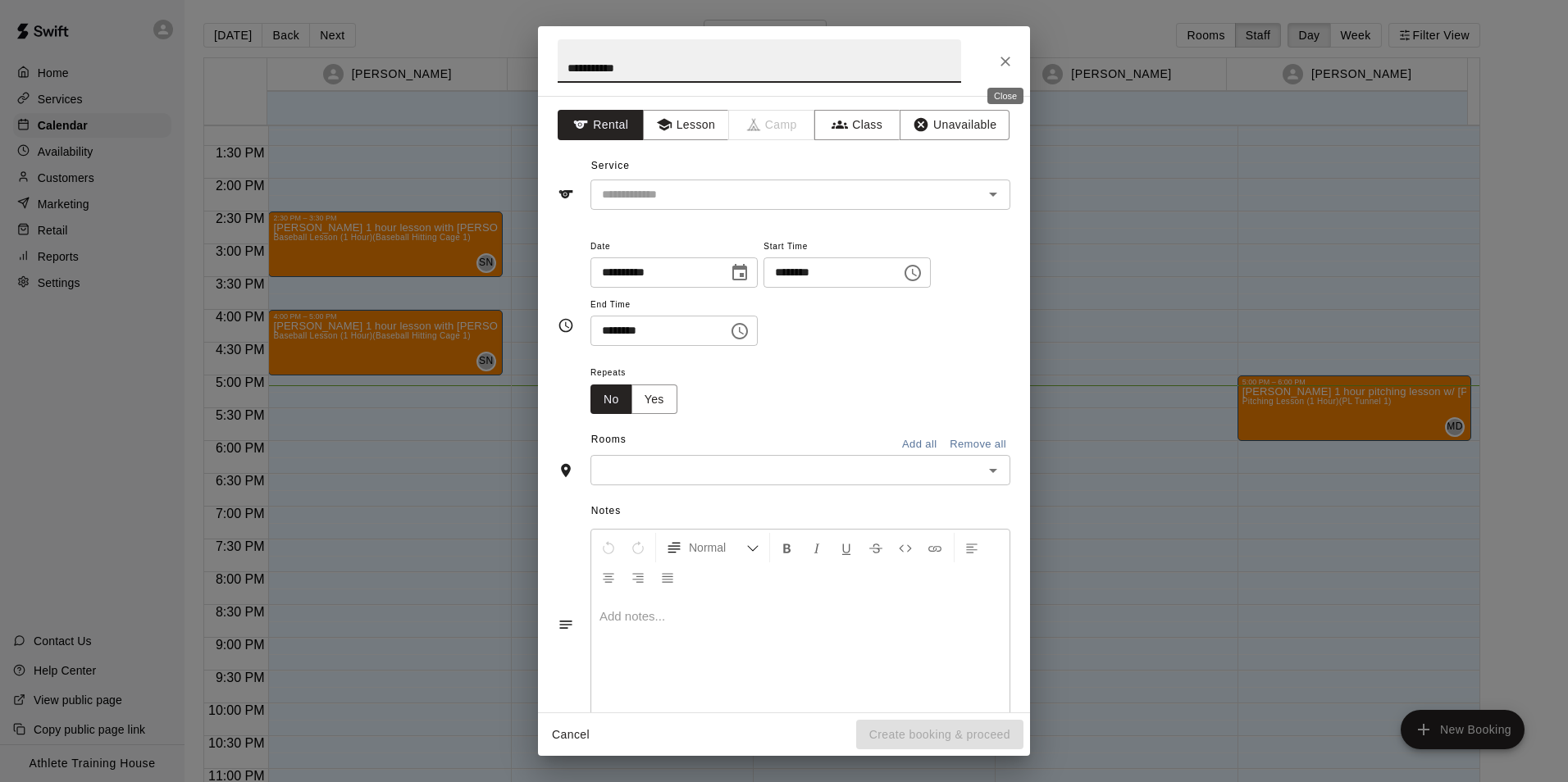
type input "**********"
click at [1009, 62] on icon "Close" at bounding box center [1005, 62] width 16 height 16
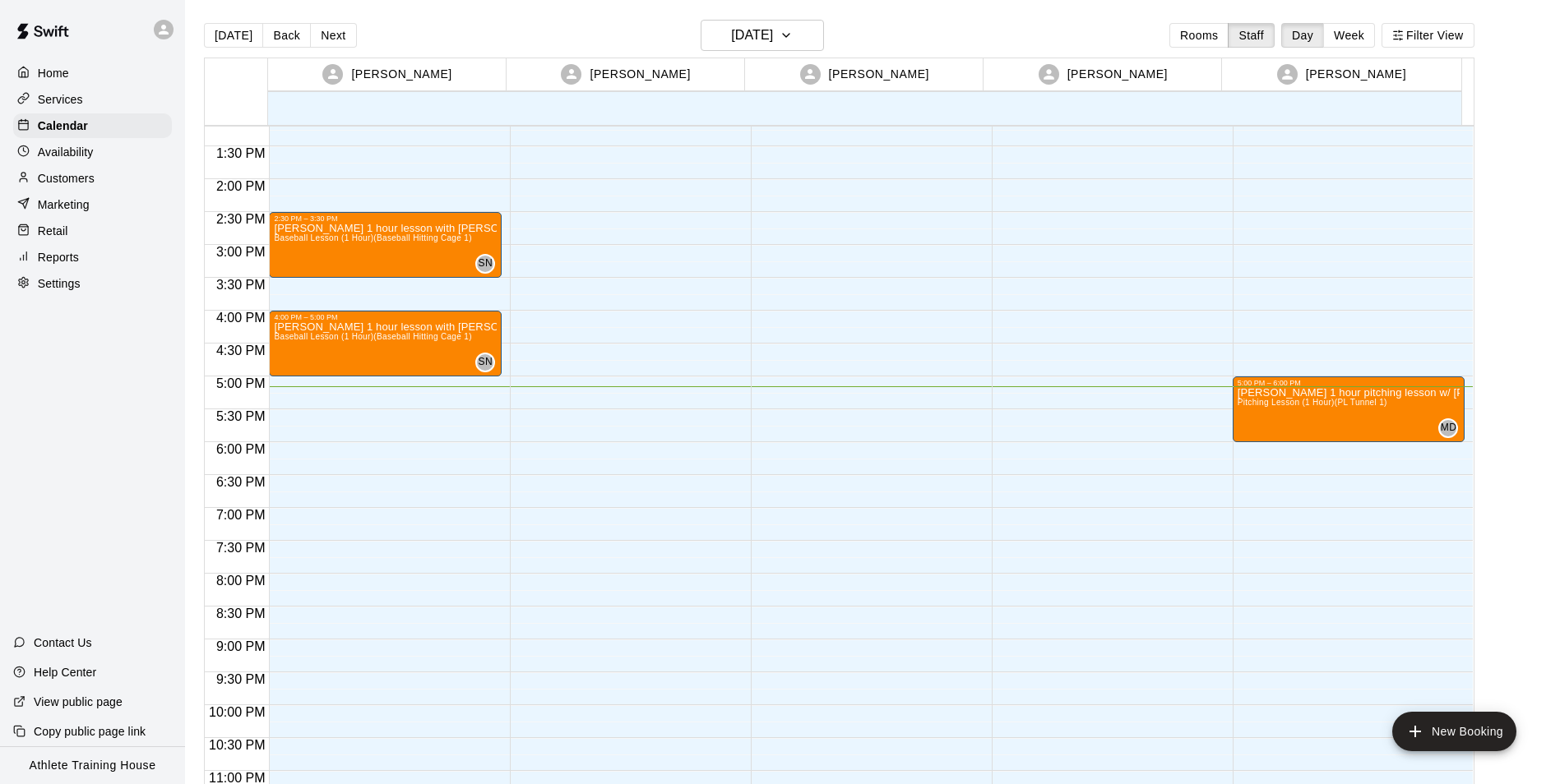
click at [92, 244] on div "Retail" at bounding box center [92, 231] width 159 height 25
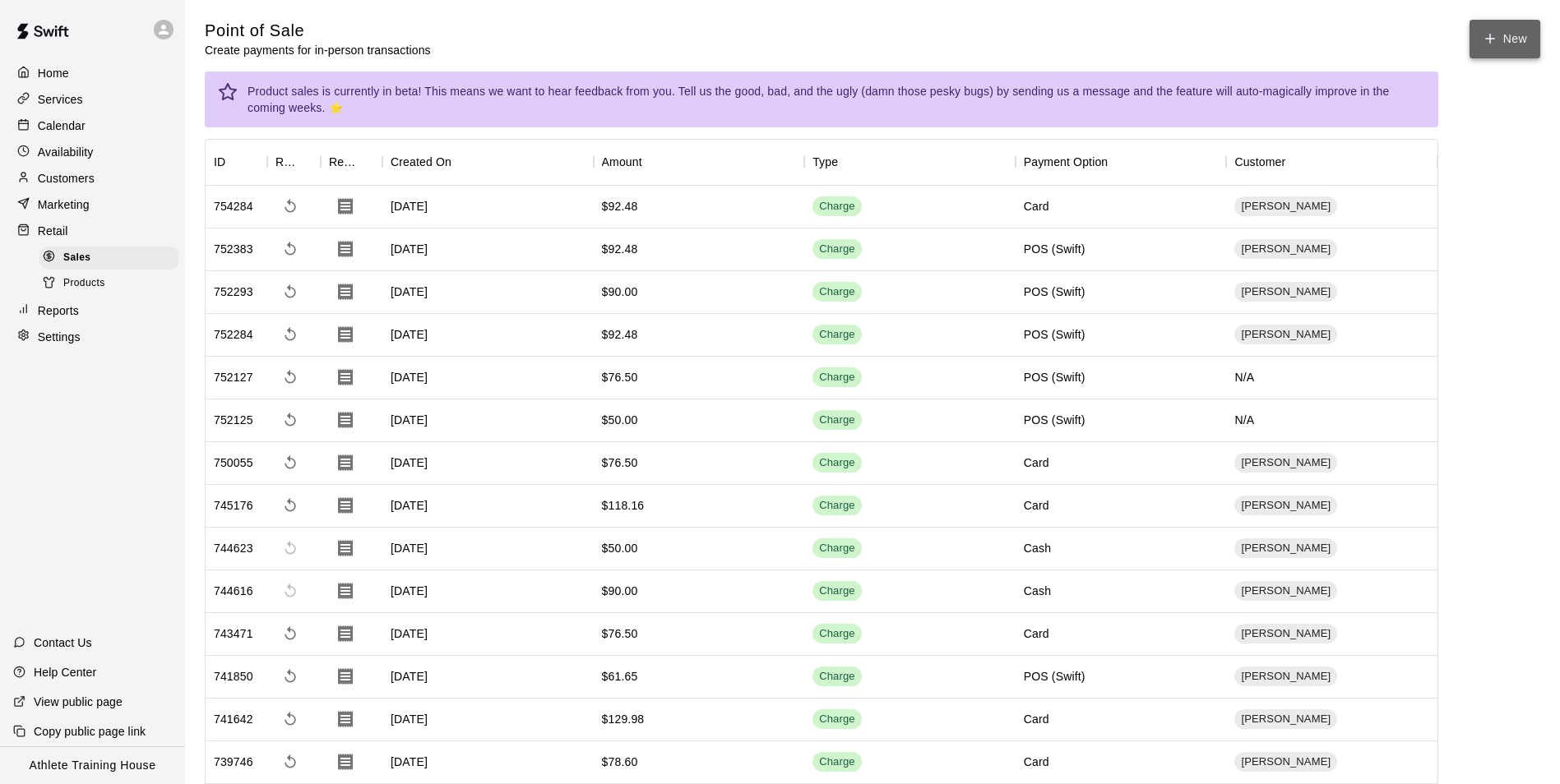
click at [1503, 44] on button "New" at bounding box center [1505, 39] width 71 height 39
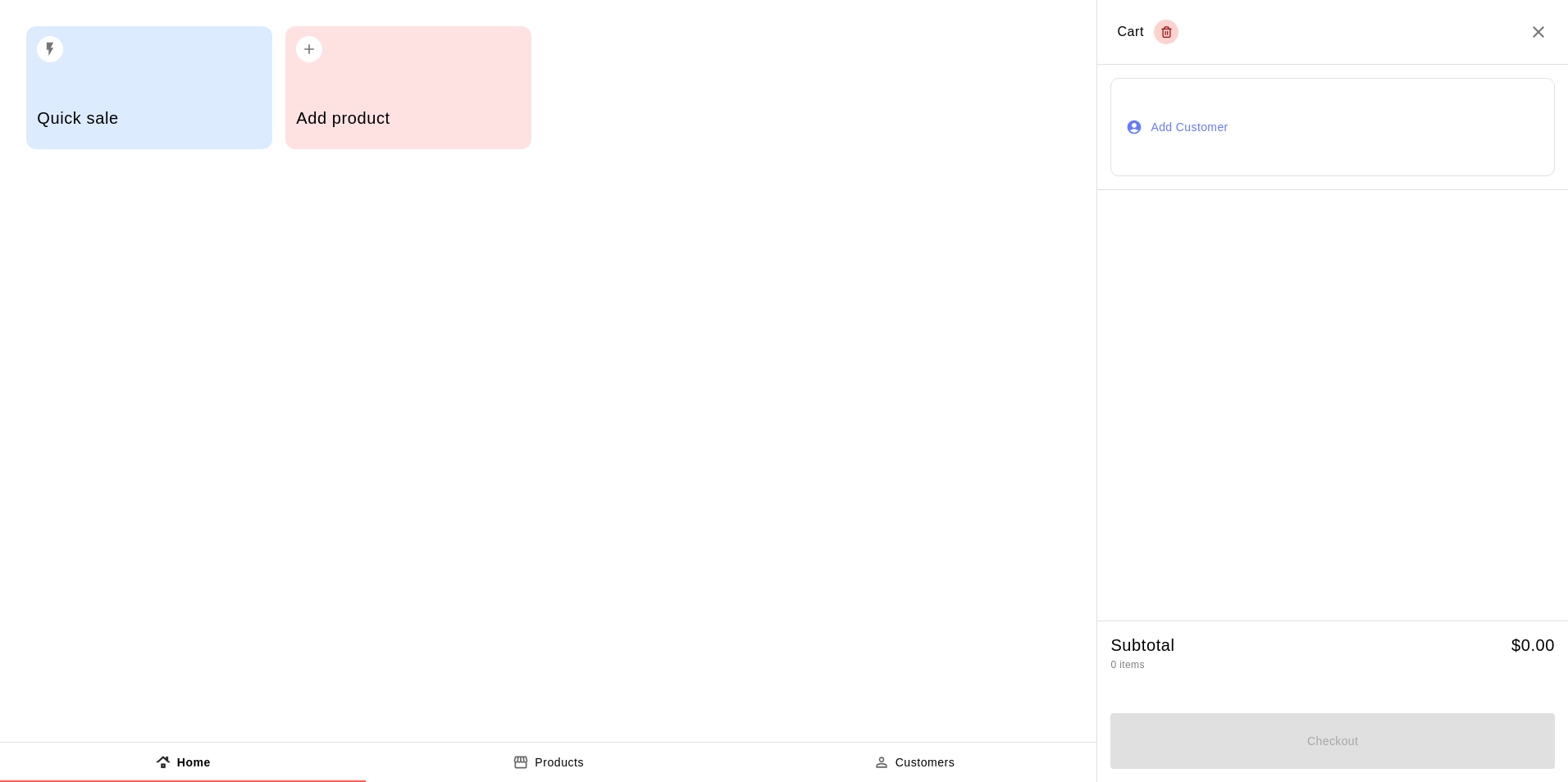
click at [1184, 125] on button "Add Customer" at bounding box center [1332, 127] width 444 height 99
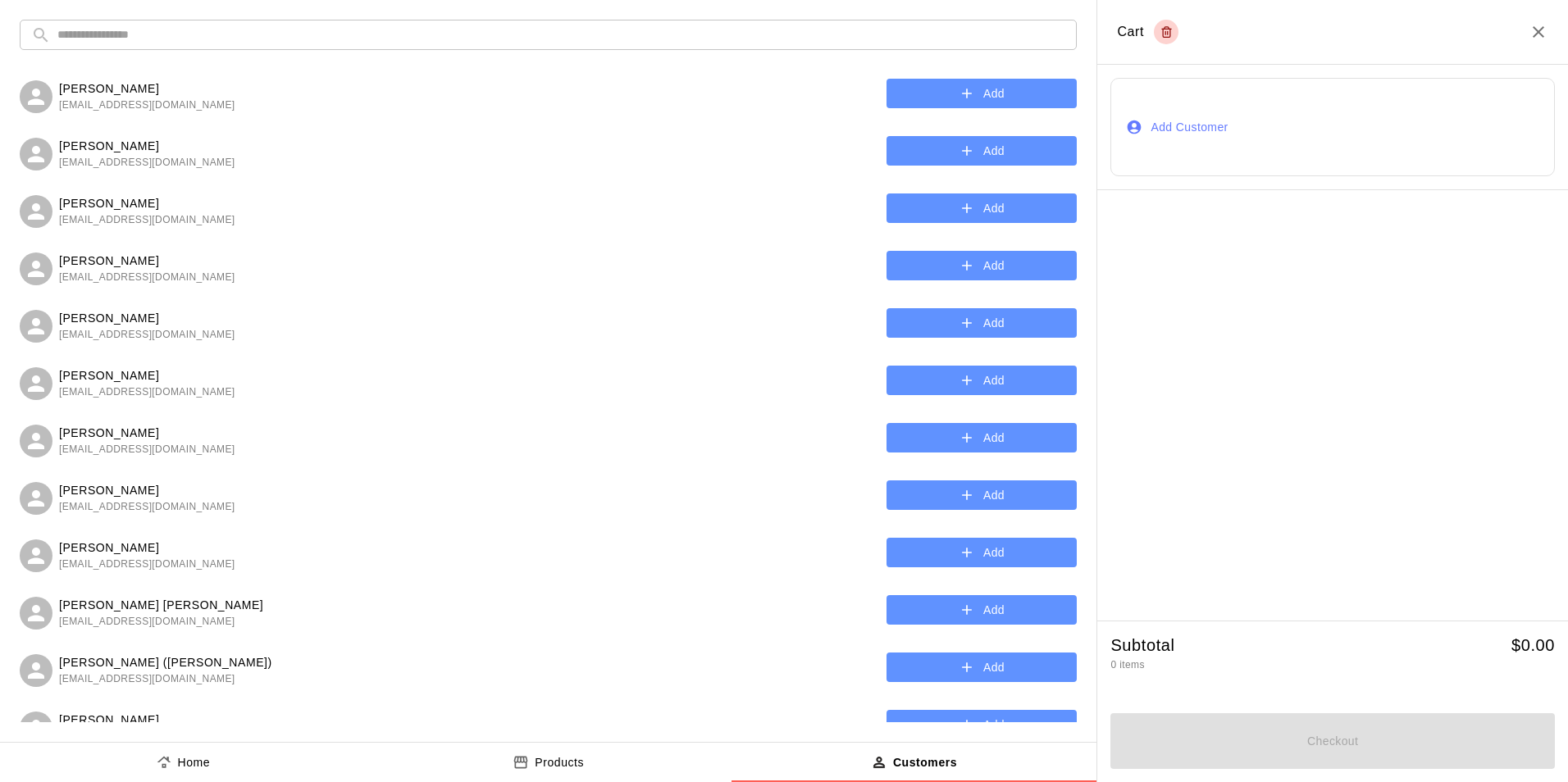
click at [313, 14] on div "​ ​ Jack Fowler scottfowler@comcast.net Add Tucker Stanford shanobanan@aol.com …" at bounding box center [548, 371] width 1097 height 743
click at [329, 37] on input "text" at bounding box center [561, 34] width 1008 height 30
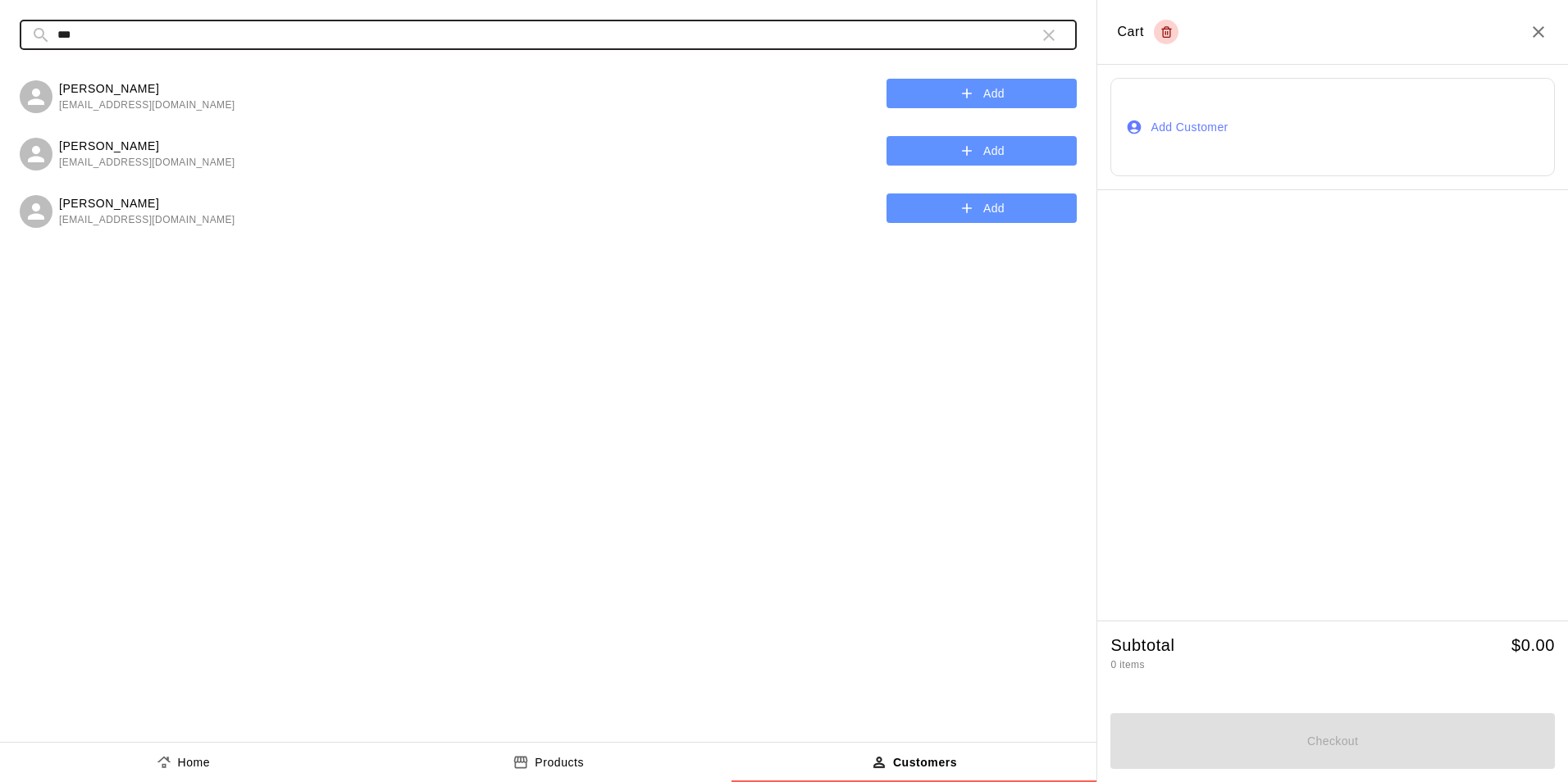
type input "***"
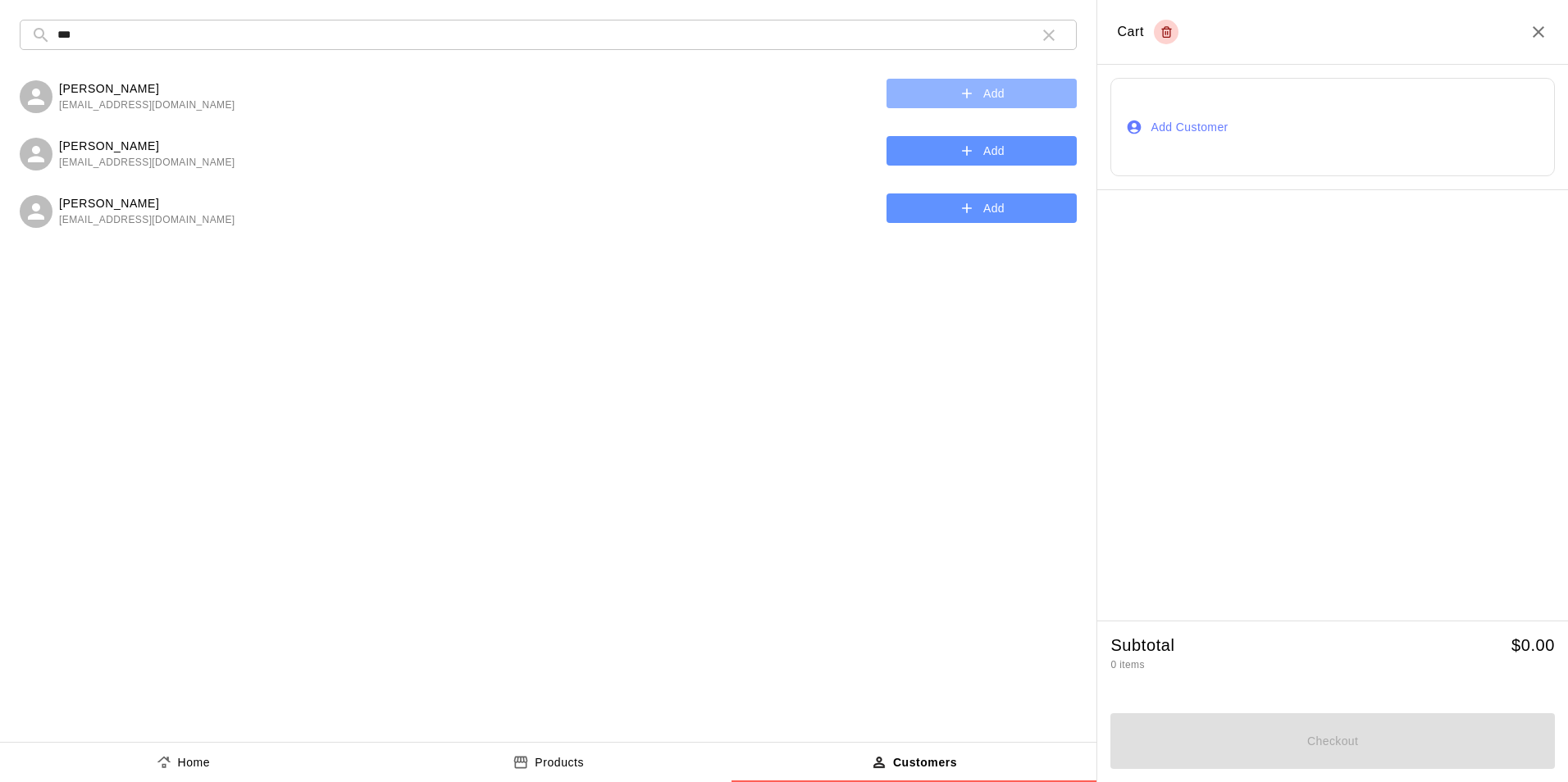
click at [913, 101] on button "Add" at bounding box center [982, 94] width 191 height 30
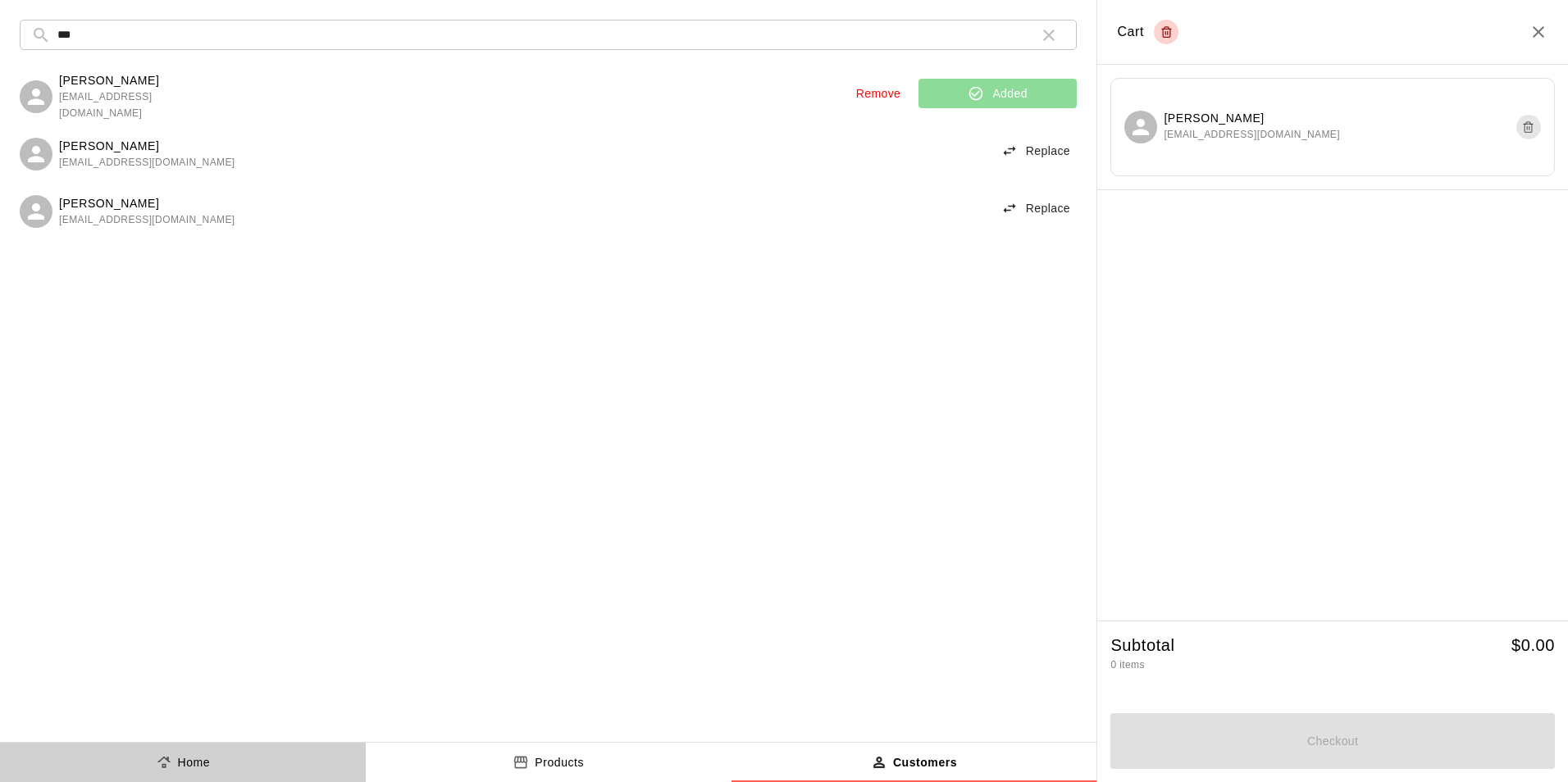
click at [201, 755] on p "Home" at bounding box center [195, 763] width 33 height 17
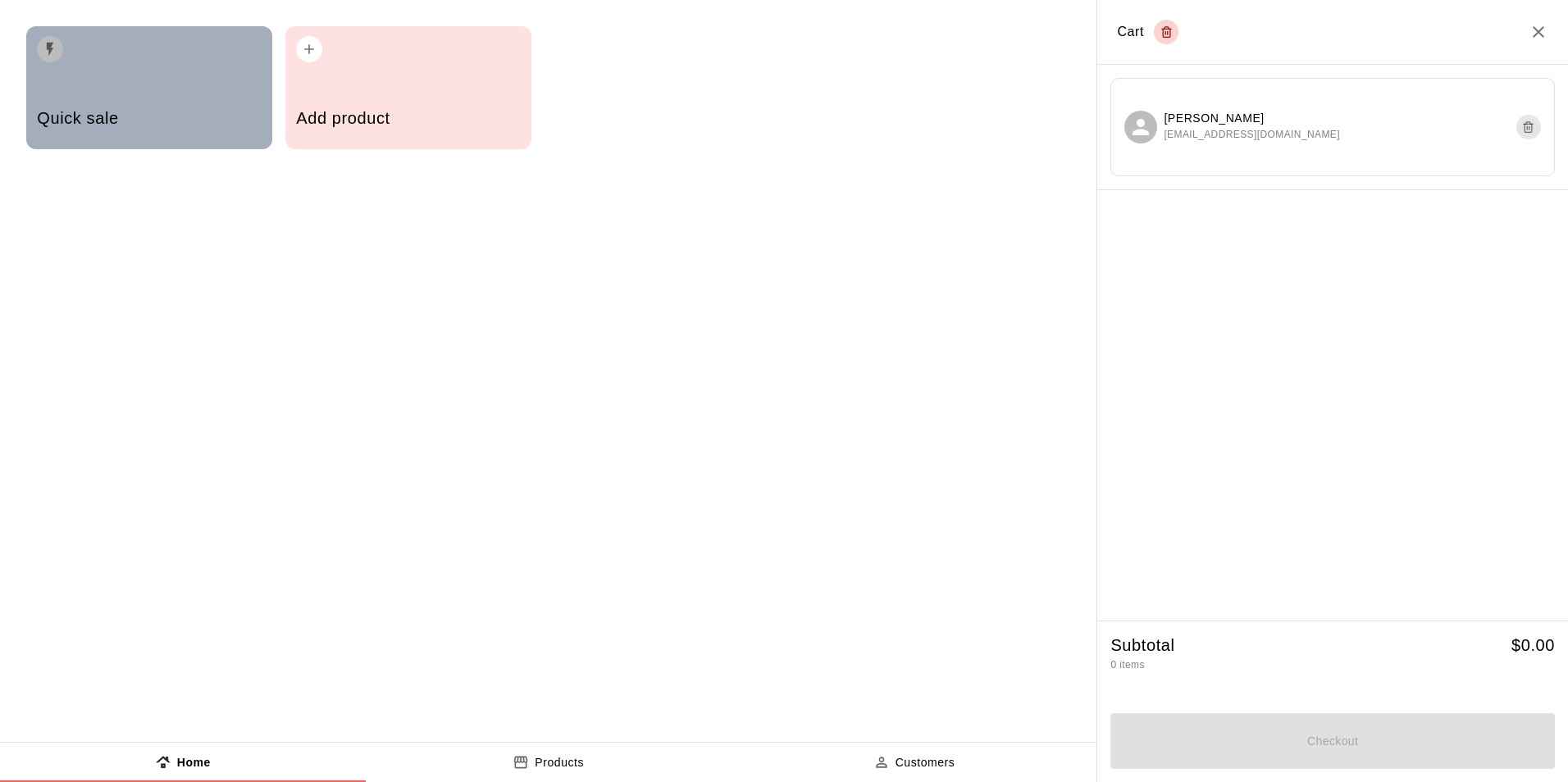
click at [169, 131] on div "Quick sale" at bounding box center [149, 120] width 224 height 58
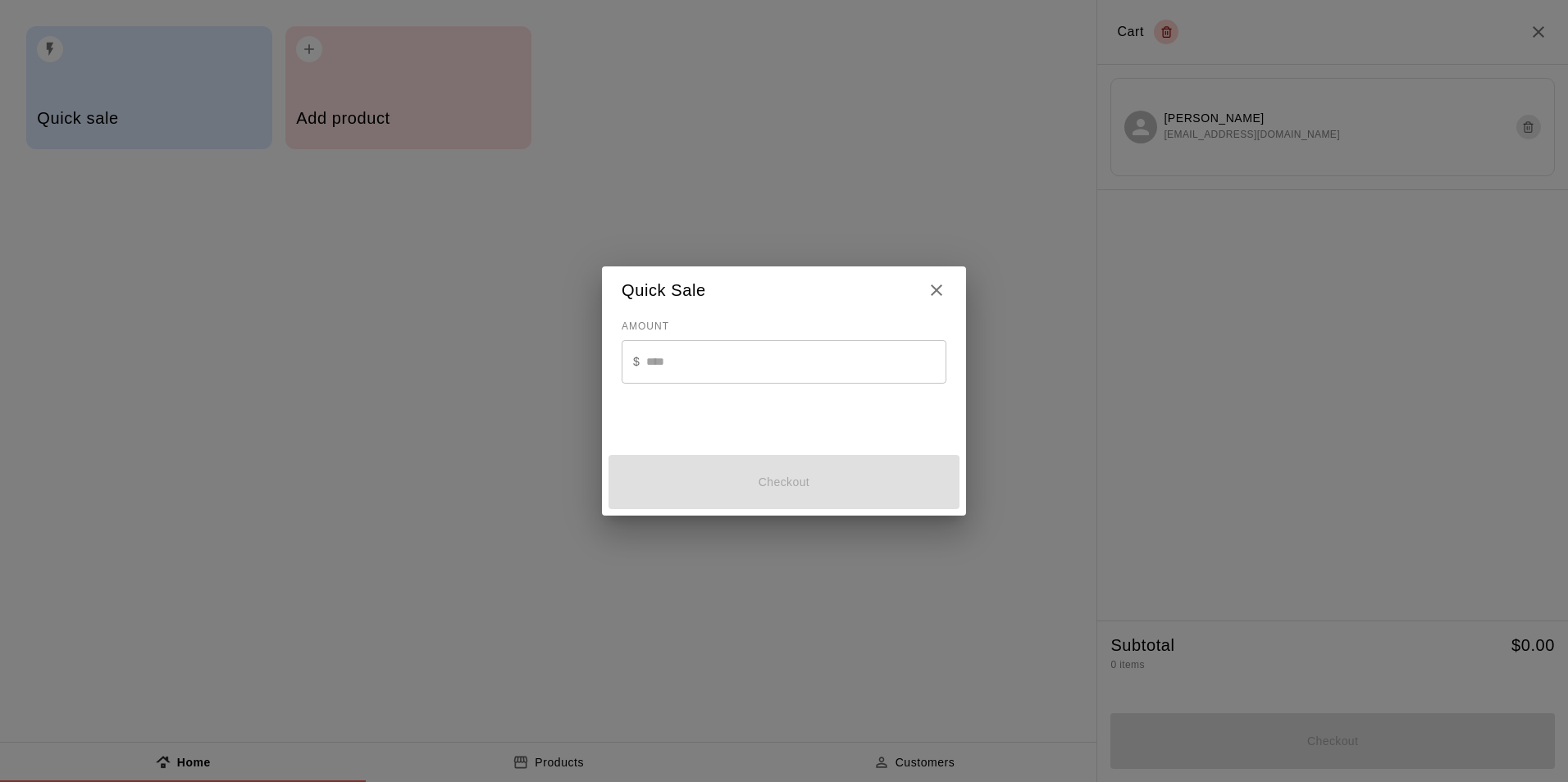
click at [679, 364] on input "text" at bounding box center [796, 361] width 300 height 44
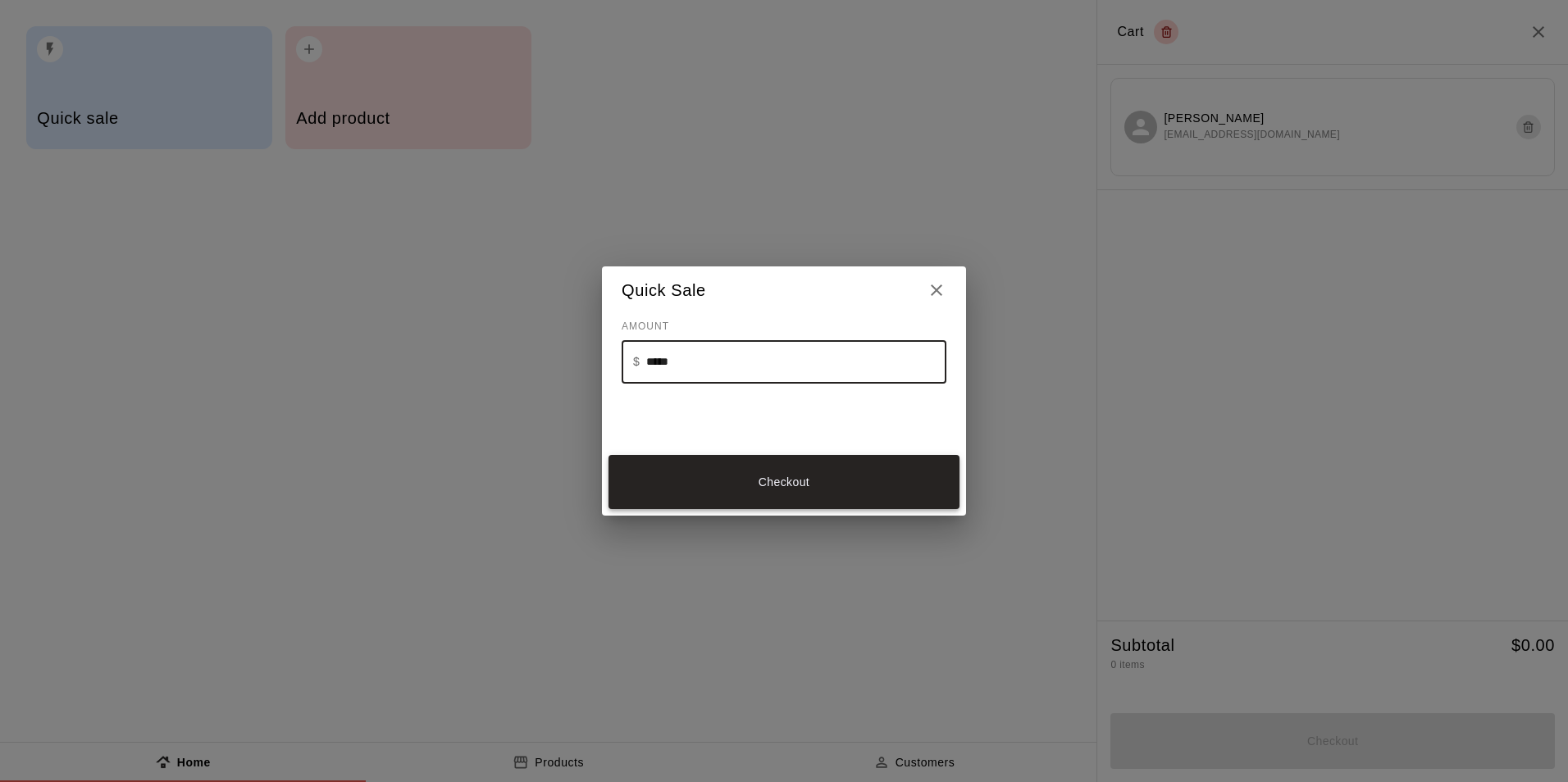
type input "*****"
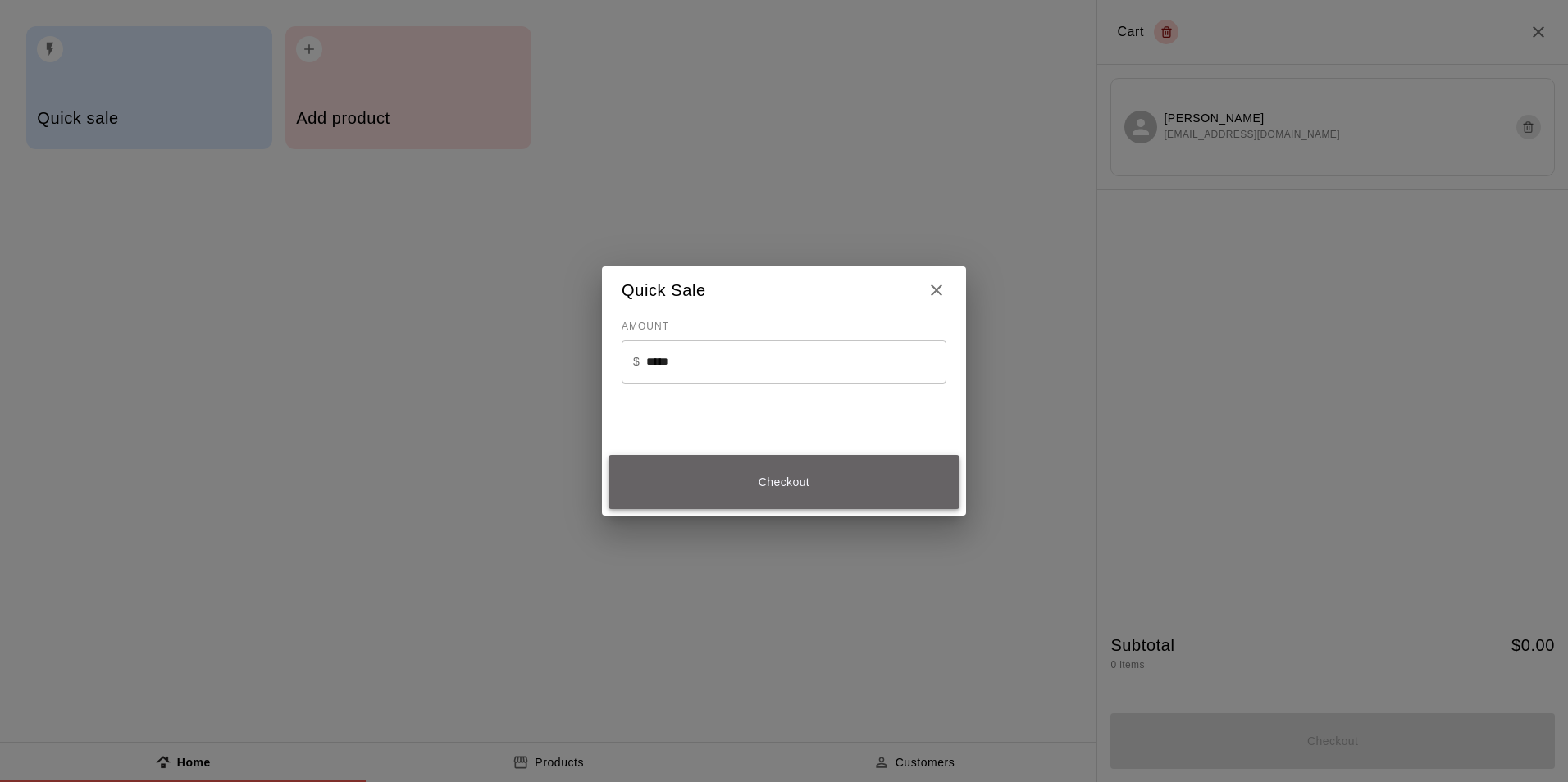
click at [779, 491] on button "Checkout" at bounding box center [784, 482] width 351 height 55
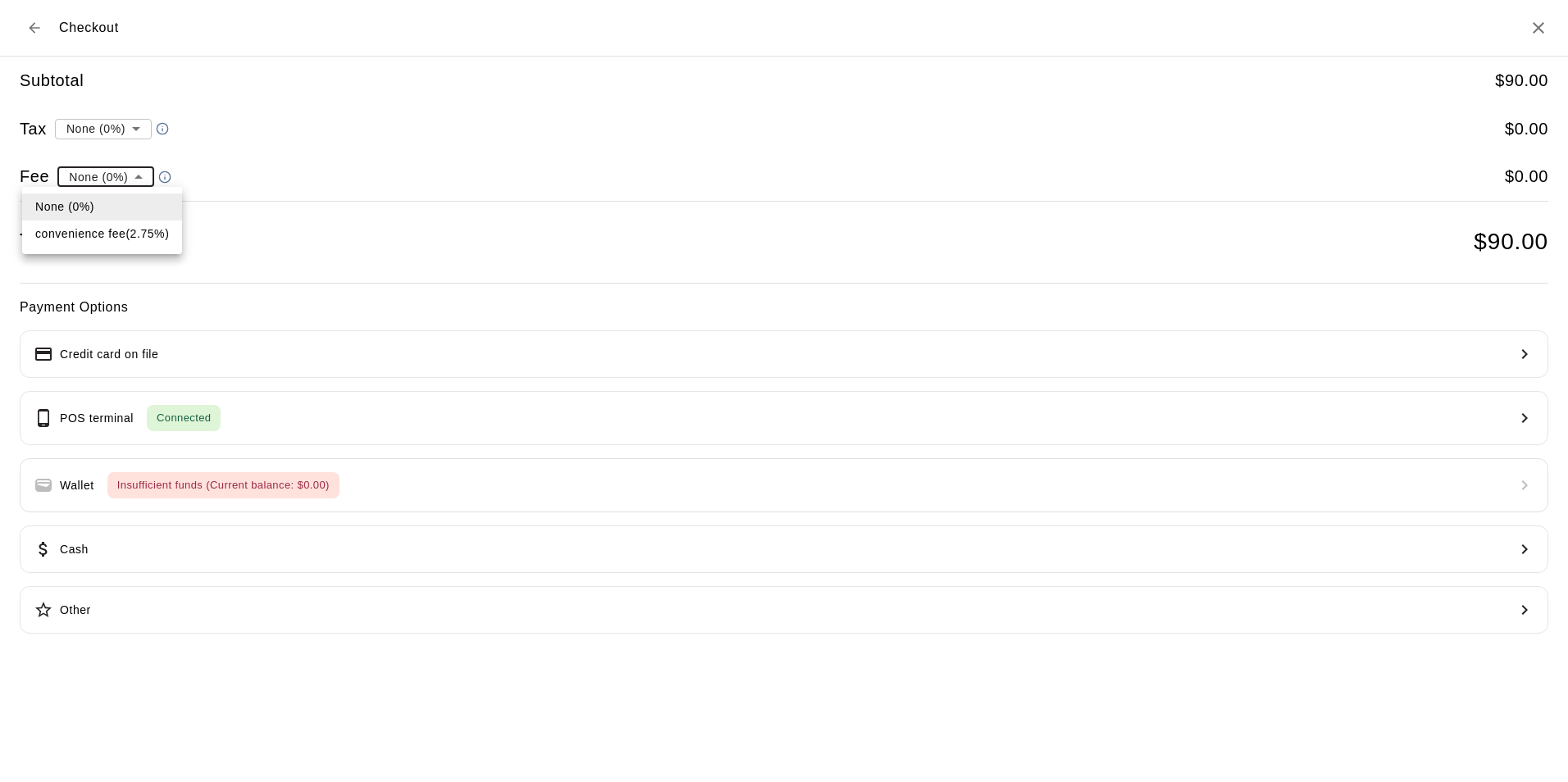
click at [101, 232] on li "convenience fee ( 2.75 % )" at bounding box center [102, 234] width 160 height 27
type input "**********"
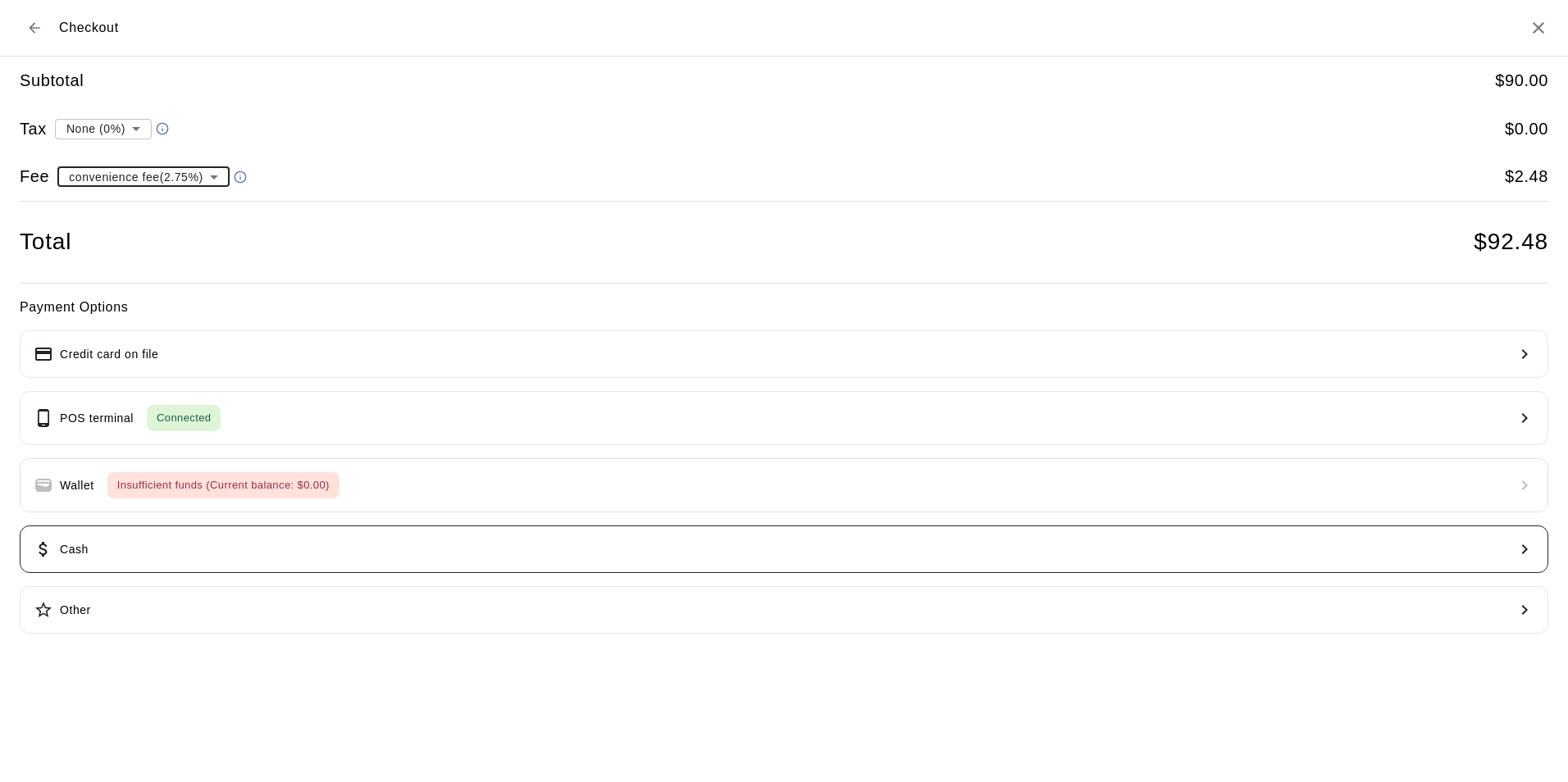
click at [220, 541] on button "Cash" at bounding box center [784, 550] width 1529 height 48
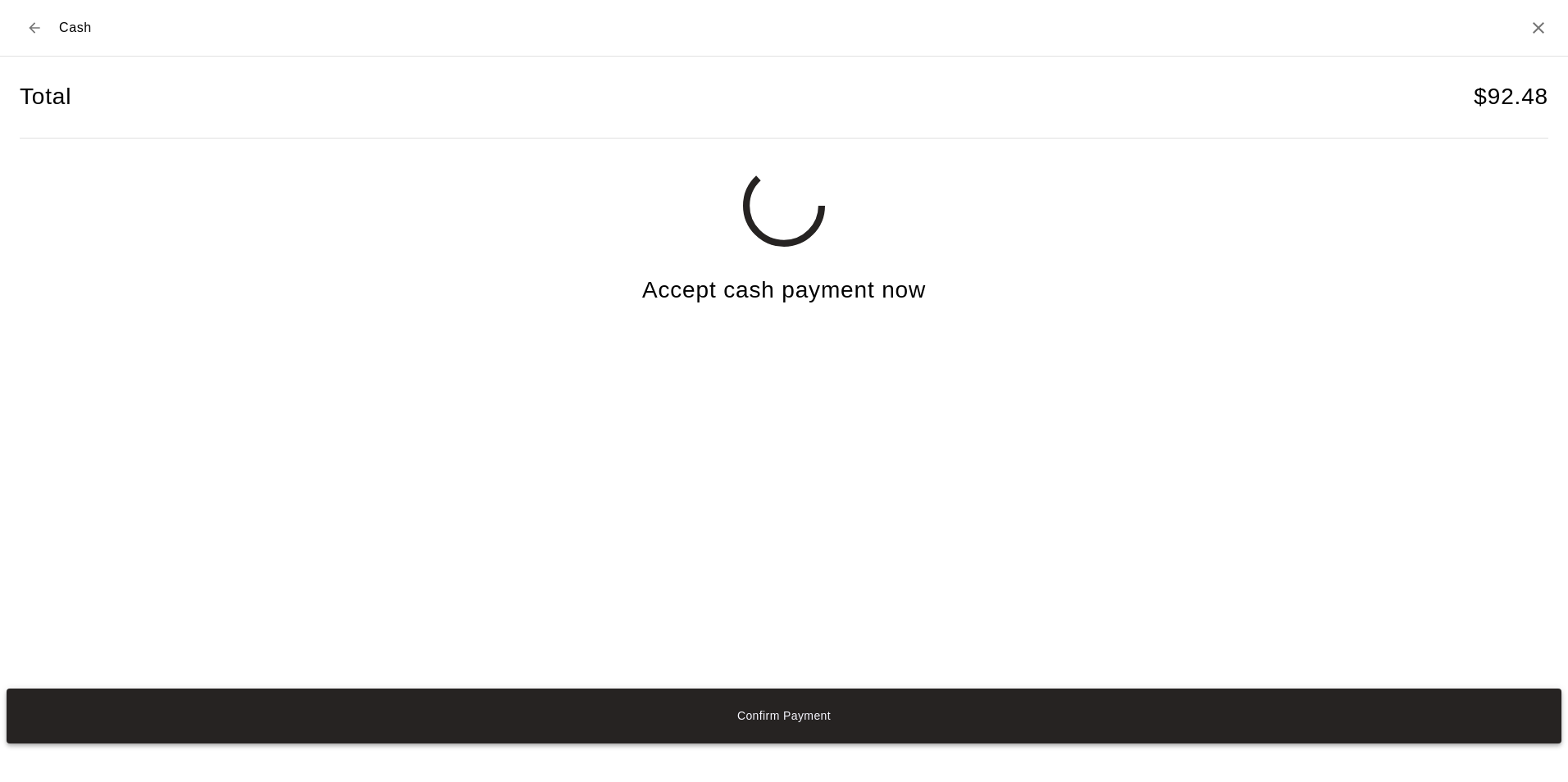
click at [776, 712] on button "Confirm Payment" at bounding box center [784, 716] width 1555 height 55
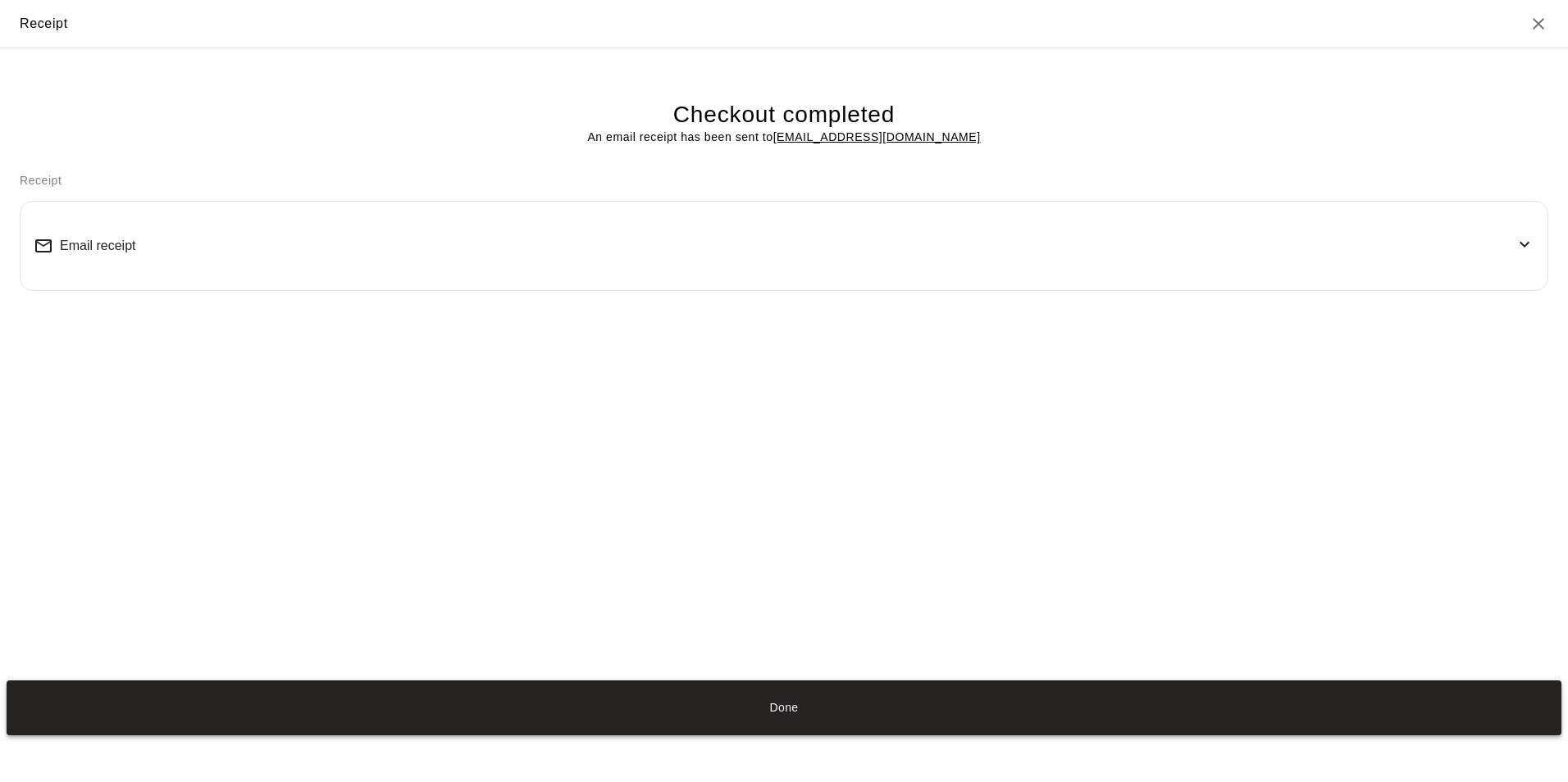
click at [773, 705] on button "Done" at bounding box center [784, 708] width 1555 height 55
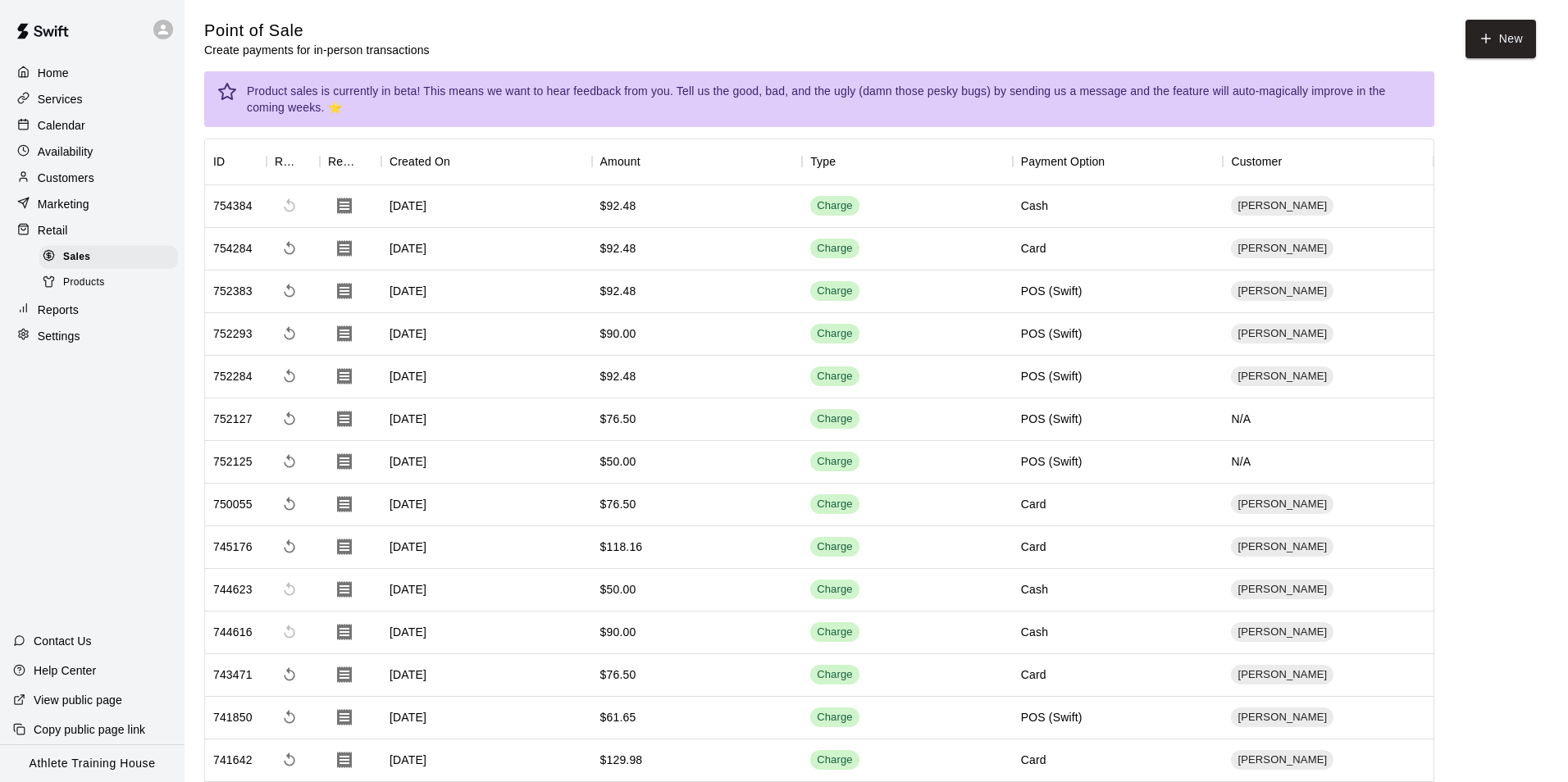
click at [793, 711] on button "Done" at bounding box center [784, 708] width 1555 height 55
click at [781, 713] on button "Done" at bounding box center [784, 708] width 1555 height 55
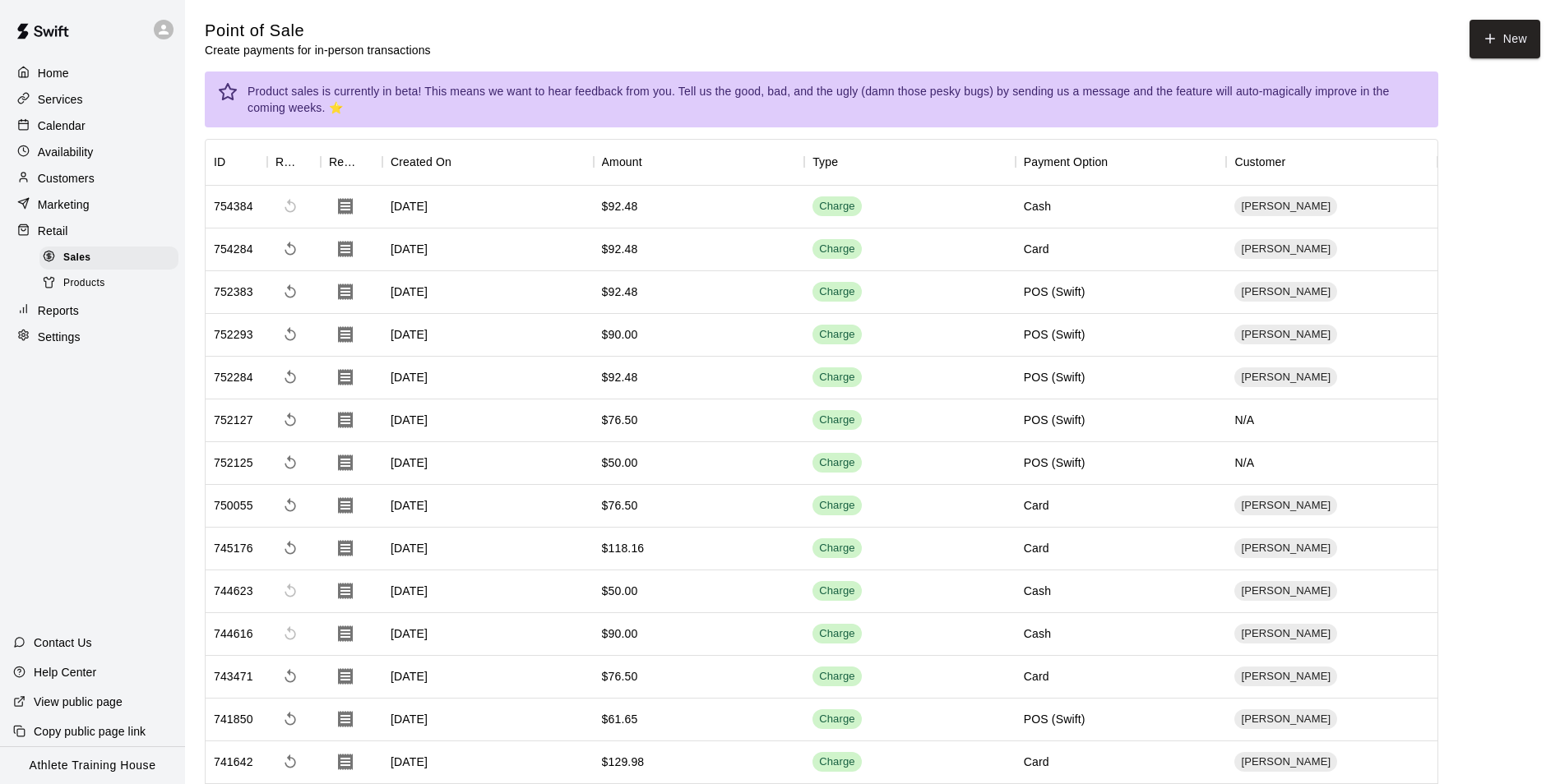
click at [40, 121] on p "Calendar" at bounding box center [62, 126] width 48 height 16
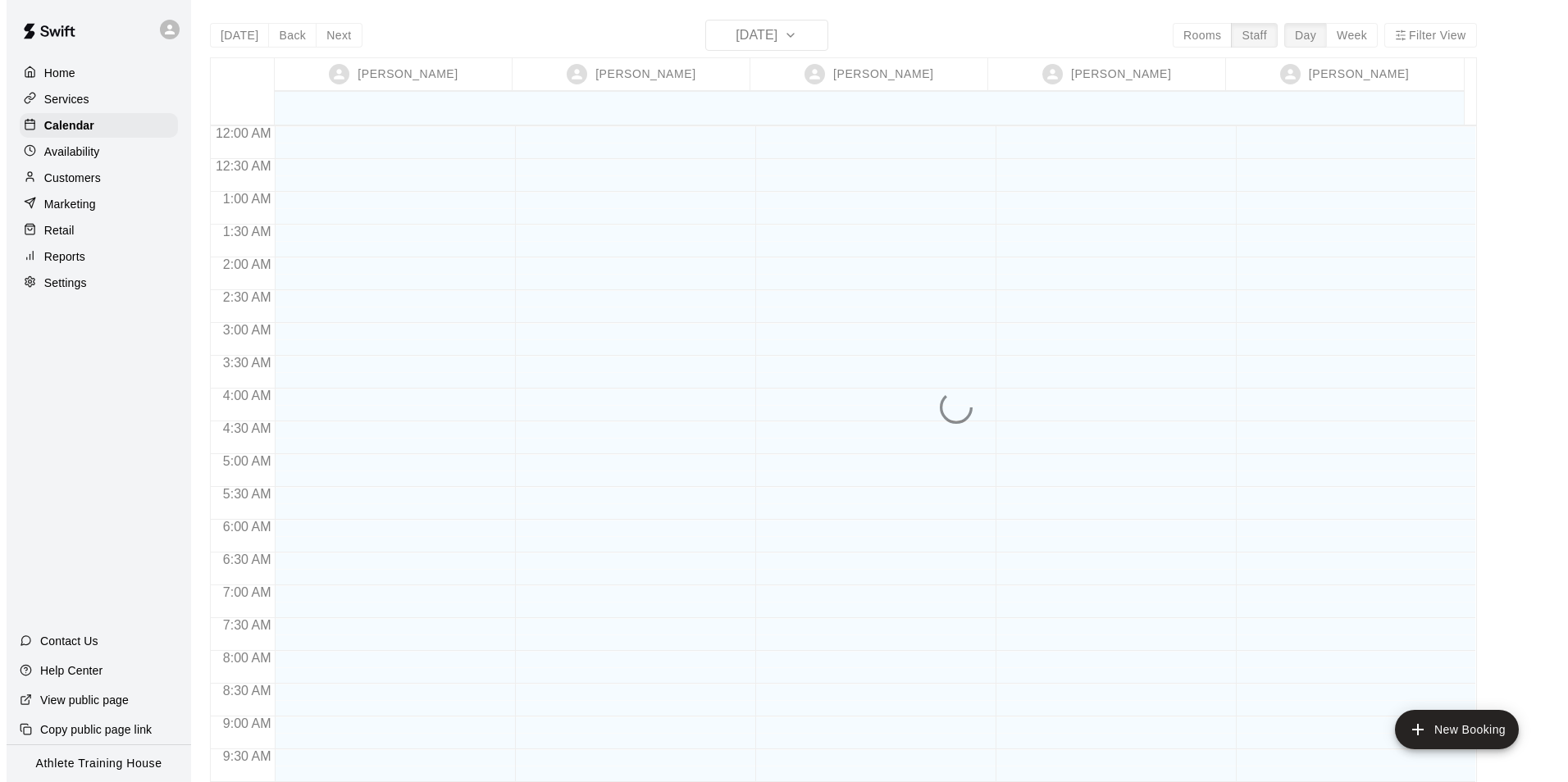
scroll to position [899, 0]
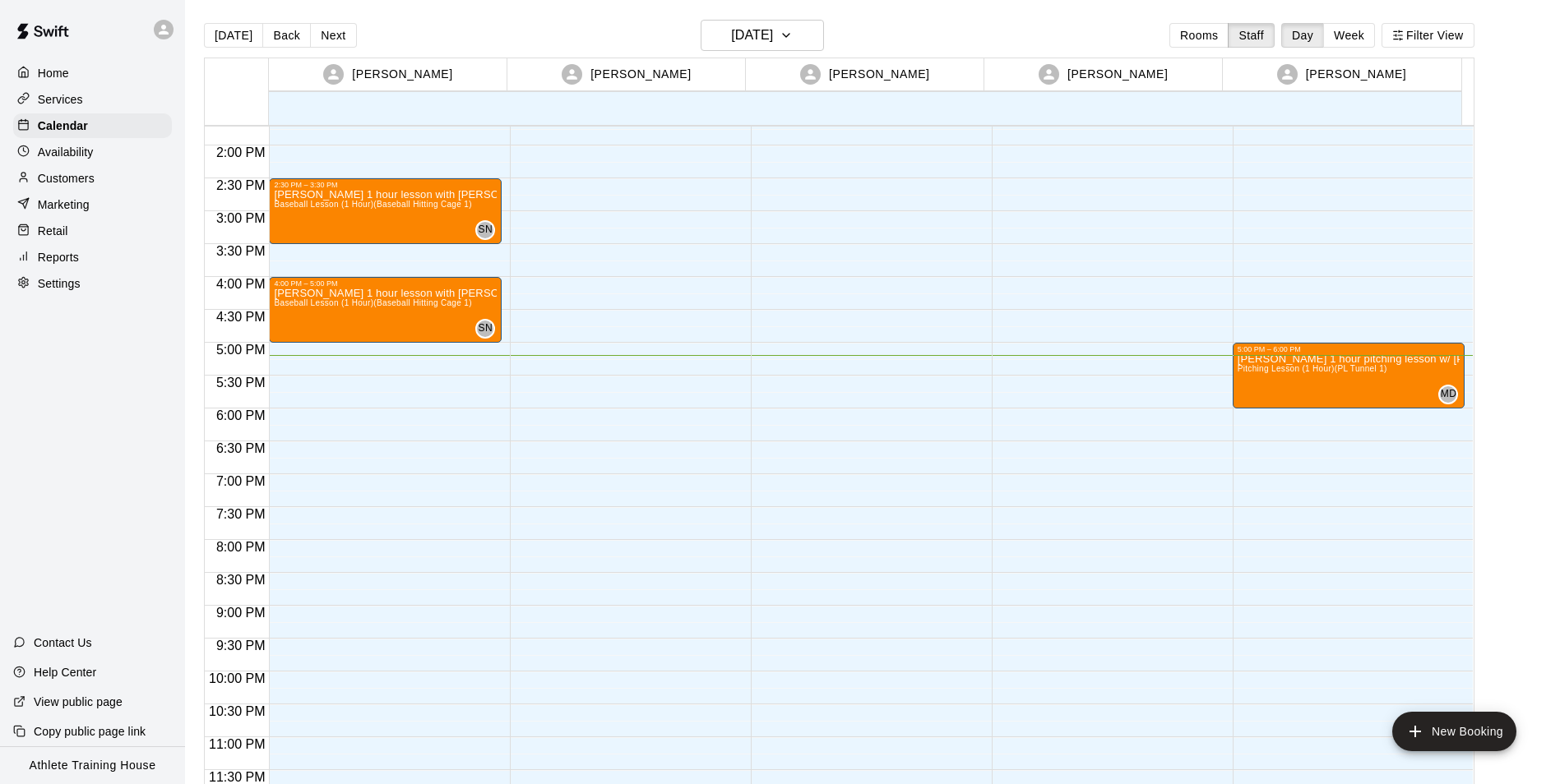
click at [1293, 277] on div "5:00 PM – 6:00 PM Levi Tafoya 1 hour pitching lesson w/ Marshall Pitching Lesso…" at bounding box center [1349, 14] width 233 height 1579
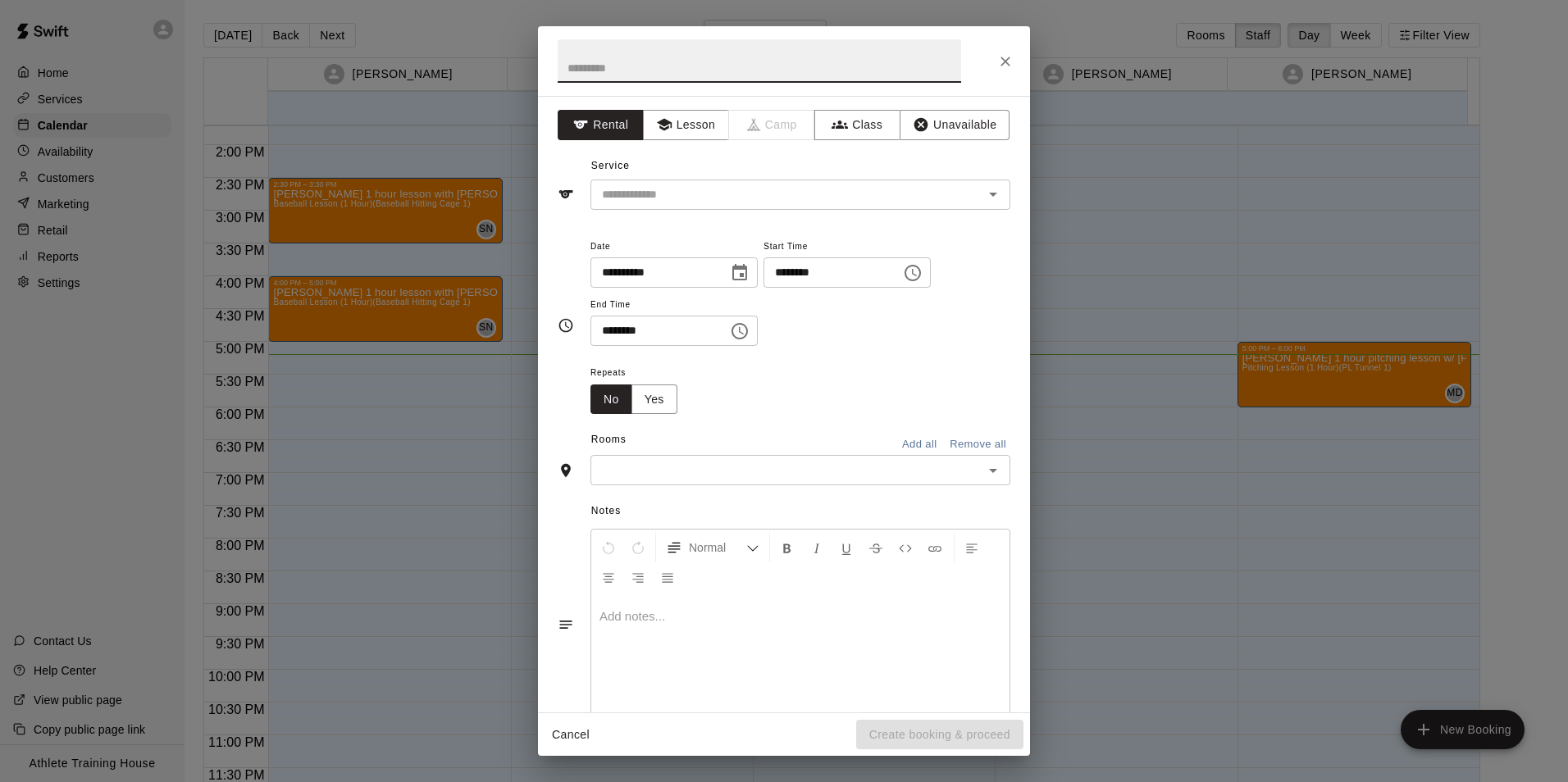
click at [1005, 67] on icon "Close" at bounding box center [1005, 62] width 16 height 16
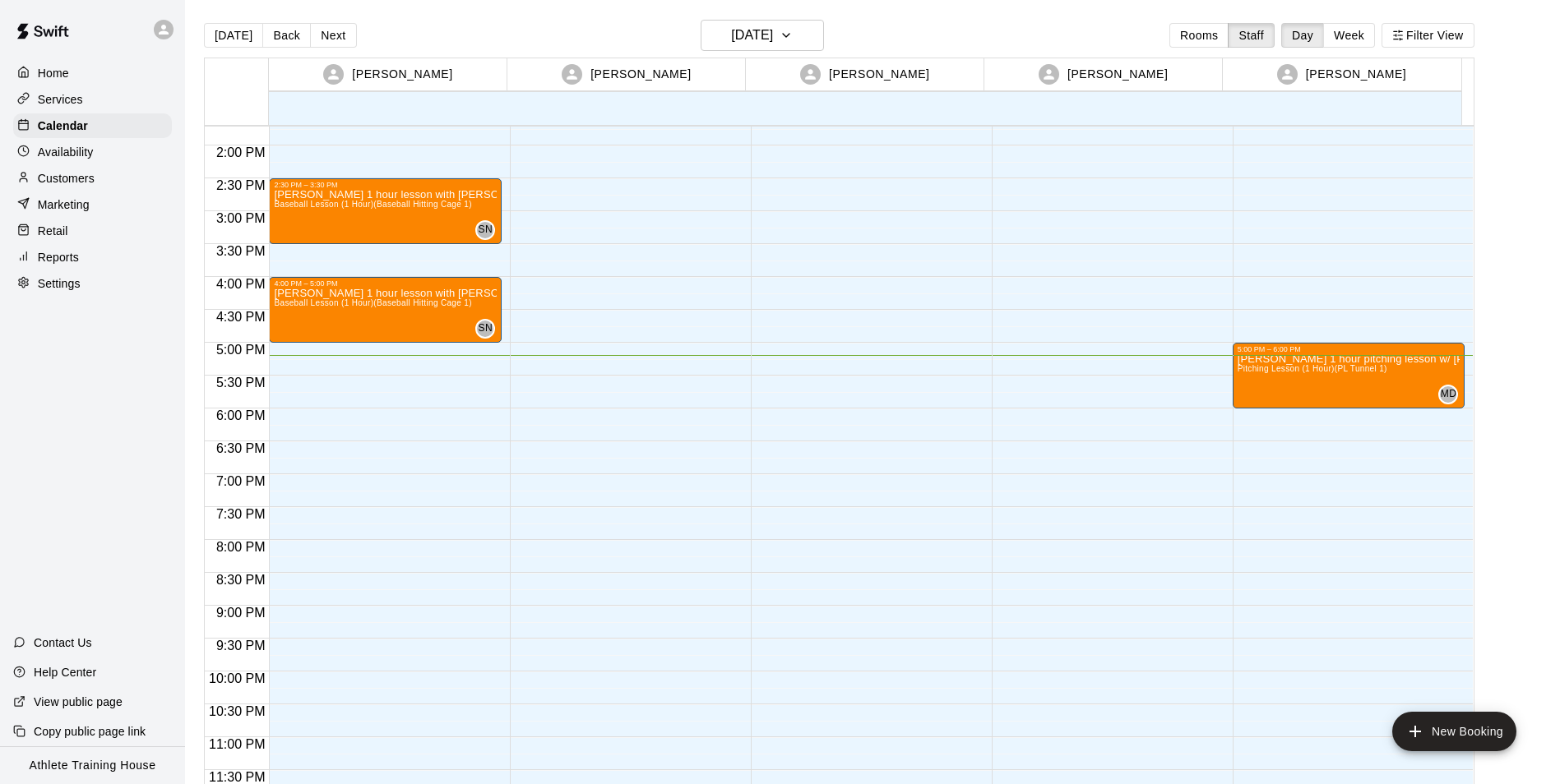
click at [1269, 278] on div "5:00 PM – 6:00 PM Levi Tafoya 1 hour pitching lesson w/ Marshall Pitching Lesso…" at bounding box center [1349, 14] width 233 height 1579
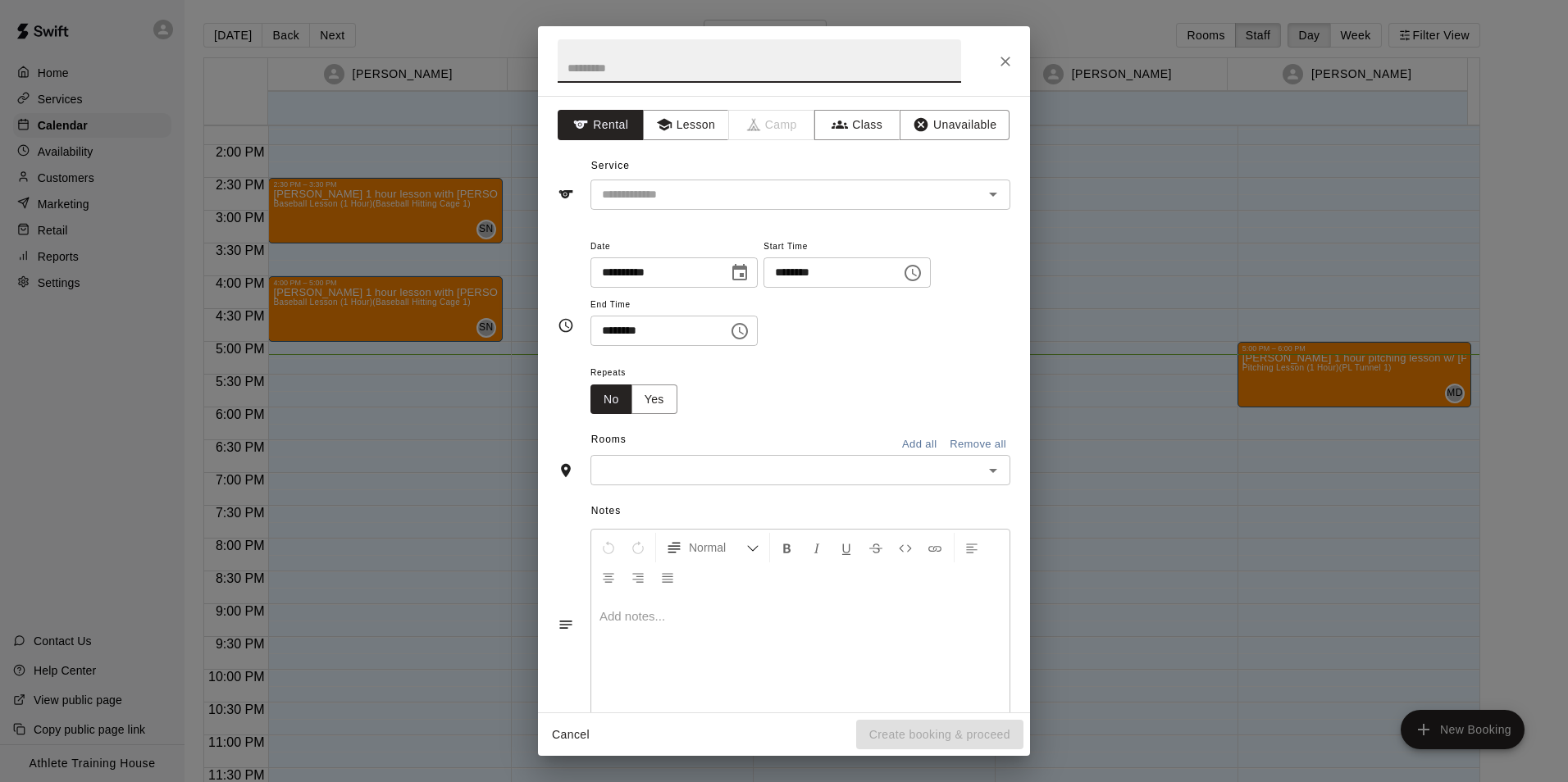
click at [810, 64] on input "text" at bounding box center [759, 61] width 403 height 44
click at [778, 70] on input "**********" at bounding box center [759, 61] width 403 height 44
type input "**********"
click at [644, 128] on button "Lesson" at bounding box center [686, 125] width 86 height 30
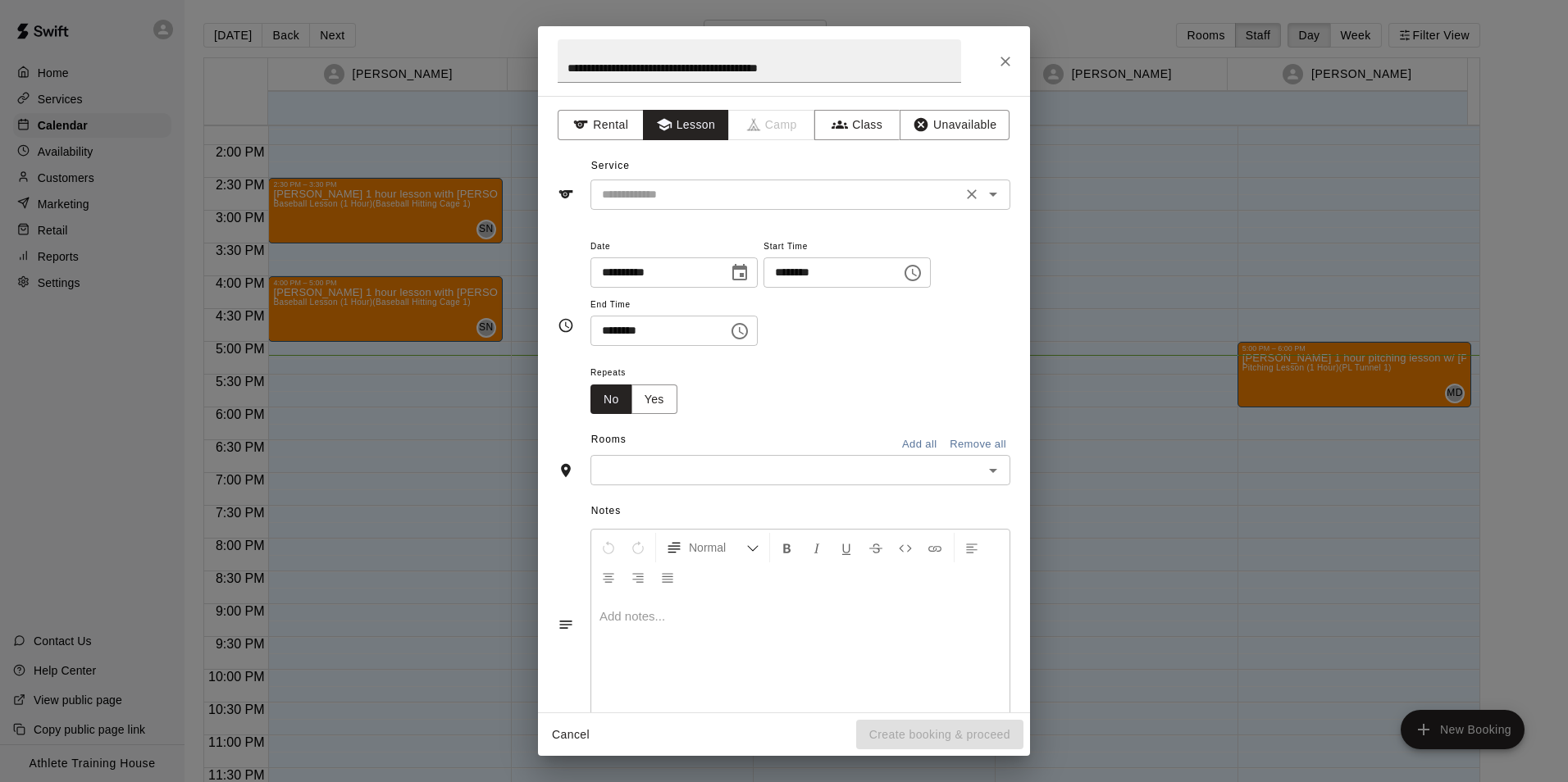
click at [683, 190] on input "text" at bounding box center [776, 195] width 361 height 21
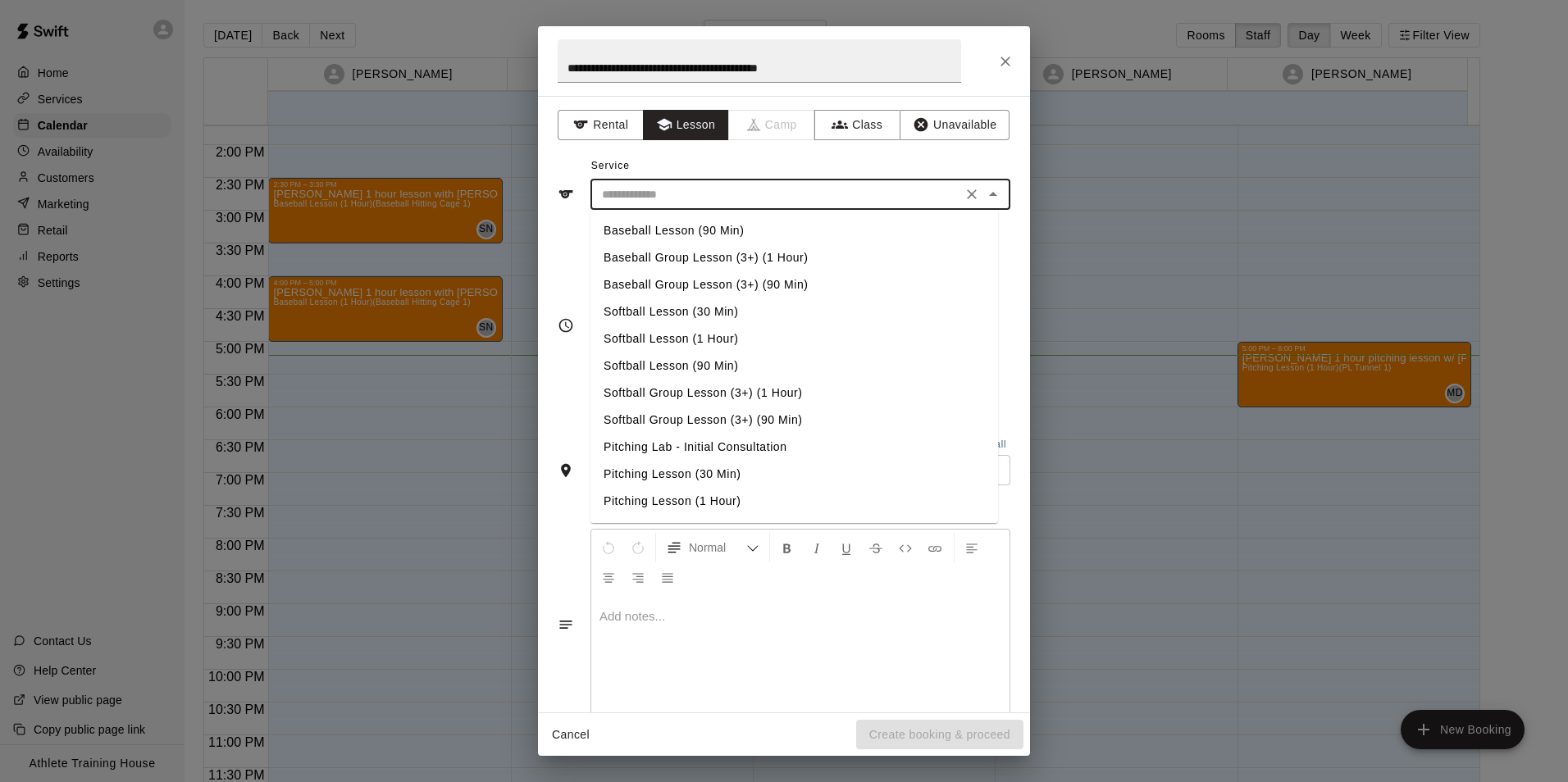
scroll to position [82, 0]
click at [661, 463] on li "Pitching Lesson (1 Hour)" at bounding box center [794, 472] width 407 height 27
type input "**********"
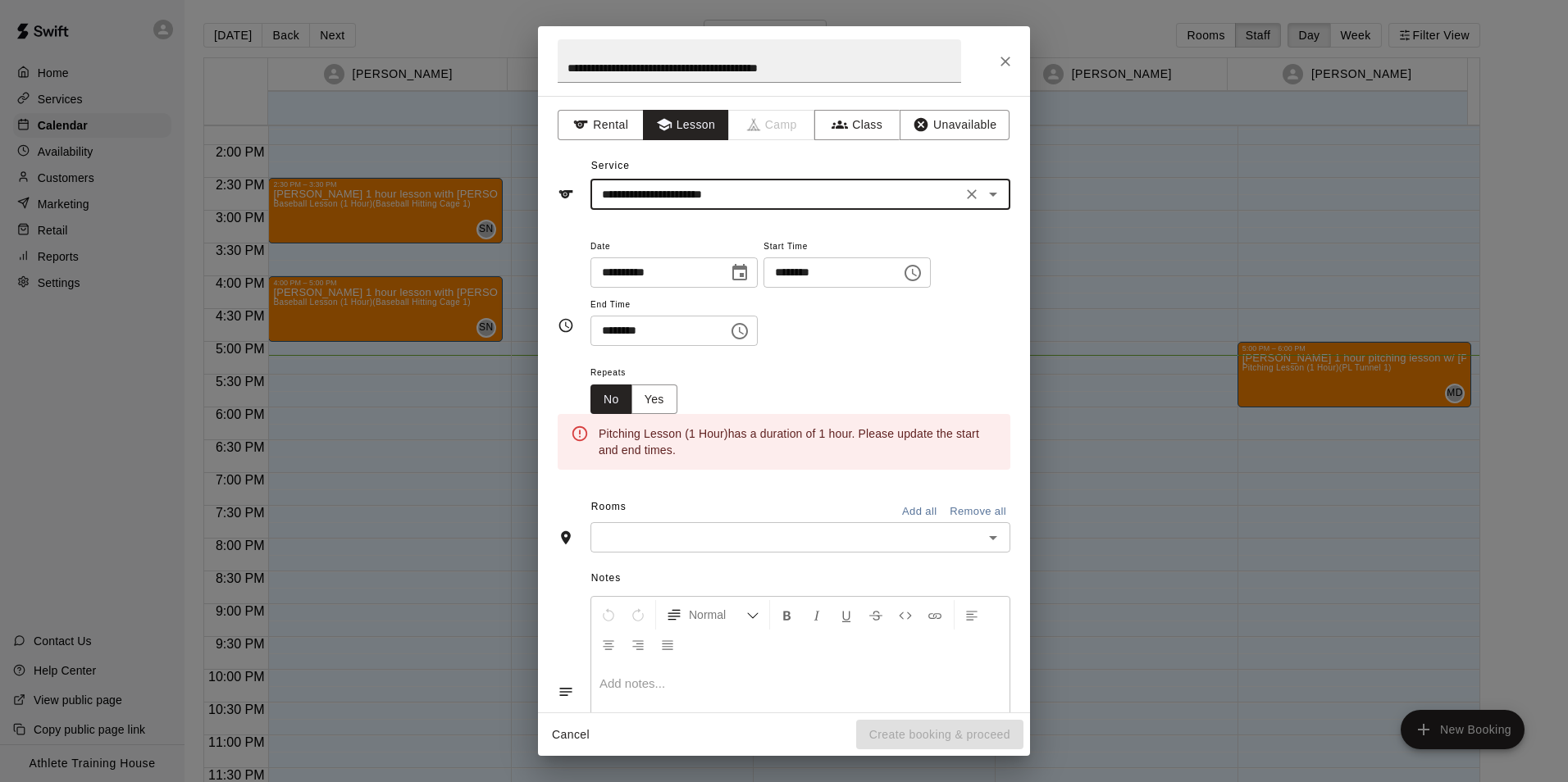
click at [753, 320] on button "Choose time, selected time is 4:30 PM" at bounding box center [740, 331] width 33 height 33
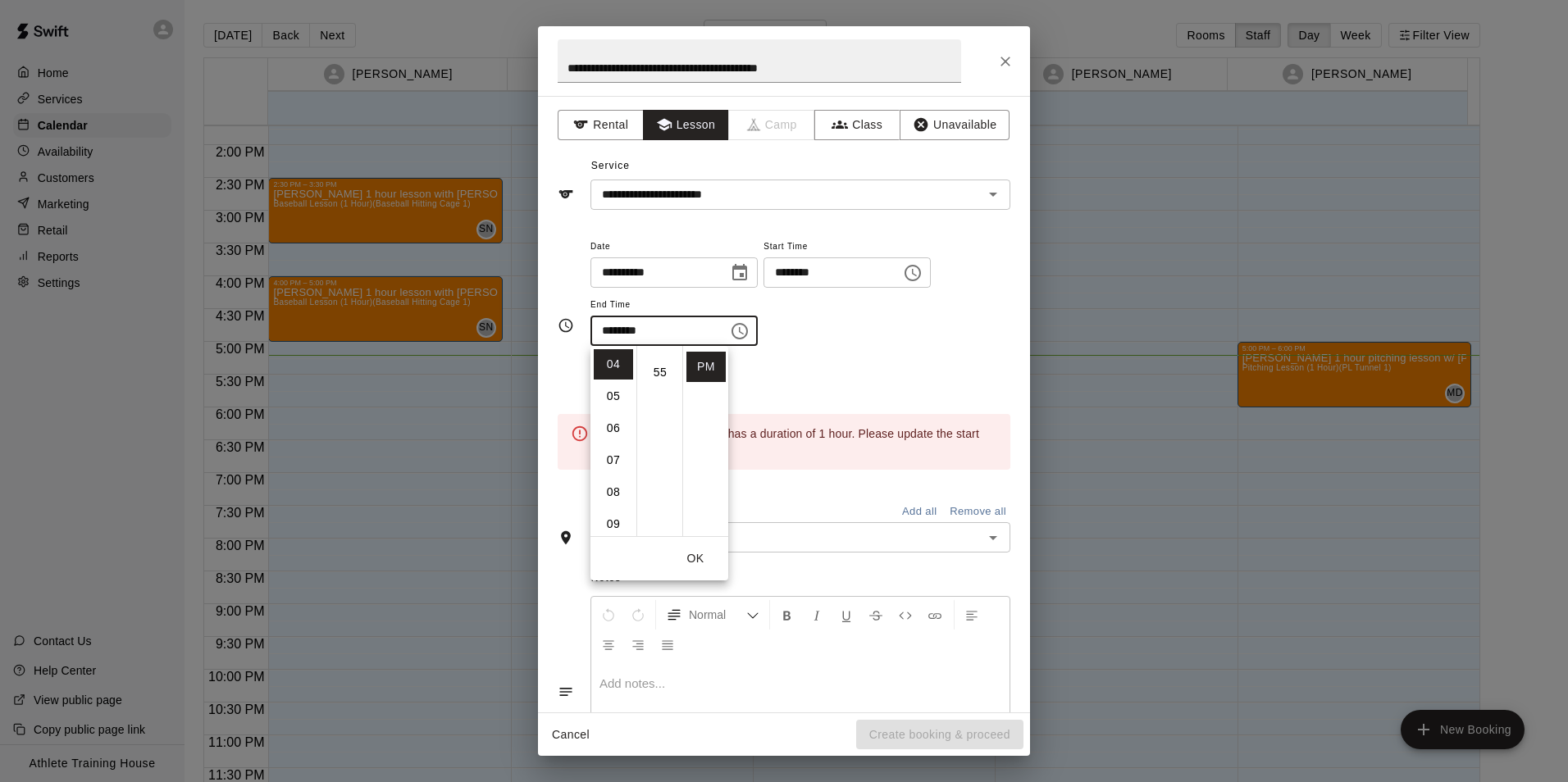
scroll to position [340, 0]
click at [617, 391] on li "05" at bounding box center [614, 396] width 39 height 30
click at [660, 358] on li "00" at bounding box center [660, 364] width 39 height 30
type input "********"
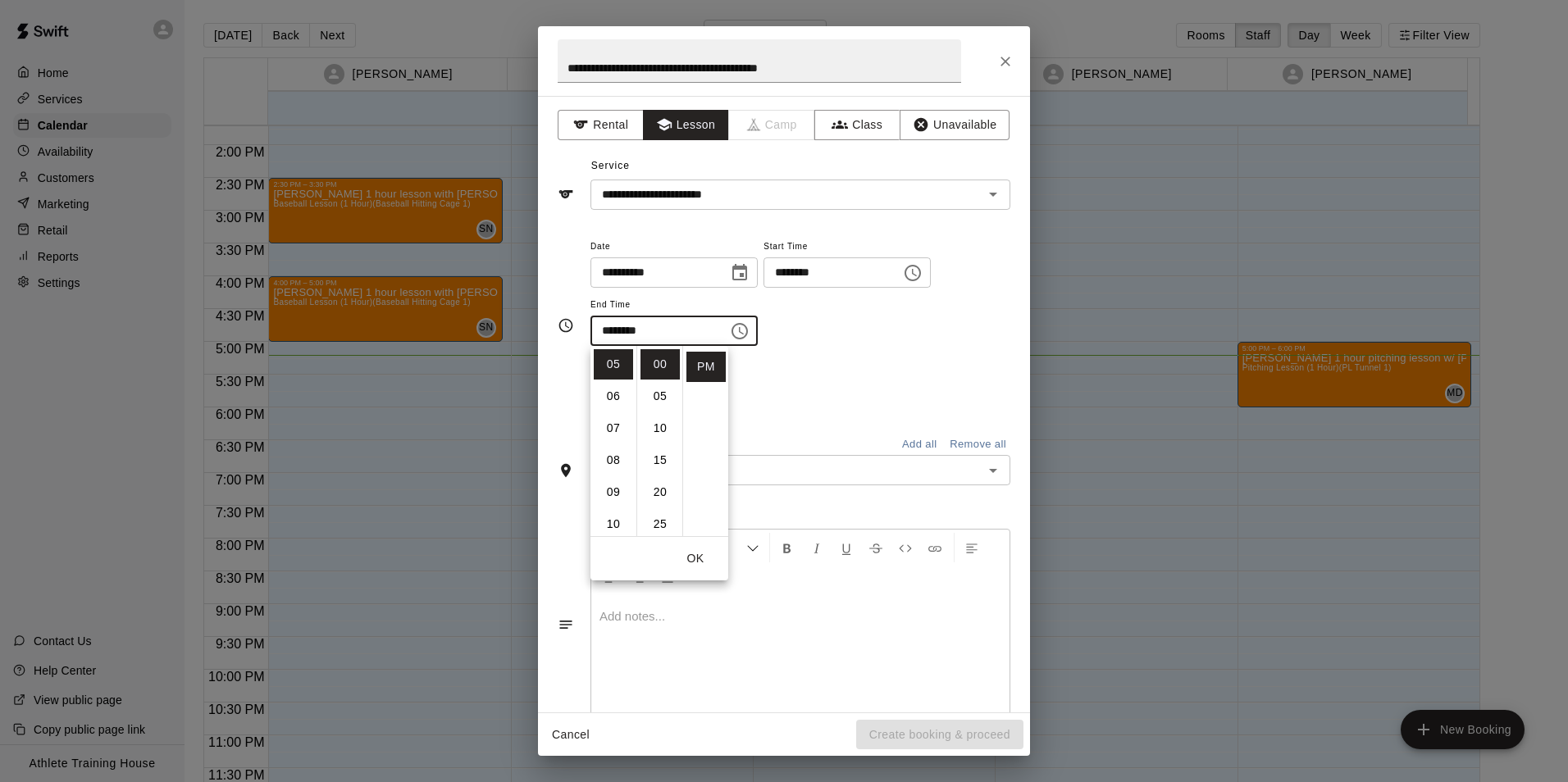
click at [818, 358] on div "**********" at bounding box center [800, 300] width 420 height 127
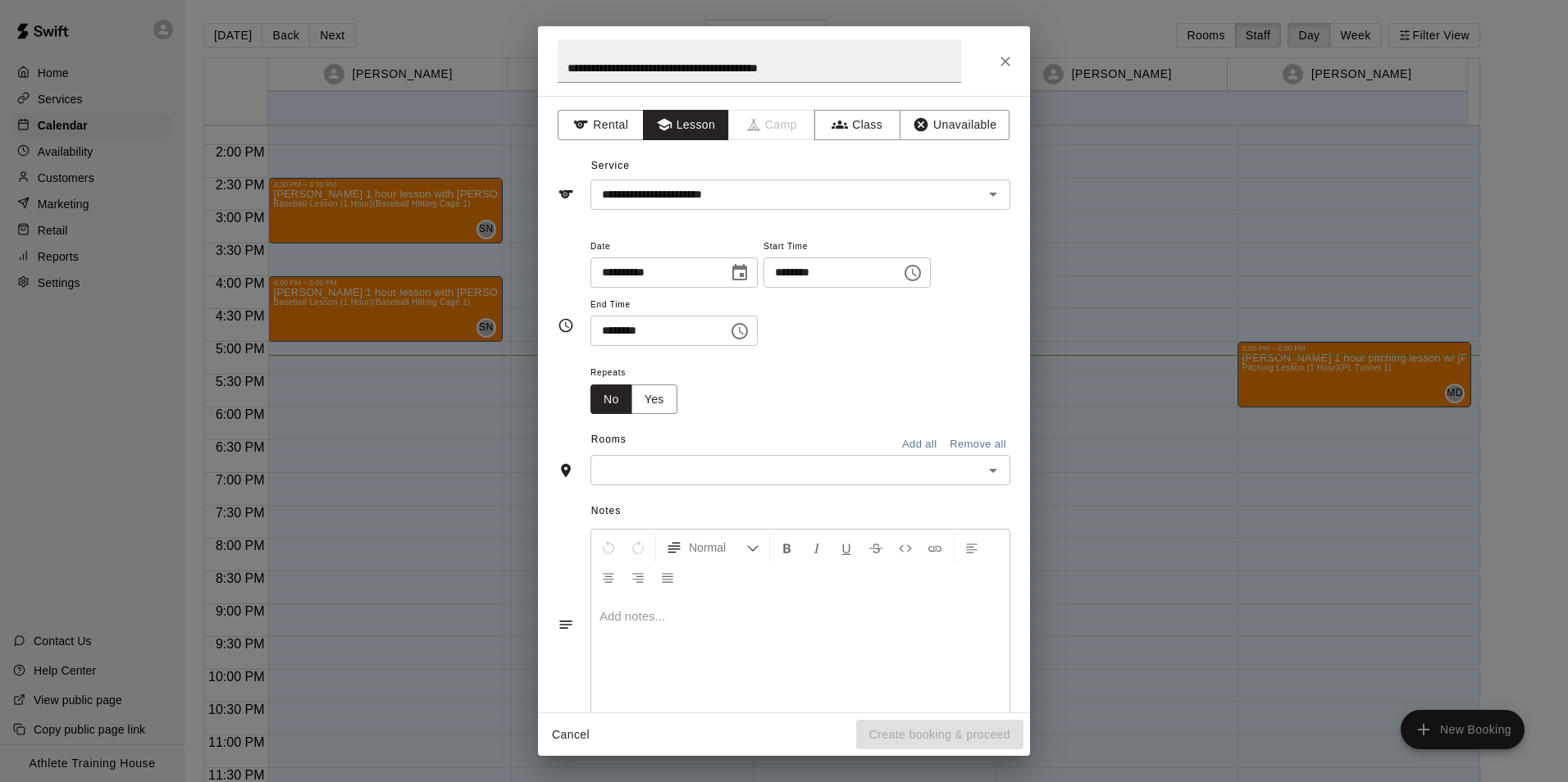
click at [761, 478] on input "text" at bounding box center [787, 470] width 383 height 21
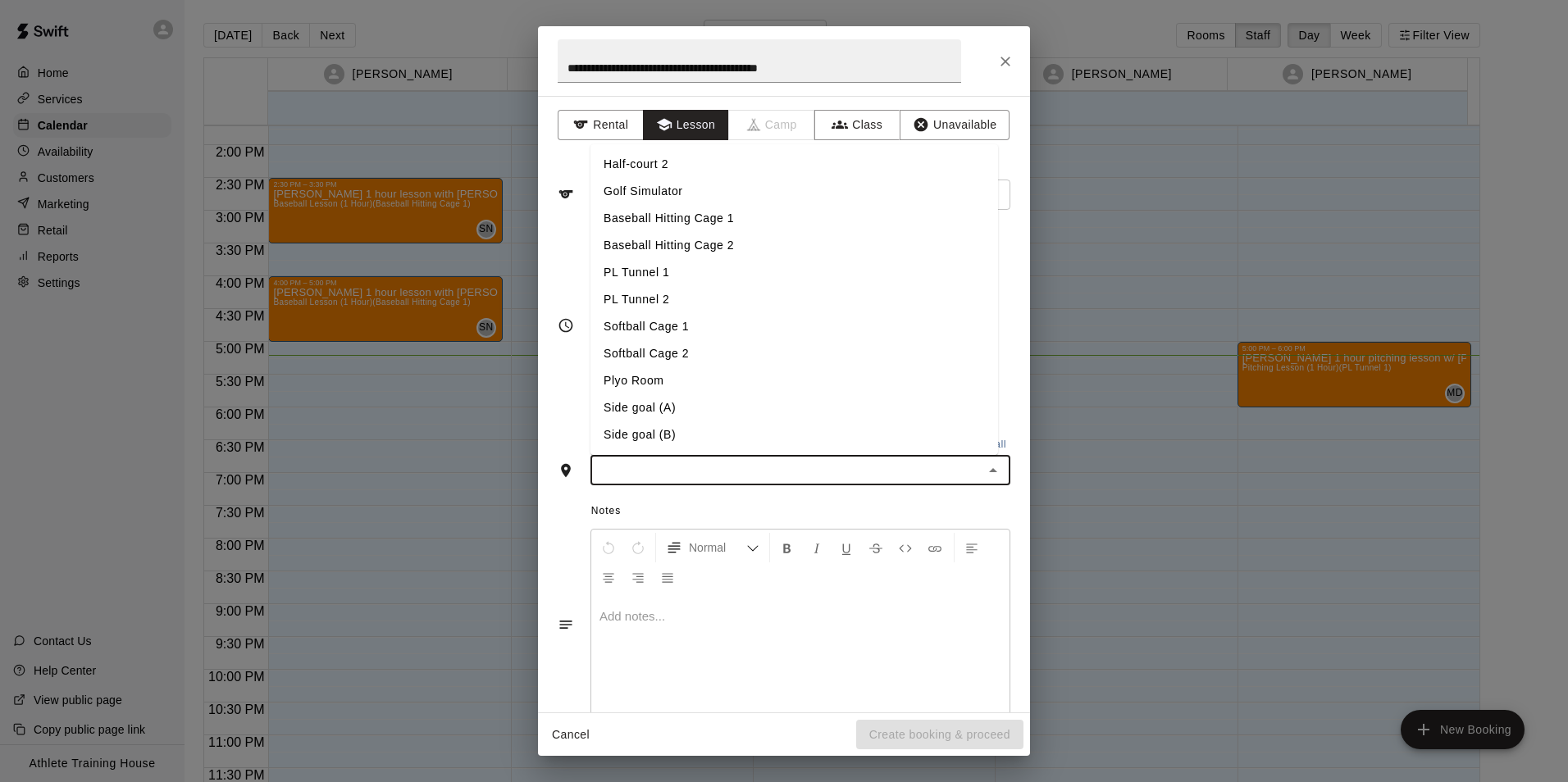
click at [652, 276] on li "PL Tunnel 1" at bounding box center [794, 272] width 407 height 27
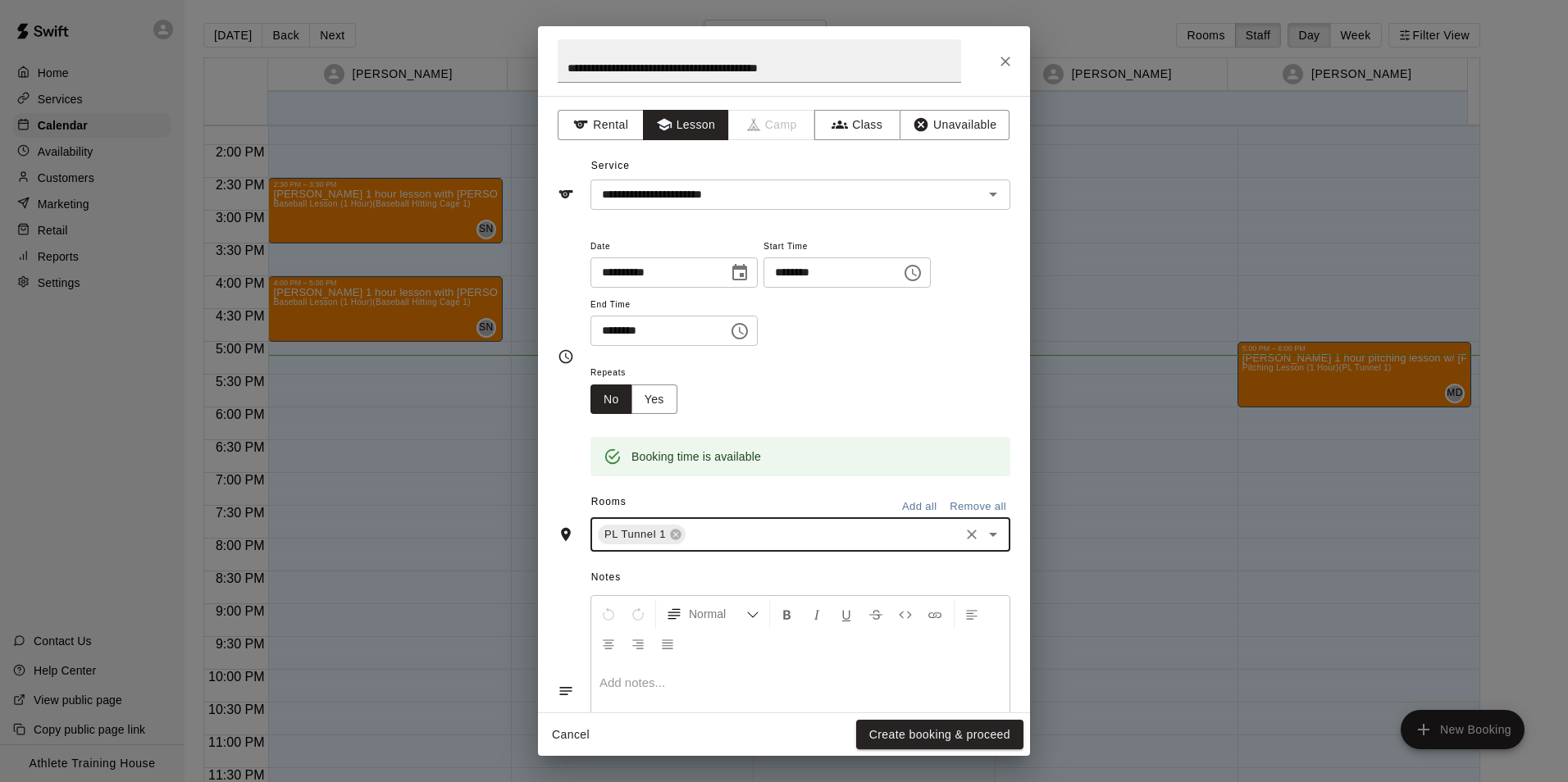
drag, startPoint x: 745, startPoint y: 692, endPoint x: 725, endPoint y: 695, distance: 20.2
click at [745, 692] on div at bounding box center [800, 724] width 418 height 123
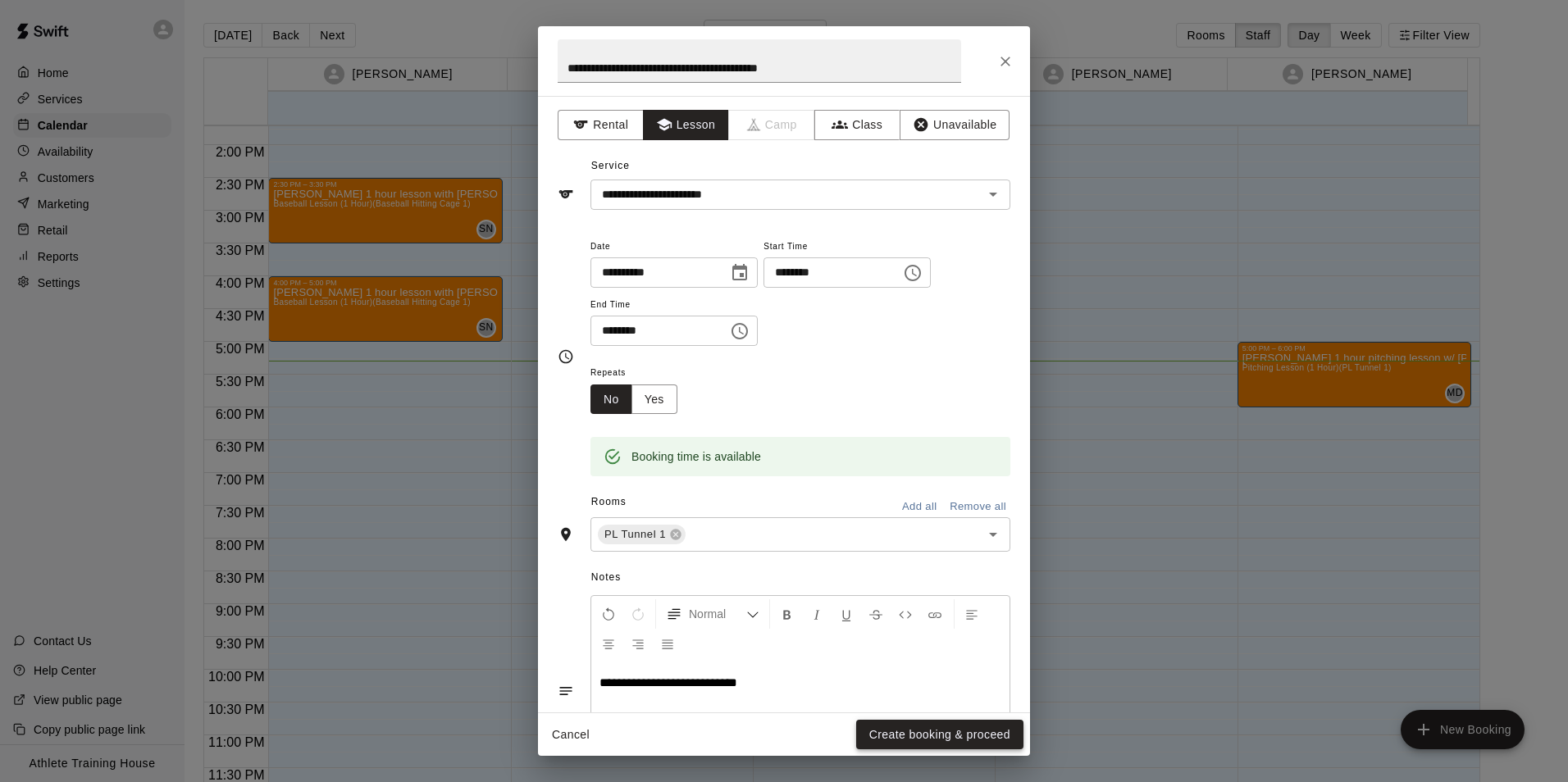
click at [943, 738] on button "Create booking & proceed" at bounding box center [940, 735] width 168 height 30
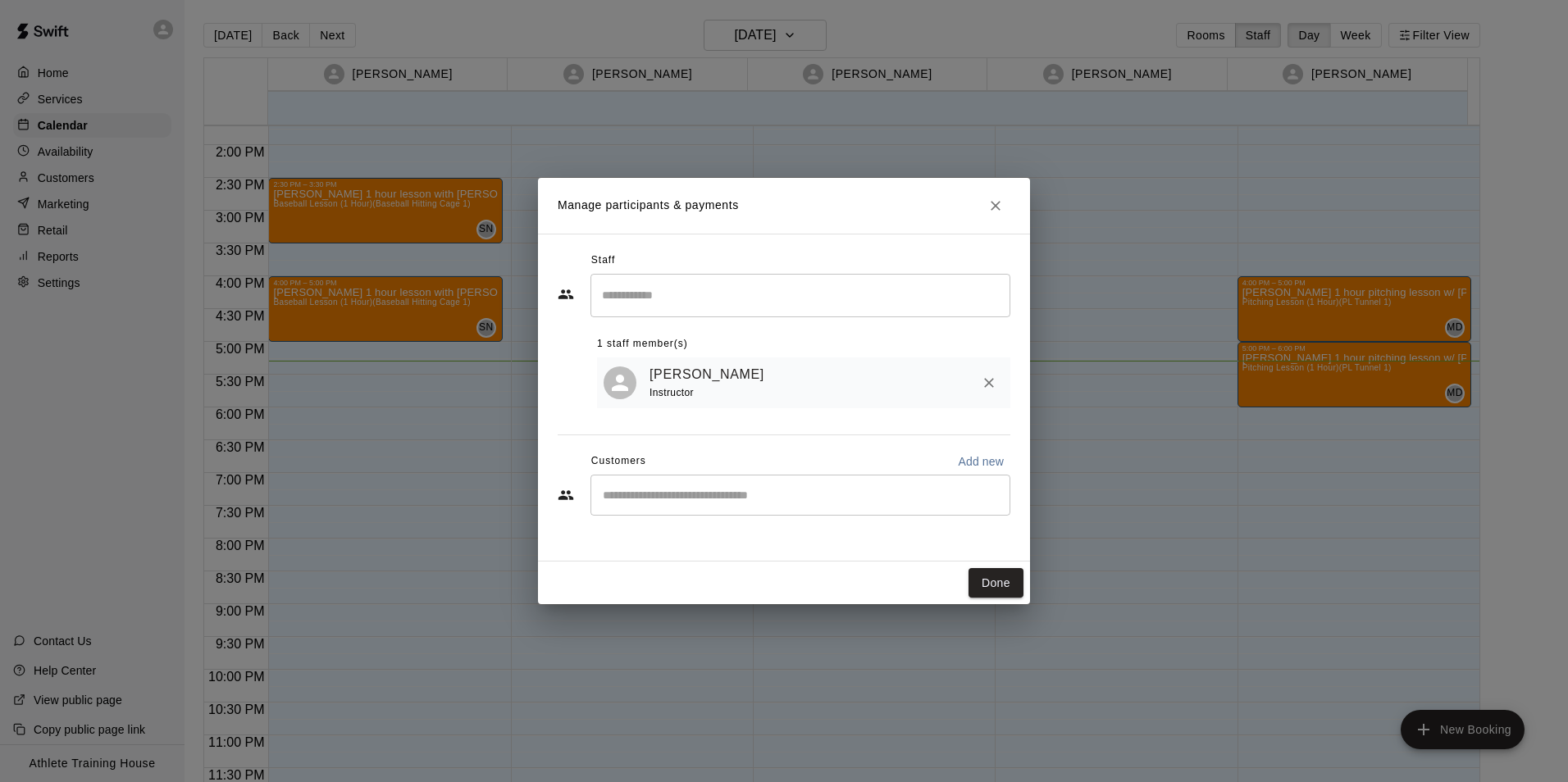
drag, startPoint x: 986, startPoint y: 590, endPoint x: 961, endPoint y: 594, distance: 25.3
click at [981, 590] on button "Done" at bounding box center [996, 583] width 55 height 30
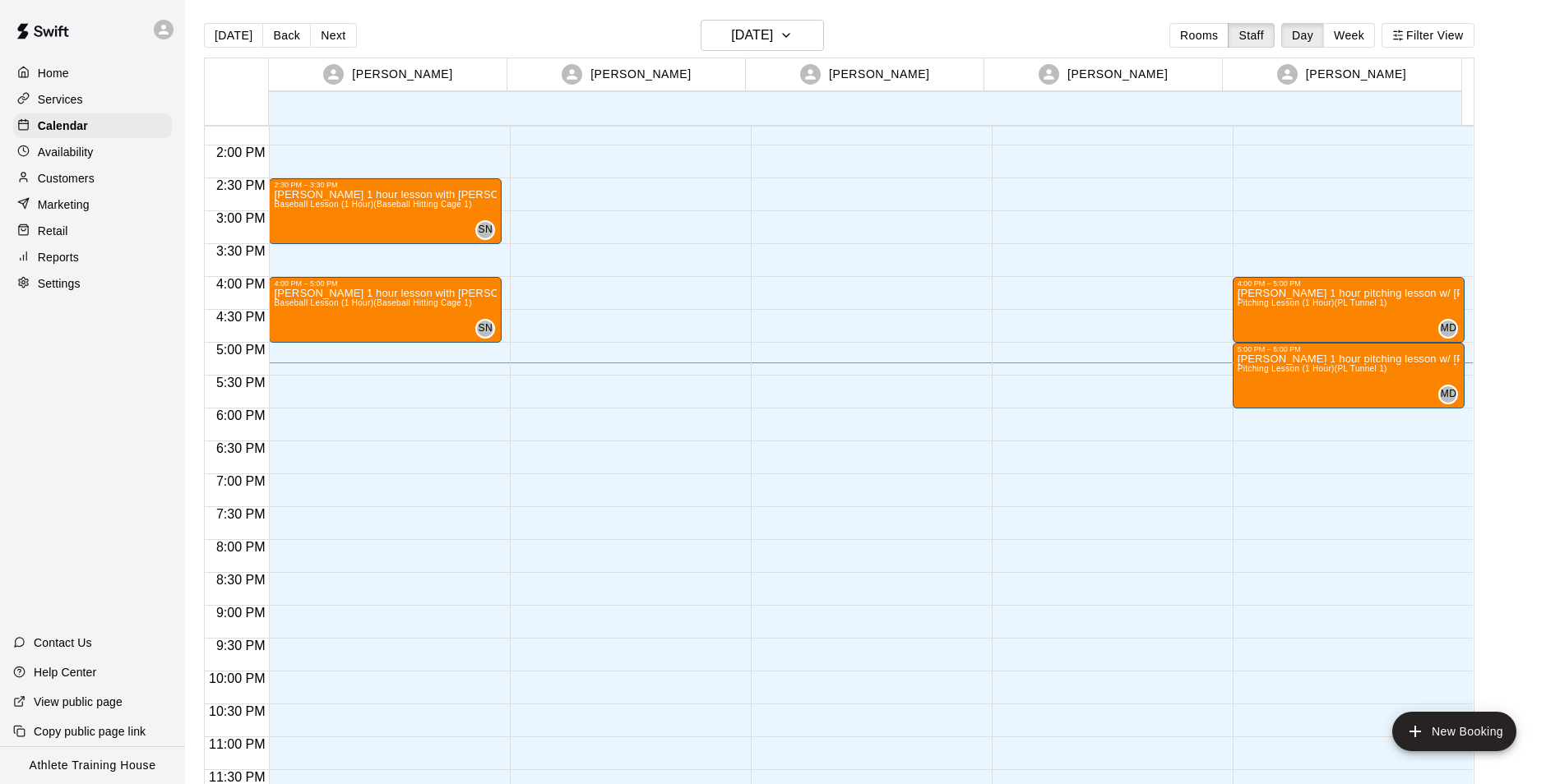
click at [1283, 412] on div "4:00 PM – 5:00 PM Jack Fowler 1 hour pitching lesson w/ Marshall Pitching Lesso…" at bounding box center [1349, 14] width 233 height 1579
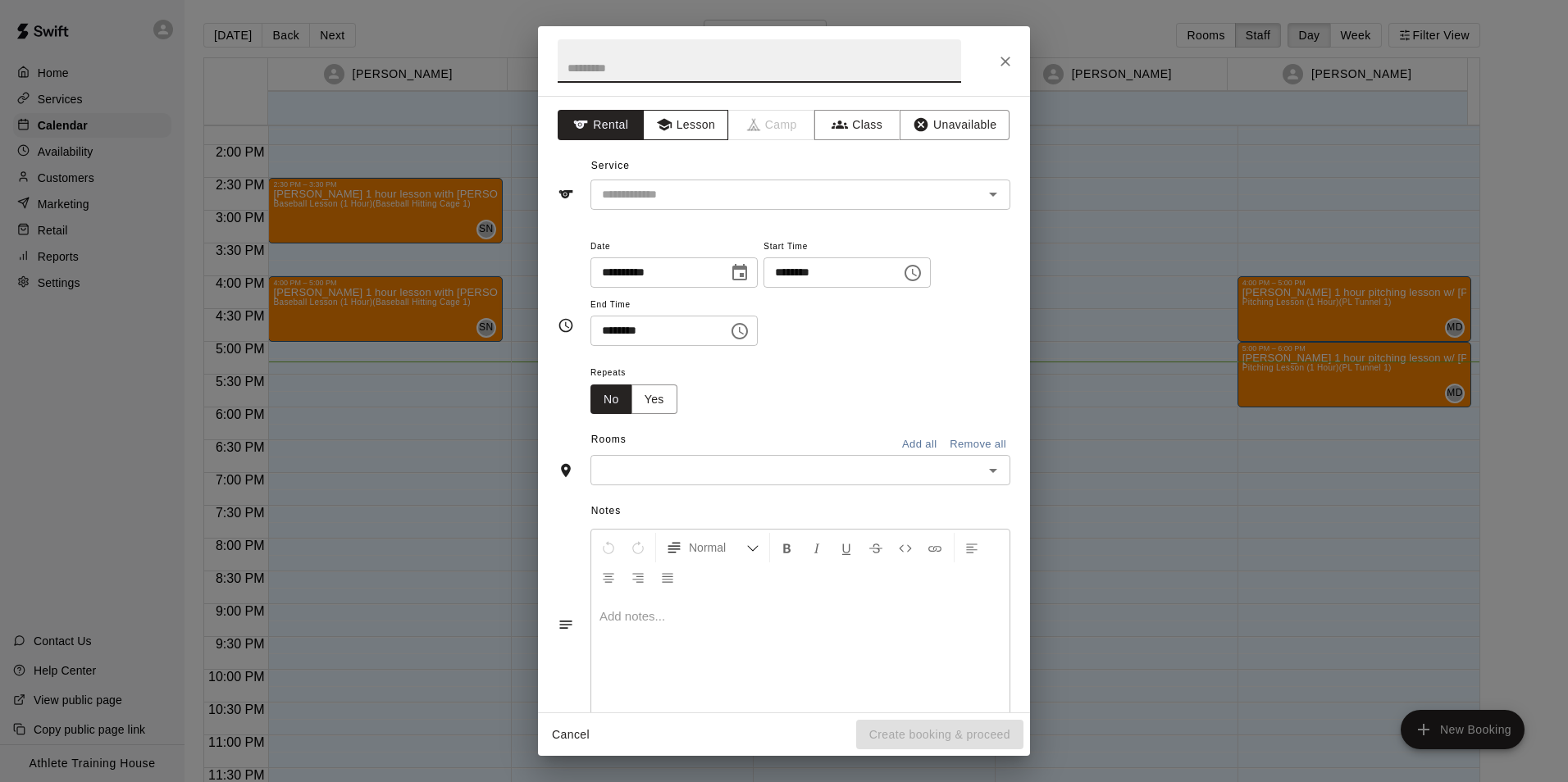
click at [708, 115] on button "Lesson" at bounding box center [686, 125] width 86 height 30
click at [710, 59] on input "text" at bounding box center [759, 61] width 403 height 44
click at [699, 182] on div "​" at bounding box center [800, 195] width 420 height 30
type input "**********"
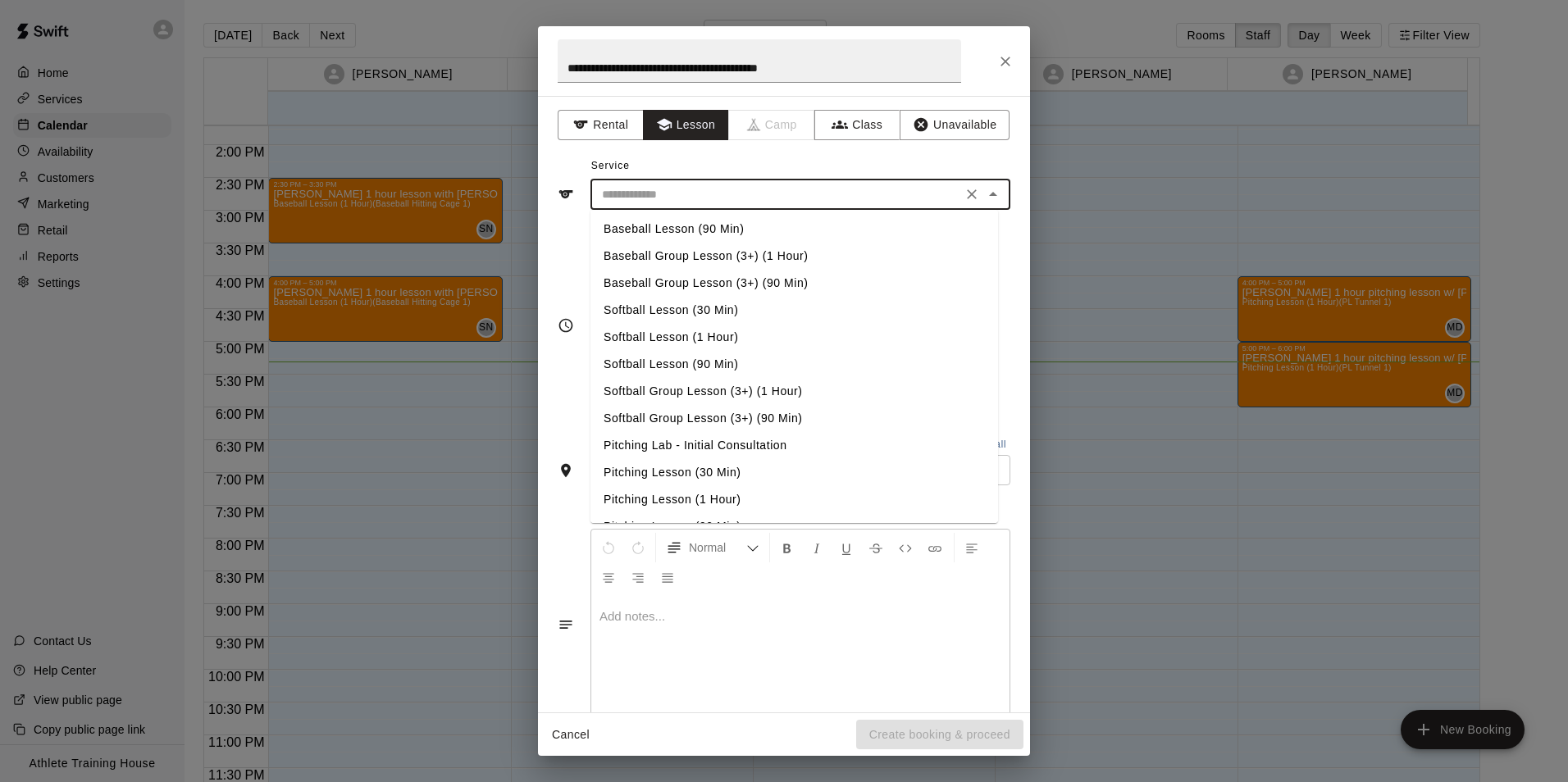
scroll to position [82, 0]
click at [716, 464] on li "Pitching Lesson (1 Hour)" at bounding box center [794, 472] width 407 height 27
type input "**********"
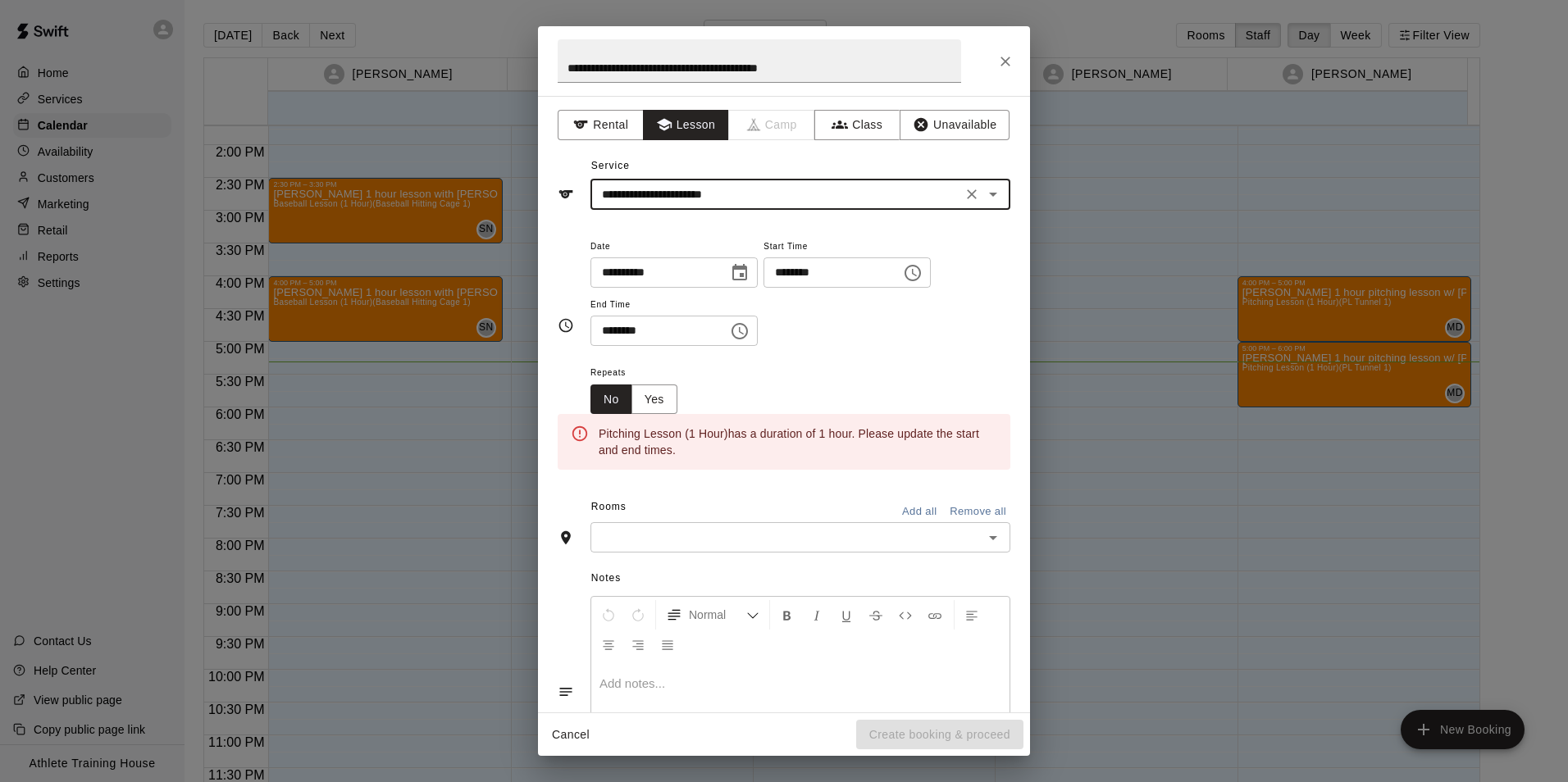
click at [750, 329] on icon "Choose time, selected time is 6:30 PM" at bounding box center [740, 331] width 20 height 20
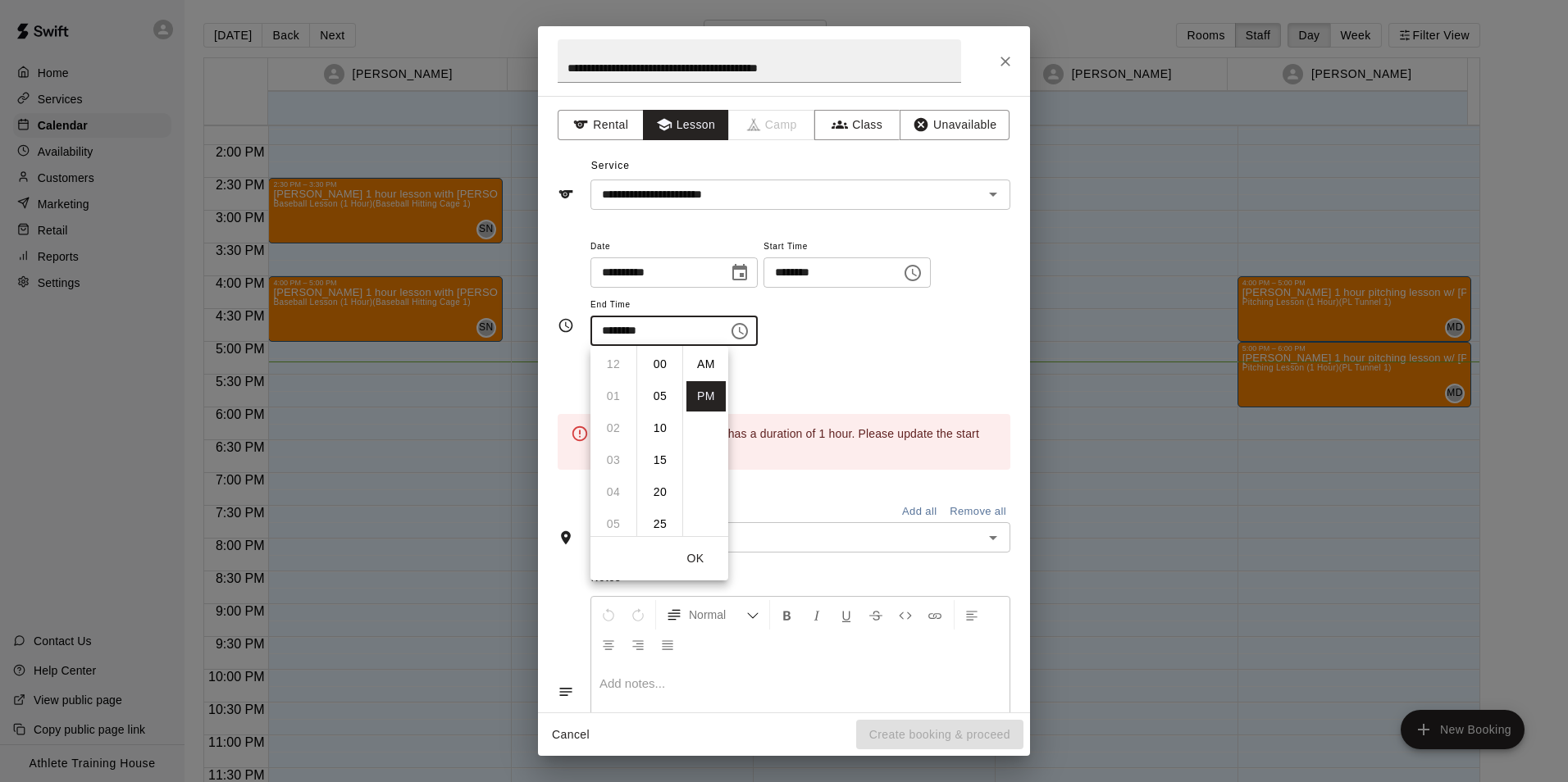
scroll to position [30, 0]
click at [614, 397] on li "07" at bounding box center [614, 396] width 39 height 30
click at [660, 366] on li "00" at bounding box center [660, 364] width 39 height 30
type input "********"
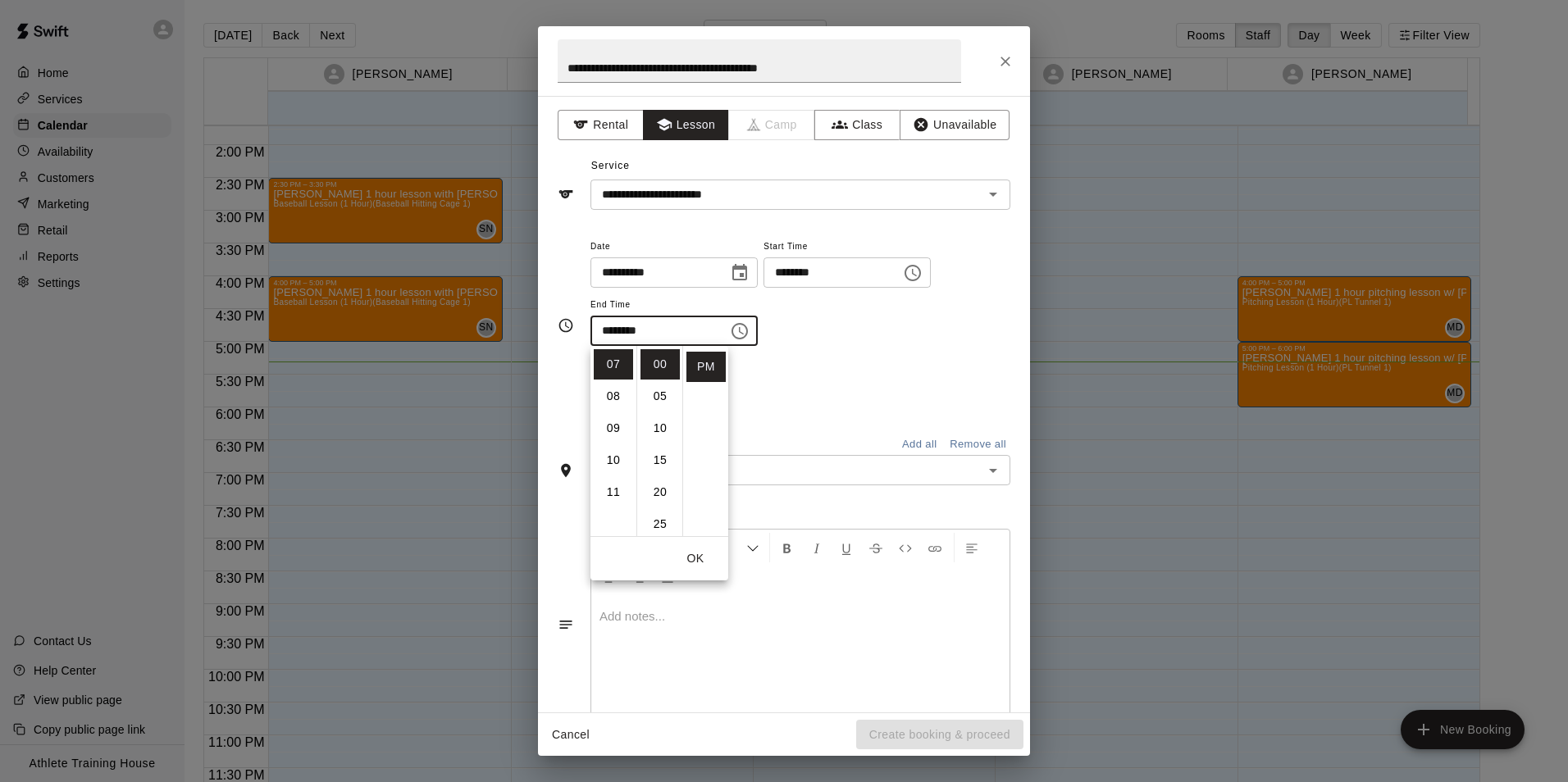
click at [823, 352] on div "**********" at bounding box center [800, 300] width 420 height 127
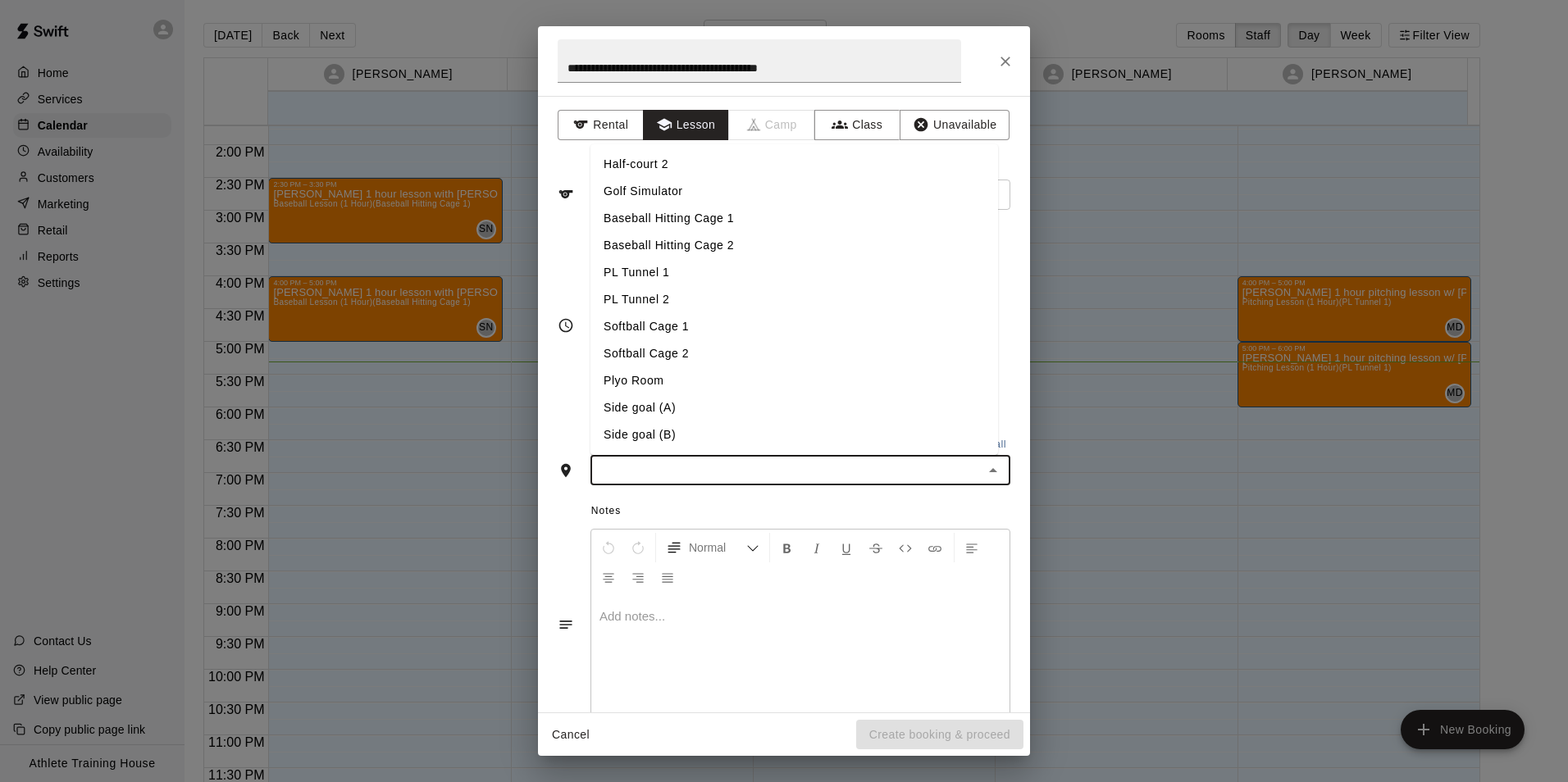
click at [747, 472] on input "text" at bounding box center [787, 470] width 383 height 21
click at [701, 276] on li "PL Tunnel 1" at bounding box center [794, 272] width 407 height 27
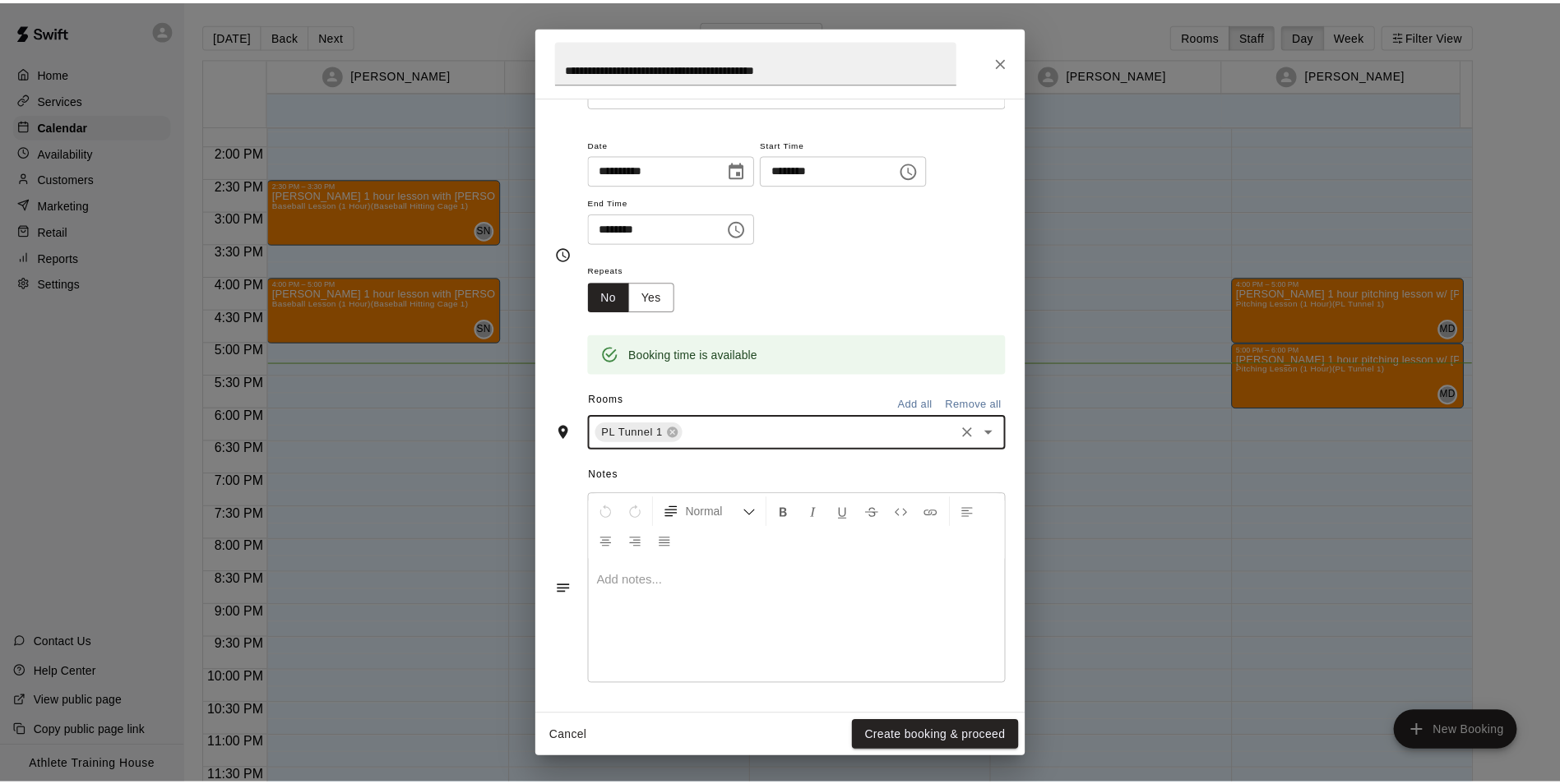
scroll to position [105, 0]
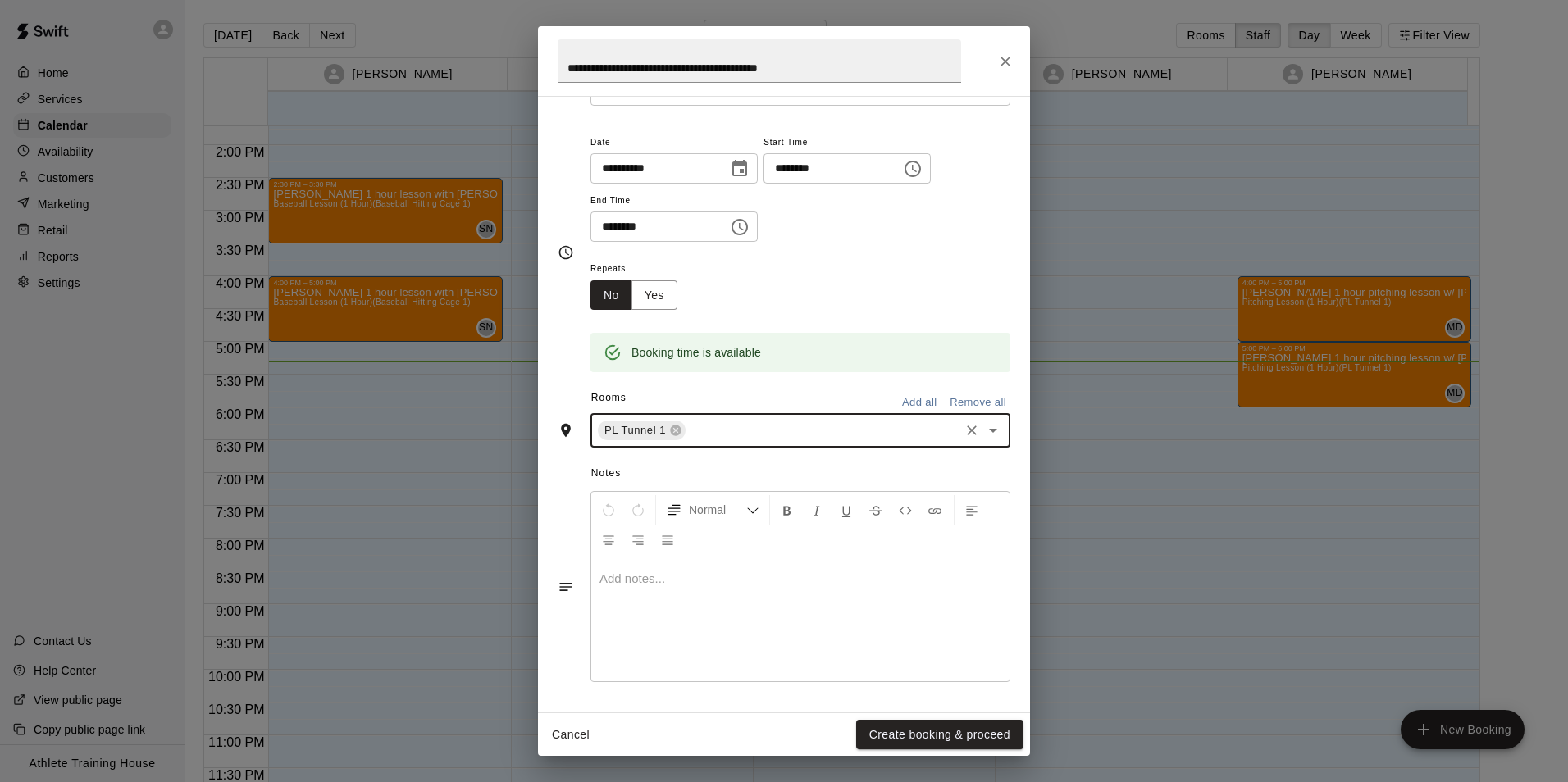
click at [694, 594] on div at bounding box center [800, 620] width 418 height 123
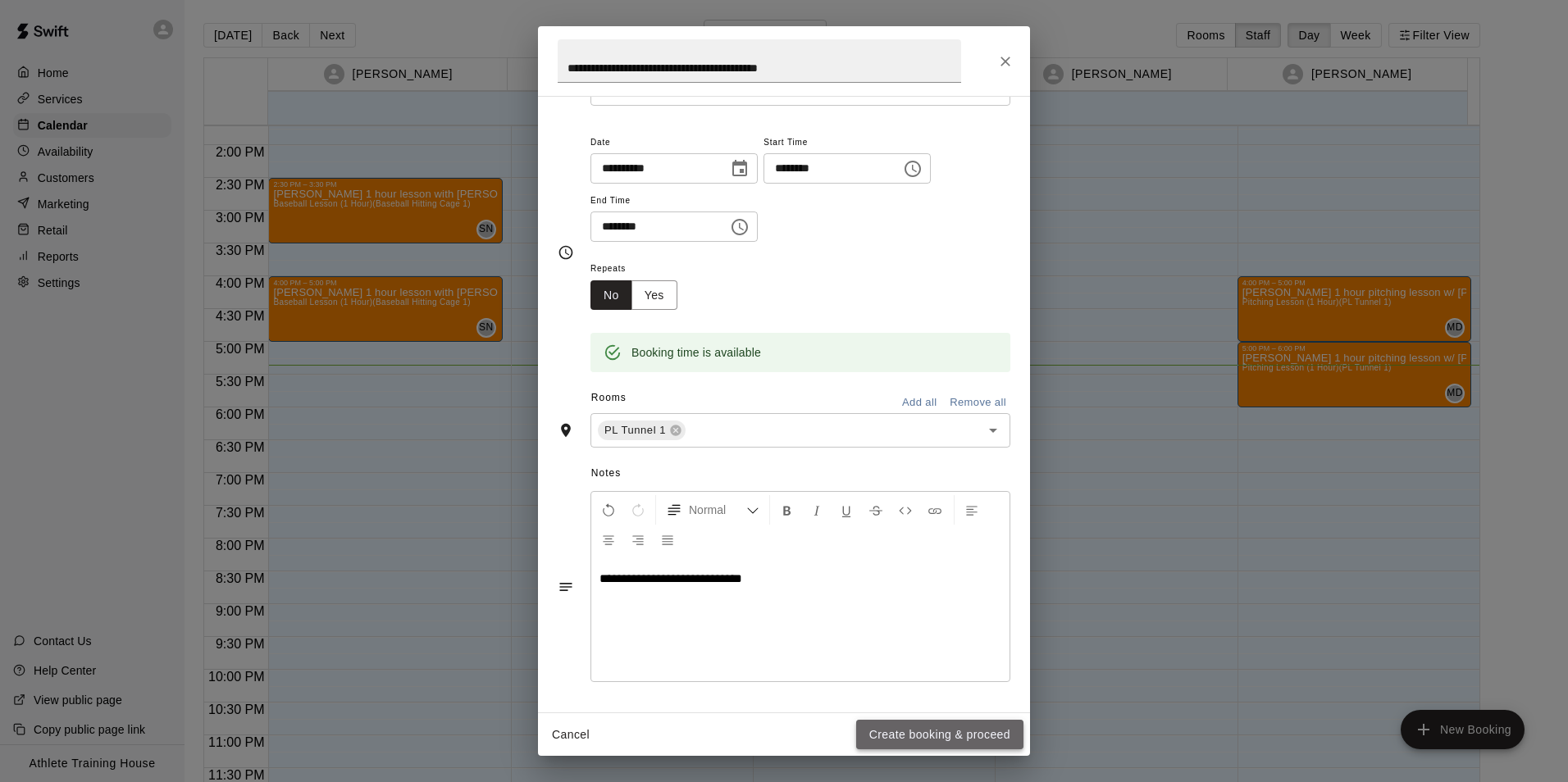
click at [968, 735] on button "Create booking & proceed" at bounding box center [940, 735] width 168 height 30
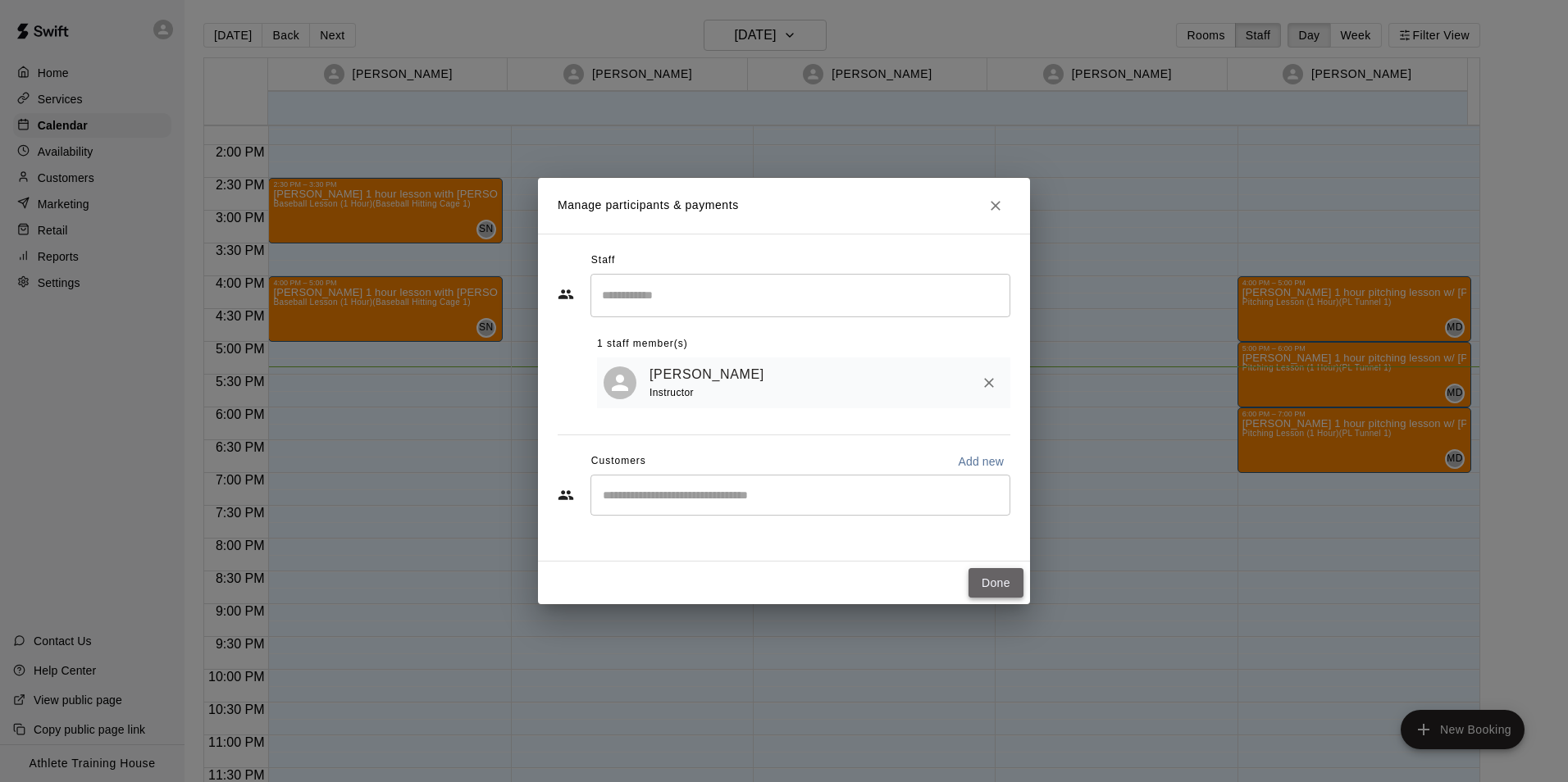
click at [1004, 584] on button "Done" at bounding box center [996, 583] width 55 height 30
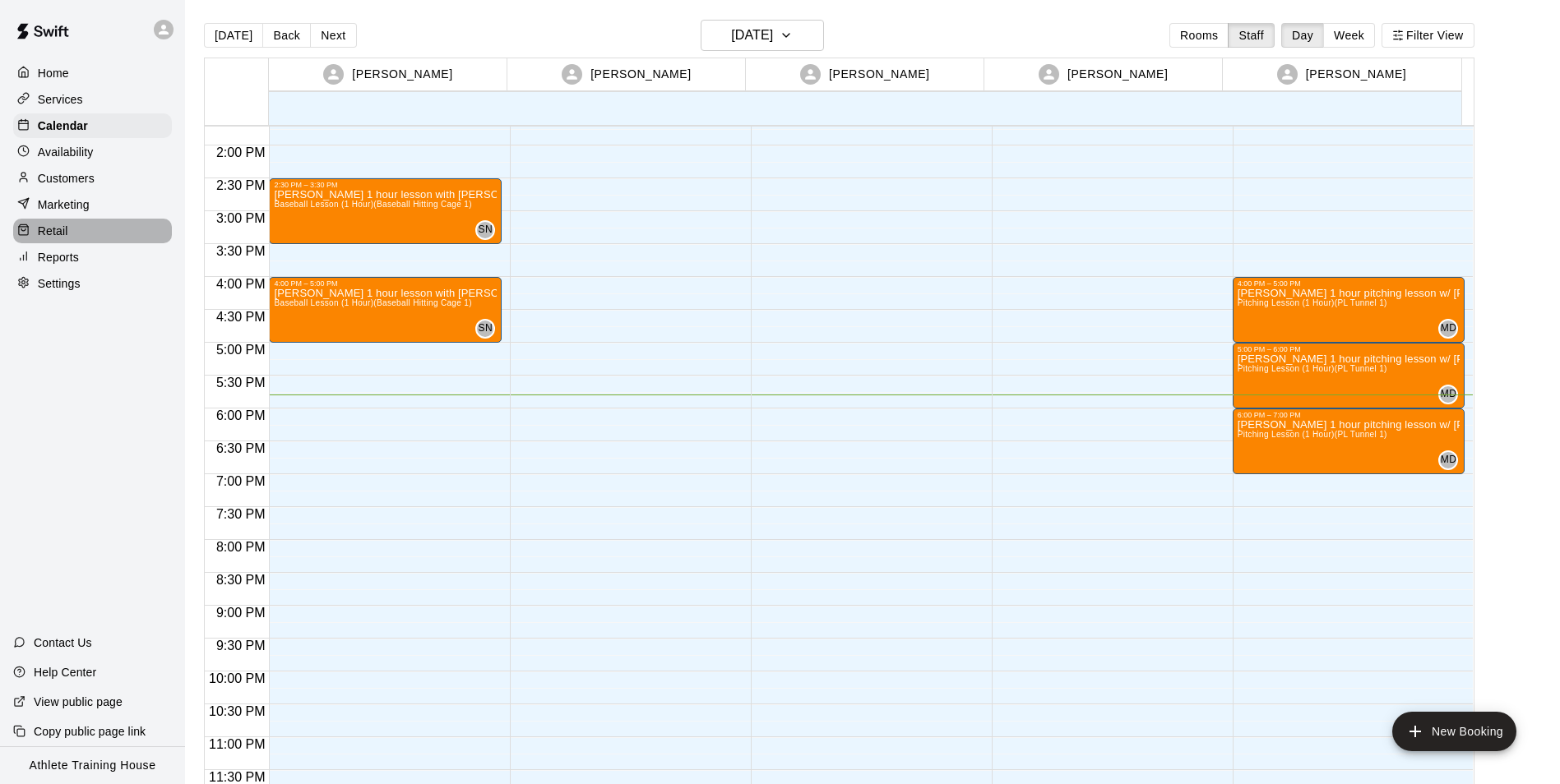
click at [75, 236] on div "Retail" at bounding box center [92, 231] width 159 height 25
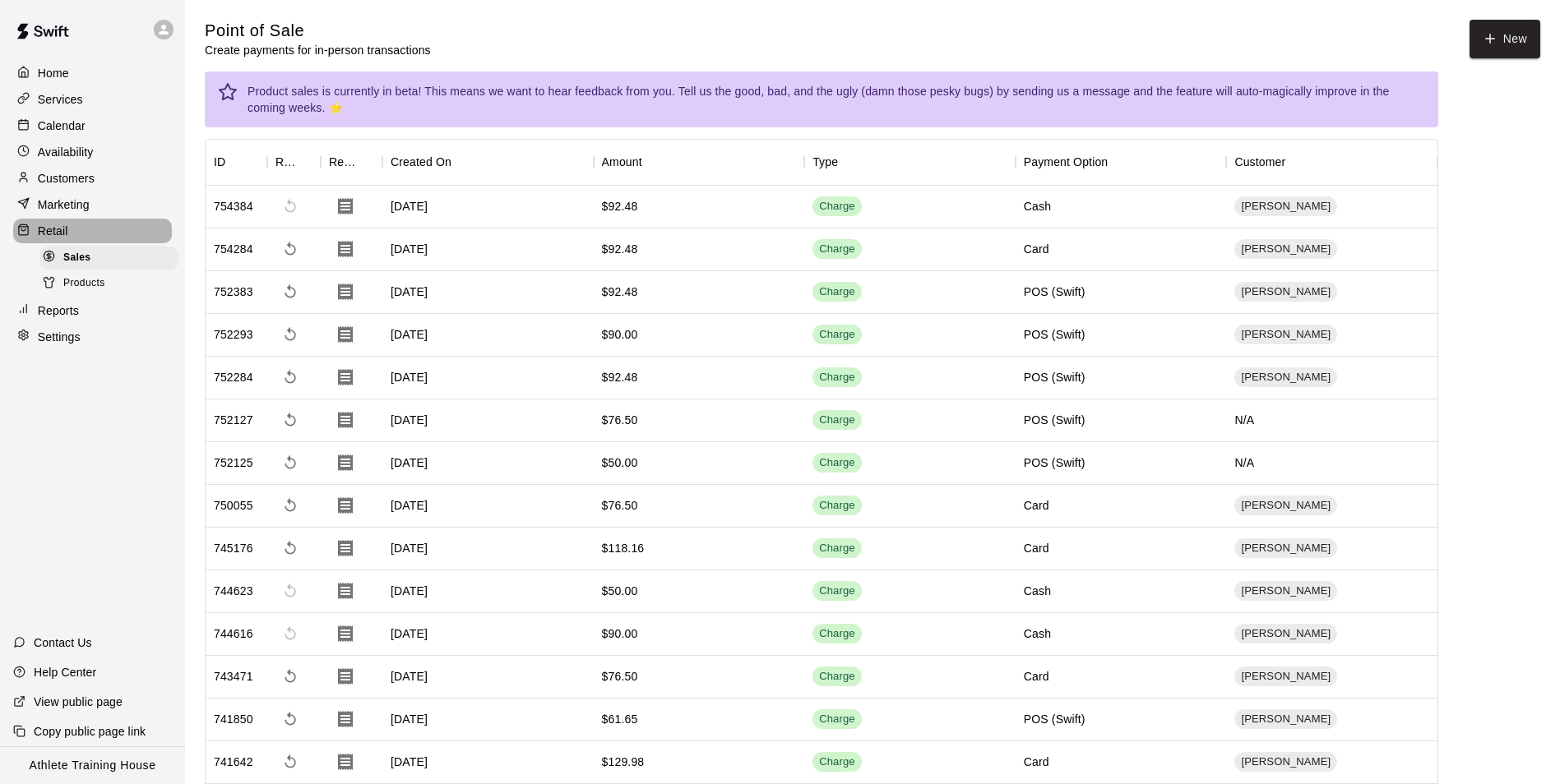
click at [91, 234] on div "Retail" at bounding box center [92, 231] width 159 height 25
click at [41, 238] on p "Retail" at bounding box center [53, 231] width 30 height 16
click at [97, 123] on div "Calendar" at bounding box center [92, 126] width 159 height 25
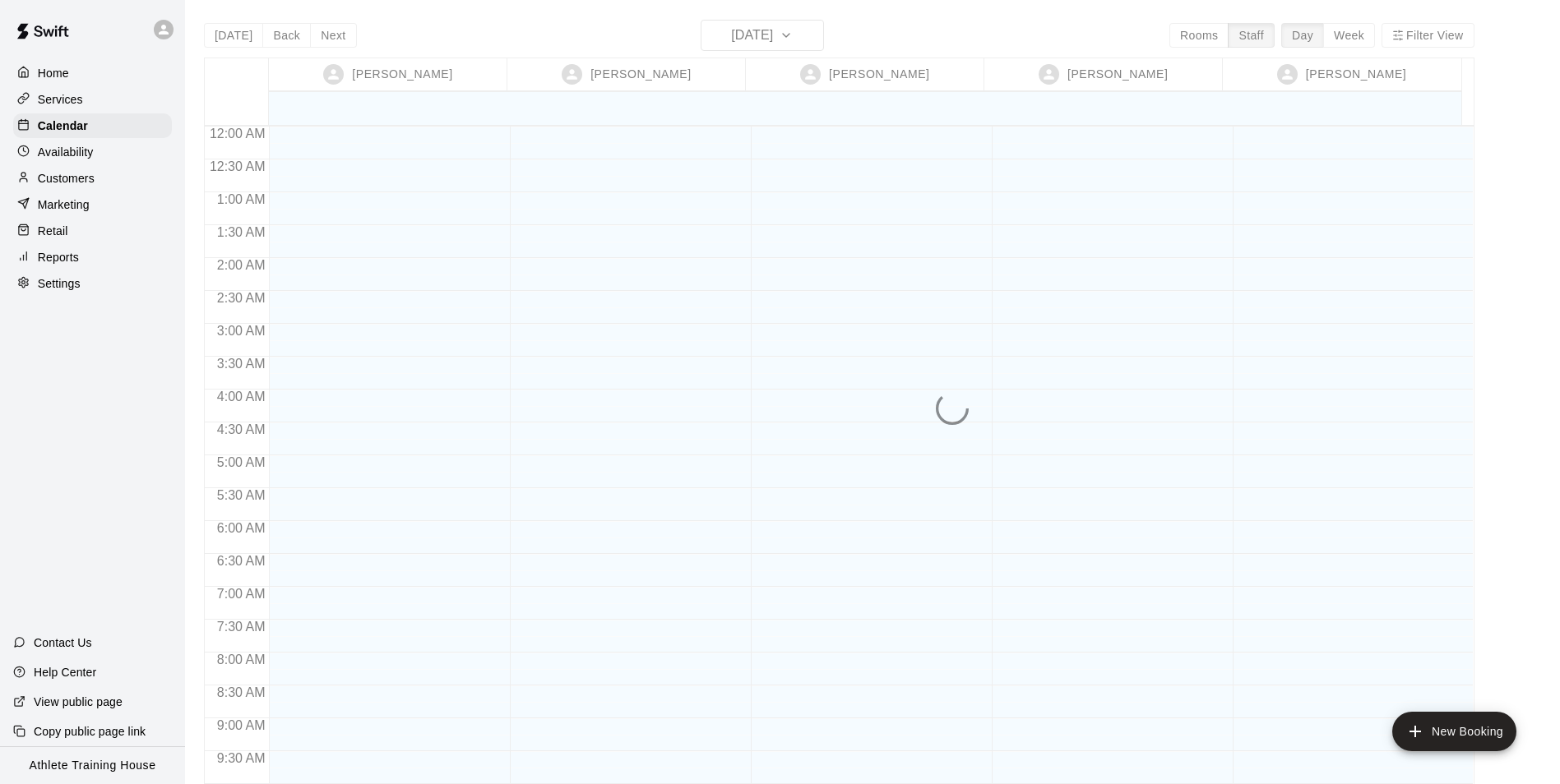
scroll to position [902, 0]
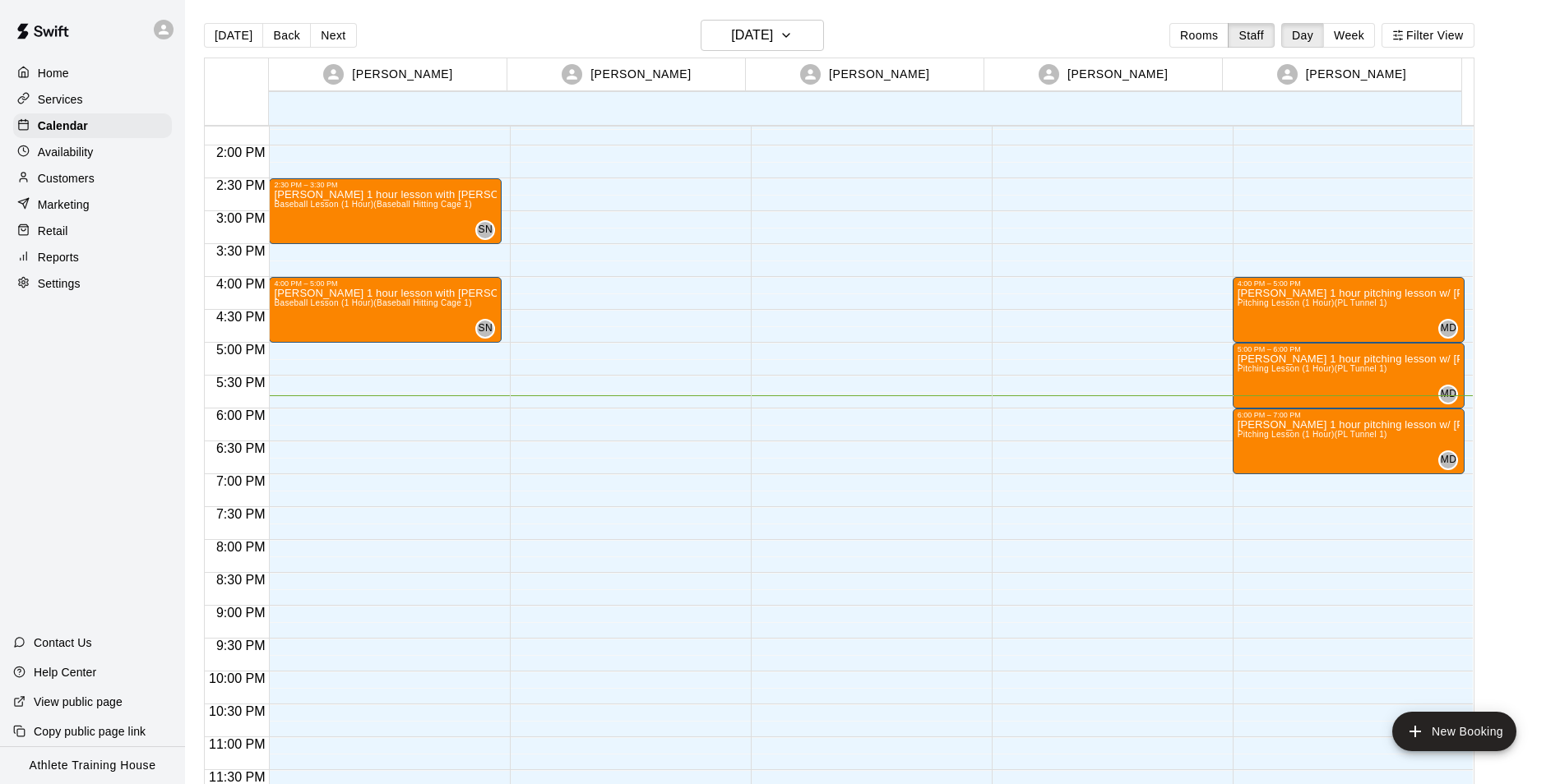
click at [81, 236] on div "Retail" at bounding box center [92, 231] width 159 height 25
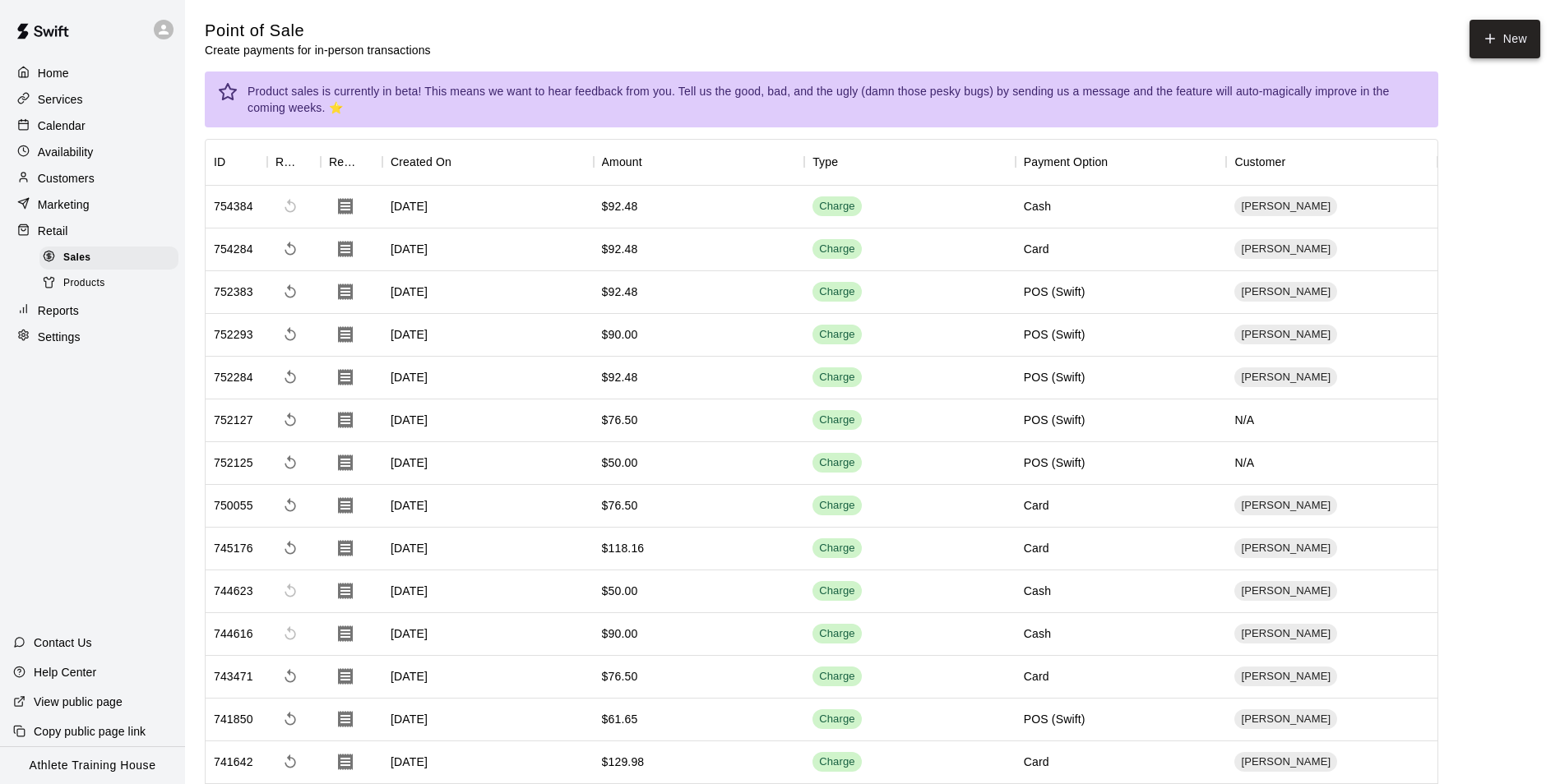
click at [1486, 54] on button "New" at bounding box center [1505, 39] width 71 height 39
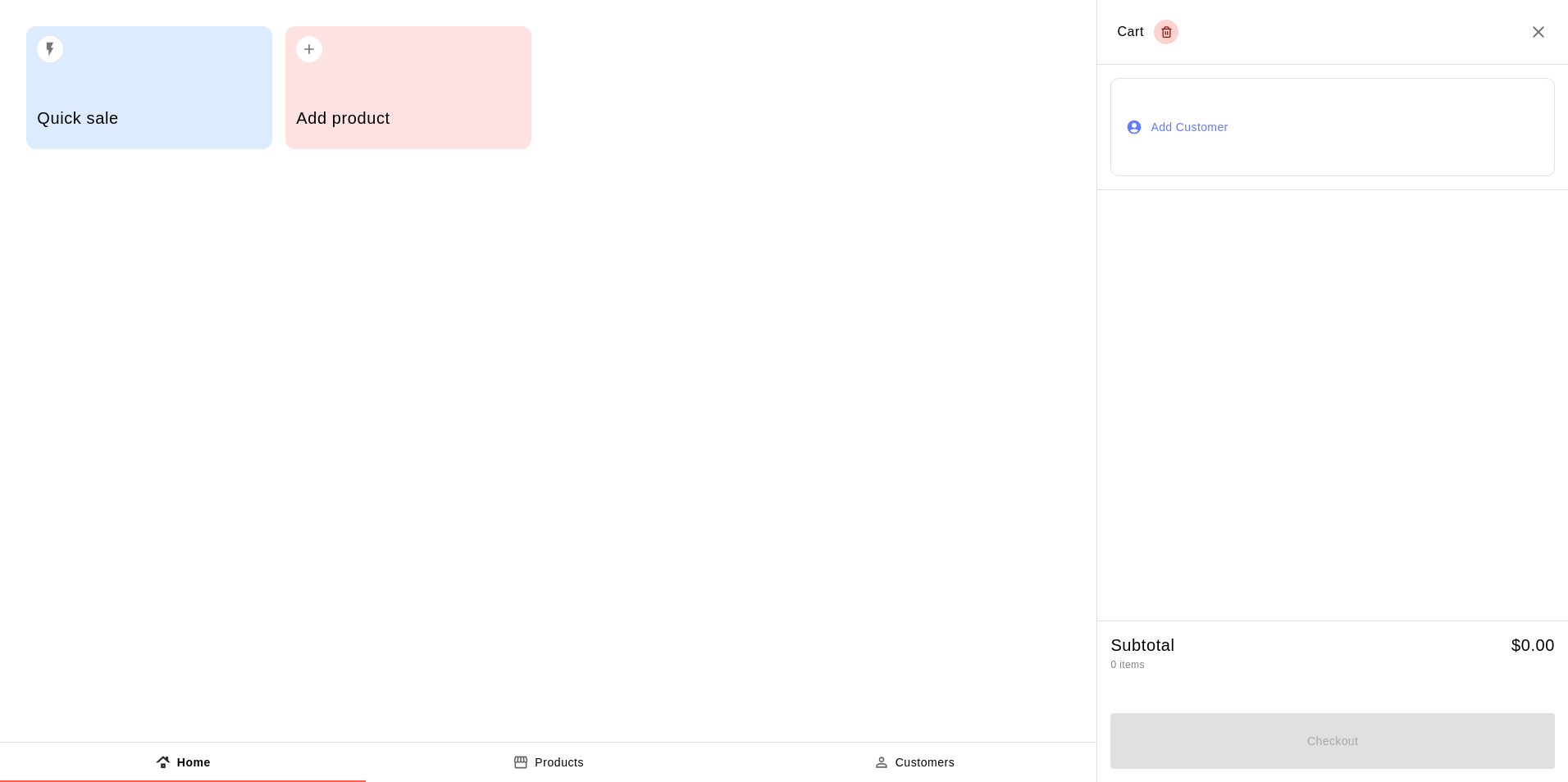
click at [1148, 117] on button "Add Customer" at bounding box center [1332, 127] width 444 height 99
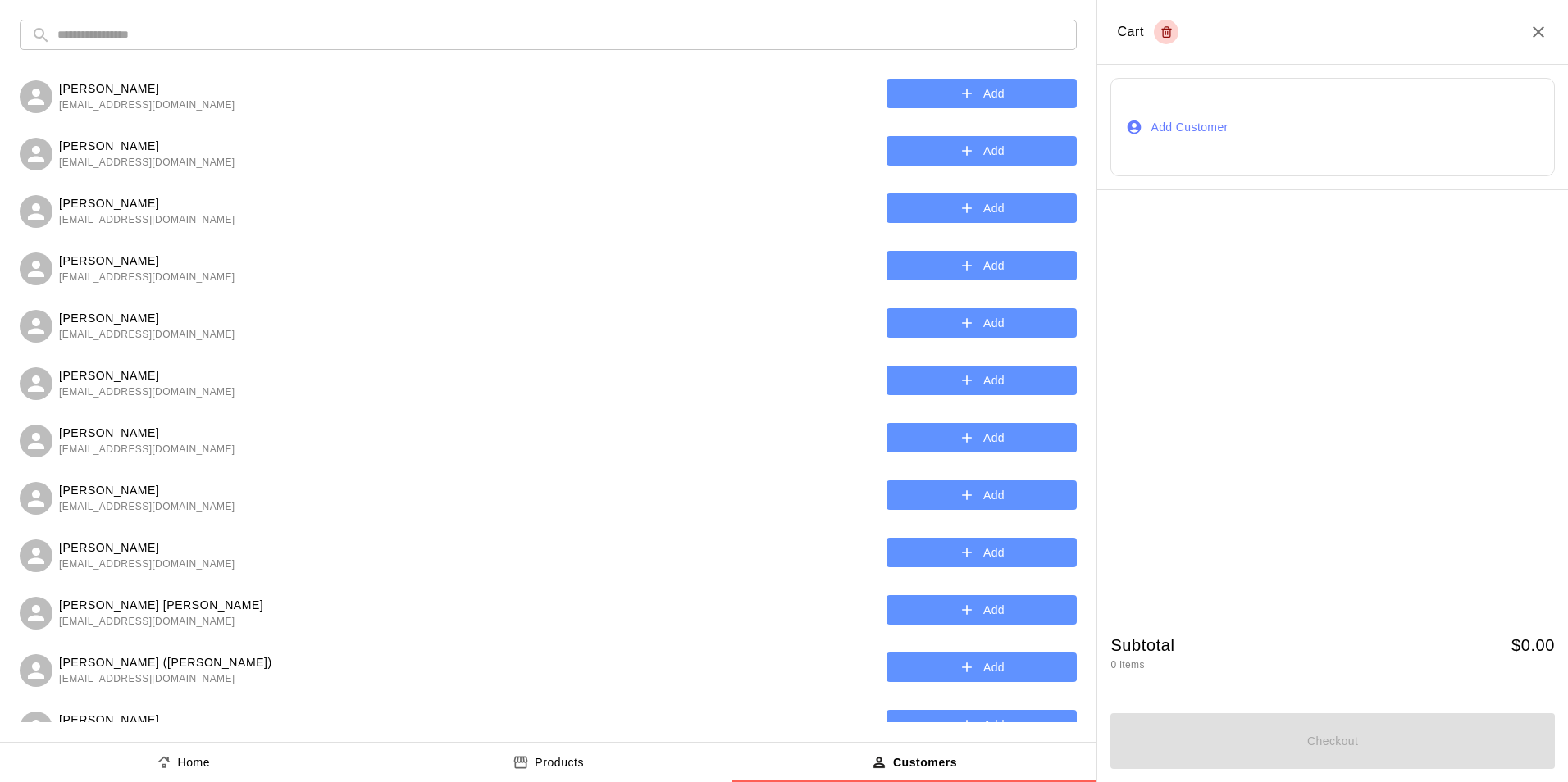
click at [945, 103] on button "Add" at bounding box center [982, 94] width 191 height 30
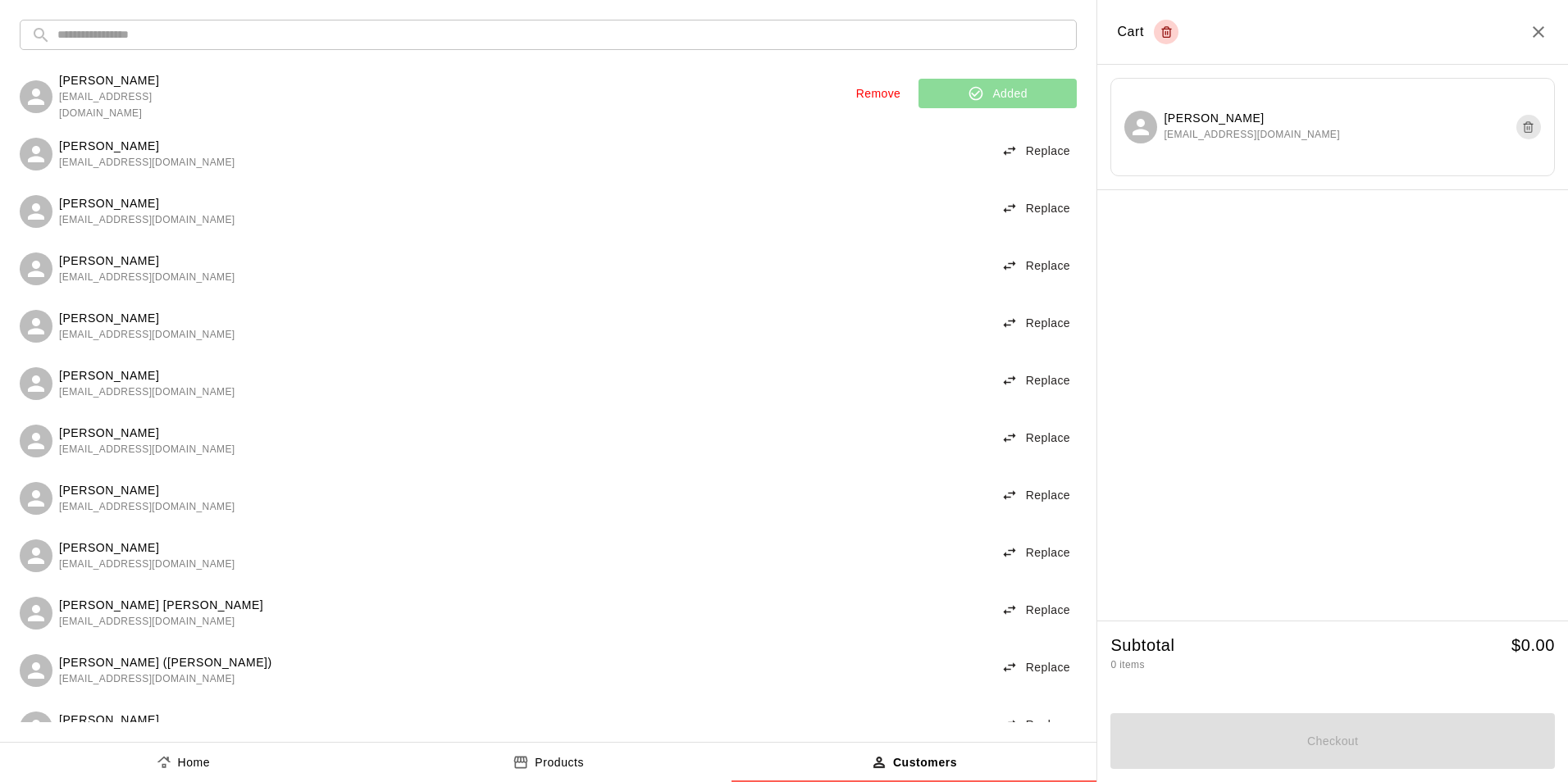
click at [320, 767] on button "Home" at bounding box center [182, 763] width 366 height 39
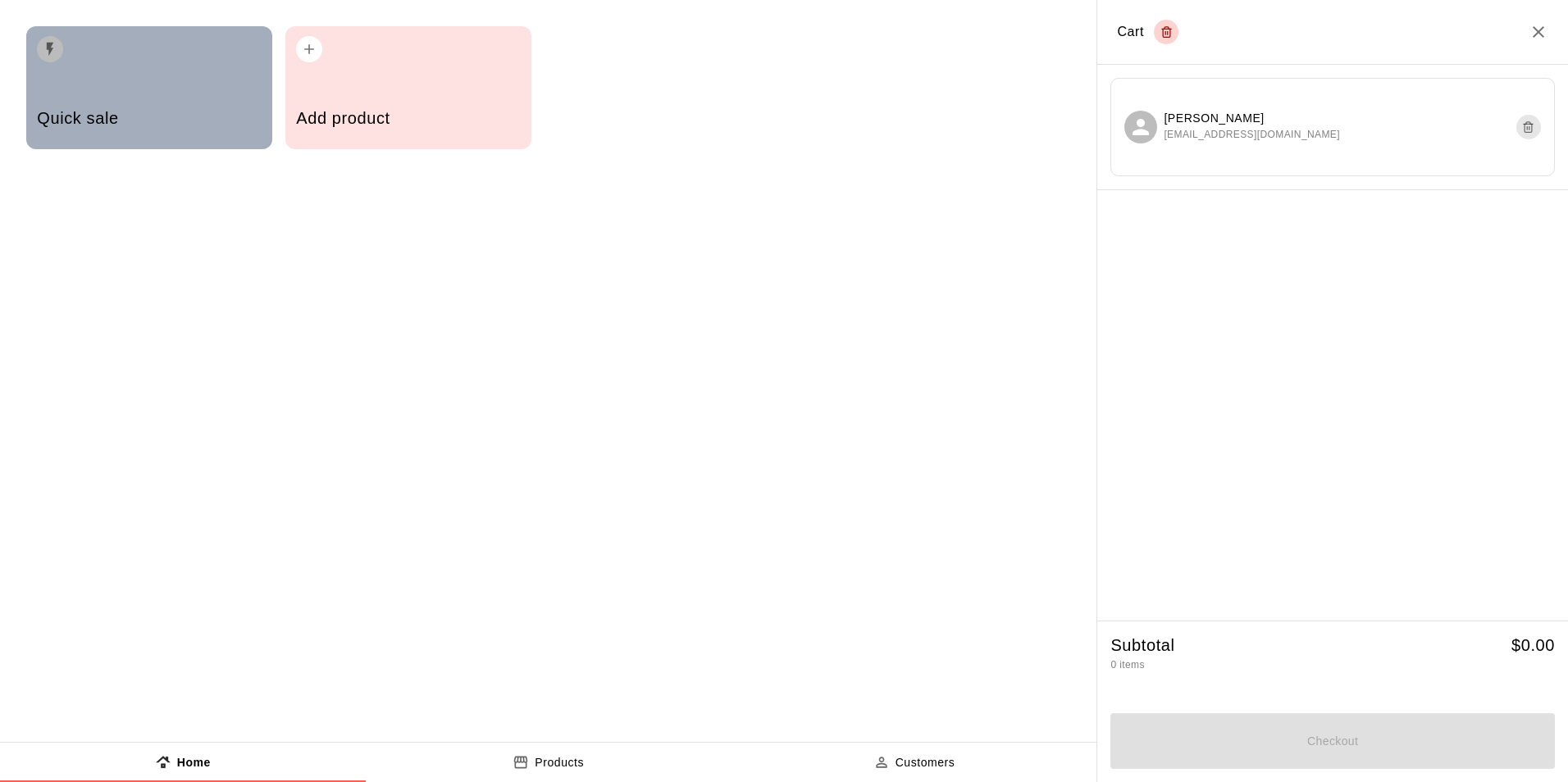
click at [62, 94] on div "Quick sale" at bounding box center [149, 120] width 224 height 58
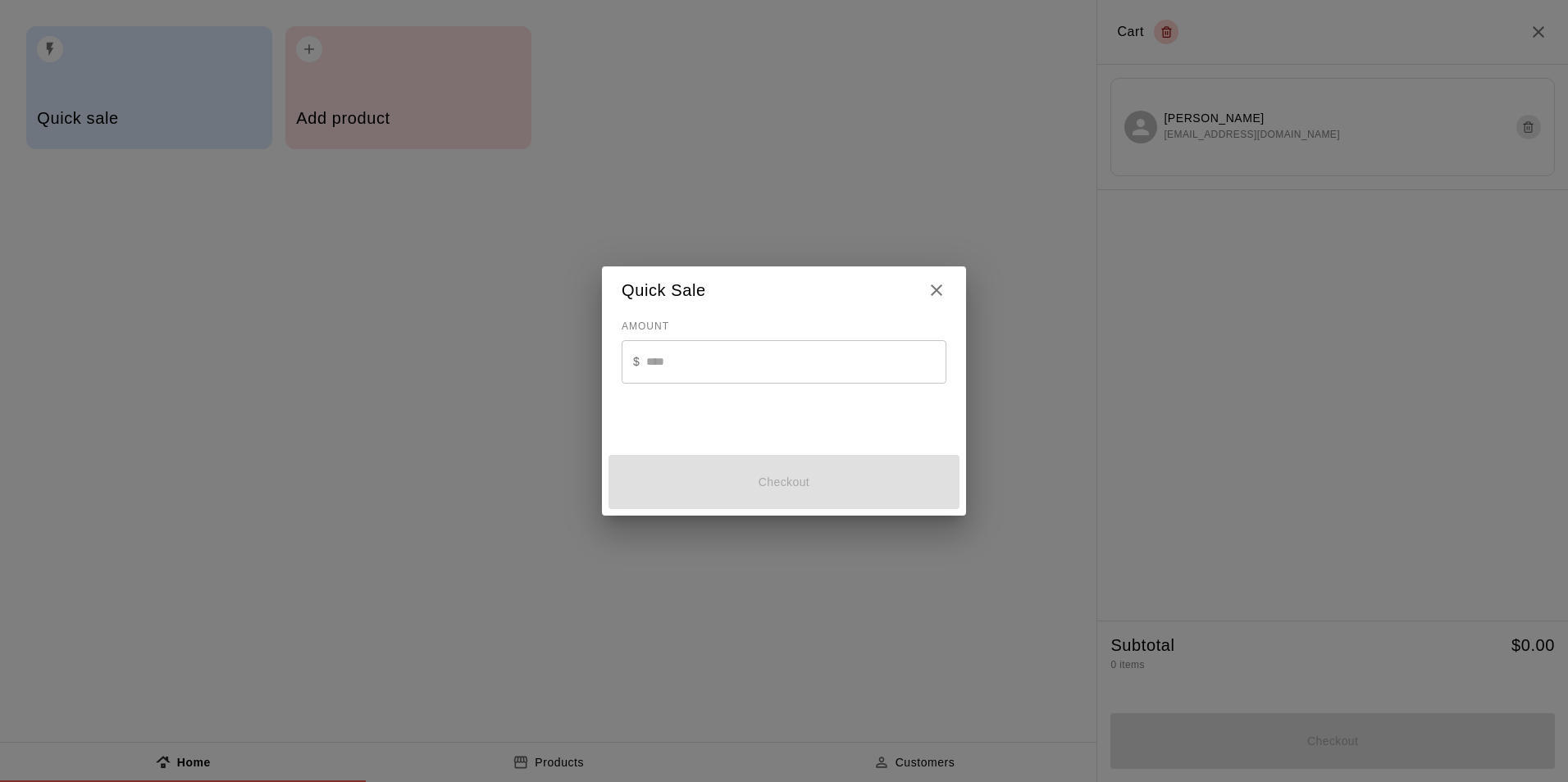
click at [705, 367] on input "text" at bounding box center [796, 361] width 300 height 44
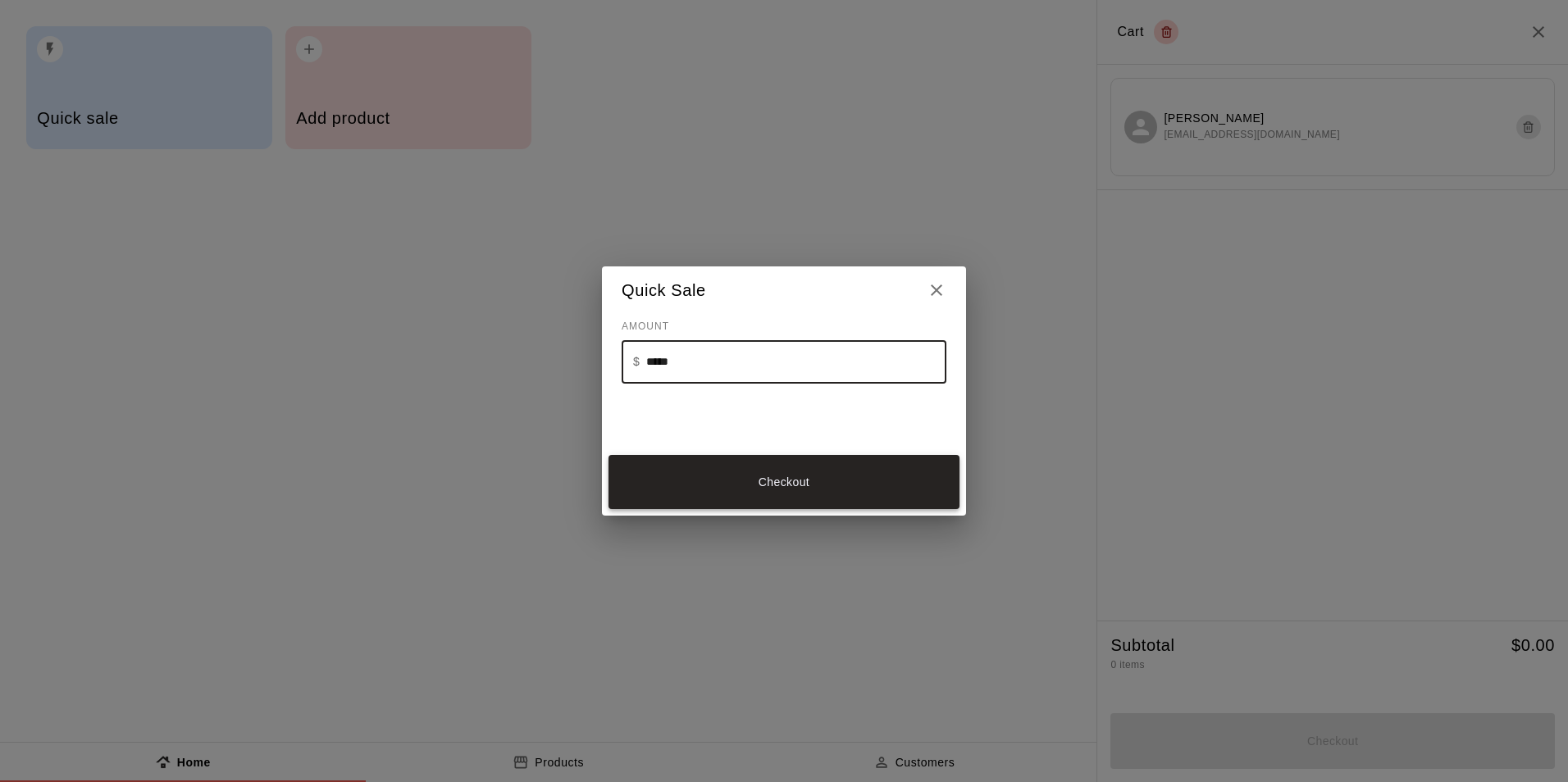
type input "*****"
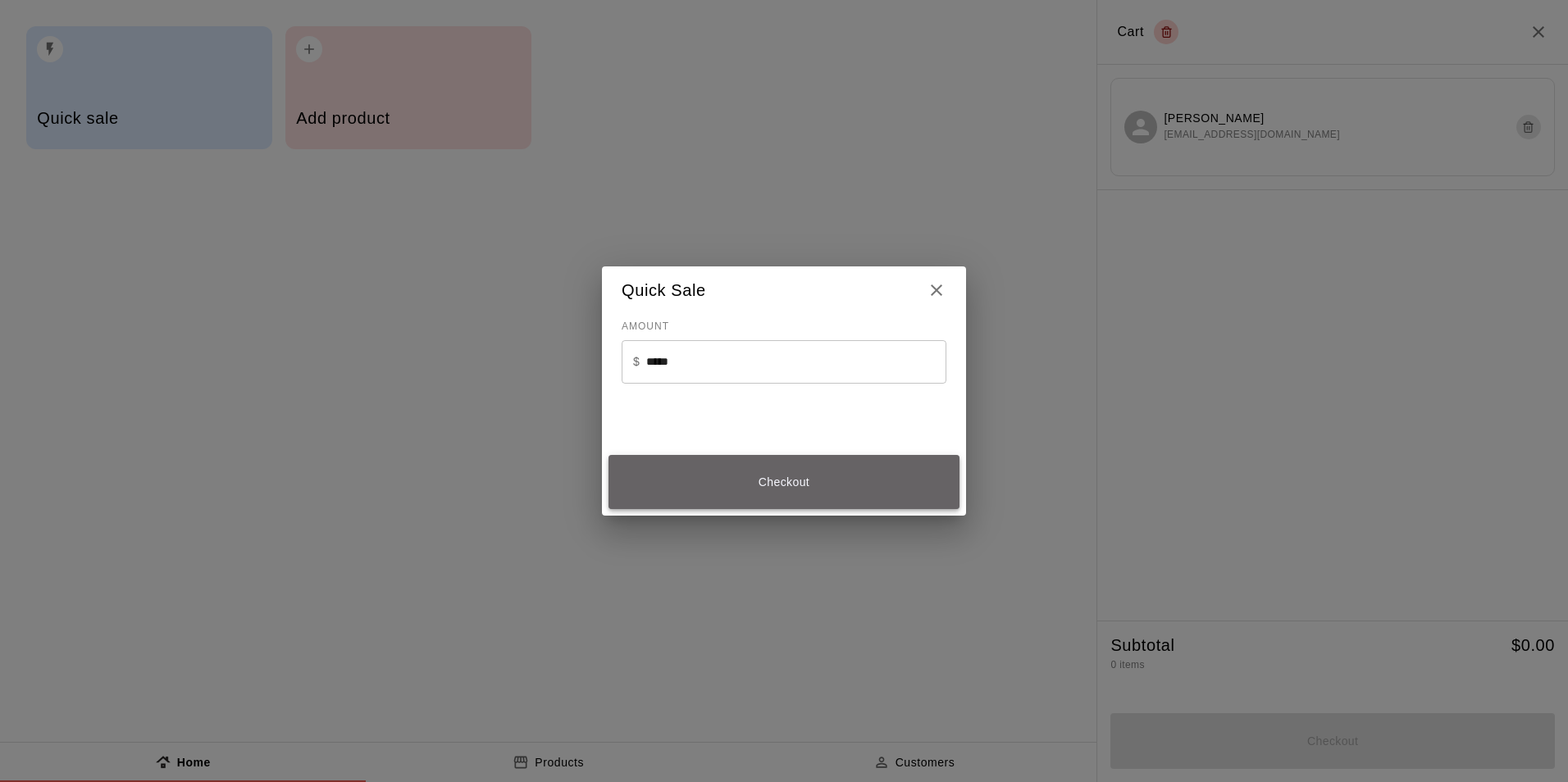
click at [766, 479] on button "Checkout" at bounding box center [784, 482] width 351 height 55
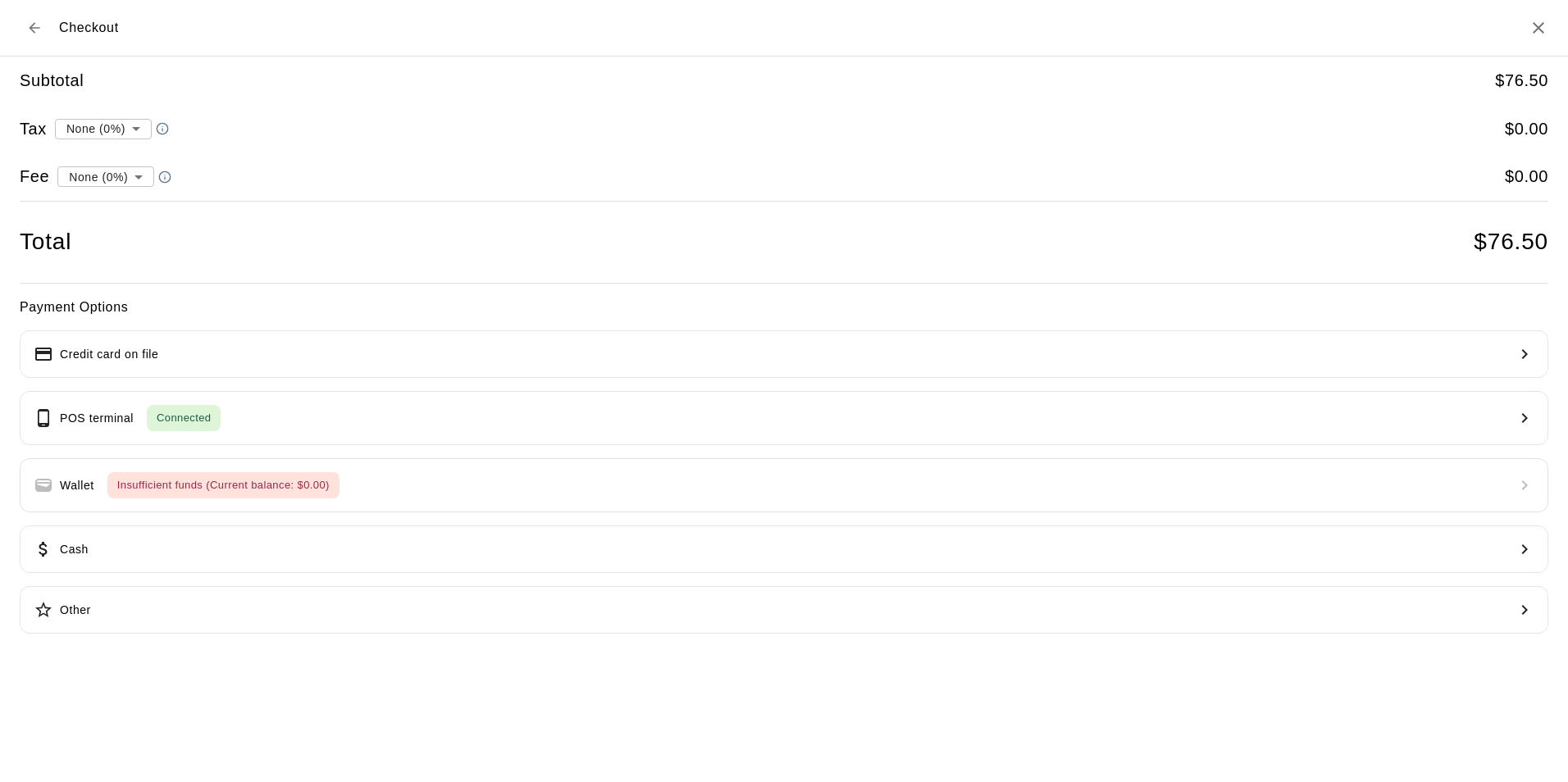
click at [150, 231] on li "convenience fee ( 2.75 % )" at bounding box center [102, 234] width 160 height 27
type input "**********"
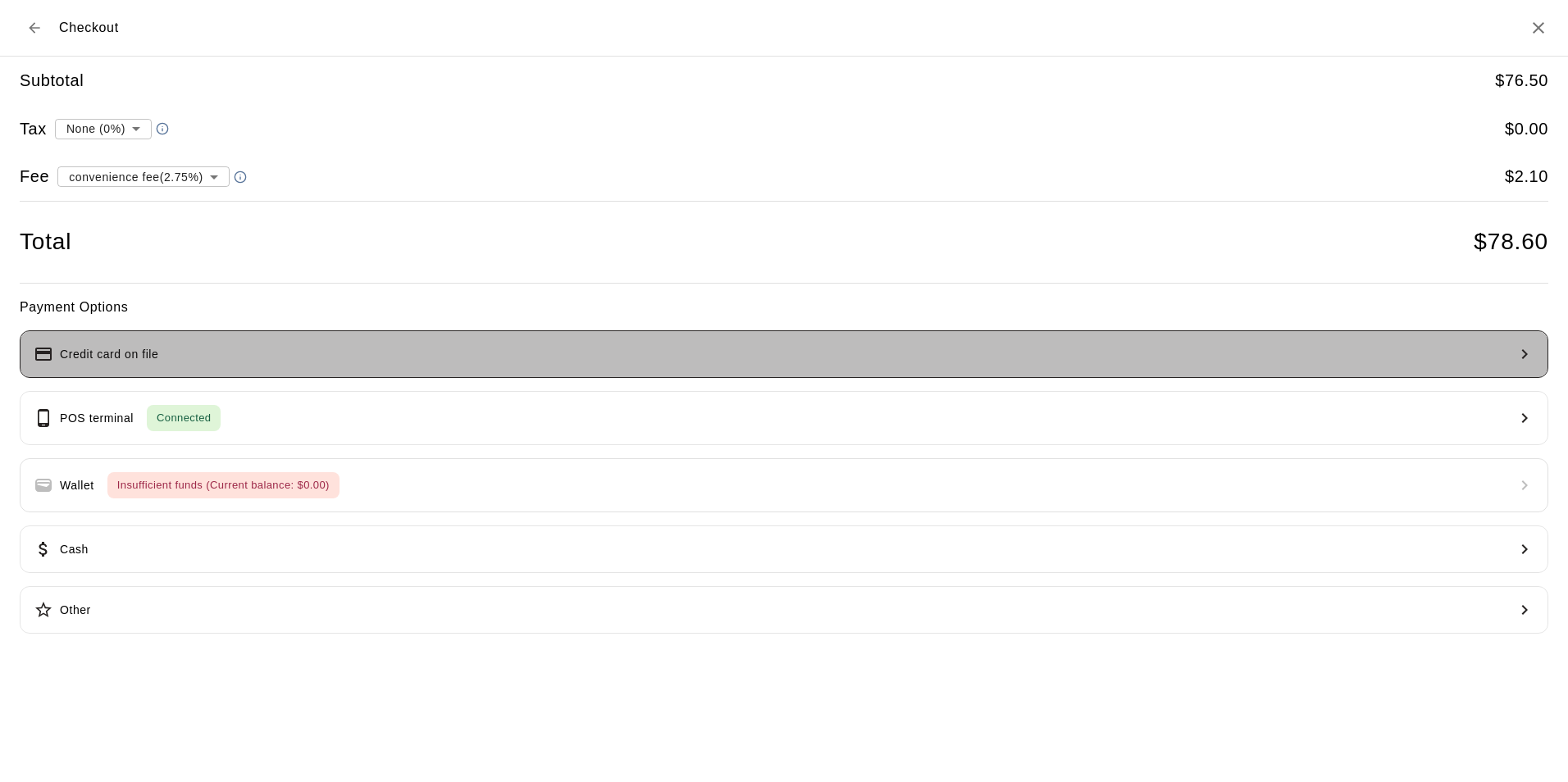
click at [194, 344] on button "Credit card on file" at bounding box center [784, 354] width 1529 height 48
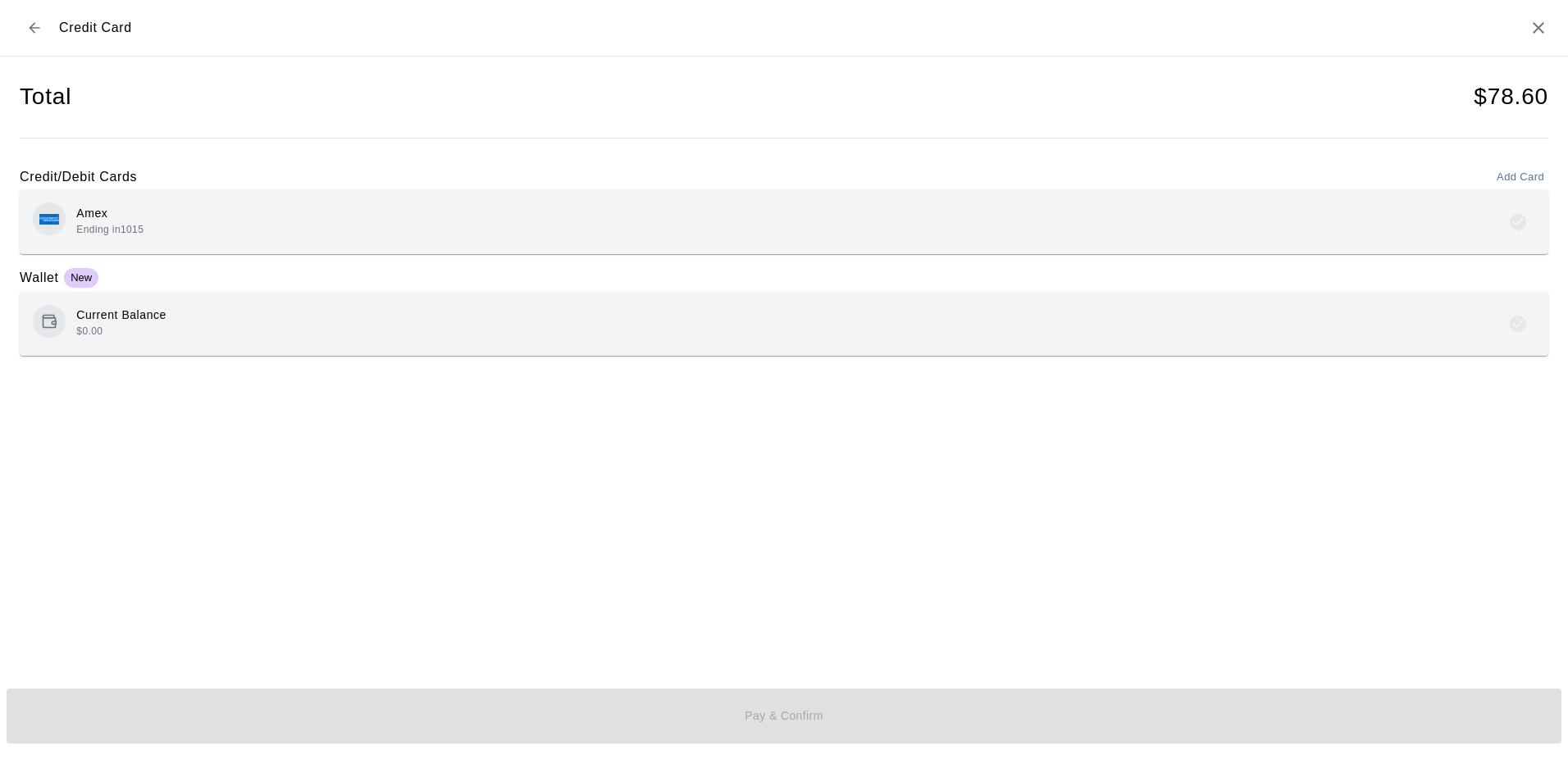
click at [367, 240] on div "Amex Ending in 1015" at bounding box center [784, 222] width 1502 height 39
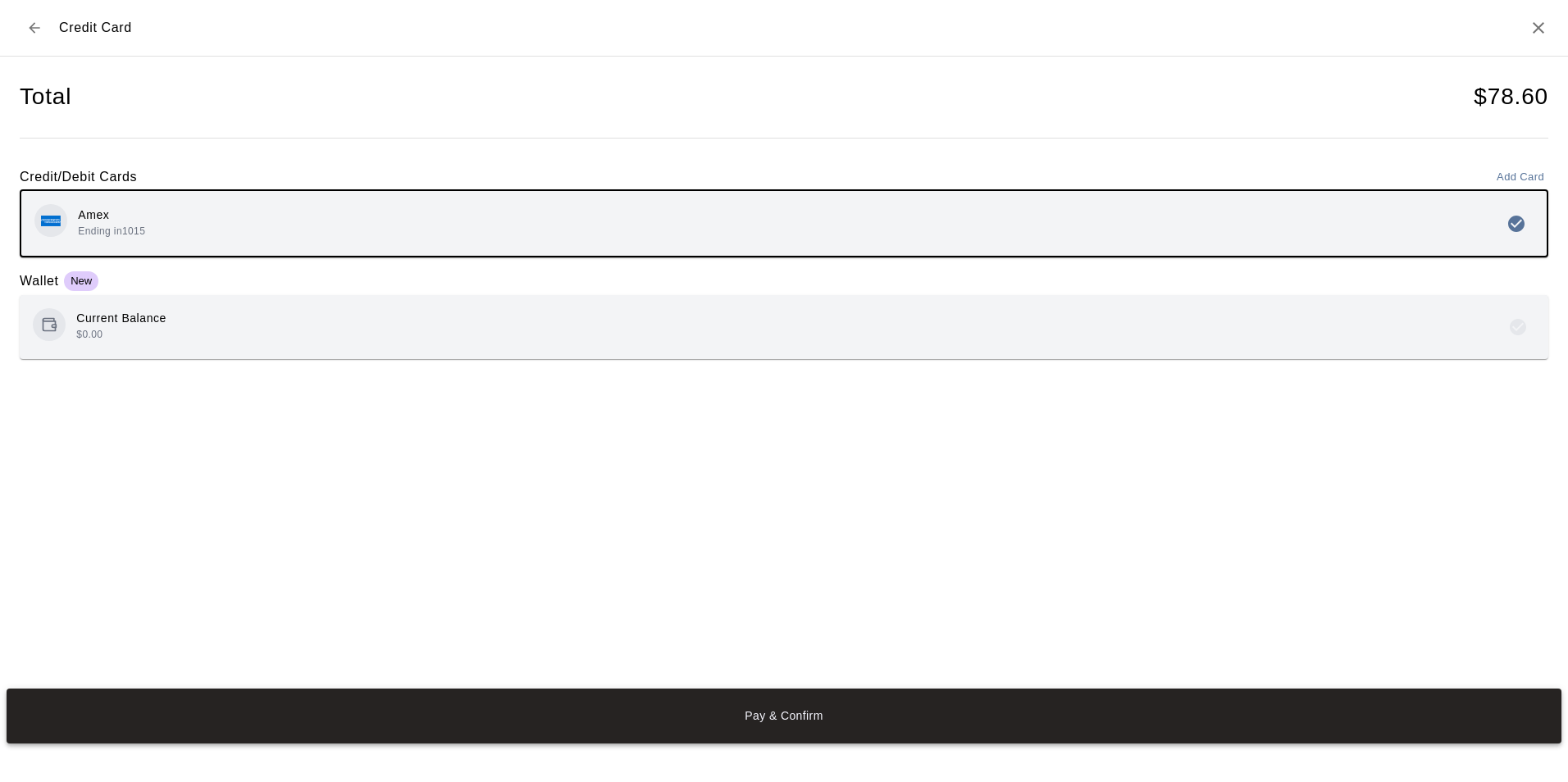
click at [908, 734] on button "Pay & Confirm" at bounding box center [784, 716] width 1555 height 55
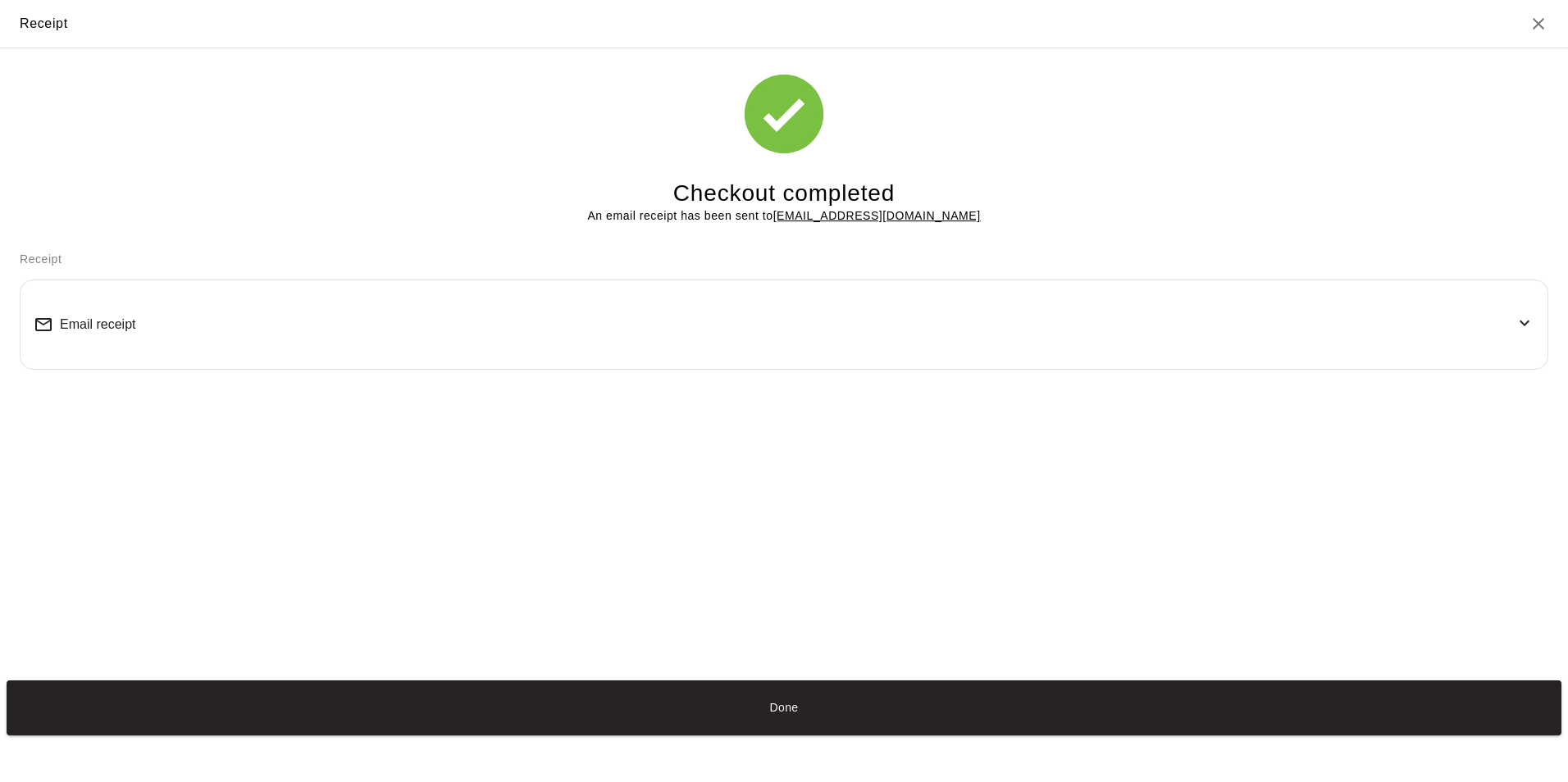
click at [852, 717] on button "Done" at bounding box center [784, 708] width 1555 height 55
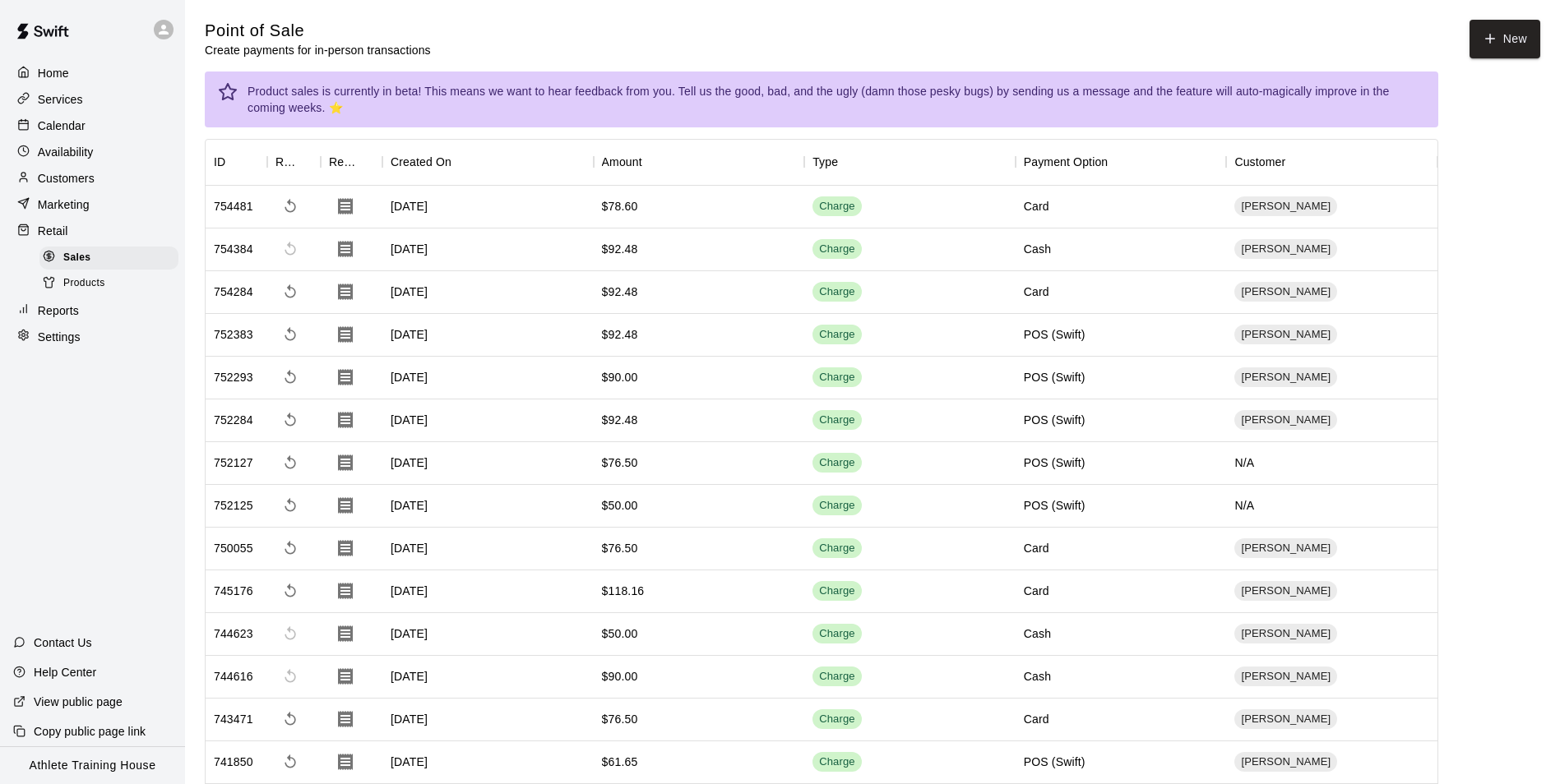
click at [125, 179] on div "Customers" at bounding box center [92, 179] width 159 height 25
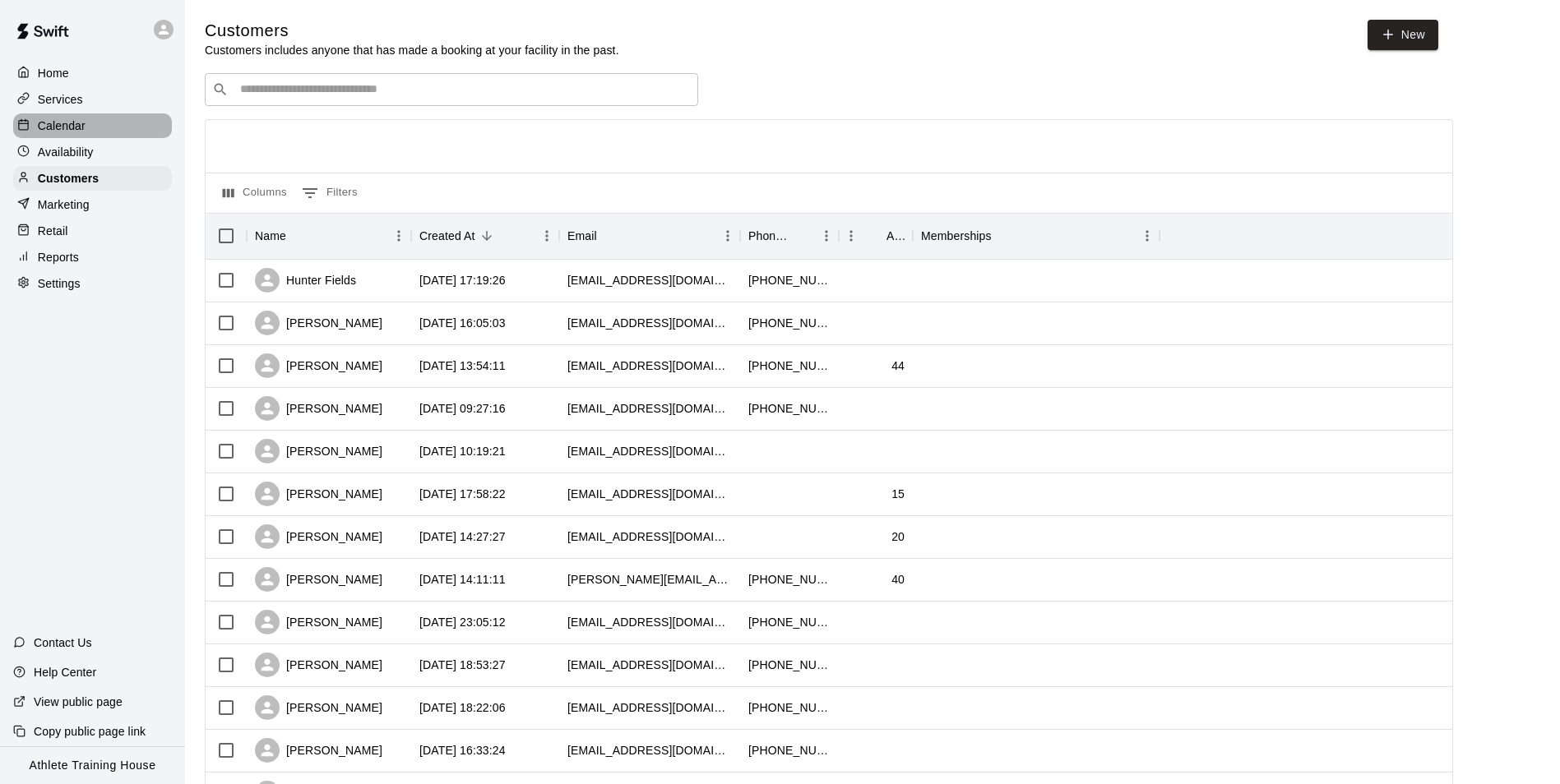
click at [100, 128] on div "Calendar" at bounding box center [92, 126] width 159 height 25
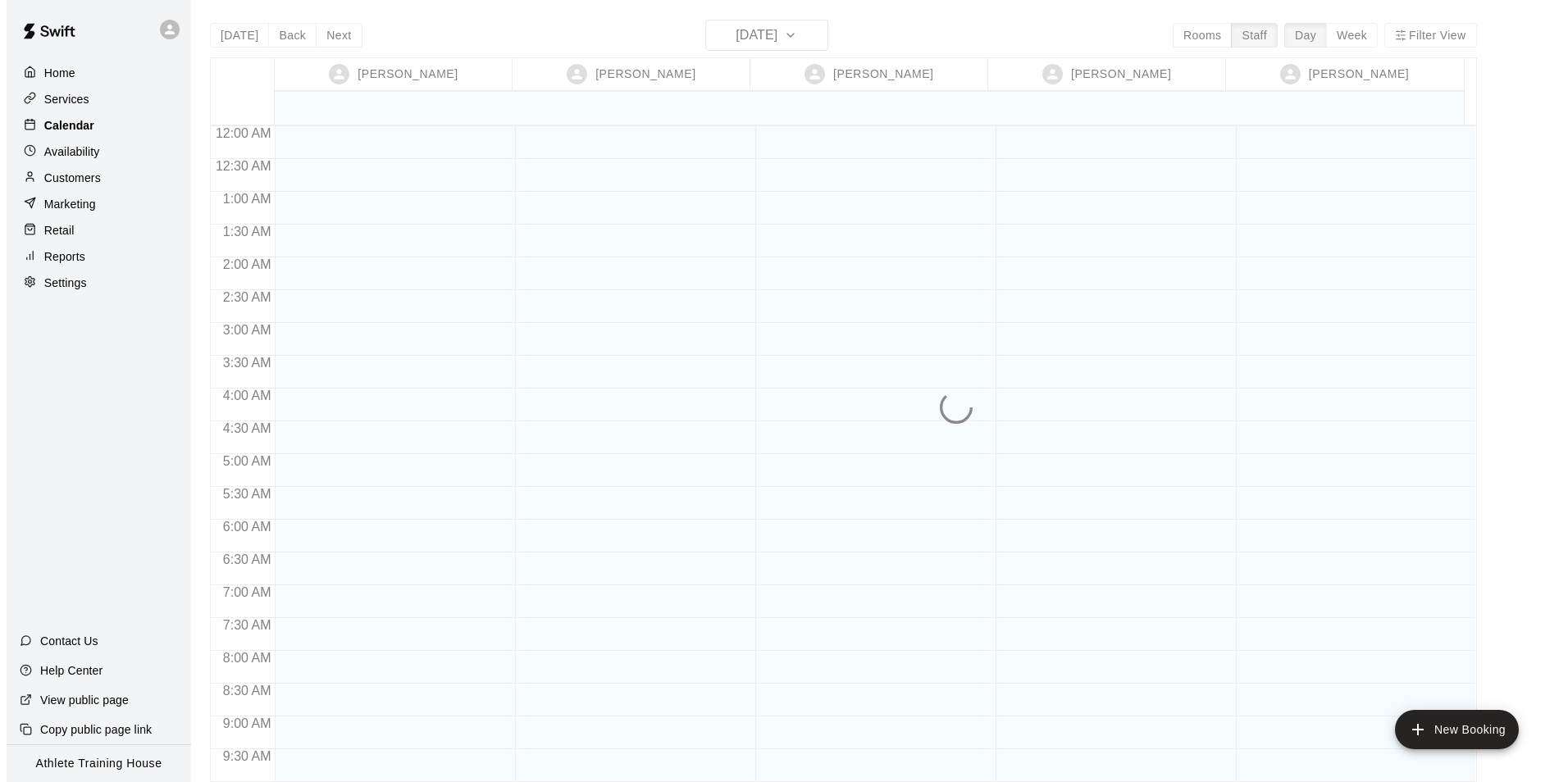
scroll to position [899, 0]
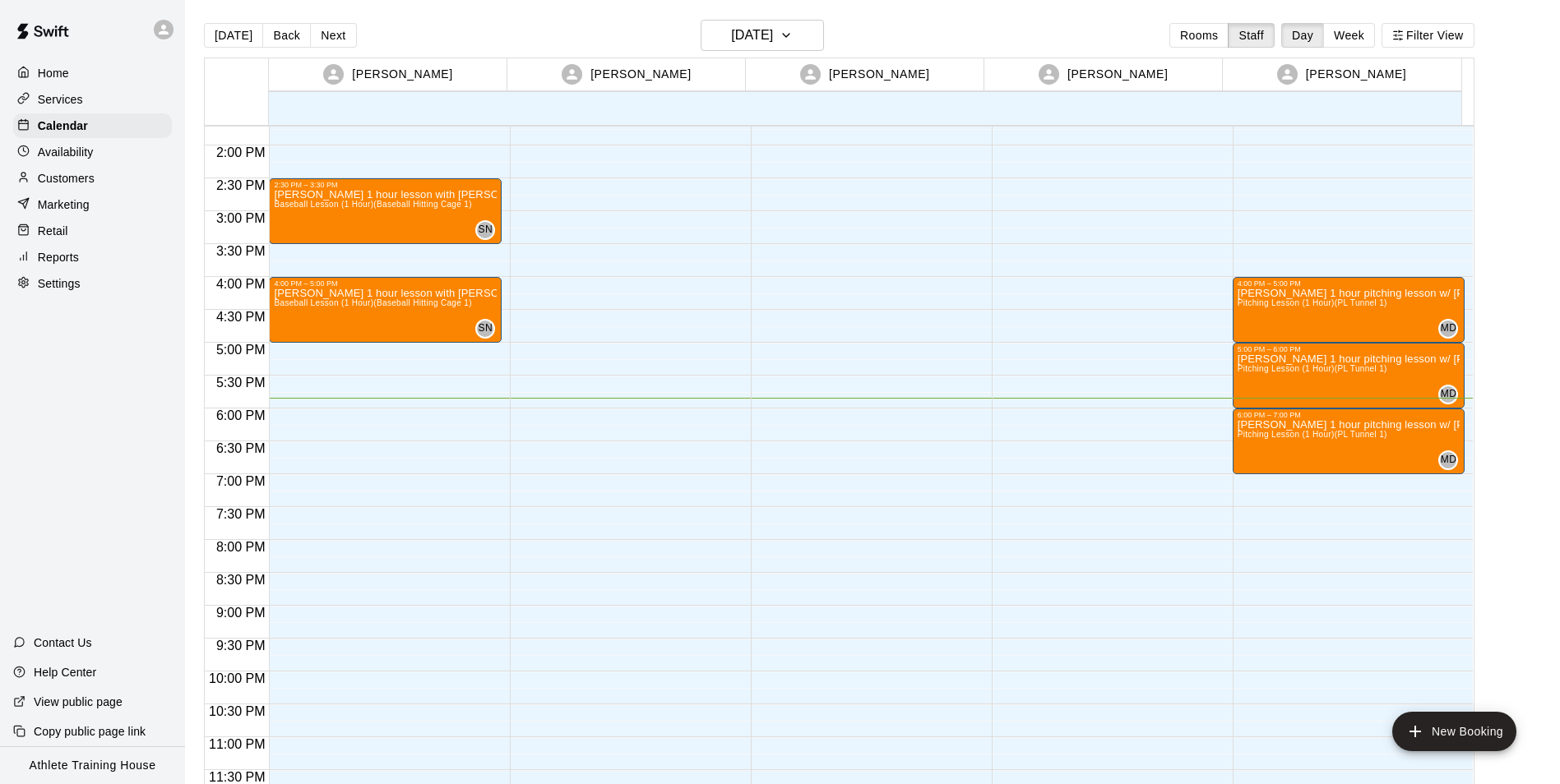
click at [93, 184] on p "Customers" at bounding box center [66, 179] width 57 height 16
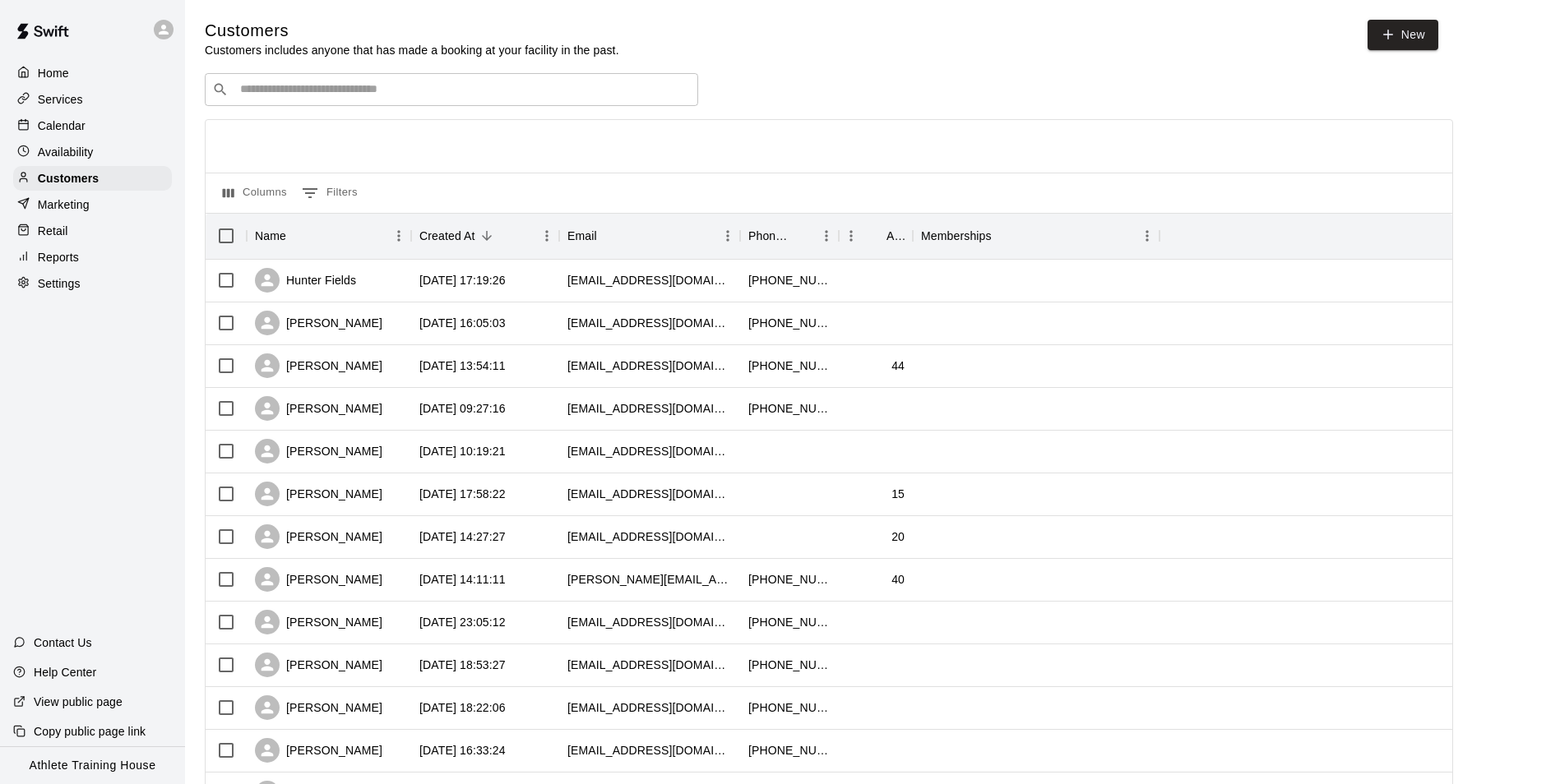
click at [322, 77] on div "Customers Customers includes anyone that has made a booking at your facility in…" at bounding box center [872, 696] width 1335 height 1353
drag, startPoint x: 322, startPoint y: 77, endPoint x: 317, endPoint y: 96, distance: 19.6
click at [317, 96] on input "Search customers by name or email" at bounding box center [463, 90] width 455 height 16
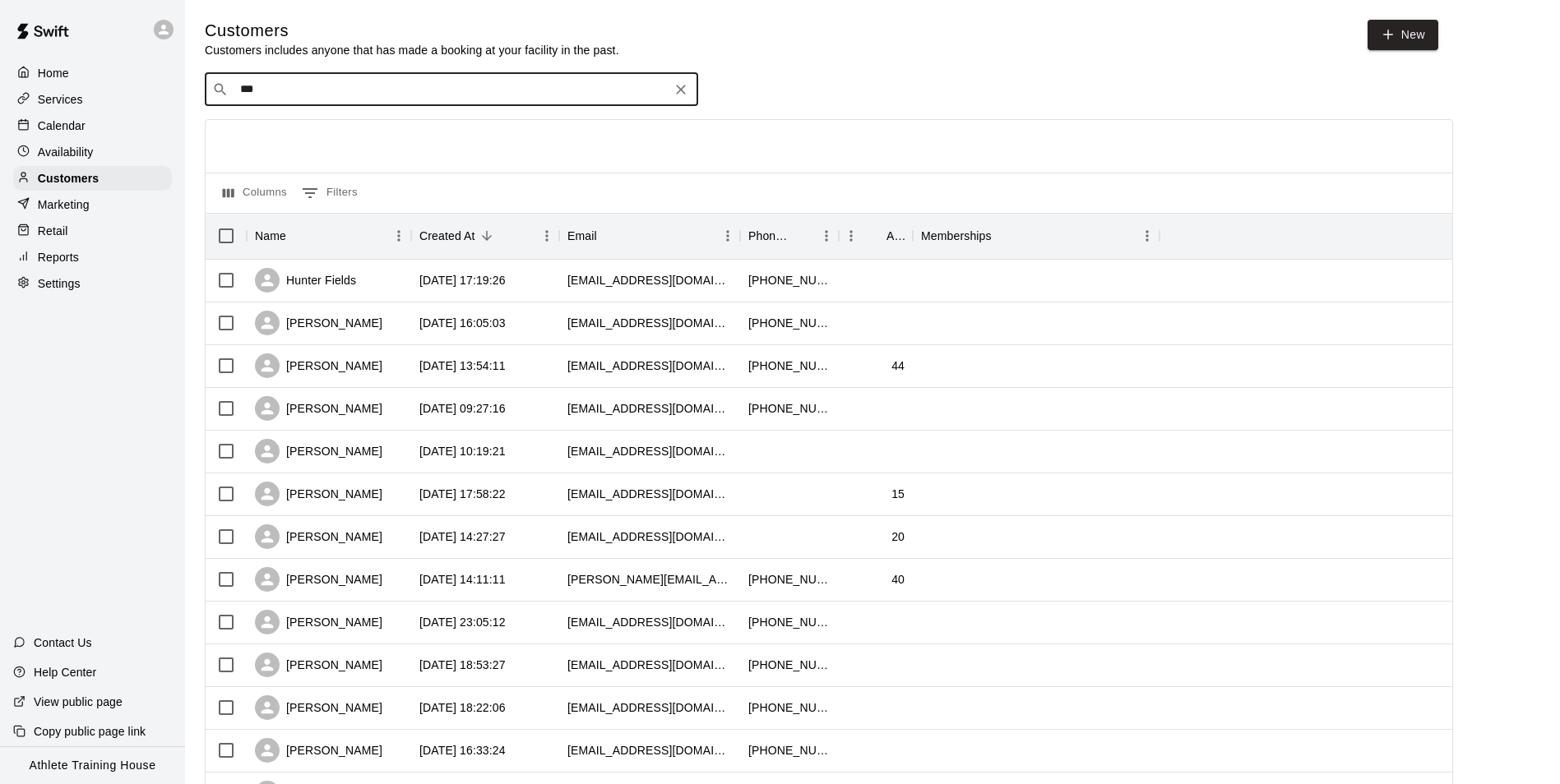
type input "****"
click at [293, 136] on div "Nate Pinson garypinson@sheridanschools.org" at bounding box center [339, 135] width 177 height 35
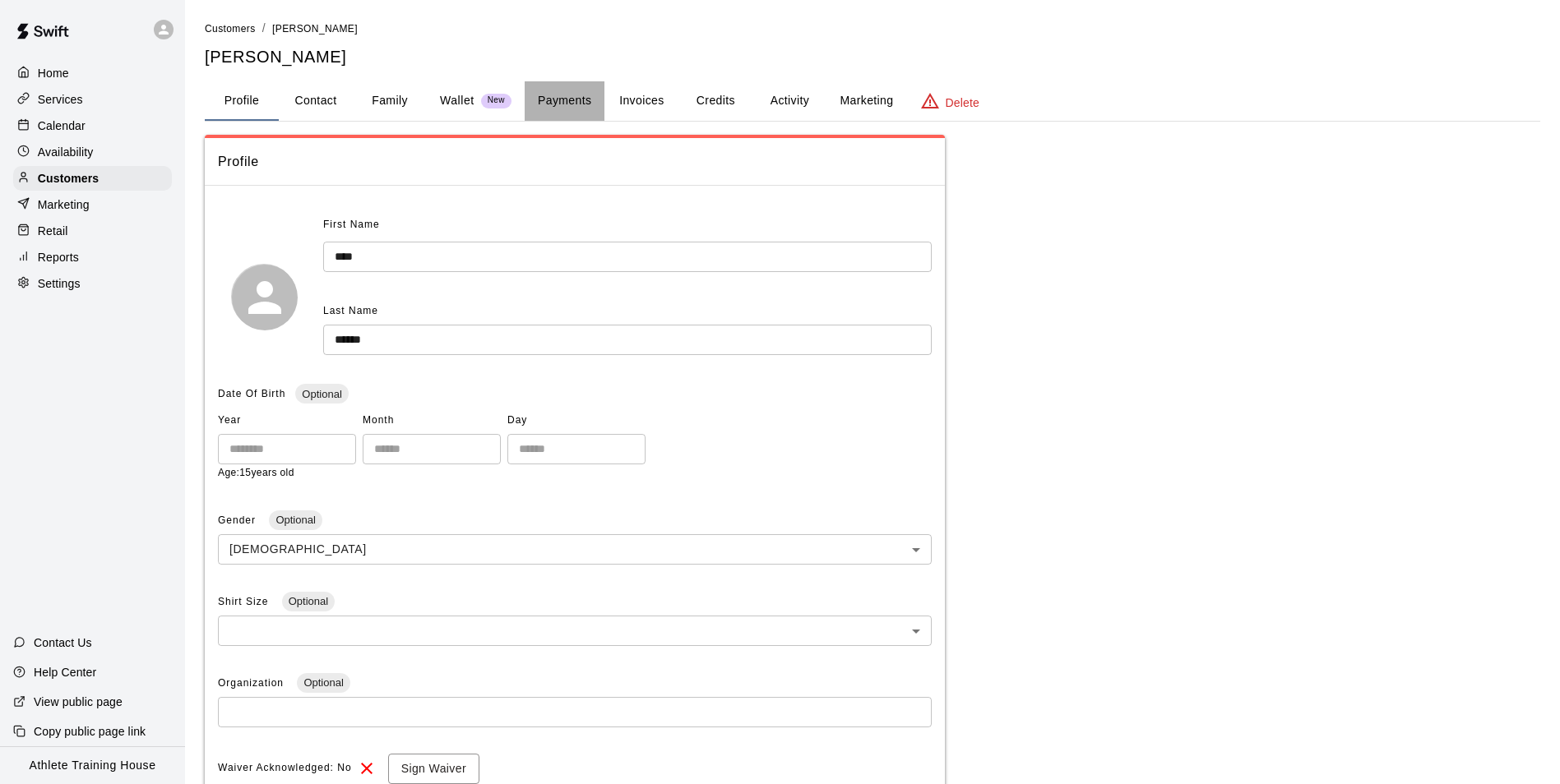
click at [591, 91] on button "Payments" at bounding box center [564, 101] width 80 height 40
